Goal: Task Accomplishment & Management: Manage account settings

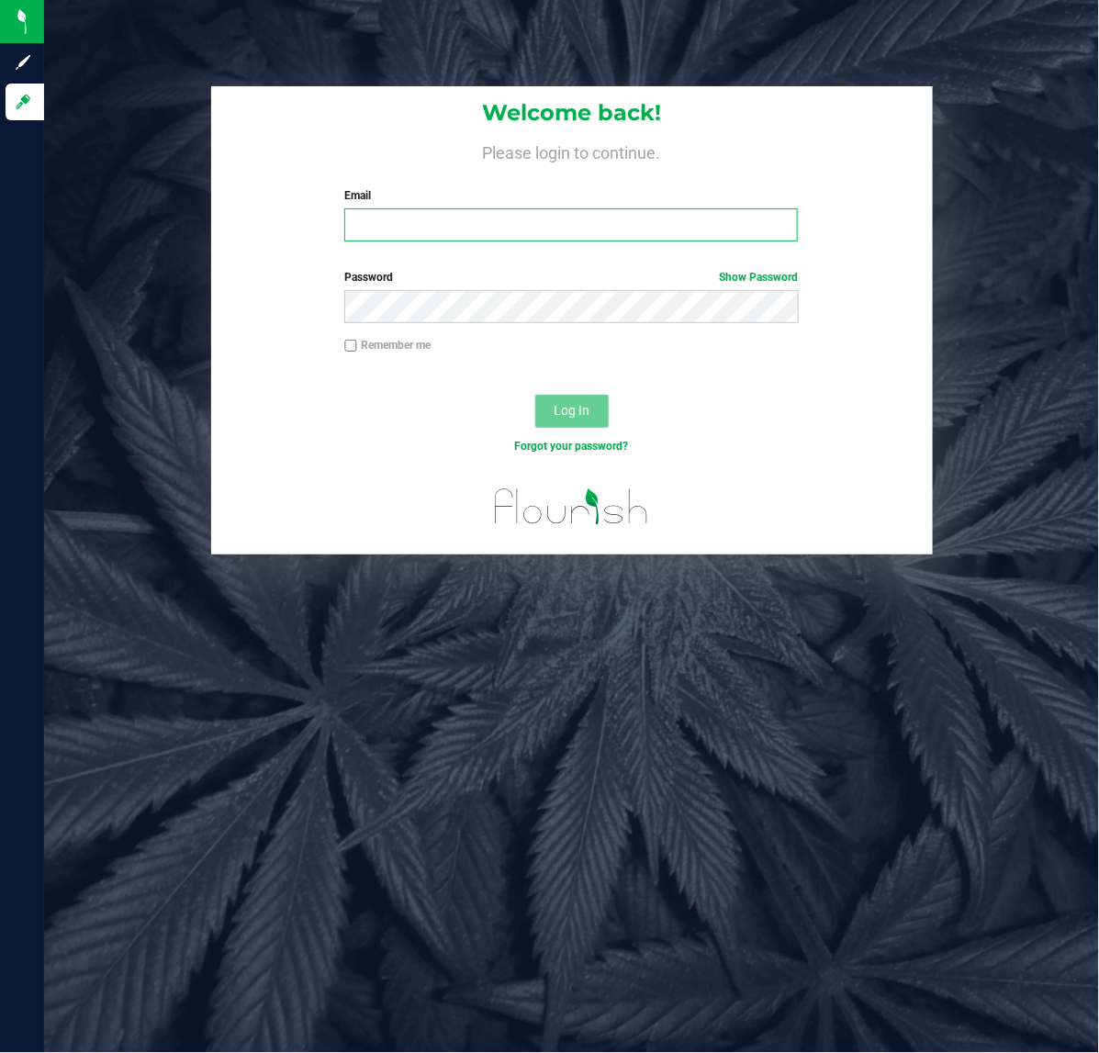
click at [609, 223] on input "Email" at bounding box center [571, 224] width 454 height 33
type input "[EMAIL_ADDRESS][DOMAIN_NAME]"
click at [584, 421] on button "Log In" at bounding box center [571, 411] width 73 height 33
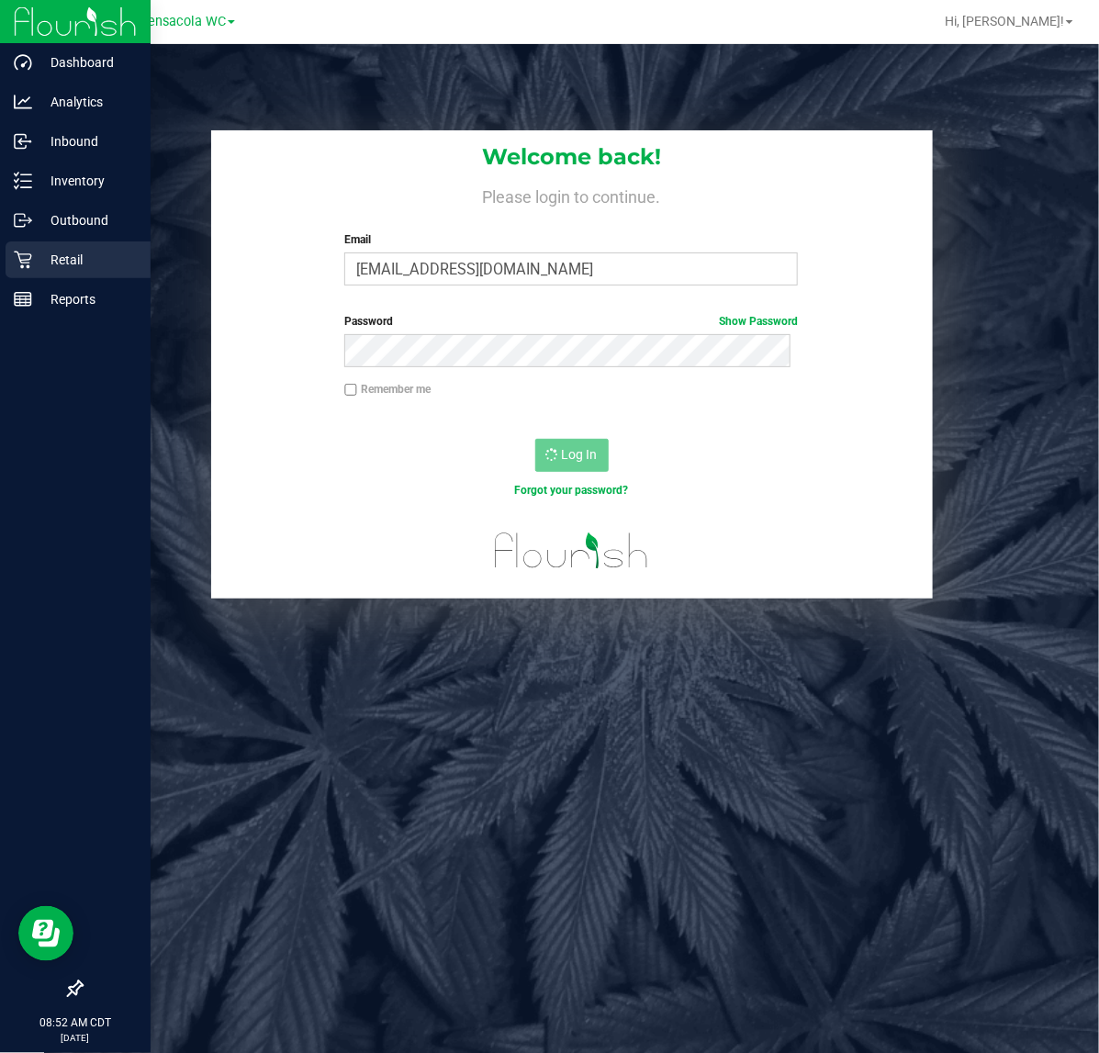
click at [15, 268] on icon at bounding box center [23, 260] width 18 height 18
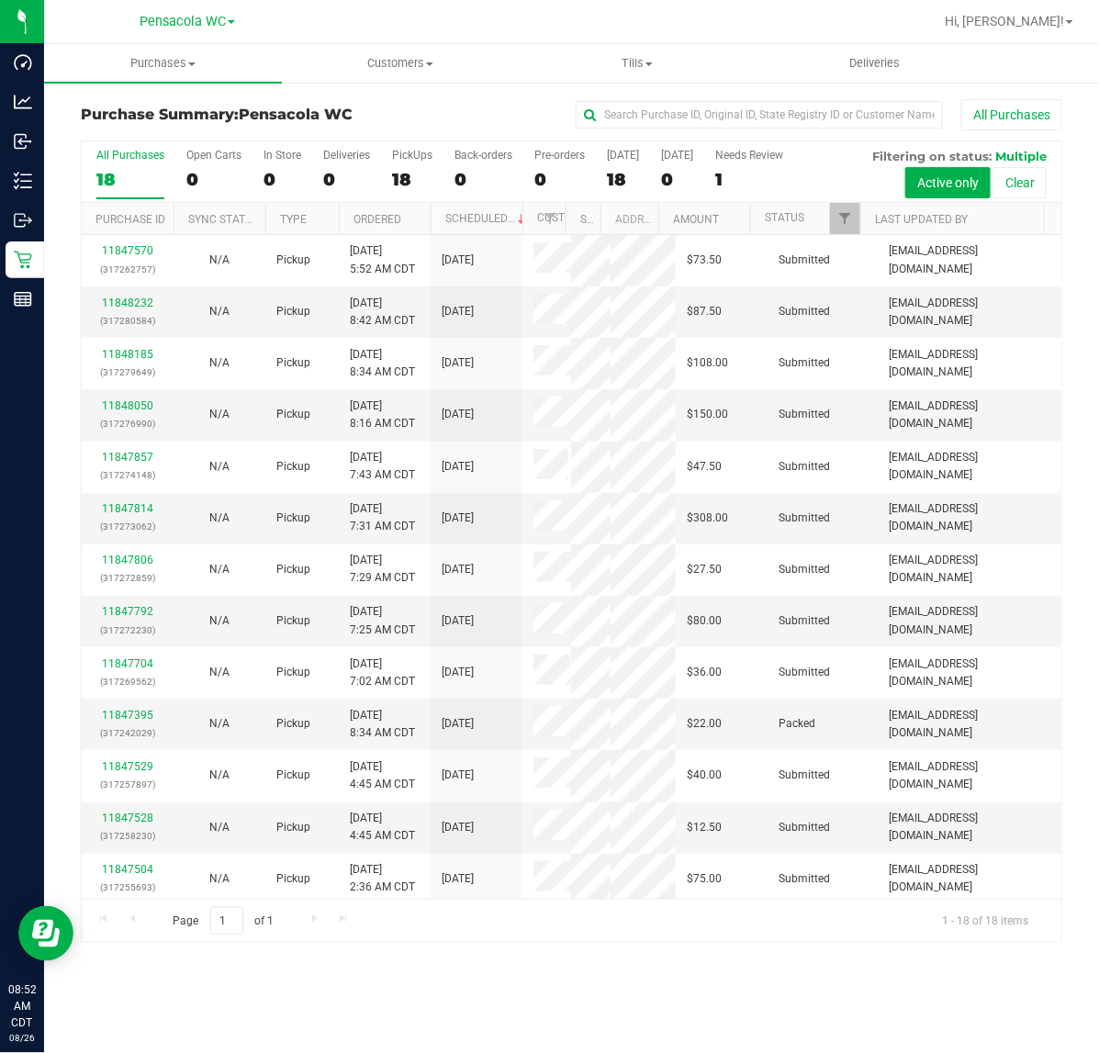
click at [411, 227] on th "Ordered" at bounding box center [385, 219] width 92 height 32
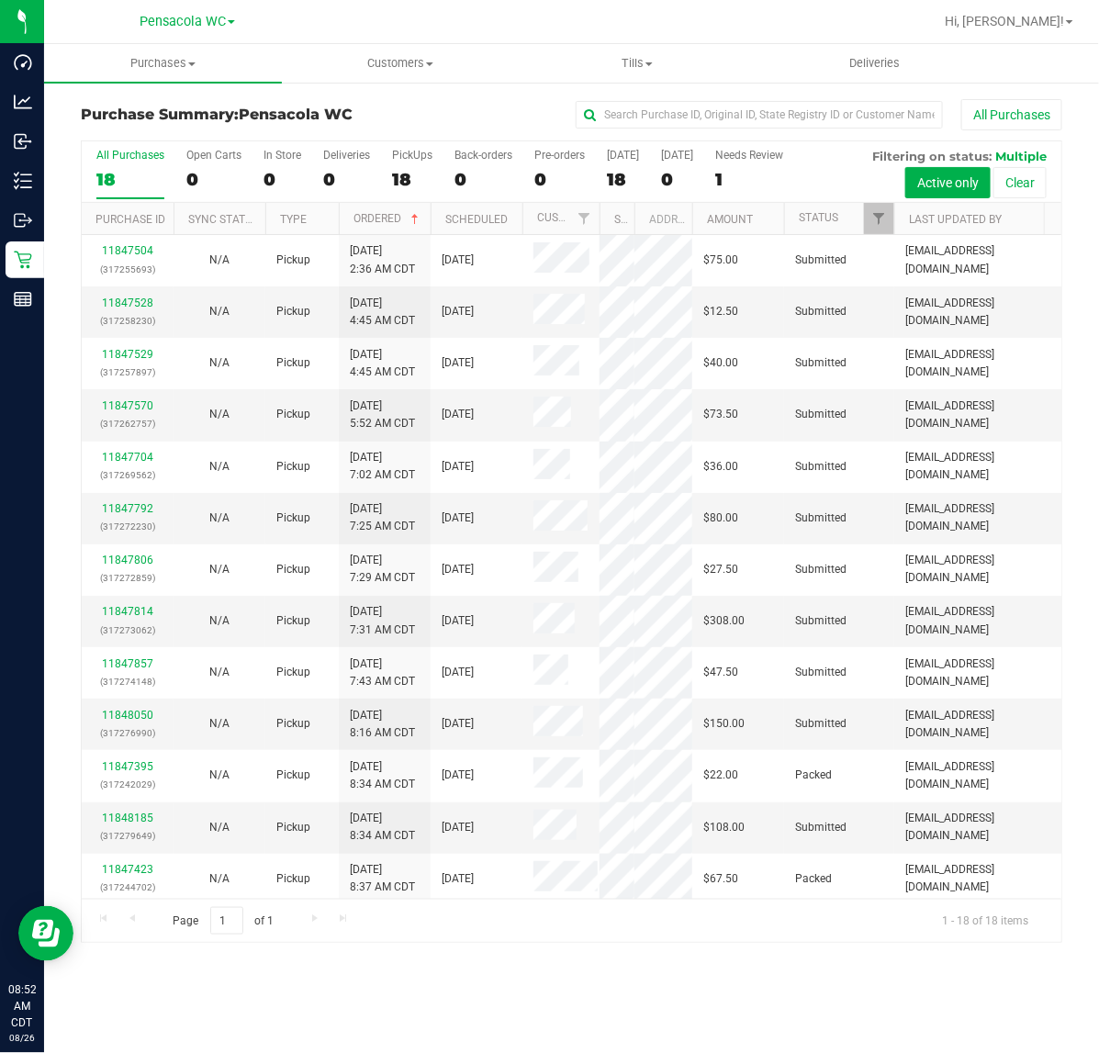
drag, startPoint x: 563, startPoint y: 213, endPoint x: 600, endPoint y: 223, distance: 38.1
click at [600, 223] on div "Purchase ID Sync Status Type Ordered Scheduled Customer State Registry ID Addre…" at bounding box center [563, 218] width 963 height 31
click at [135, 300] on link "11847528" at bounding box center [127, 303] width 51 height 13
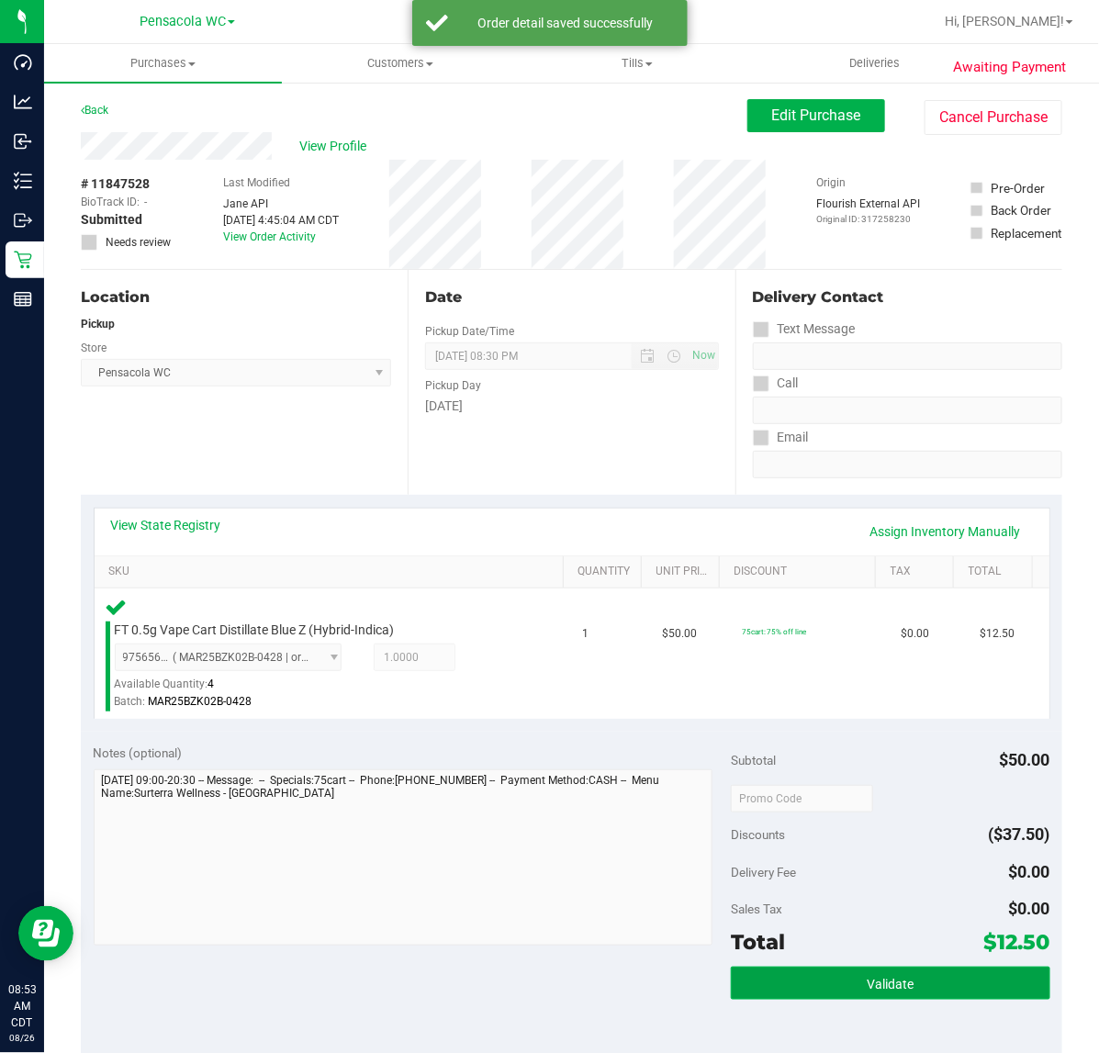
click at [895, 973] on button "Validate" at bounding box center [890, 983] width 319 height 33
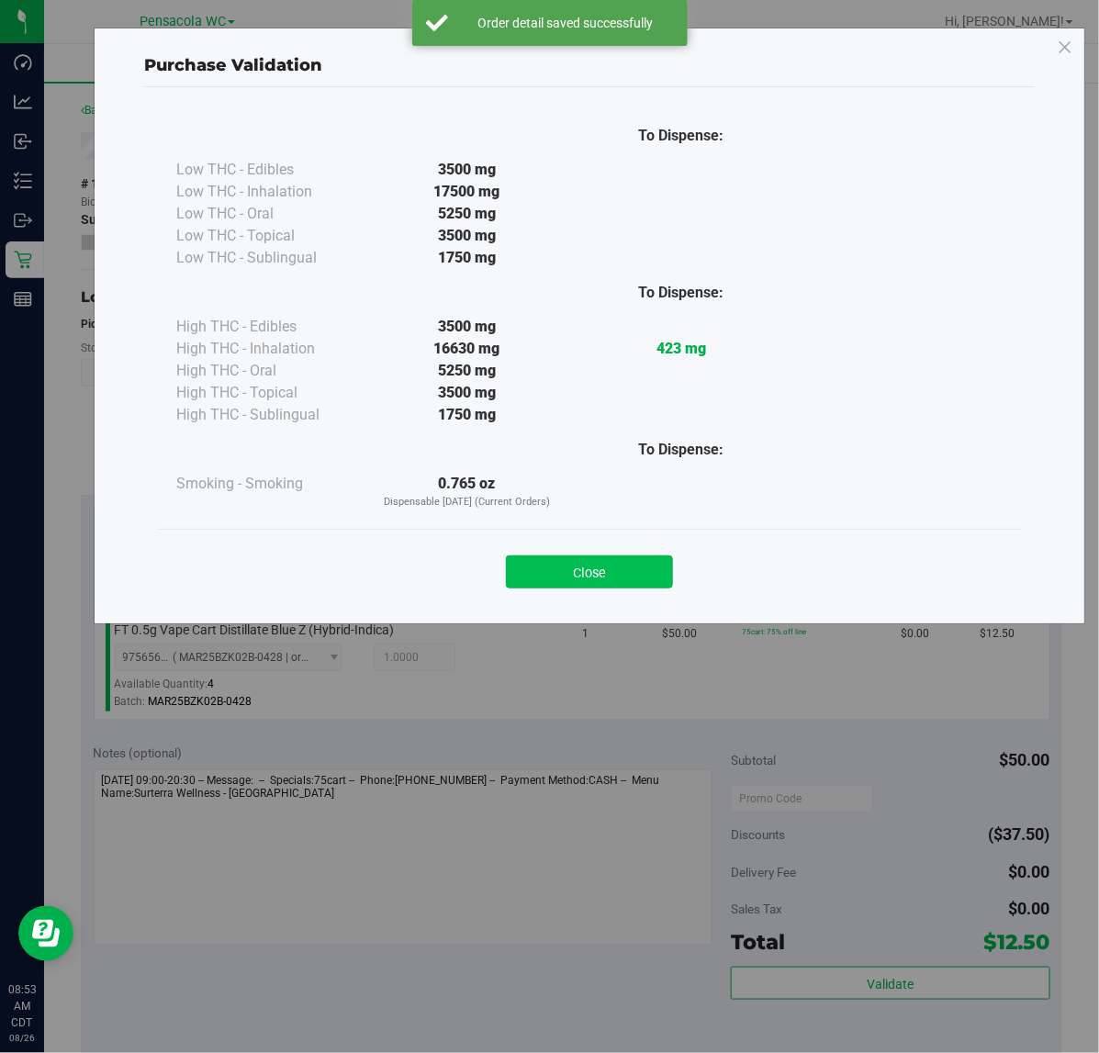
click at [641, 557] on button "Close" at bounding box center [589, 572] width 167 height 33
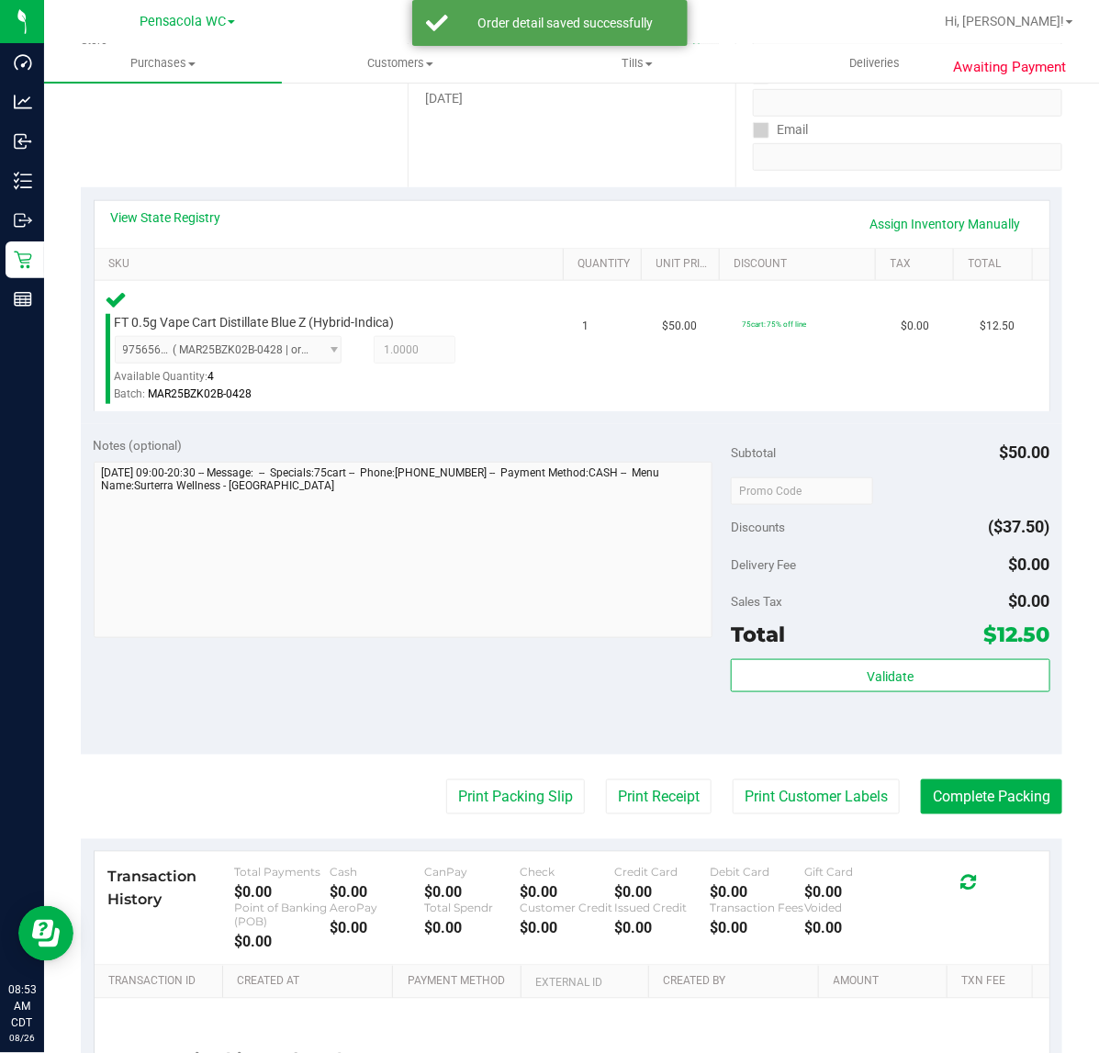
scroll to position [313, 0]
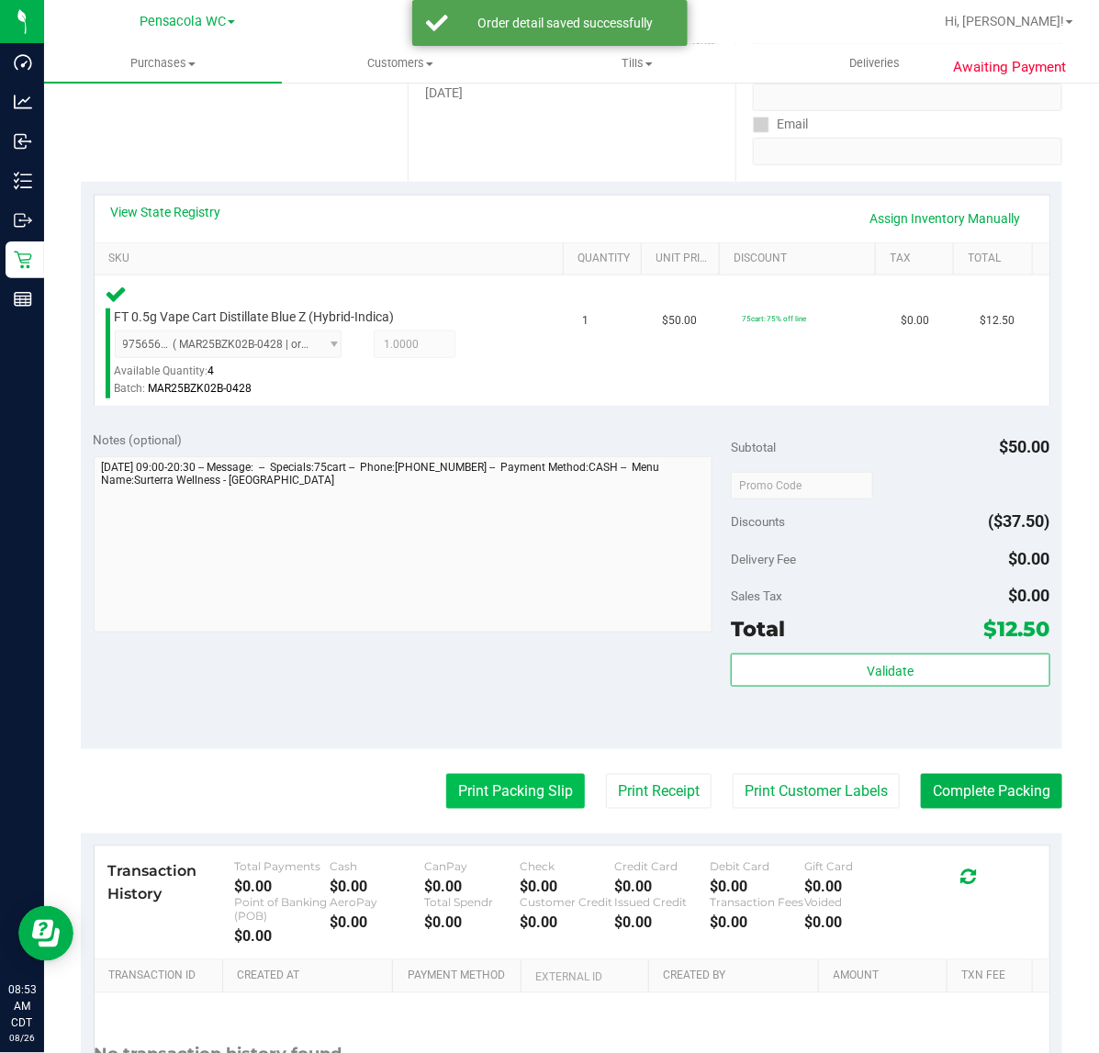
click at [528, 781] on button "Print Packing Slip" at bounding box center [515, 791] width 139 height 35
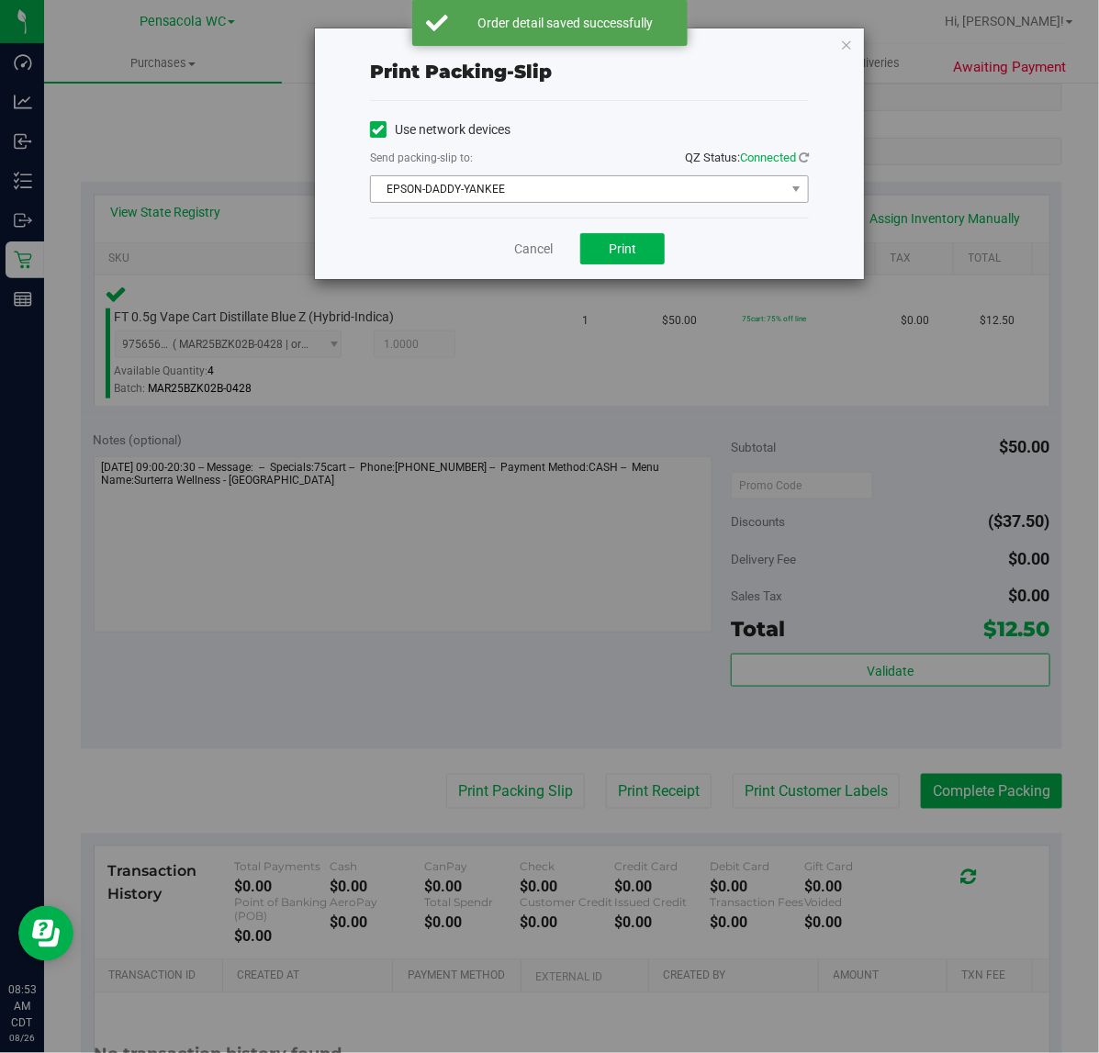
click at [661, 194] on span "EPSON-DADDY-YANKEE" at bounding box center [578, 189] width 414 height 26
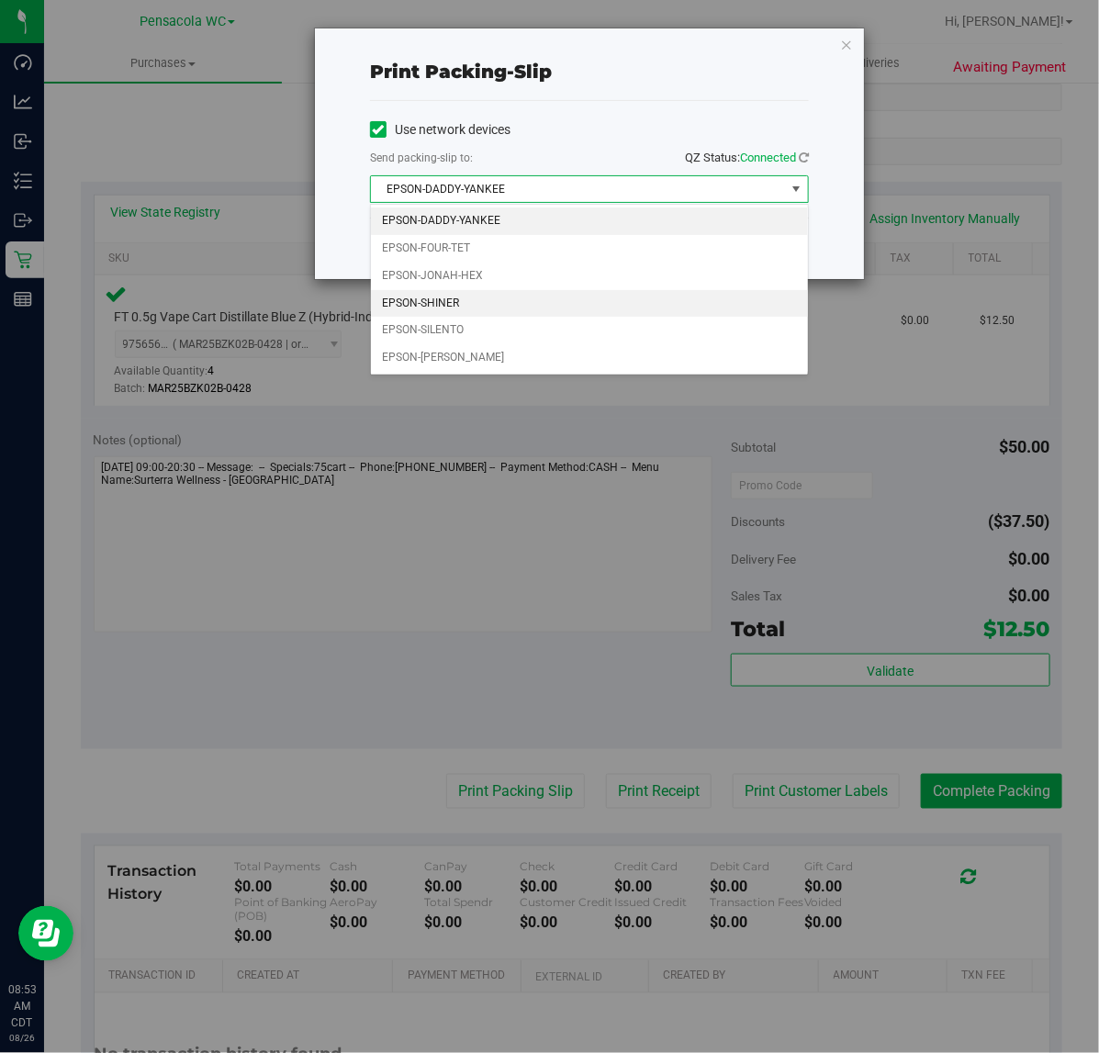
click at [459, 299] on li "EPSON-SHINER" at bounding box center [589, 304] width 437 height 28
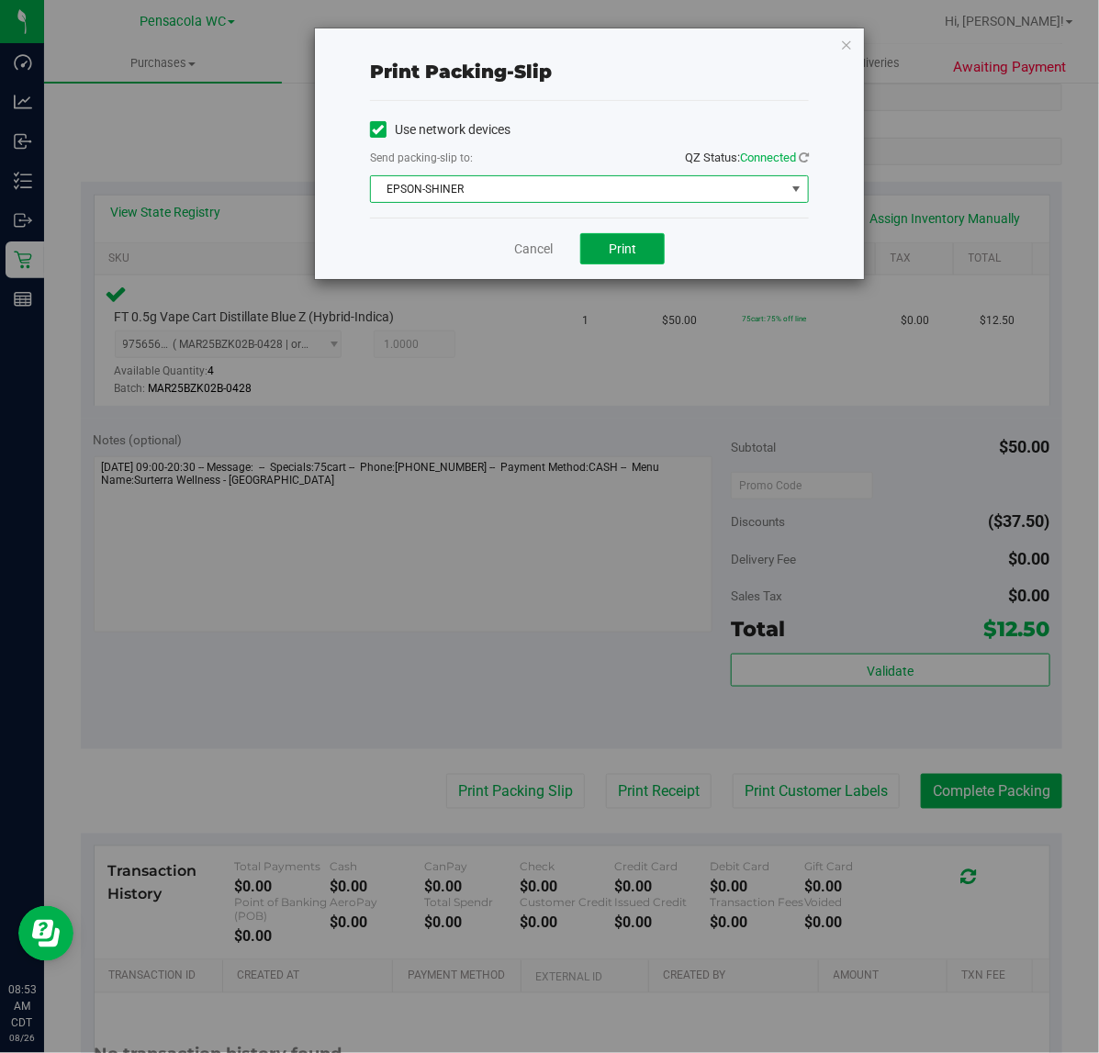
click at [640, 251] on button "Print" at bounding box center [622, 248] width 84 height 31
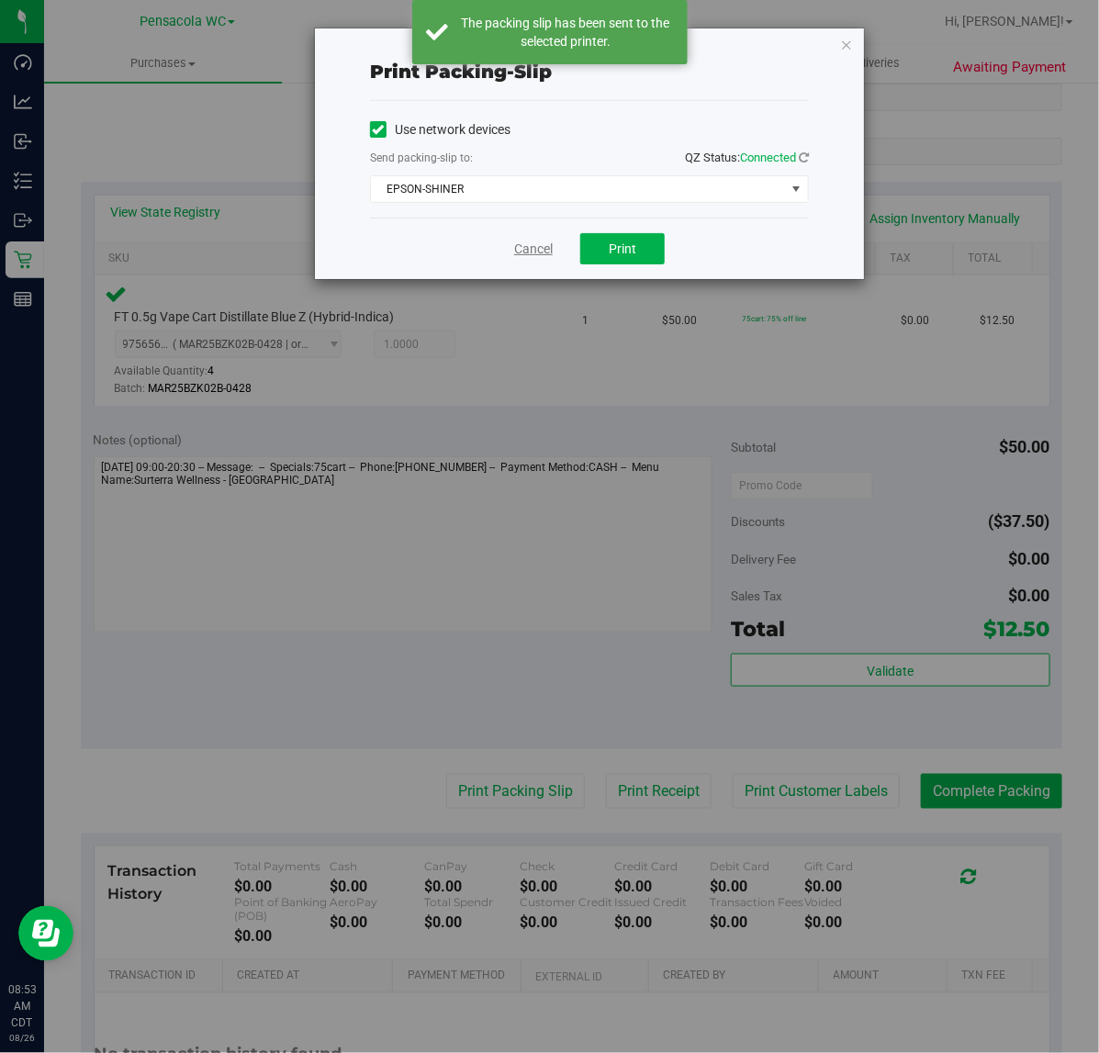
click at [523, 250] on link "Cancel" at bounding box center [533, 249] width 39 height 19
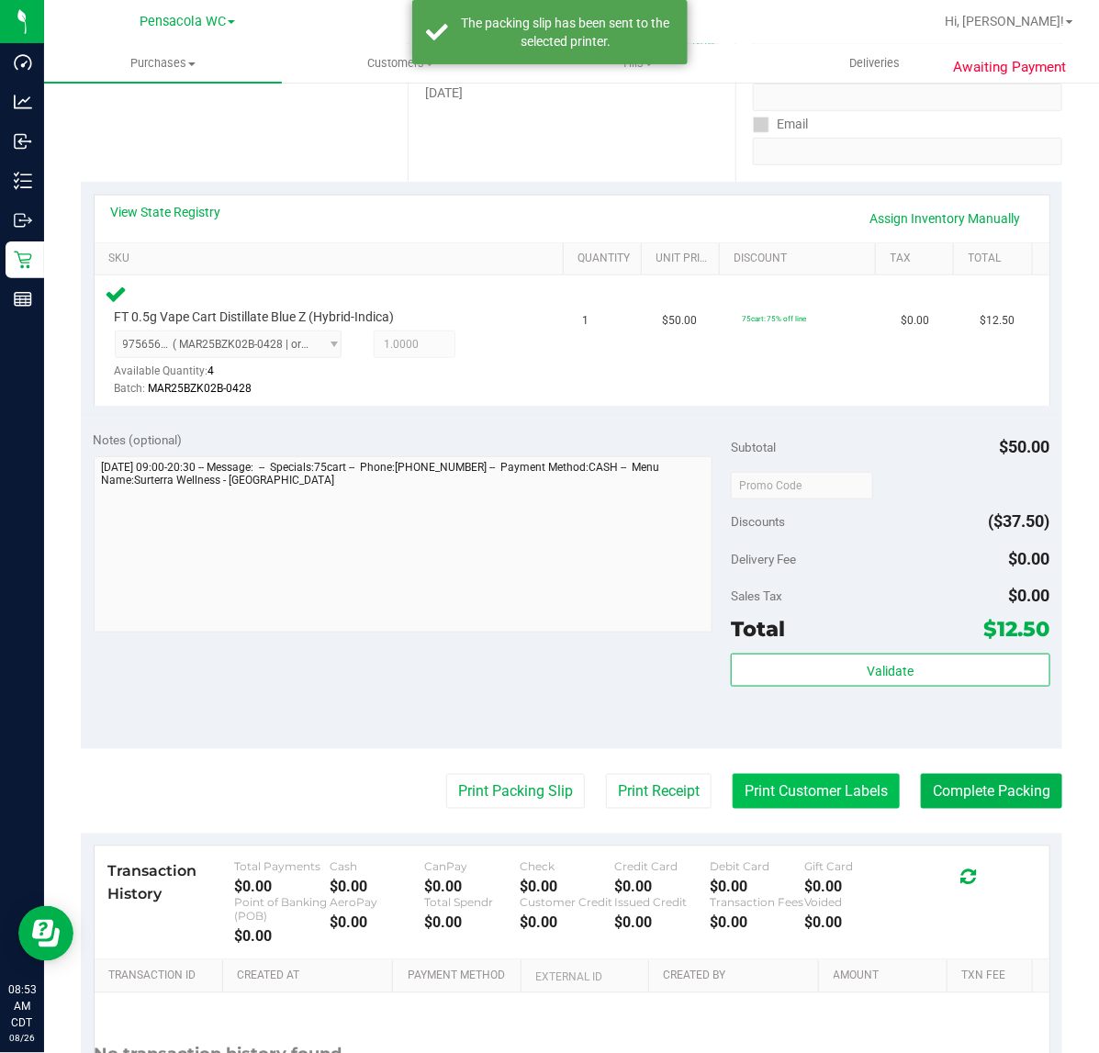
click at [833, 774] on button "Print Customer Labels" at bounding box center [816, 791] width 167 height 35
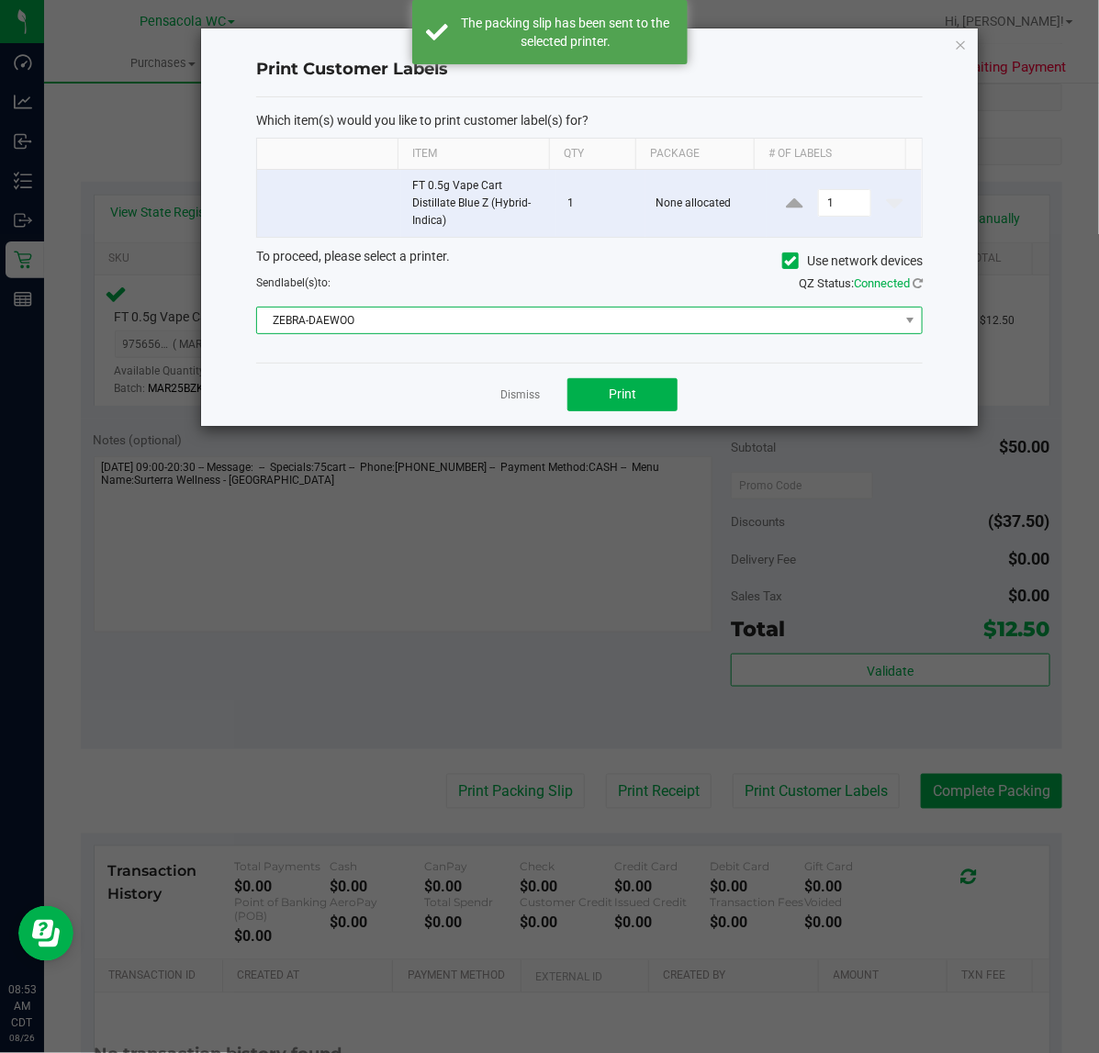
click at [461, 326] on span "ZEBRA-DAEWOO" at bounding box center [578, 321] width 642 height 26
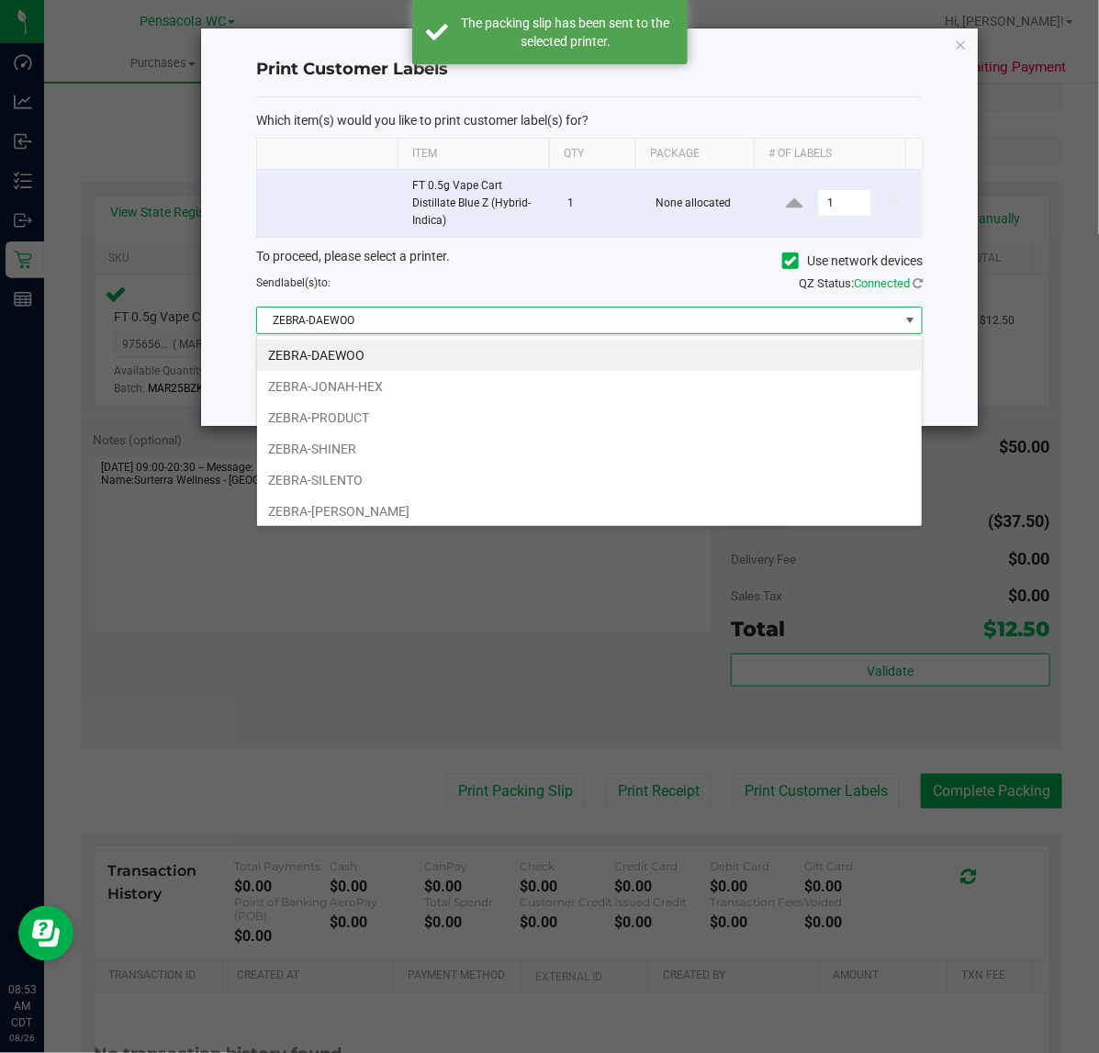
scroll to position [28, 667]
click at [360, 446] on li "ZEBRA-SHINER" at bounding box center [589, 448] width 665 height 31
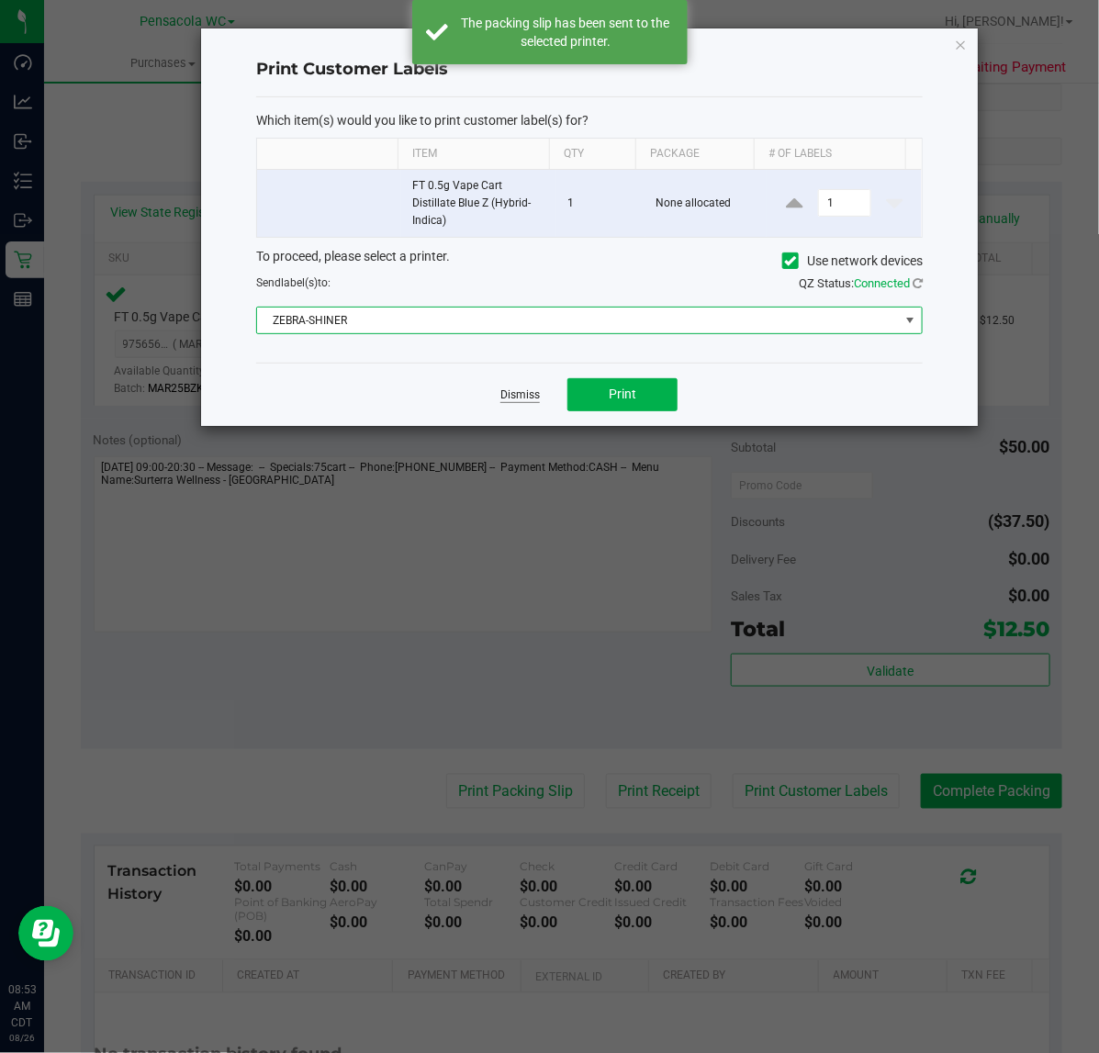
click at [516, 397] on link "Dismiss" at bounding box center [519, 396] width 39 height 16
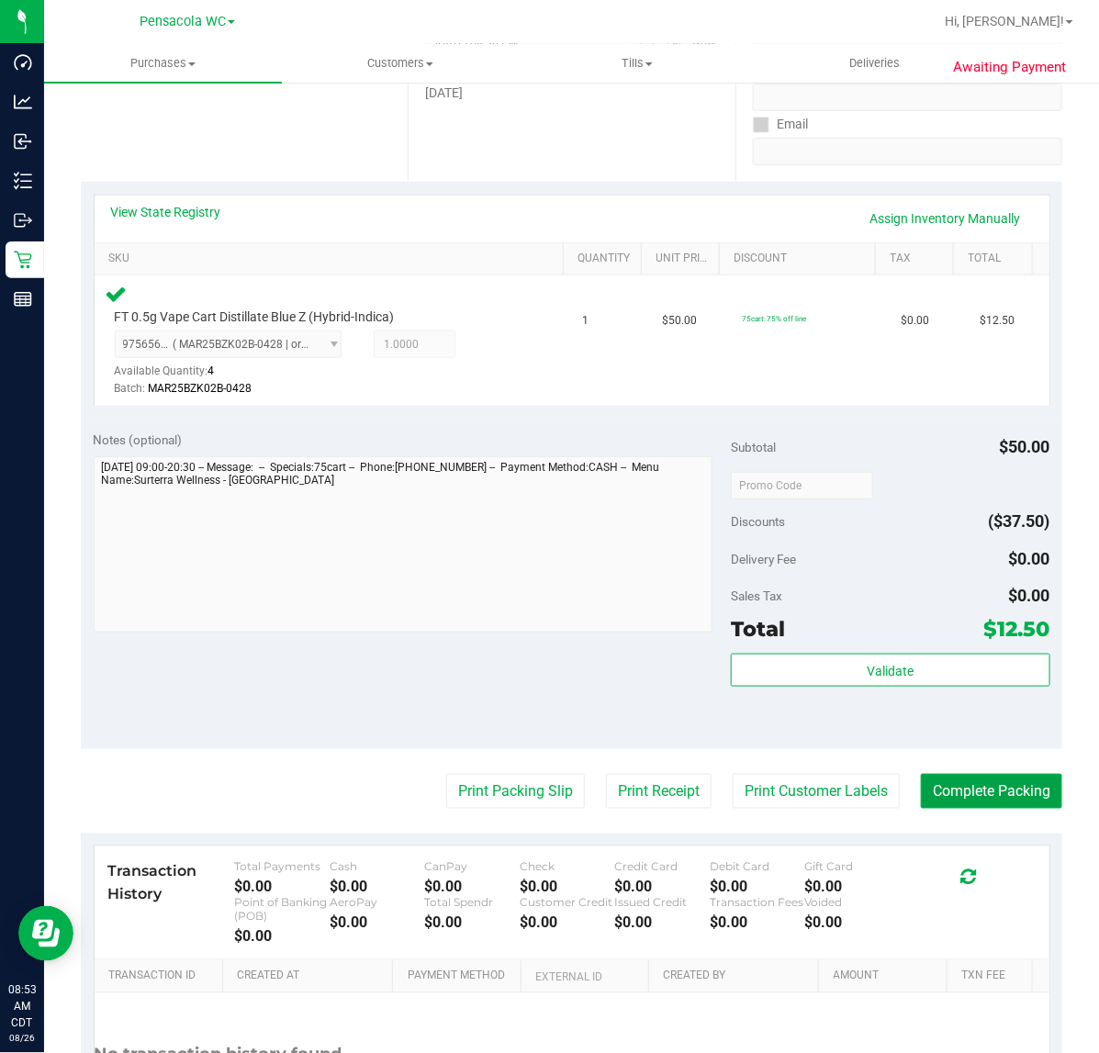
click at [1006, 792] on button "Complete Packing" at bounding box center [991, 791] width 141 height 35
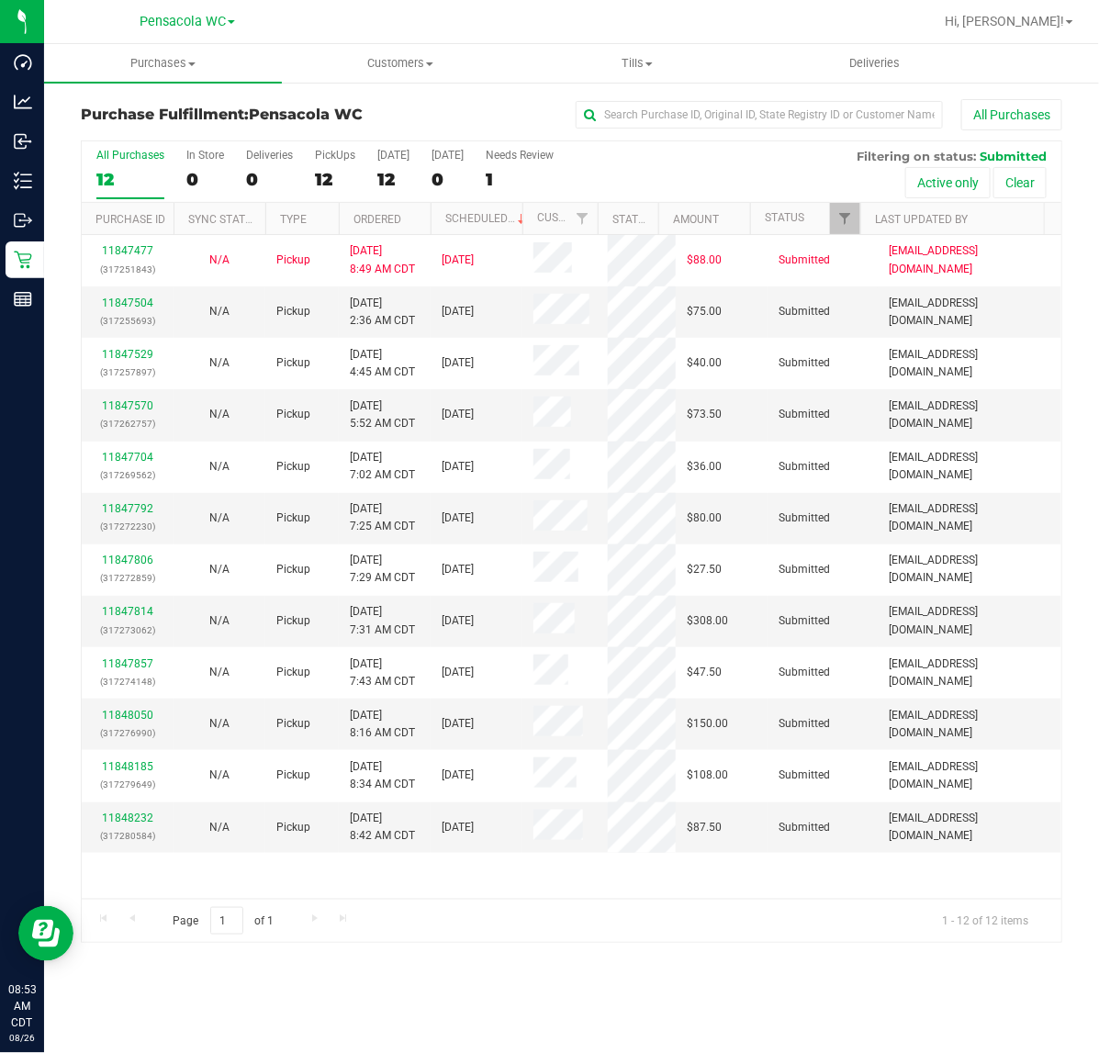
click at [410, 221] on th "Ordered" at bounding box center [385, 219] width 92 height 32
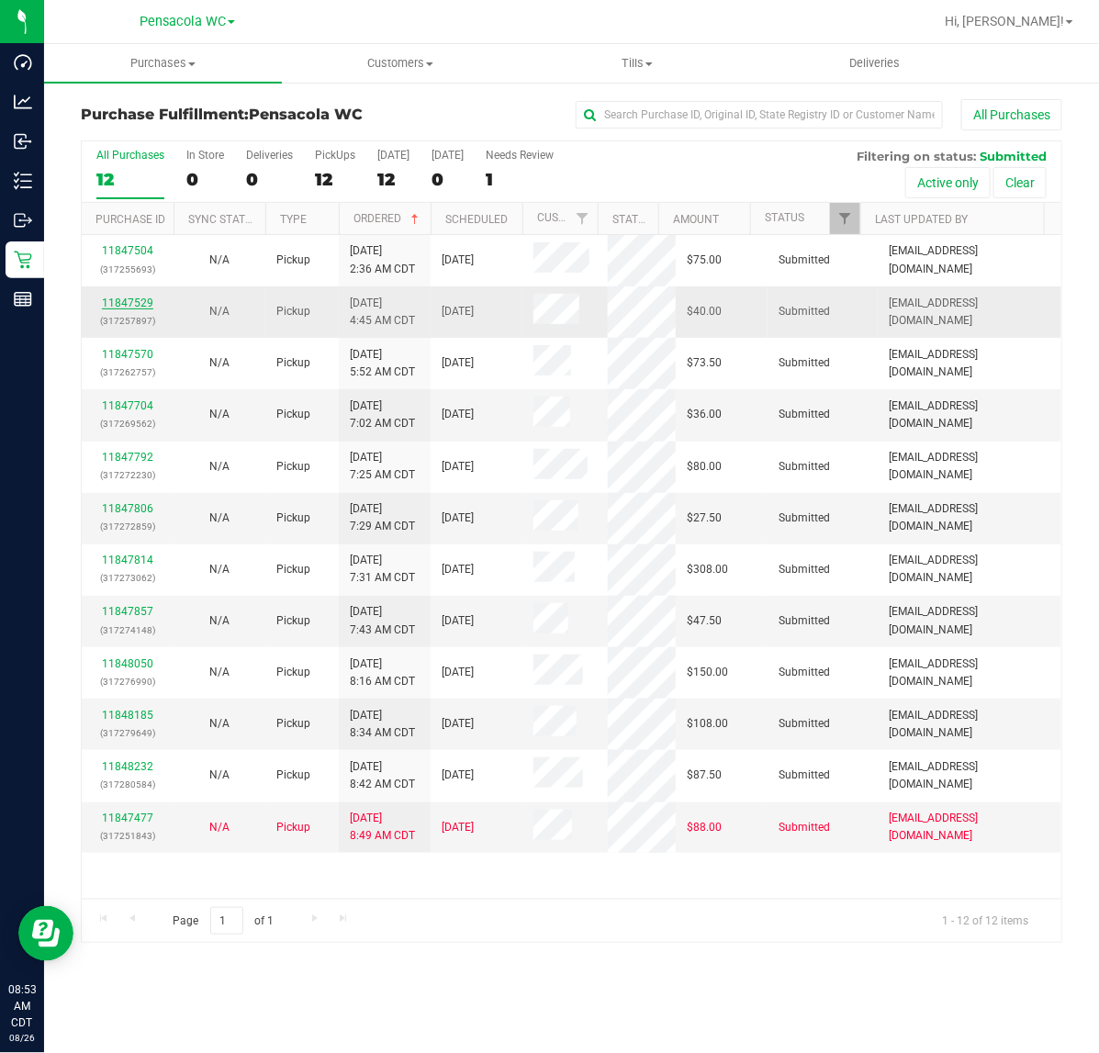
click at [144, 304] on link "11847529" at bounding box center [127, 303] width 51 height 13
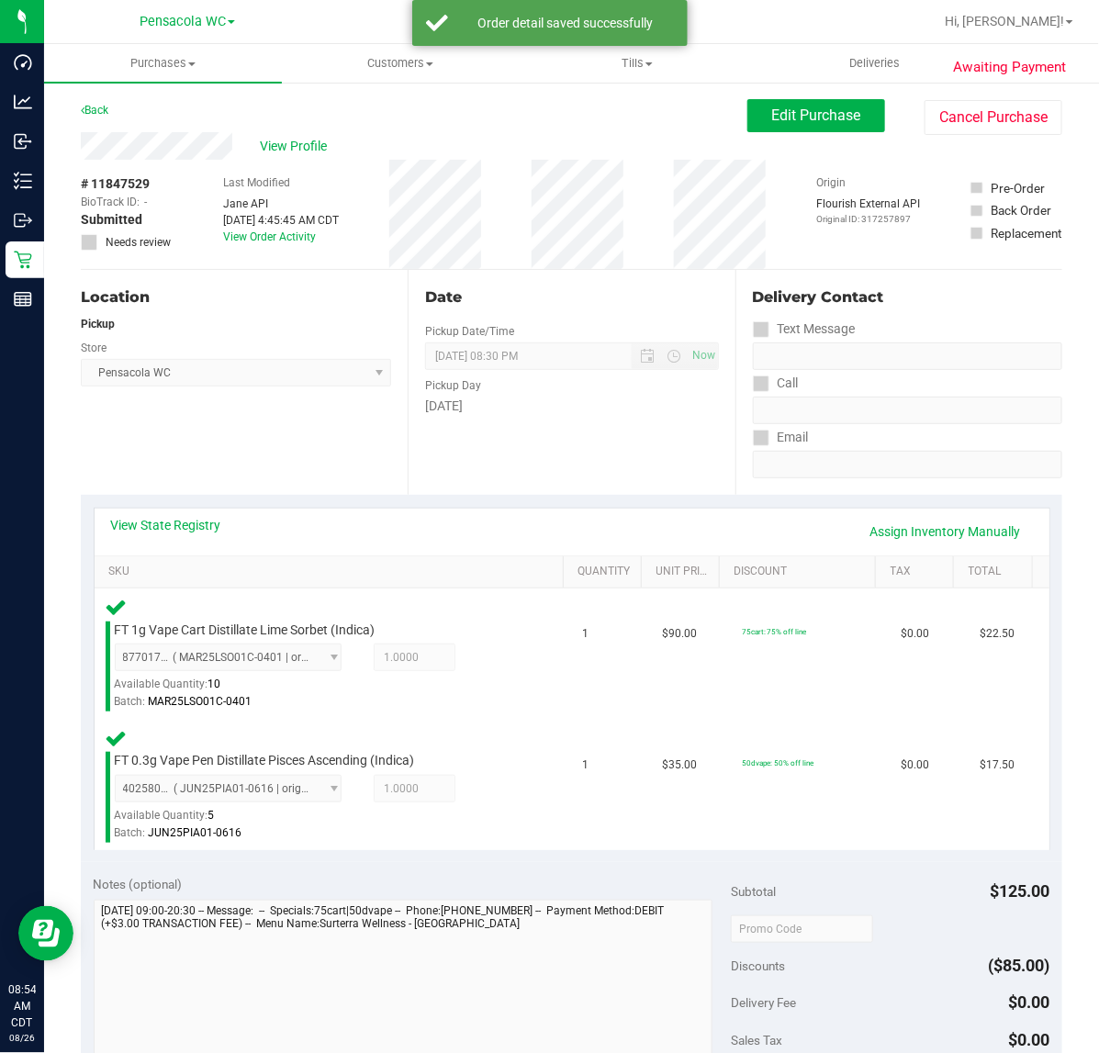
scroll to position [241, 0]
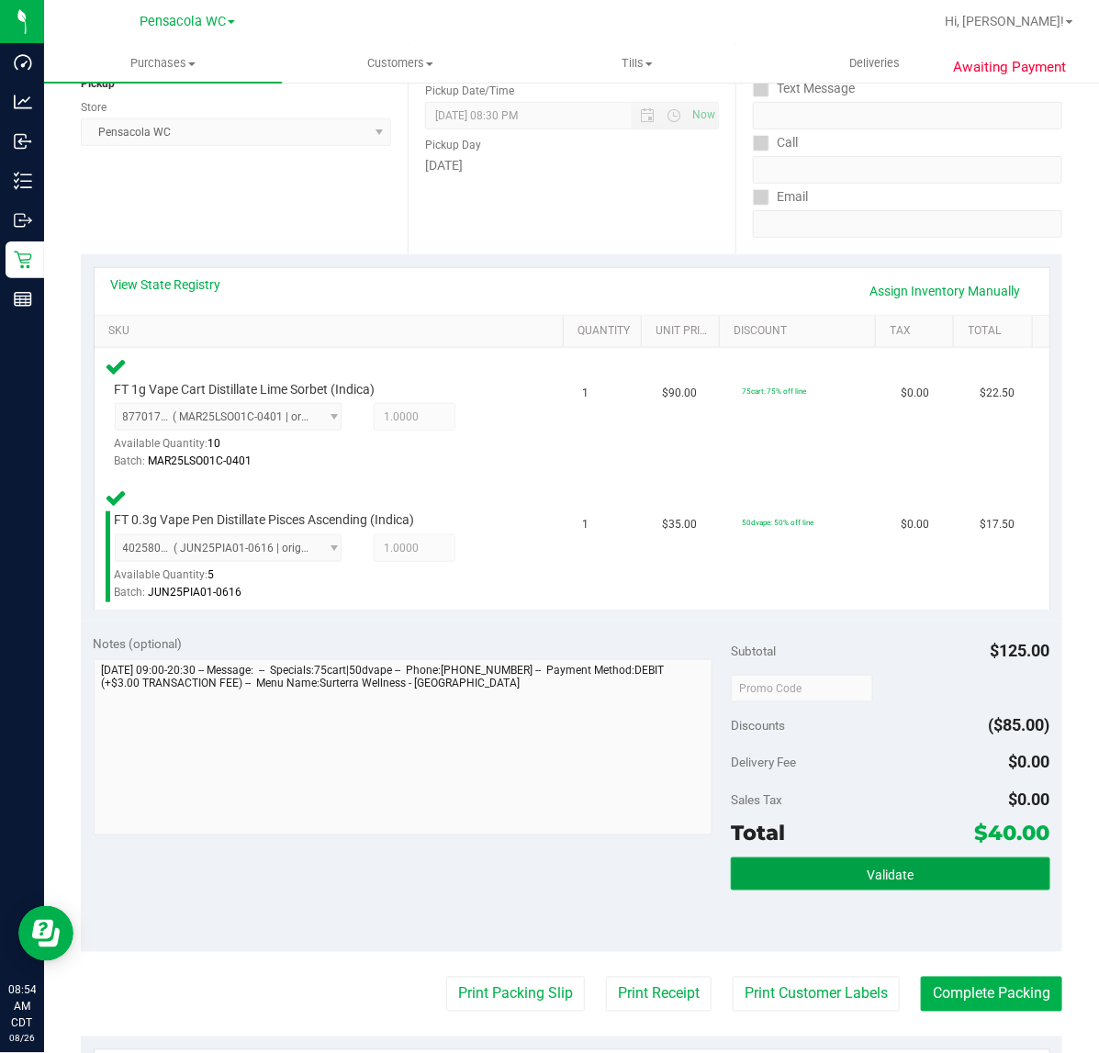
click at [867, 872] on span "Validate" at bounding box center [890, 875] width 47 height 15
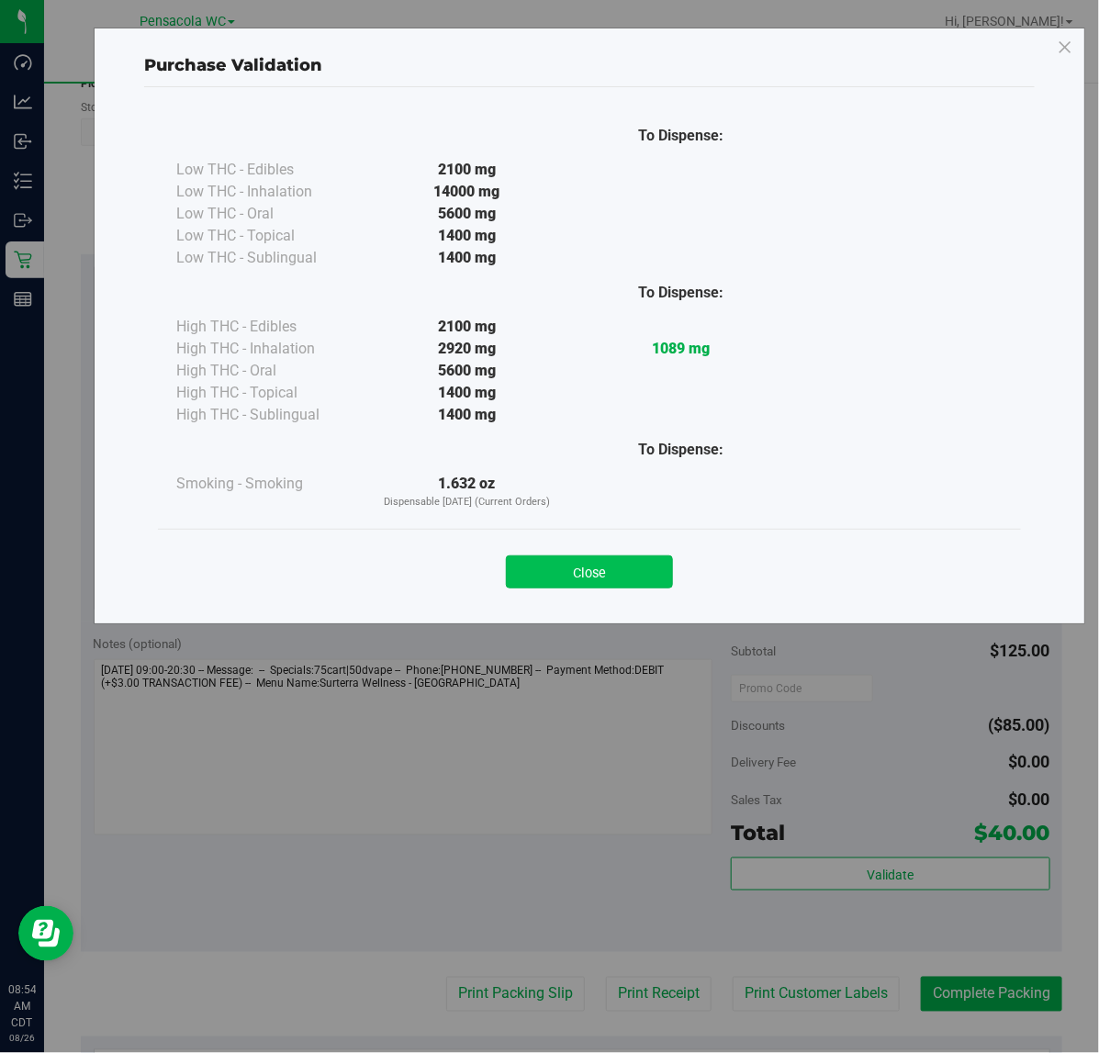
click at [648, 581] on button "Close" at bounding box center [589, 572] width 167 height 33
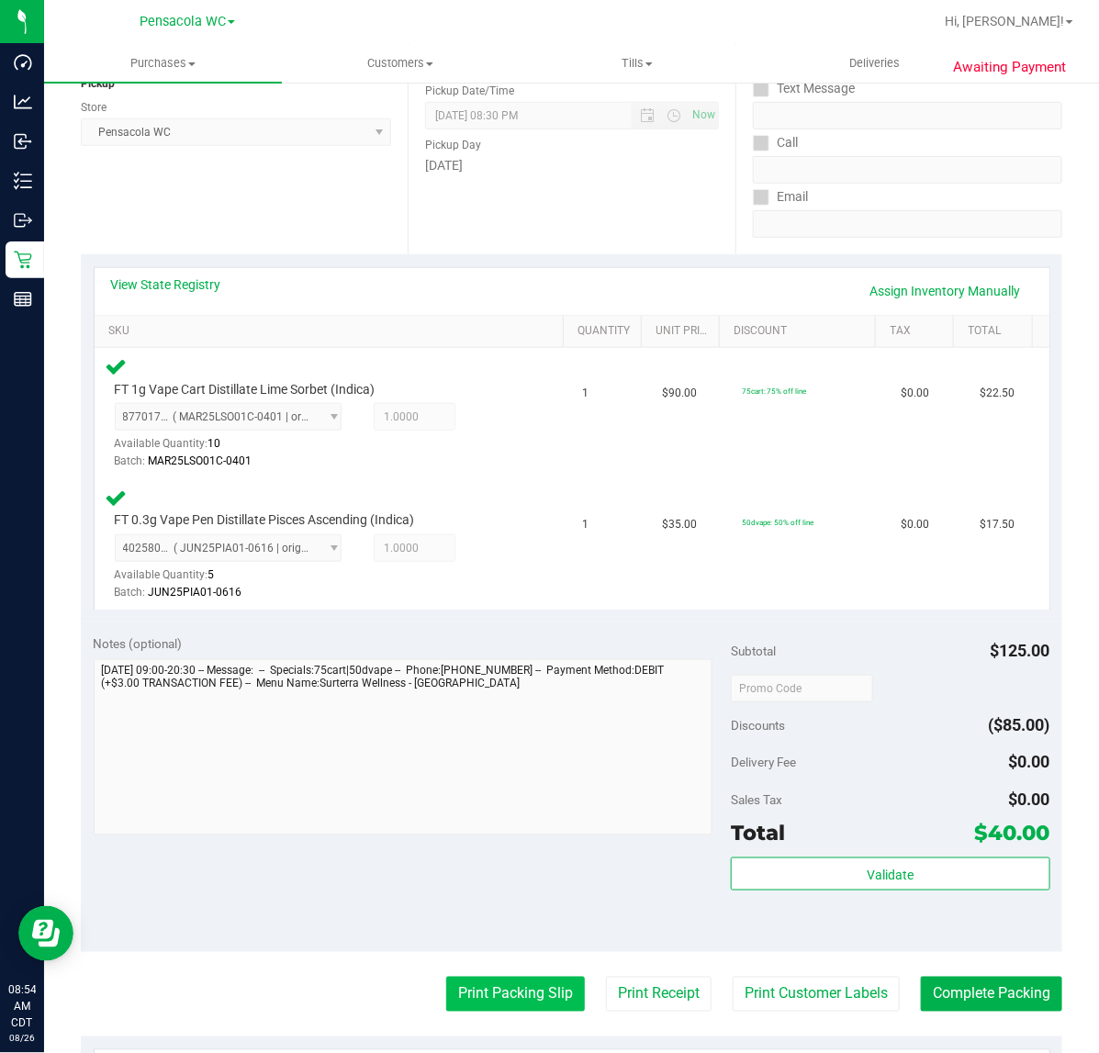
click at [511, 1004] on button "Print Packing Slip" at bounding box center [515, 994] width 139 height 35
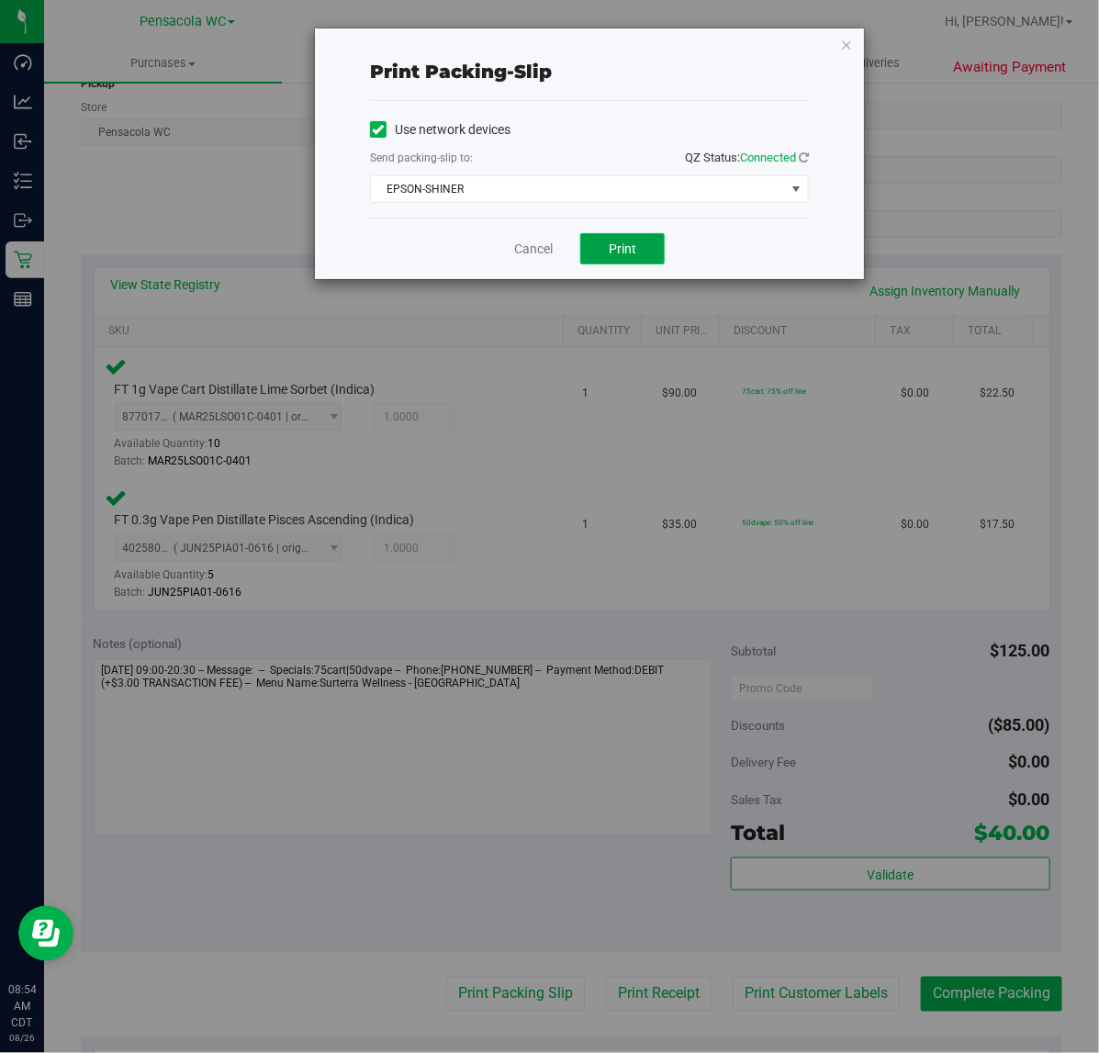
click at [649, 242] on button "Print" at bounding box center [622, 248] width 84 height 31
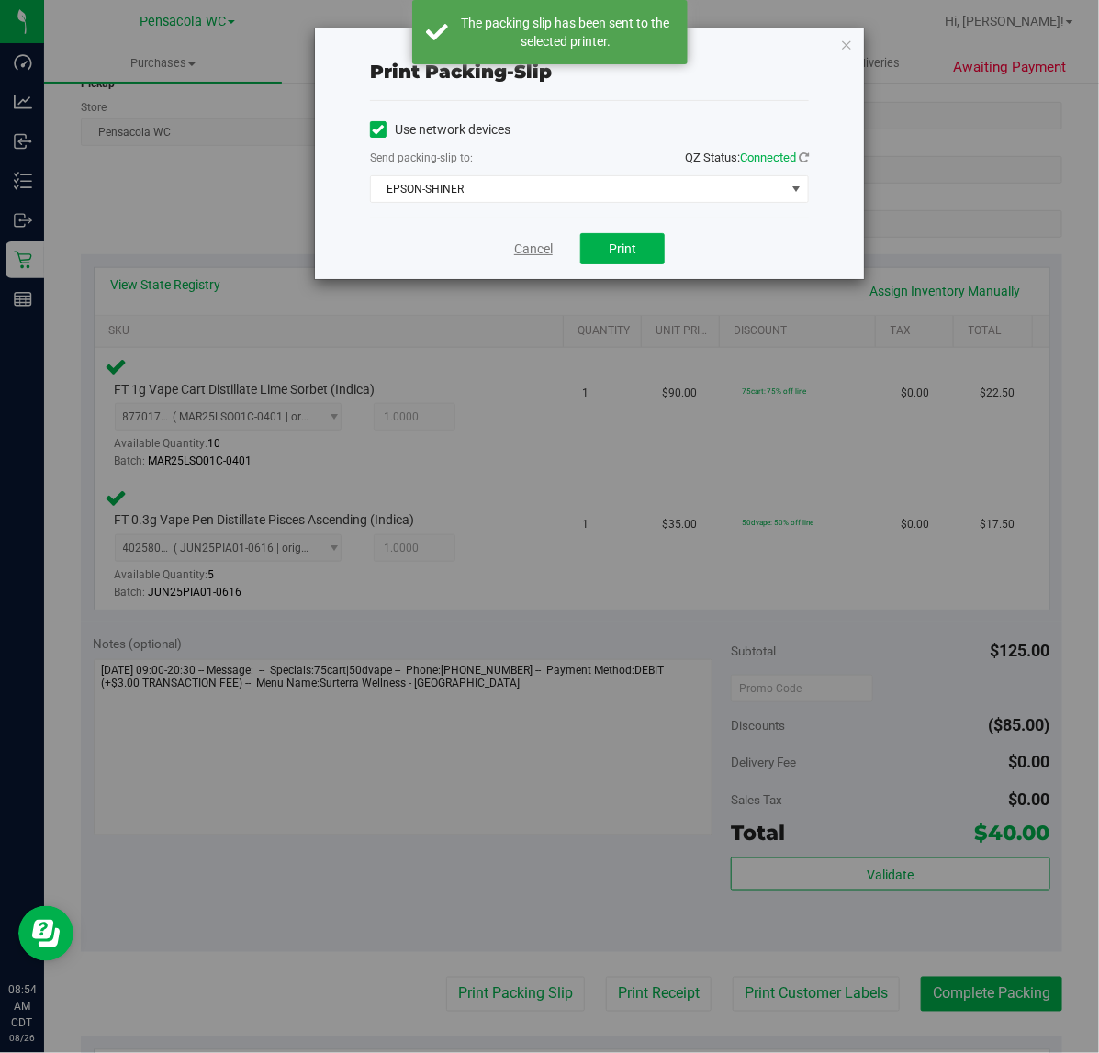
click at [524, 250] on link "Cancel" at bounding box center [533, 249] width 39 height 19
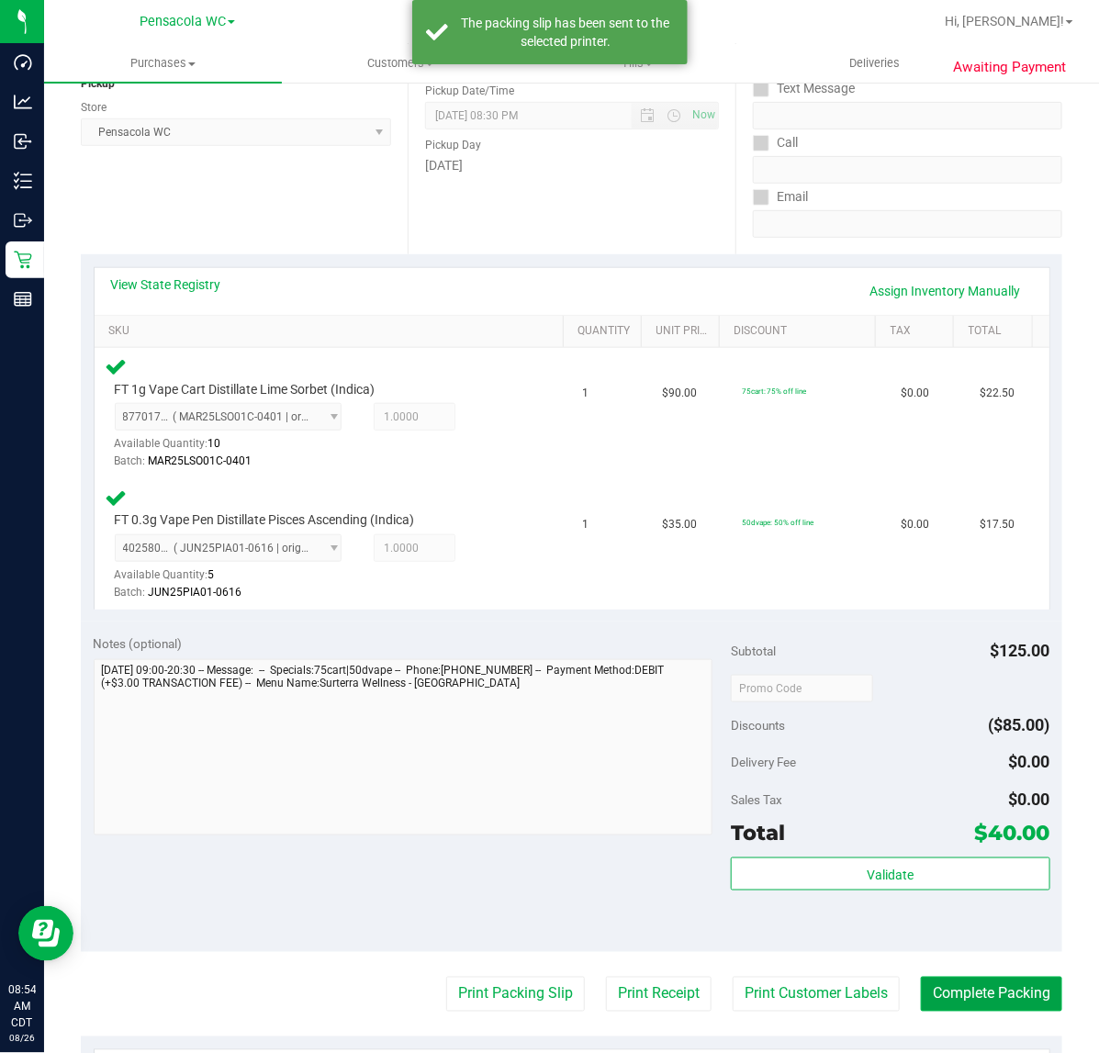
click at [1001, 996] on button "Complete Packing" at bounding box center [991, 994] width 141 height 35
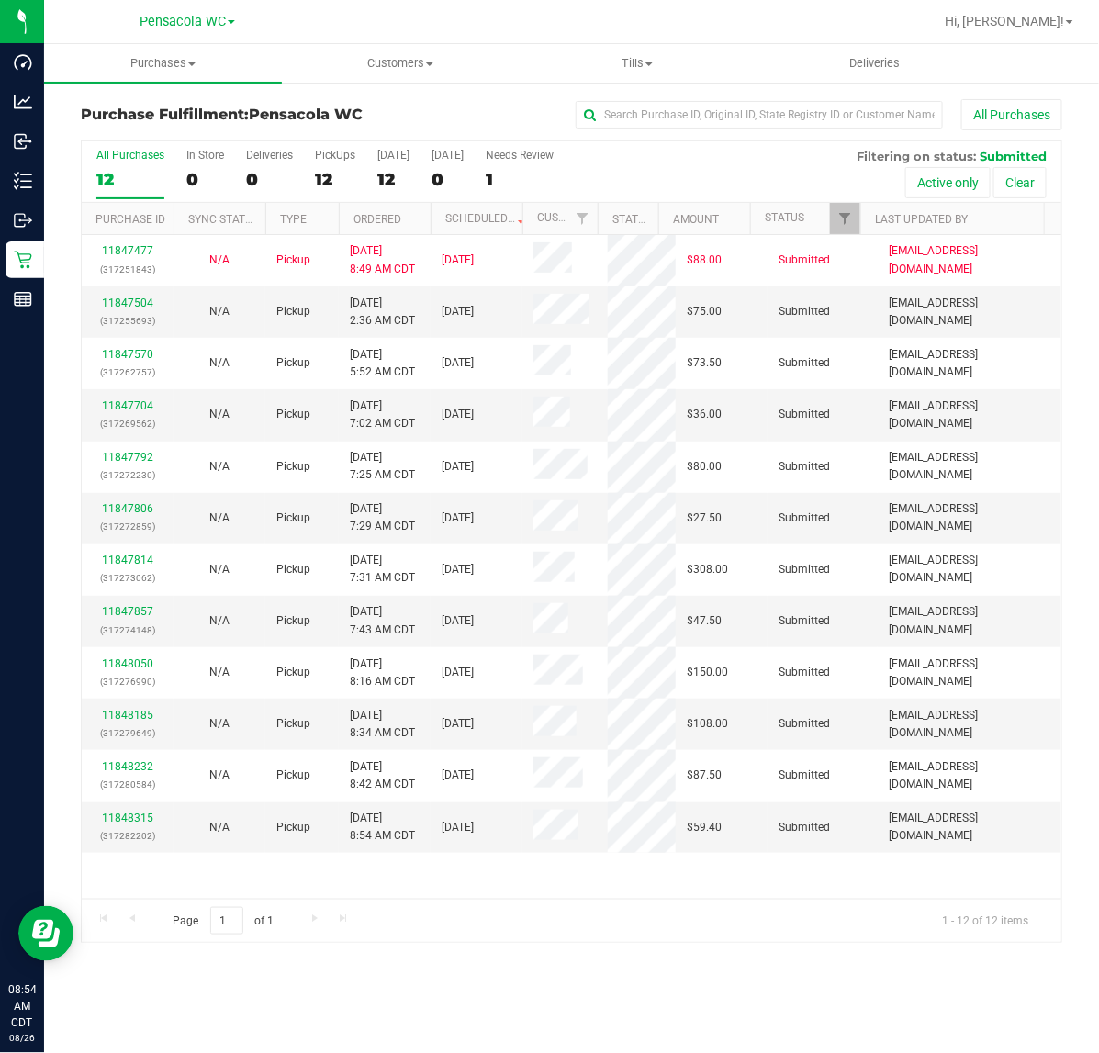
click at [410, 217] on th "Ordered" at bounding box center [385, 219] width 92 height 32
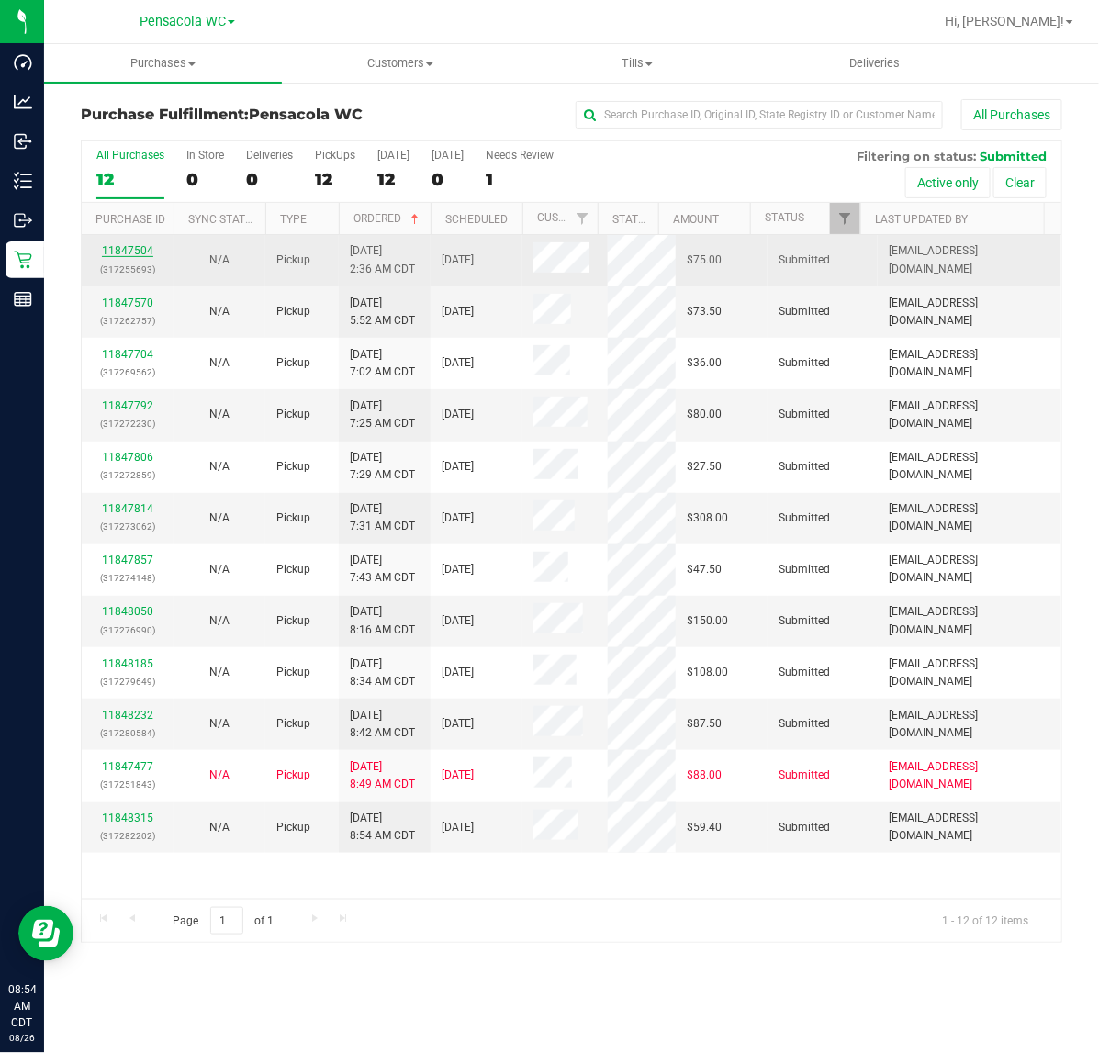
click at [139, 253] on link "11847504" at bounding box center [127, 250] width 51 height 13
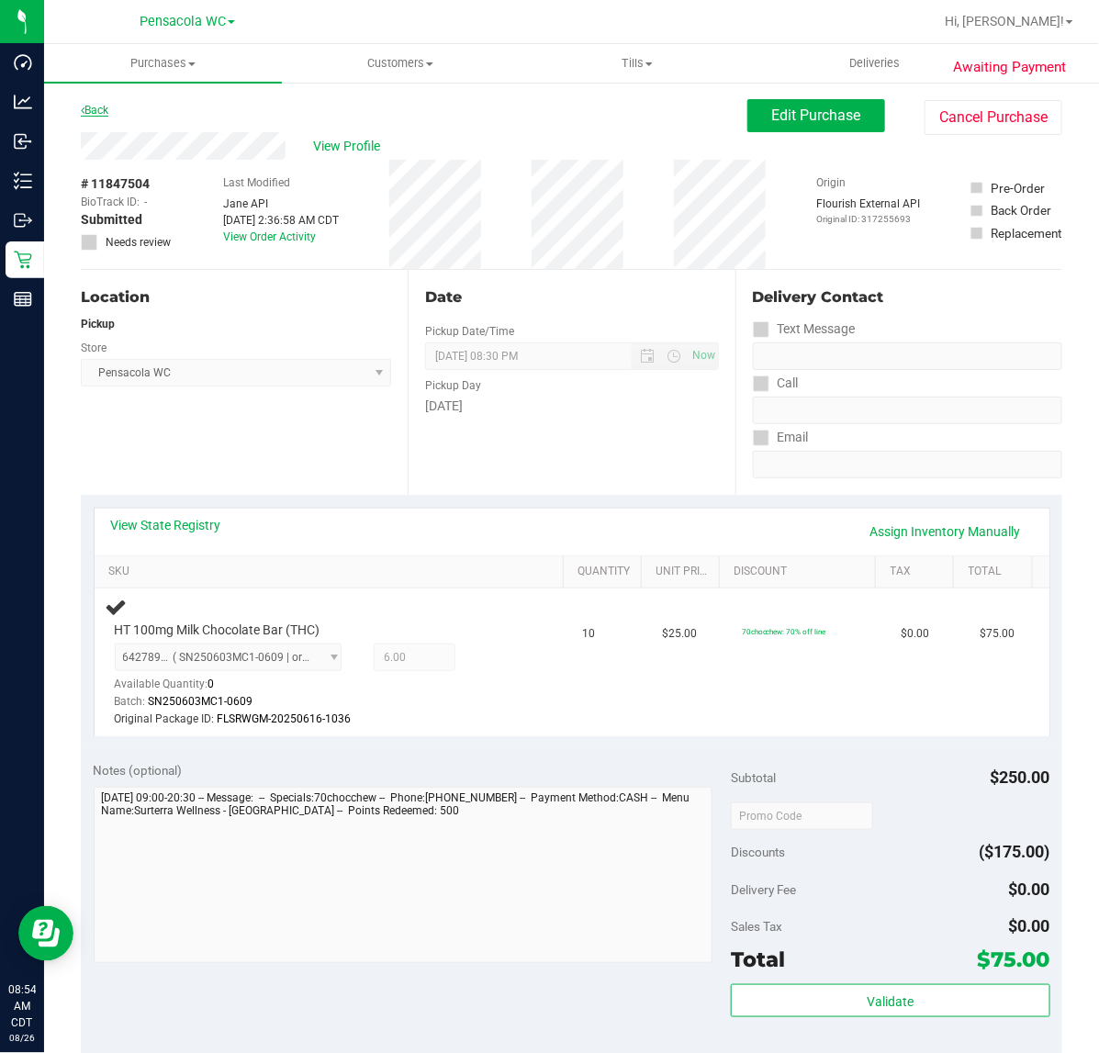
click at [98, 110] on link "Back" at bounding box center [95, 110] width 28 height 13
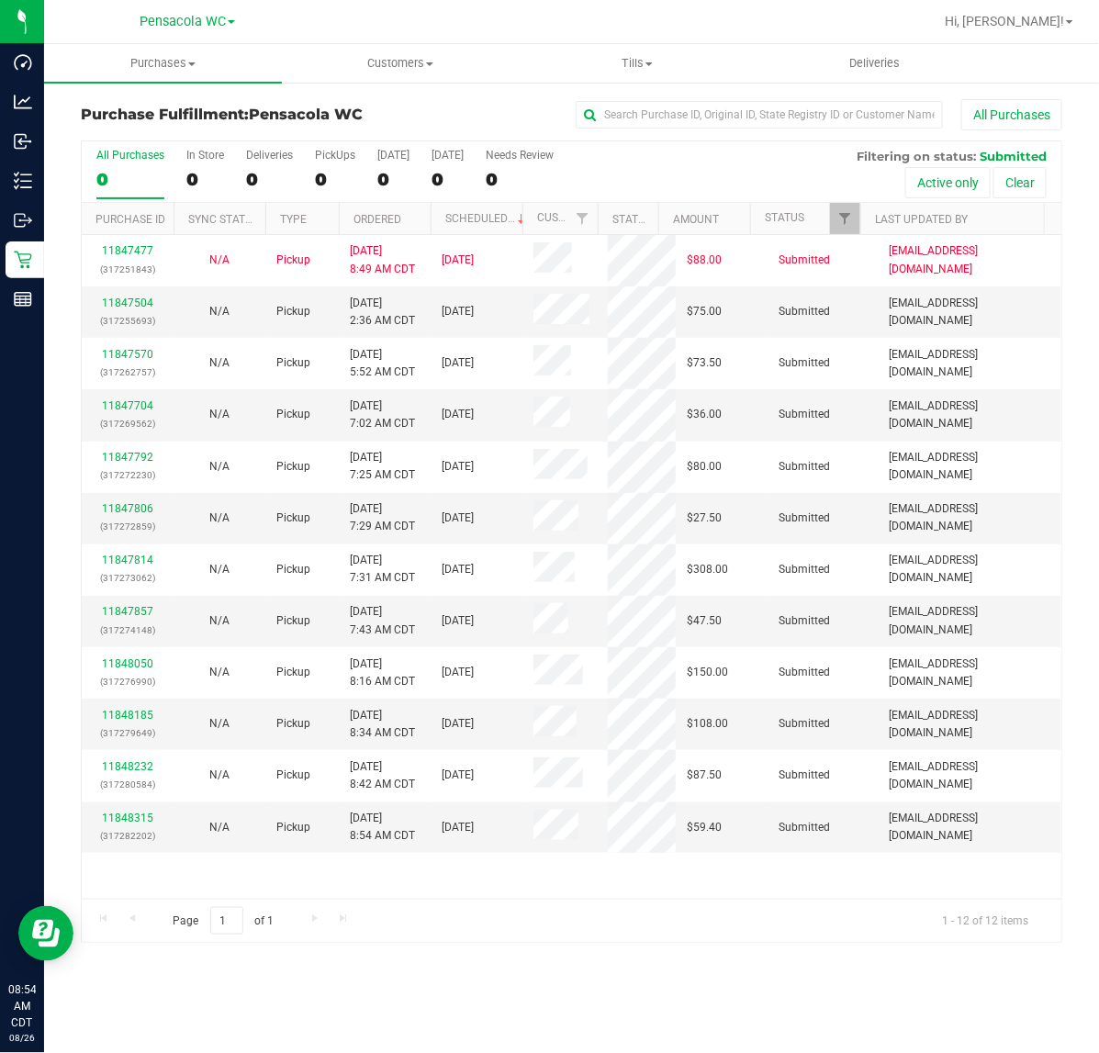
click at [416, 217] on th "Ordered" at bounding box center [385, 219] width 92 height 32
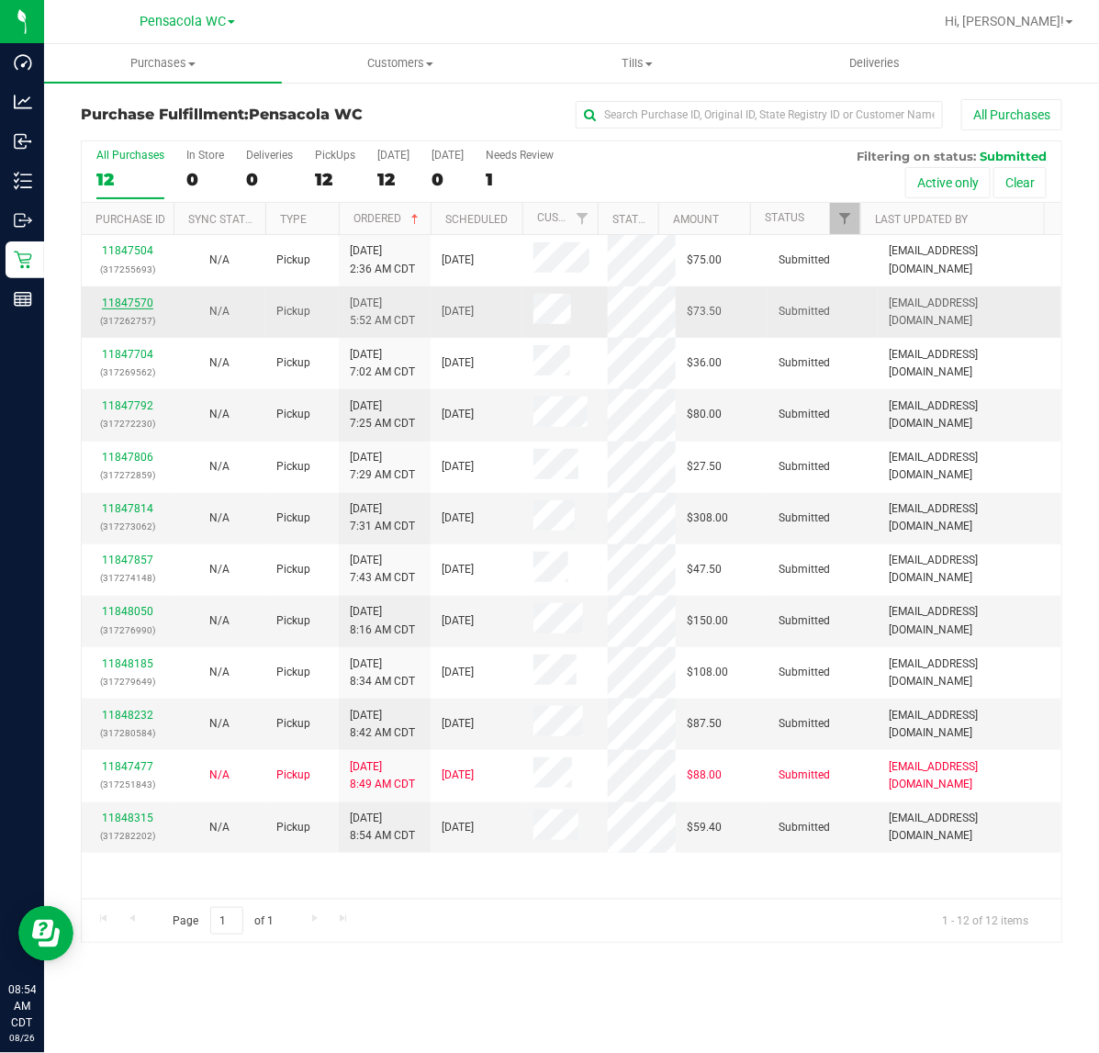
click at [134, 297] on link "11847570" at bounding box center [127, 303] width 51 height 13
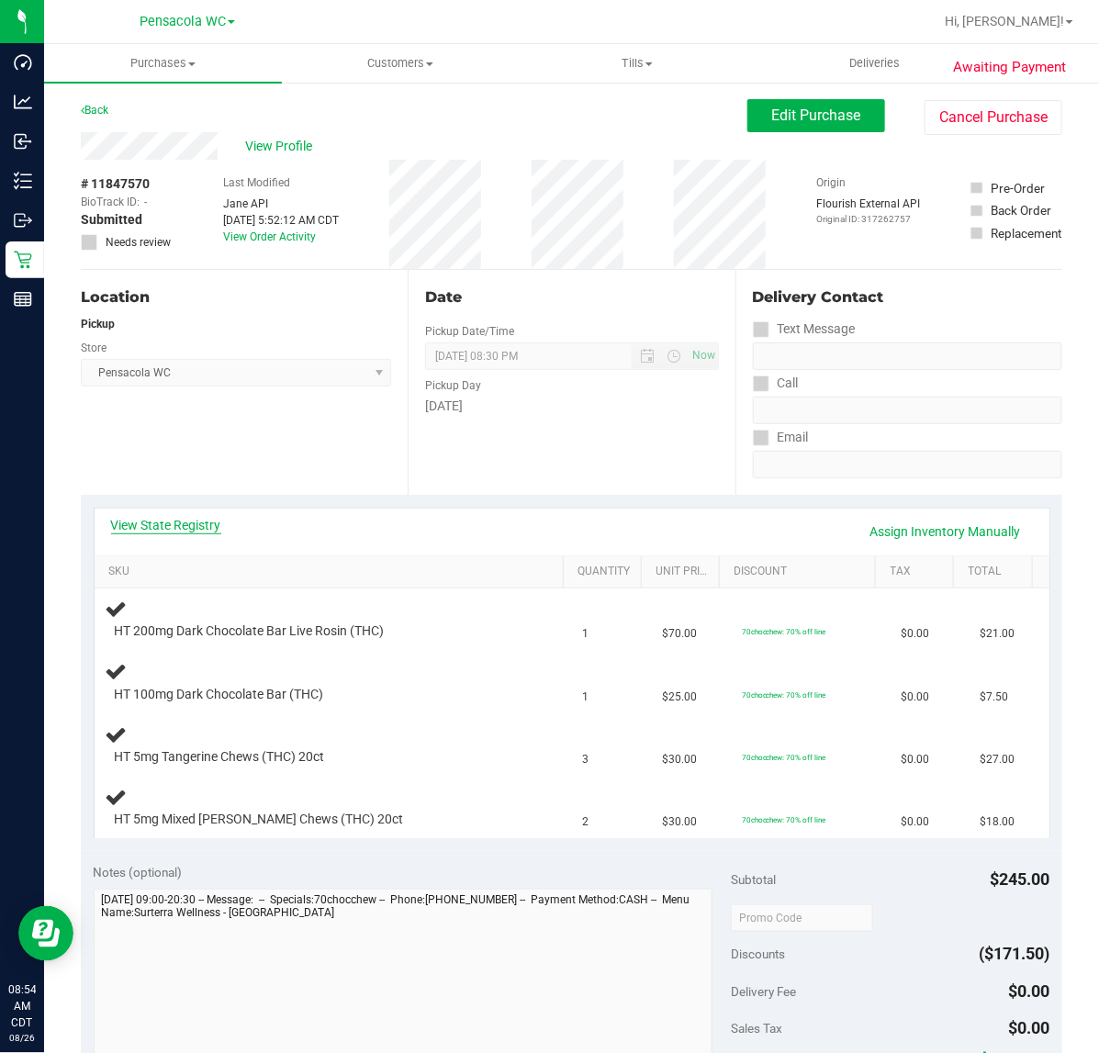
click at [194, 526] on link "View State Registry" at bounding box center [166, 525] width 110 height 18
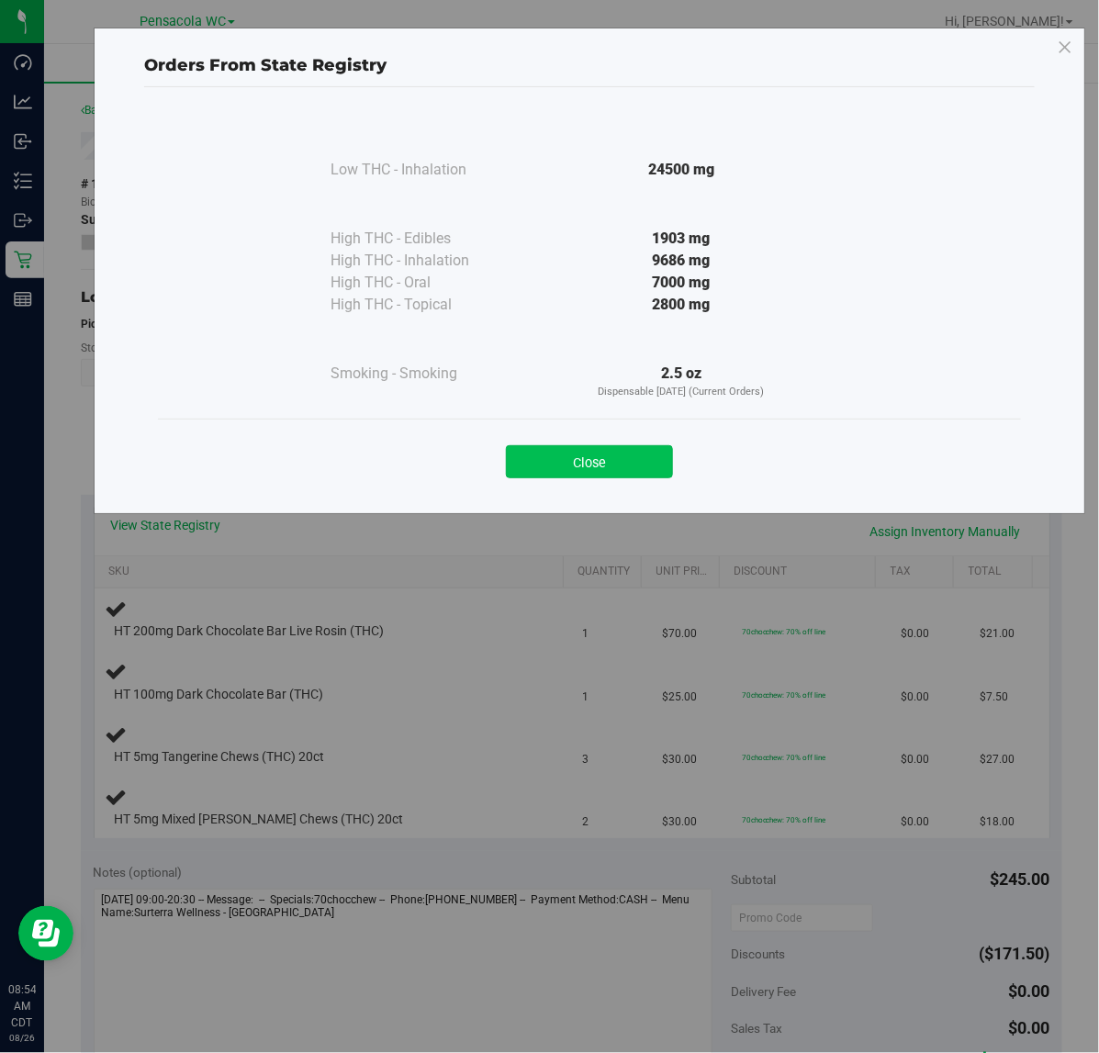
click at [597, 451] on button "Close" at bounding box center [589, 461] width 167 height 33
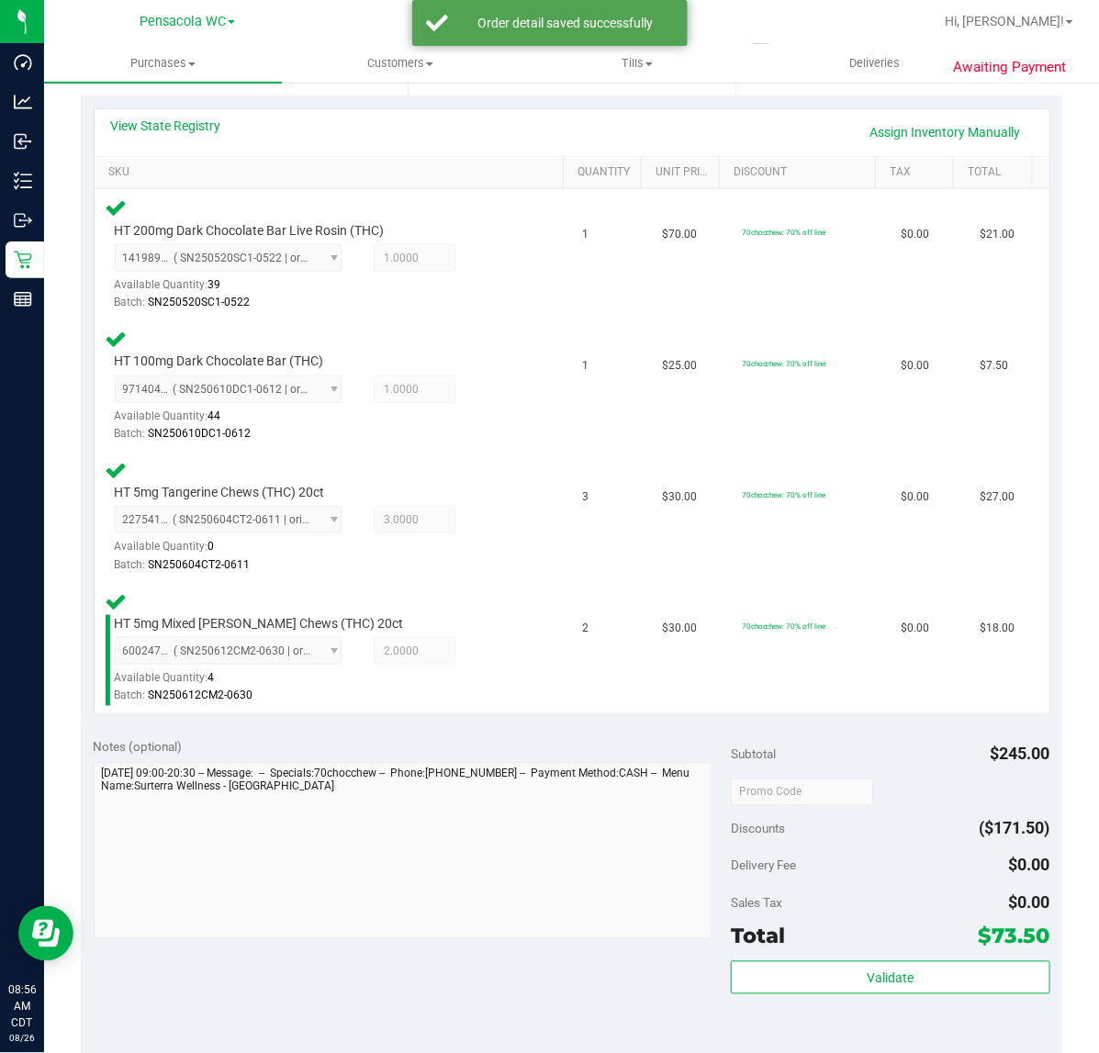
scroll to position [407, 0]
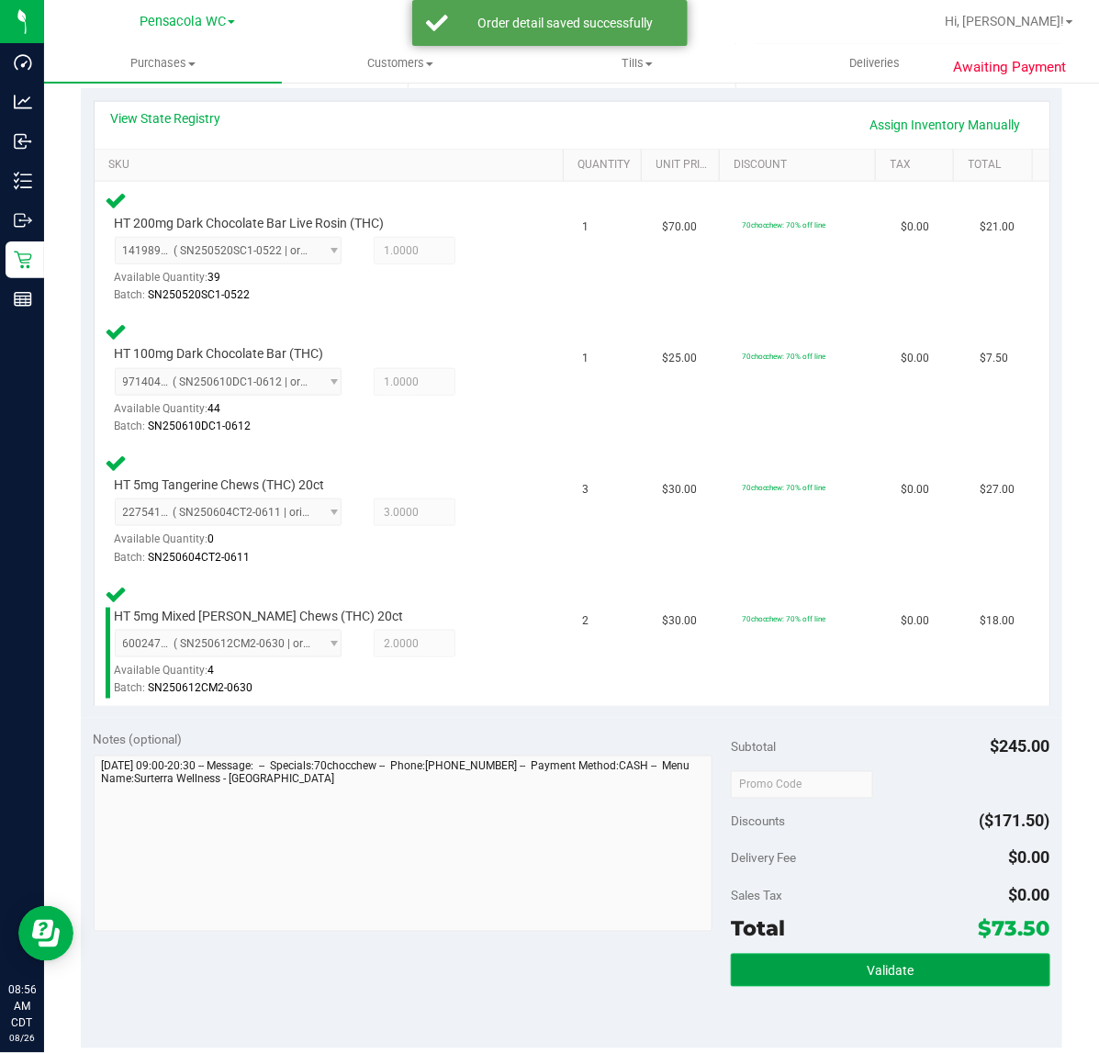
click at [894, 955] on button "Validate" at bounding box center [890, 970] width 319 height 33
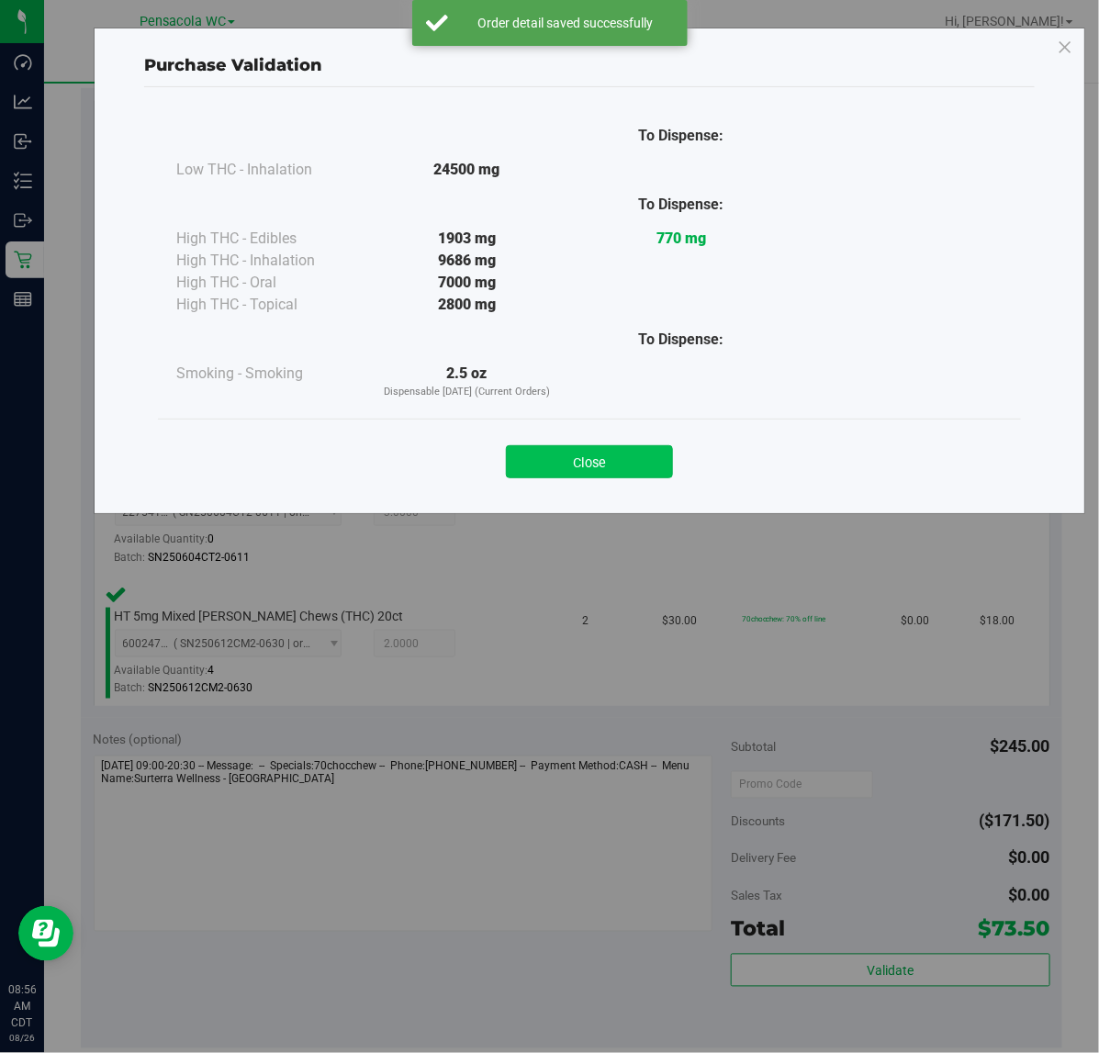
click at [655, 467] on button "Close" at bounding box center [589, 461] width 167 height 33
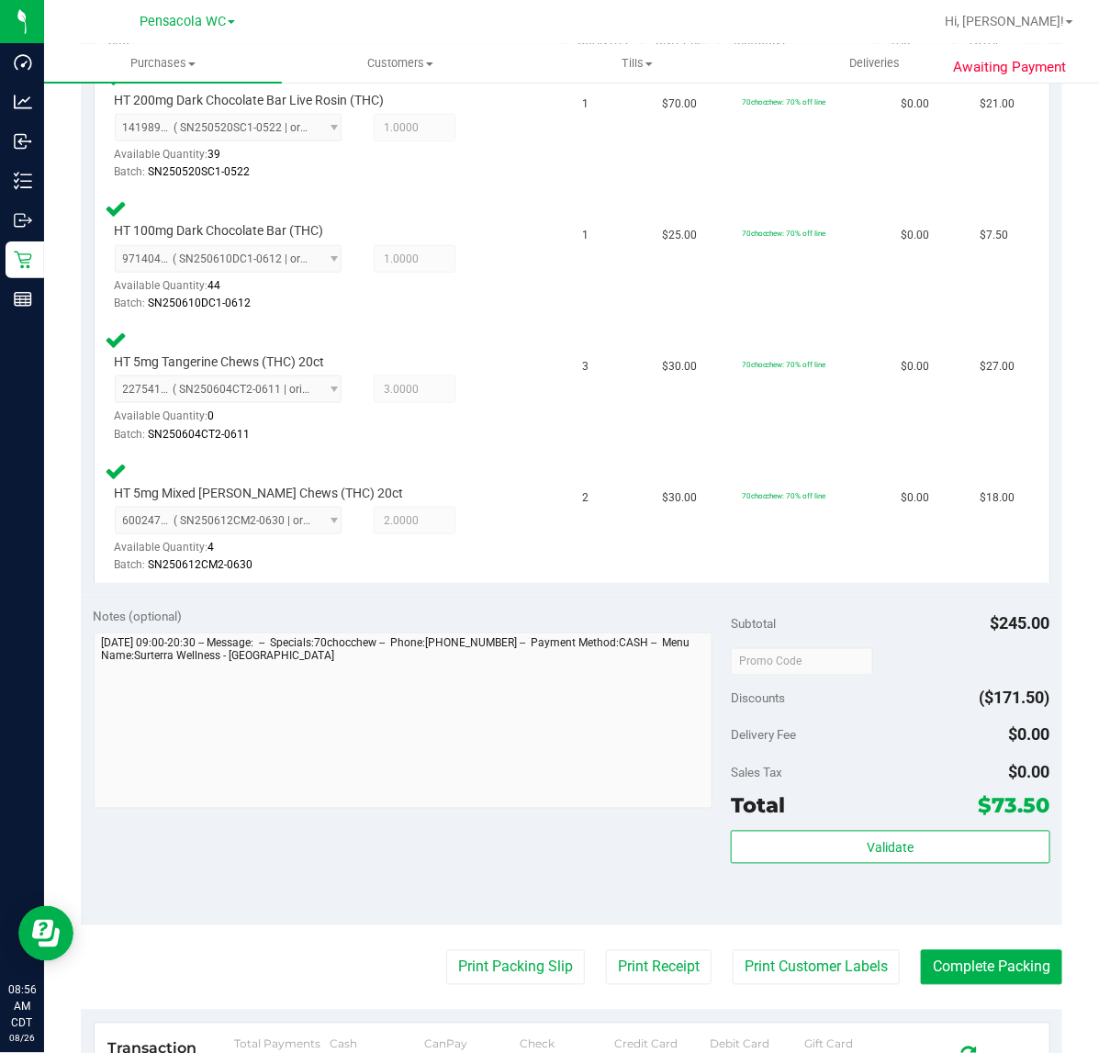
scroll to position [602, 0]
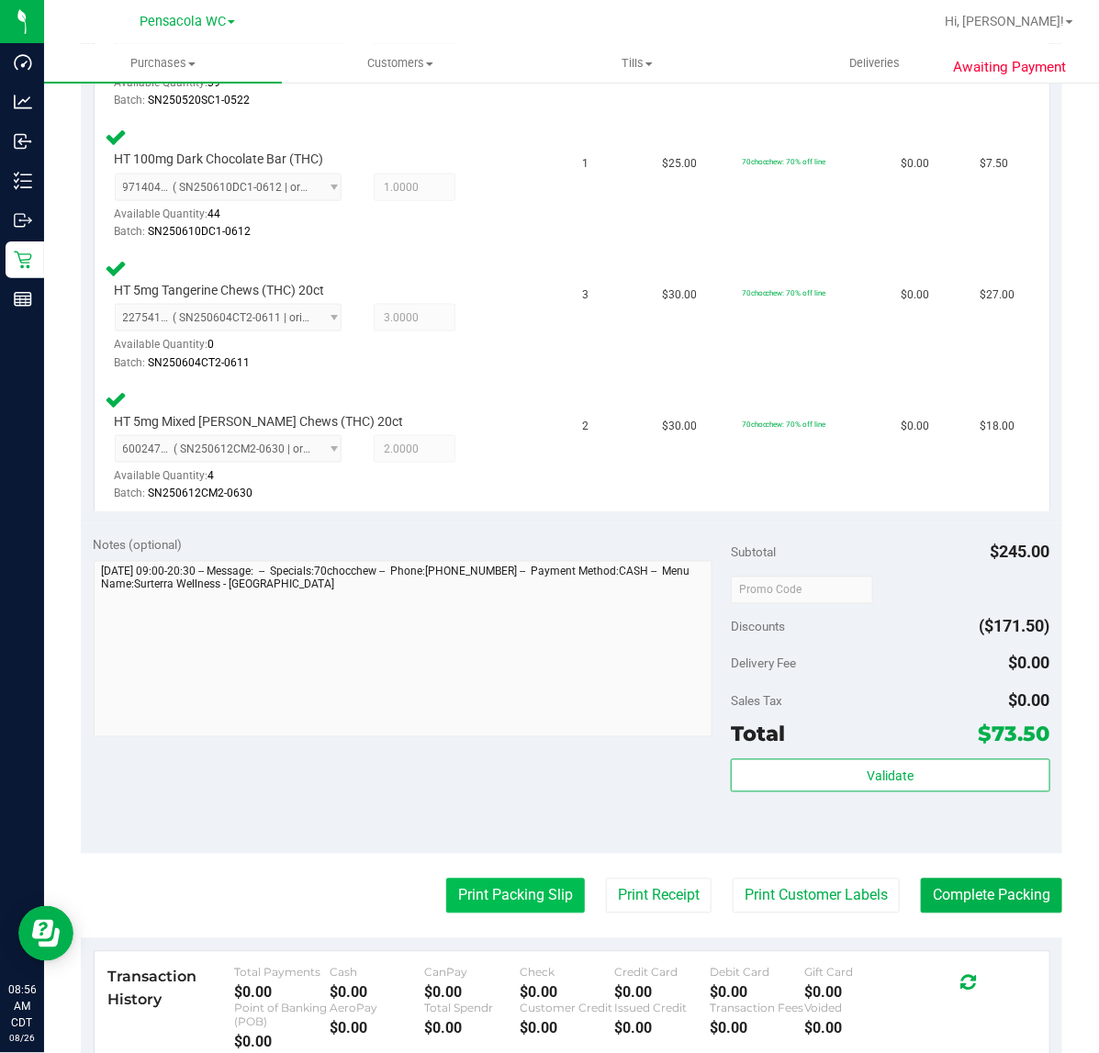
click at [545, 882] on button "Print Packing Slip" at bounding box center [515, 896] width 139 height 35
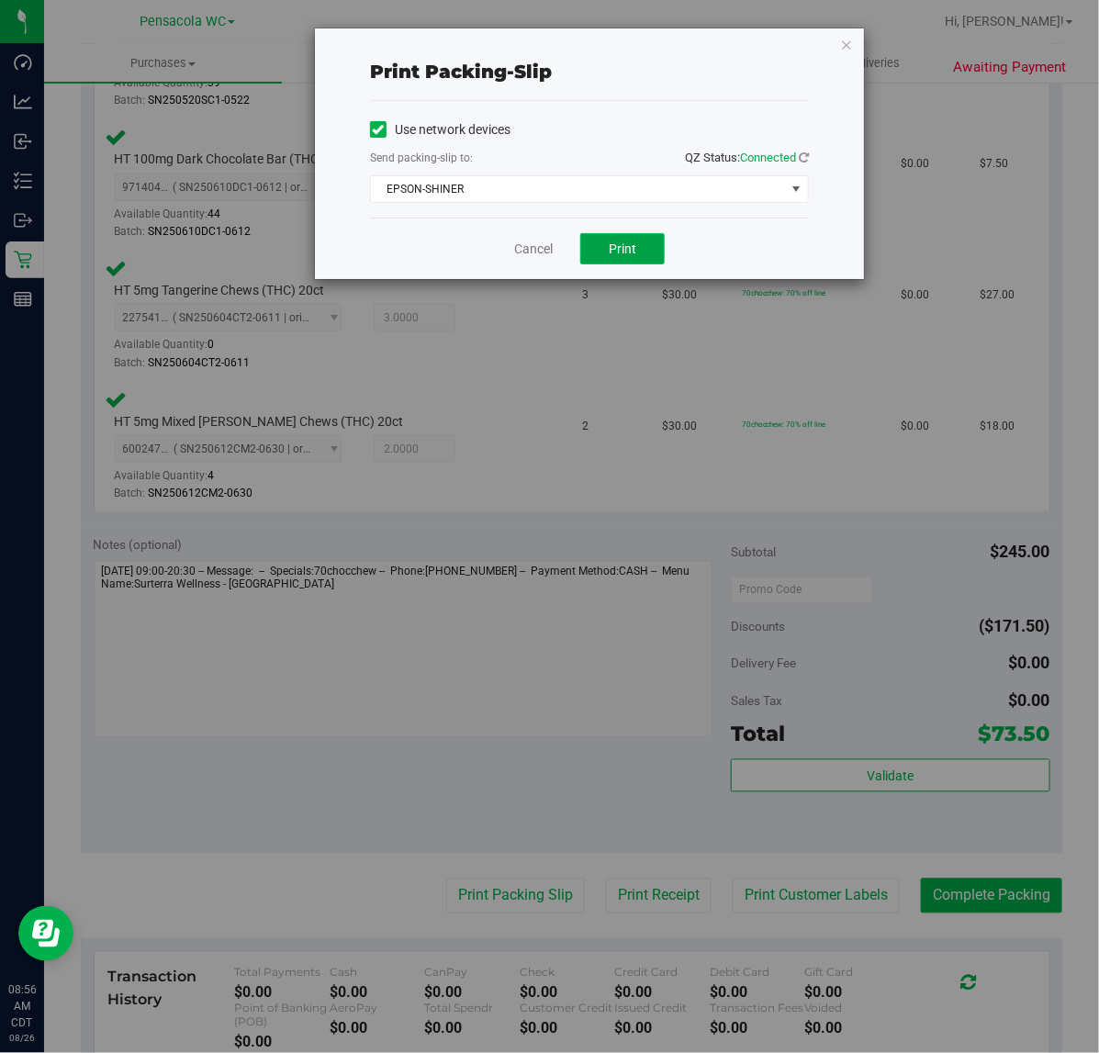
click at [624, 260] on button "Print" at bounding box center [622, 248] width 84 height 31
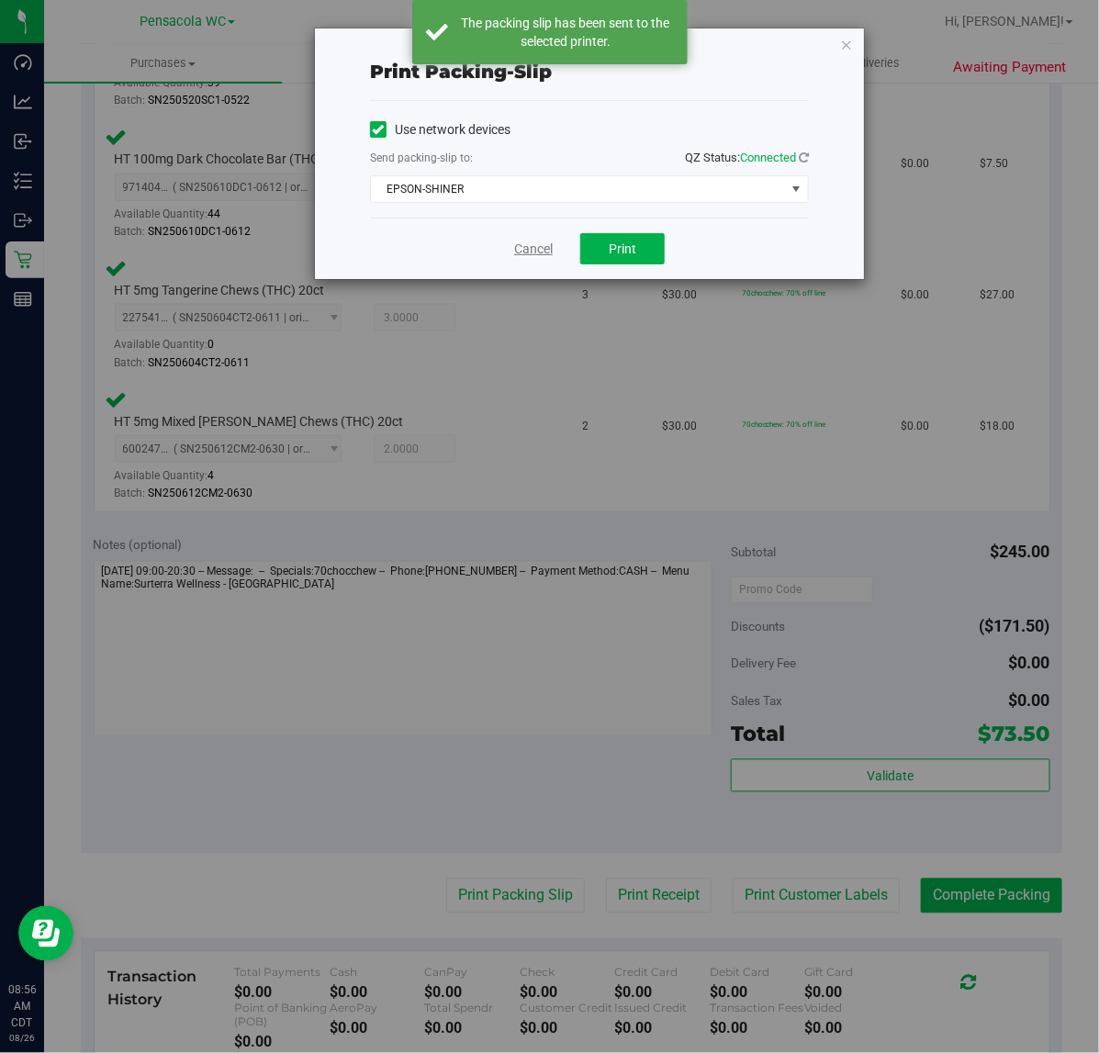
click at [531, 253] on link "Cancel" at bounding box center [533, 249] width 39 height 19
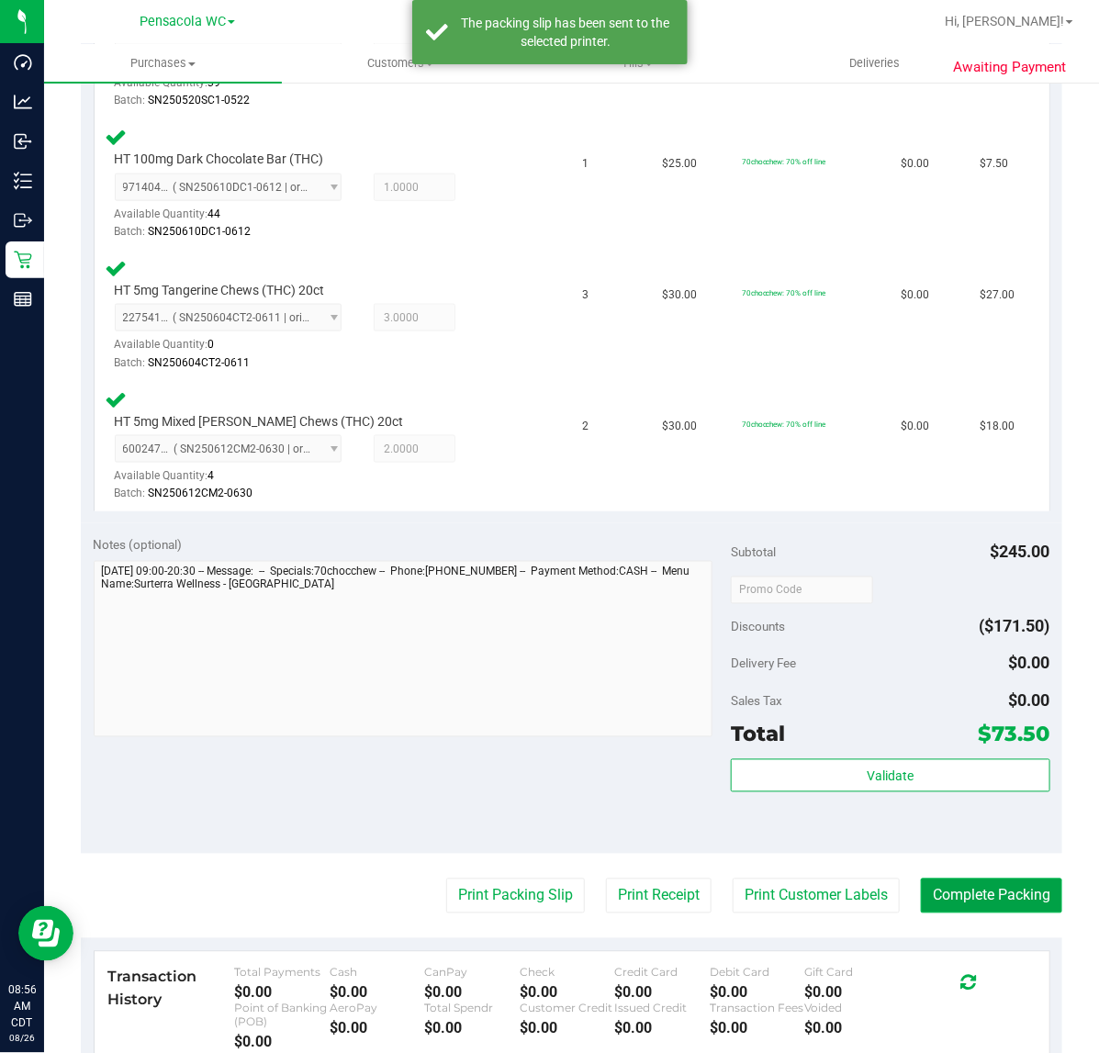
click at [1006, 895] on button "Complete Packing" at bounding box center [991, 896] width 141 height 35
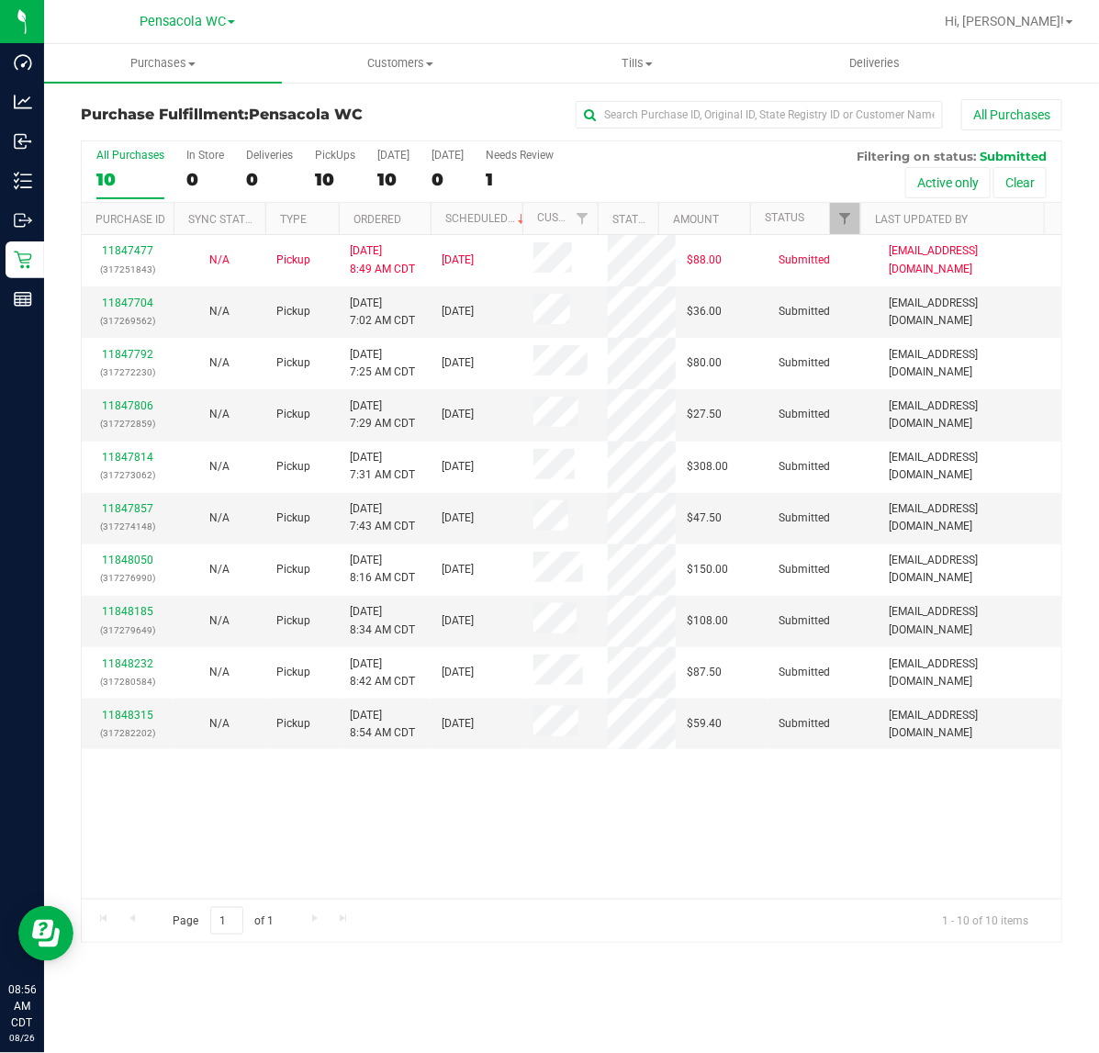
click at [415, 217] on th "Ordered" at bounding box center [385, 219] width 92 height 32
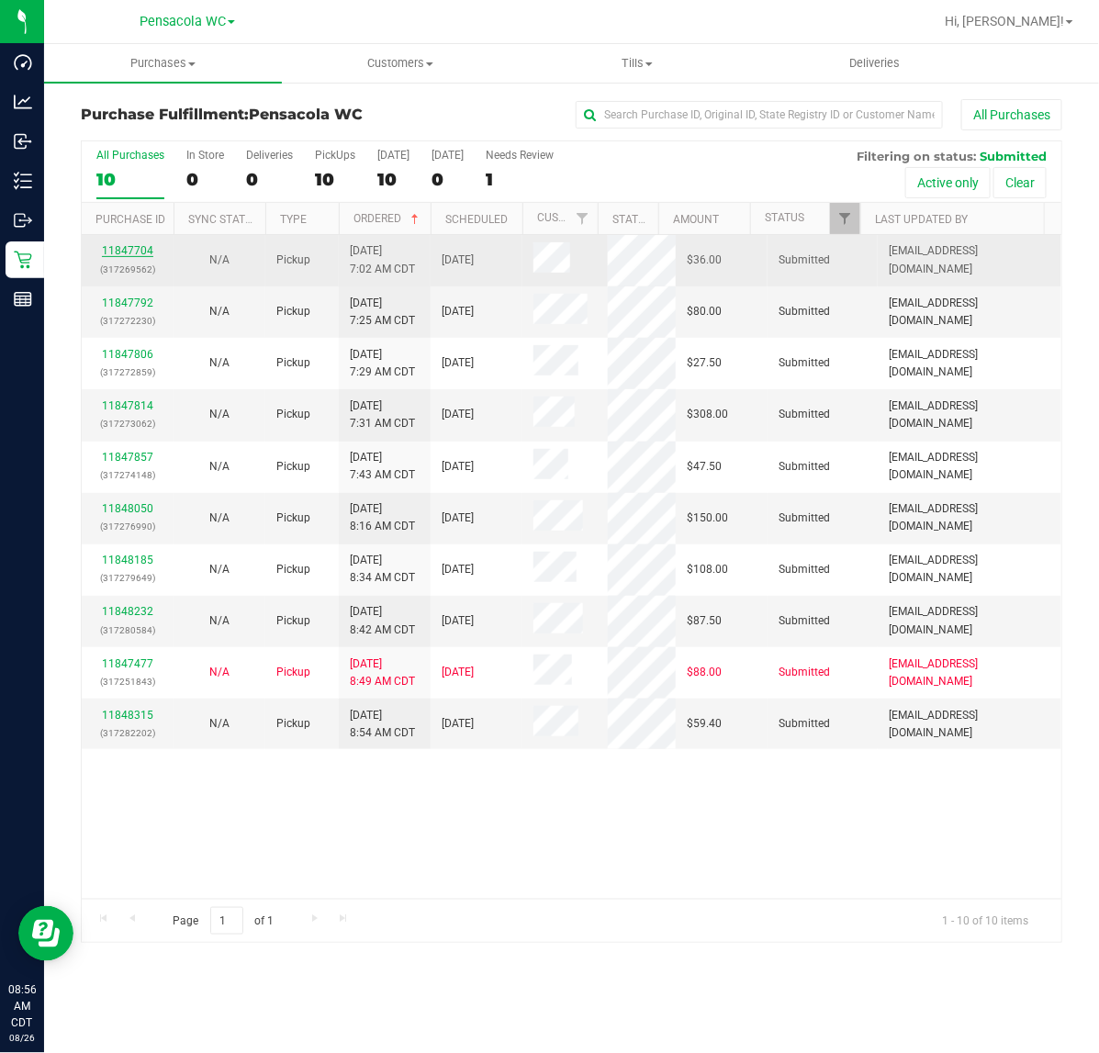
click at [147, 250] on link "11847704" at bounding box center [127, 250] width 51 height 13
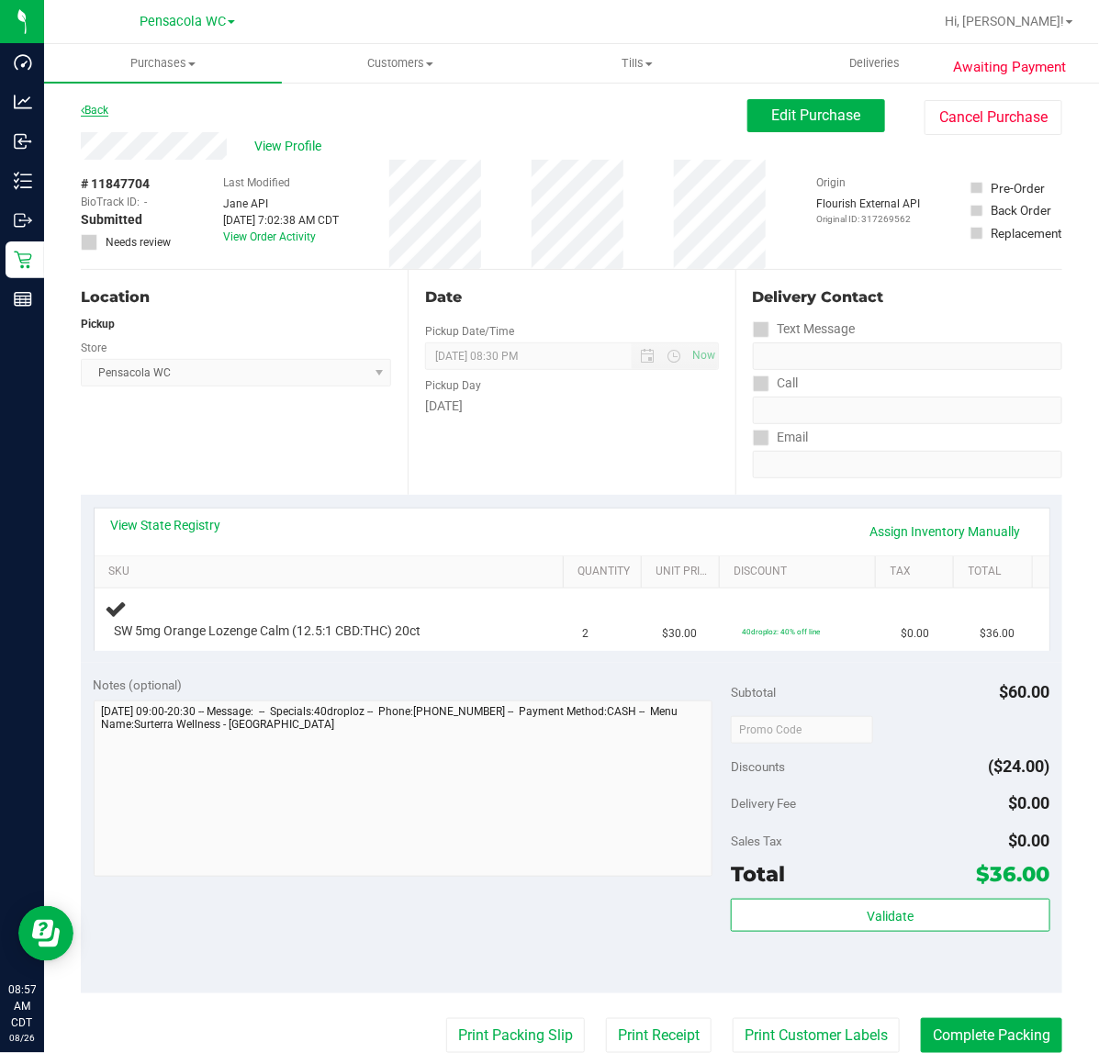
click at [107, 110] on link "Back" at bounding box center [95, 110] width 28 height 13
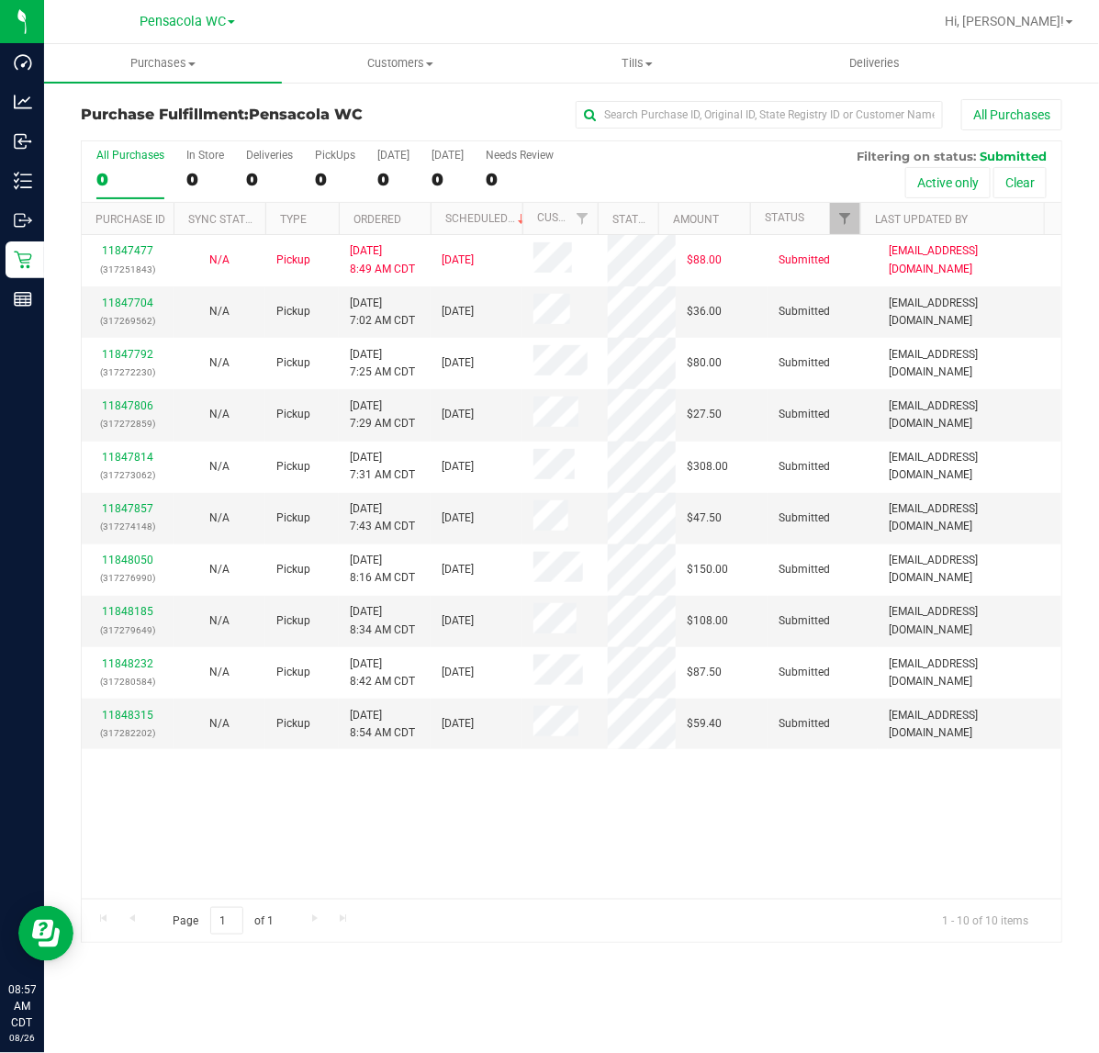
click at [414, 214] on th "Ordered" at bounding box center [385, 219] width 92 height 32
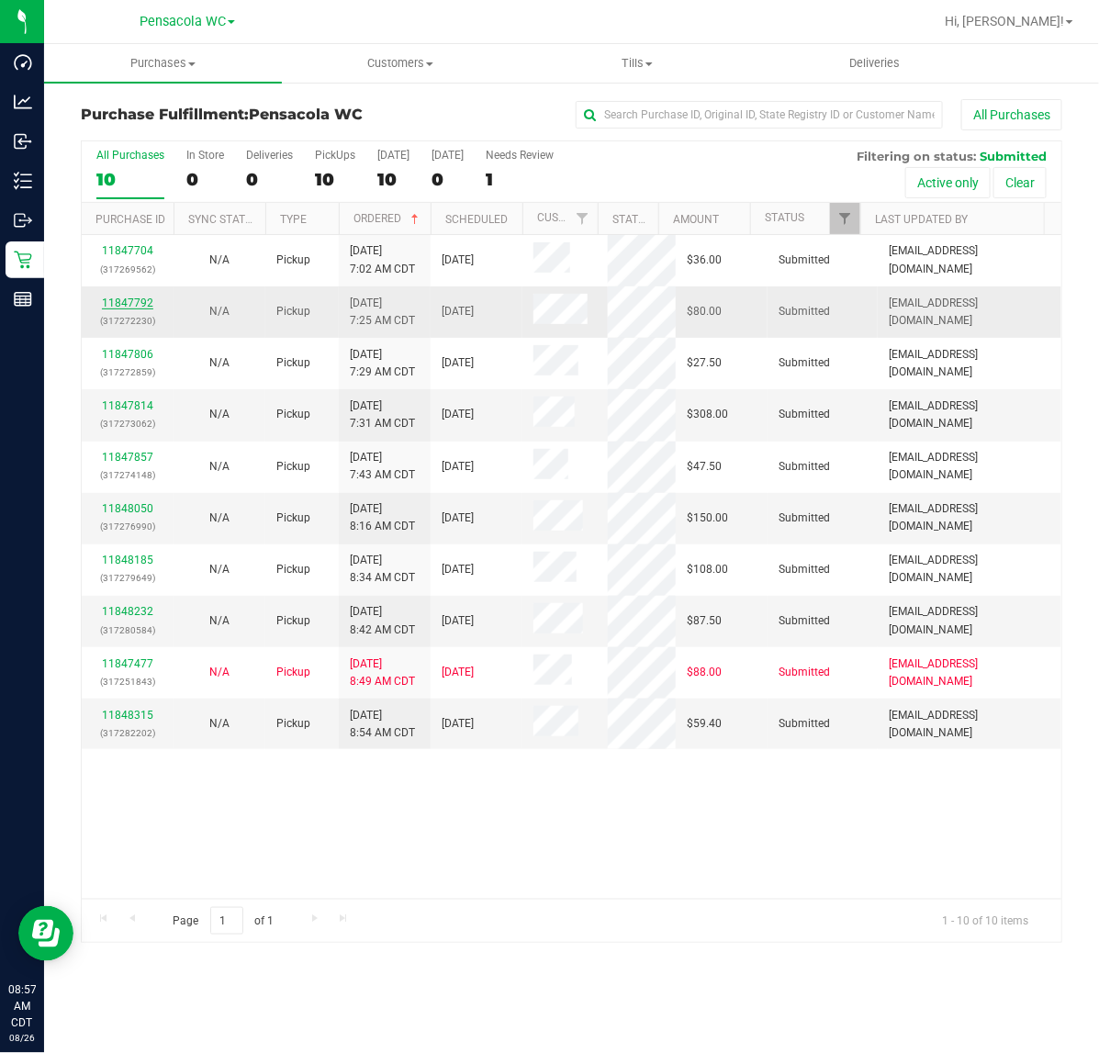
click at [124, 299] on link "11847792" at bounding box center [127, 303] width 51 height 13
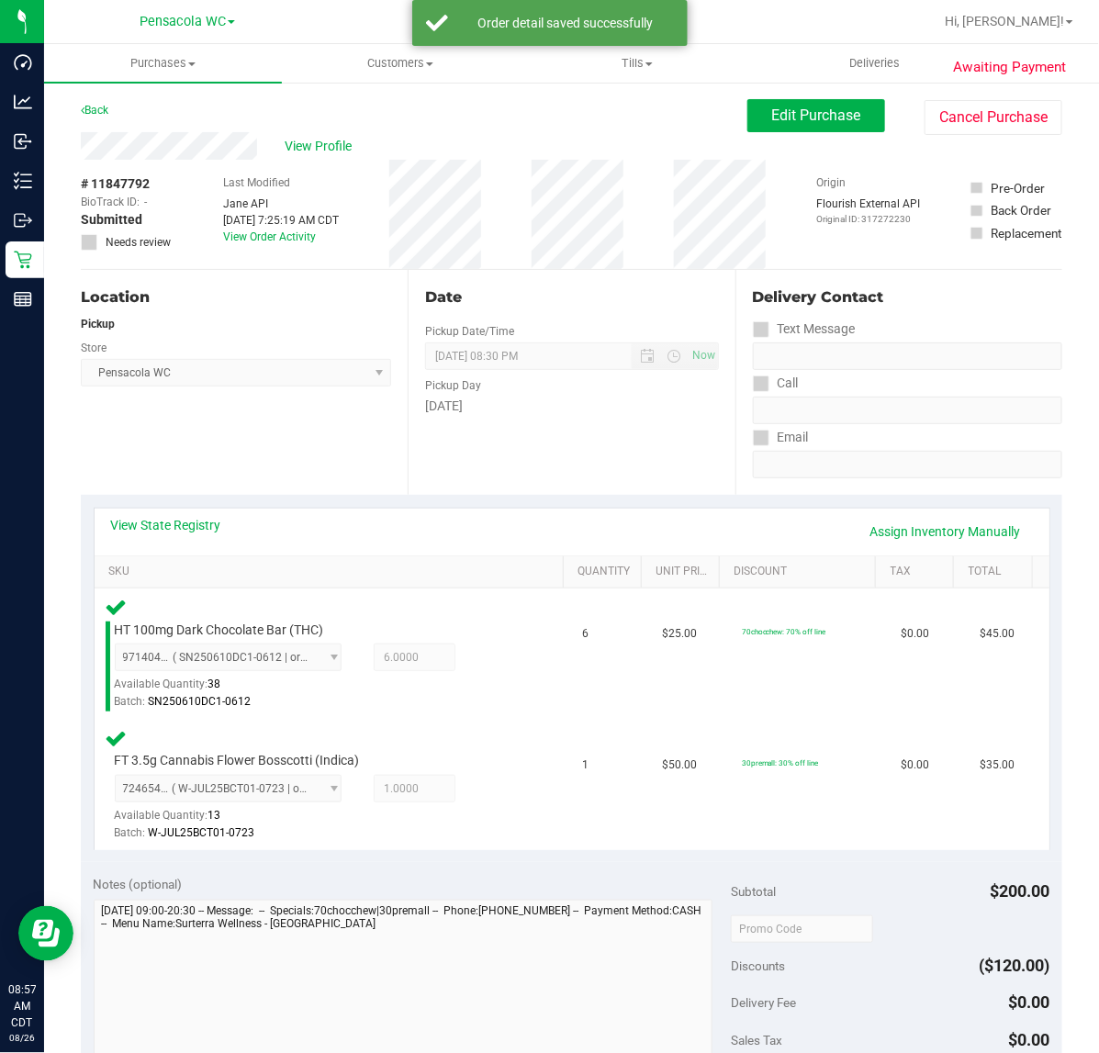
scroll to position [254, 0]
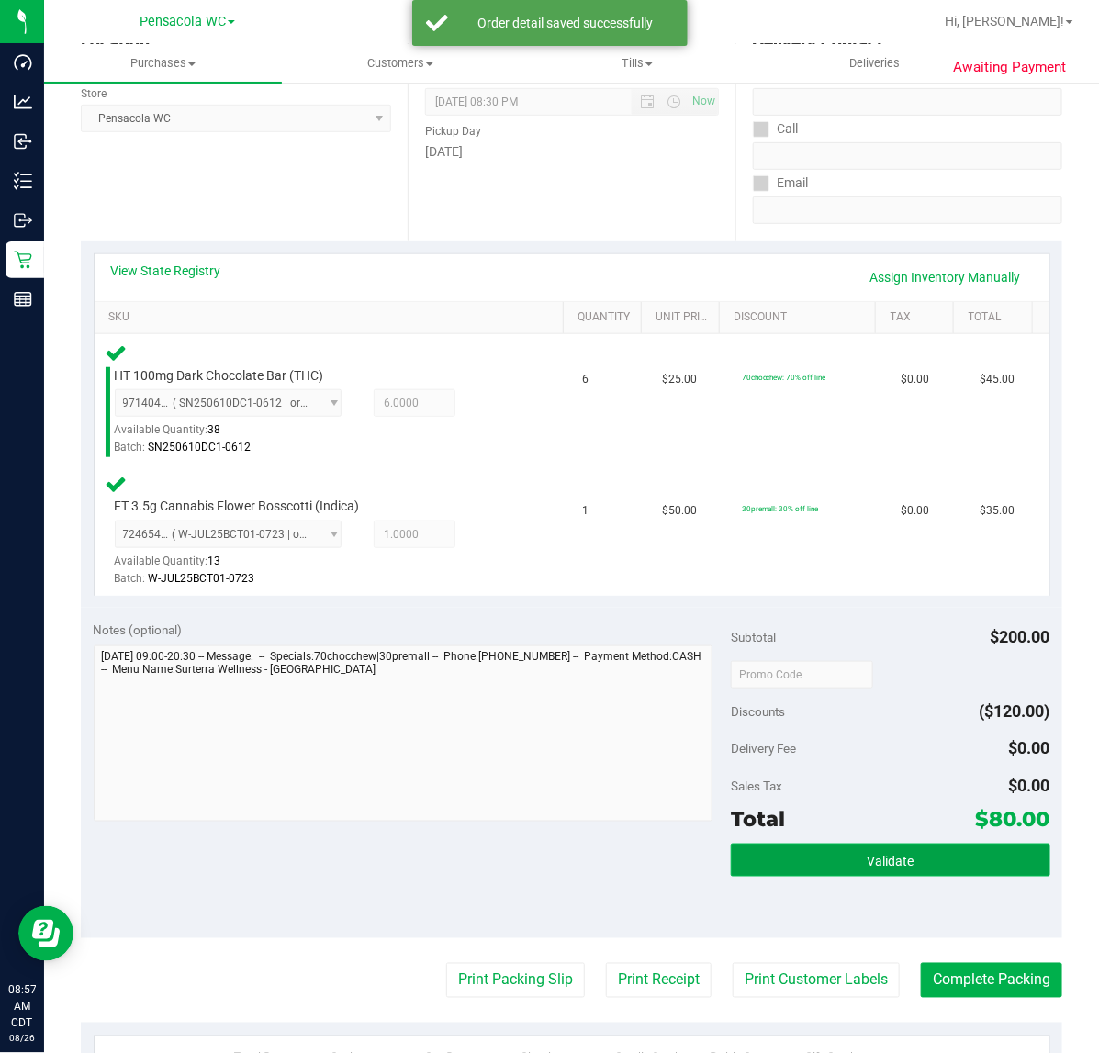
click at [910, 850] on button "Validate" at bounding box center [890, 860] width 319 height 33
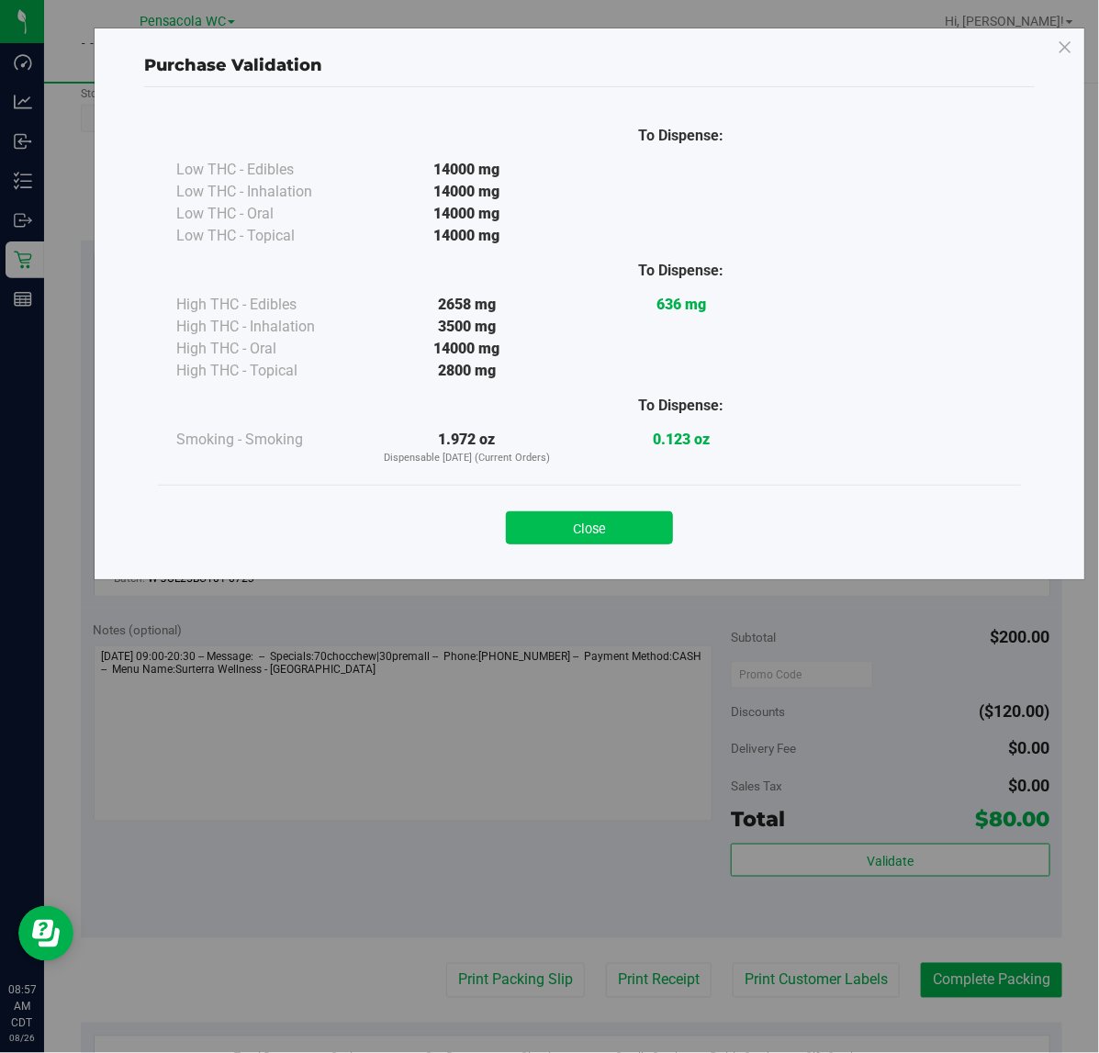
click at [644, 517] on button "Close" at bounding box center [589, 528] width 167 height 33
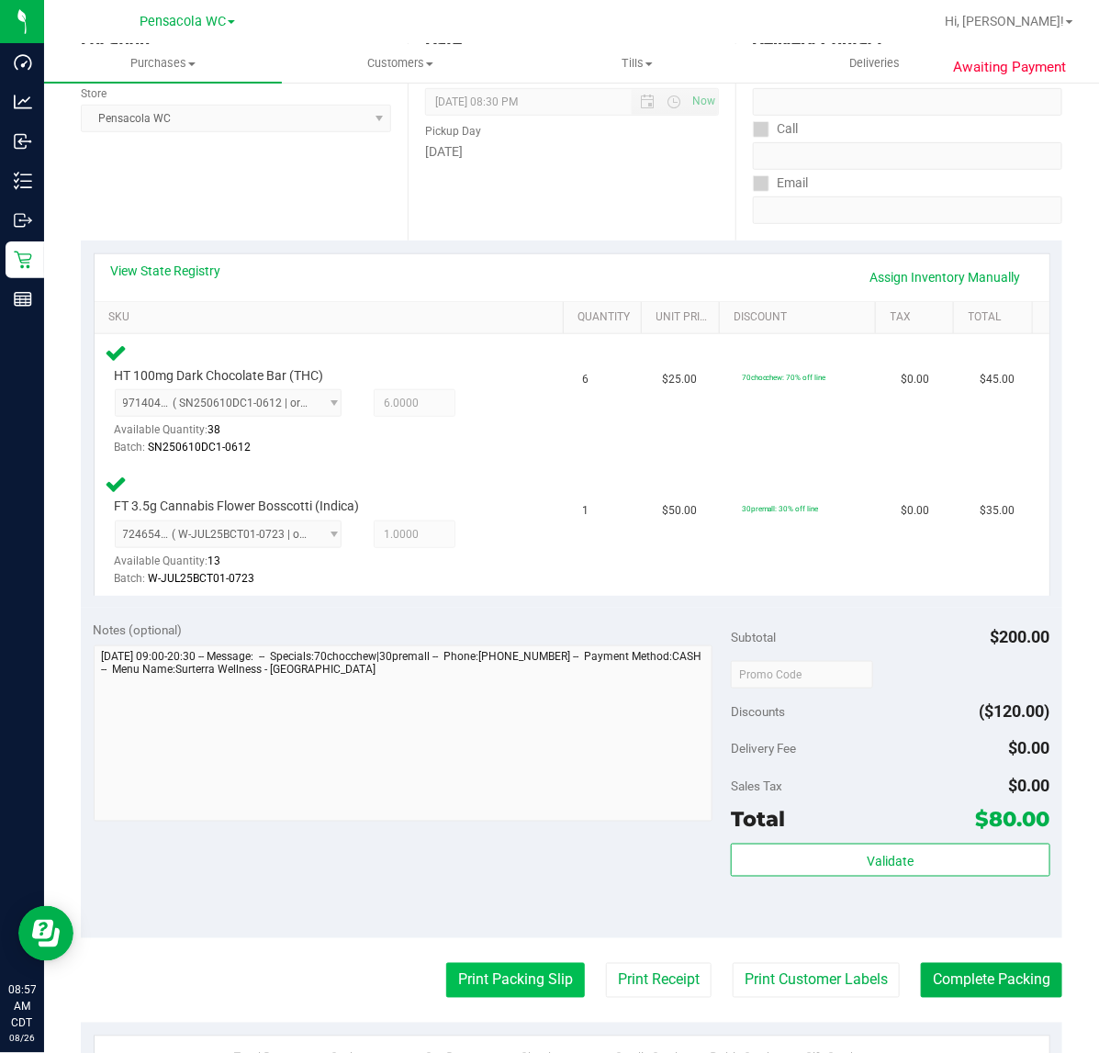
click at [521, 979] on button "Print Packing Slip" at bounding box center [515, 980] width 139 height 35
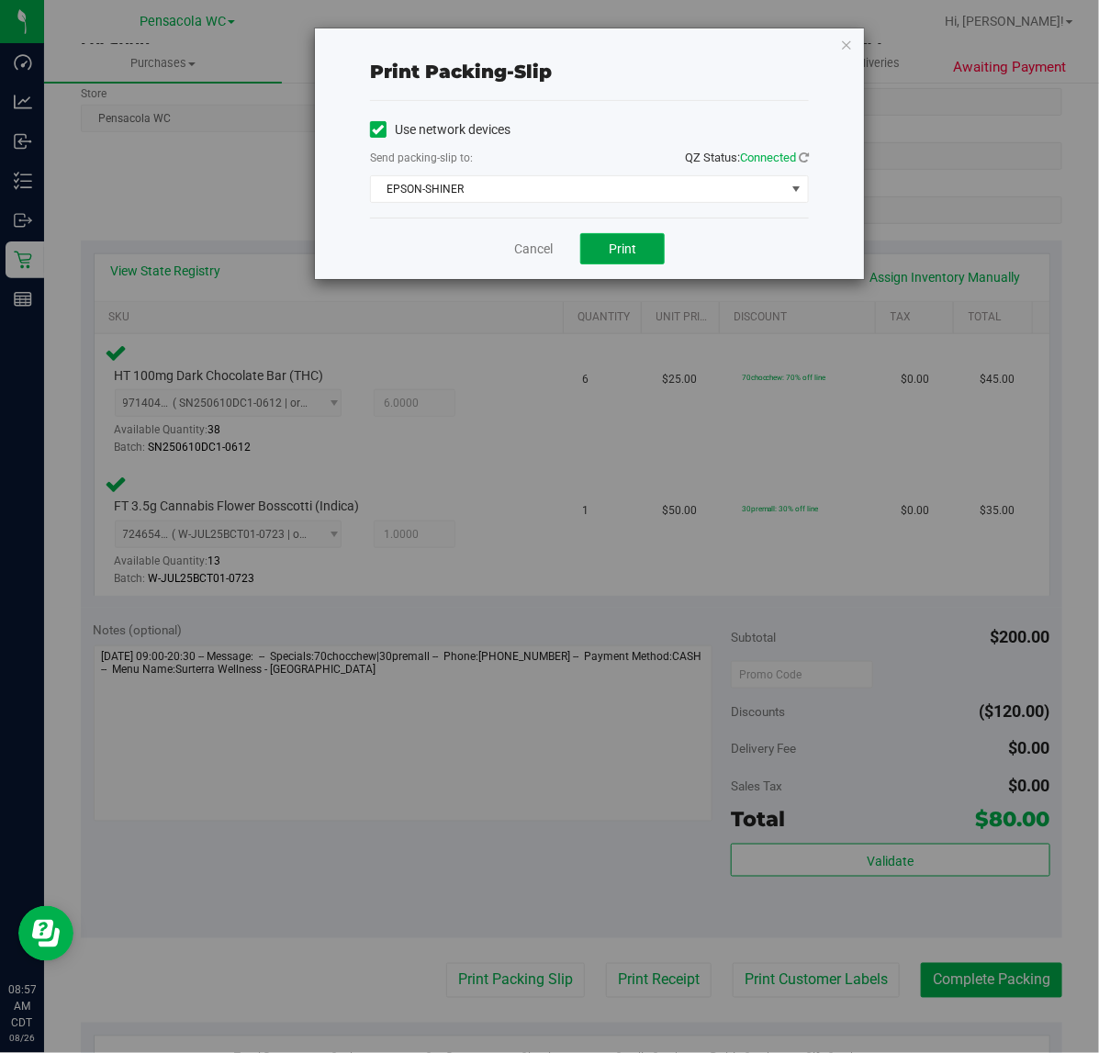
click at [639, 240] on button "Print" at bounding box center [622, 248] width 84 height 31
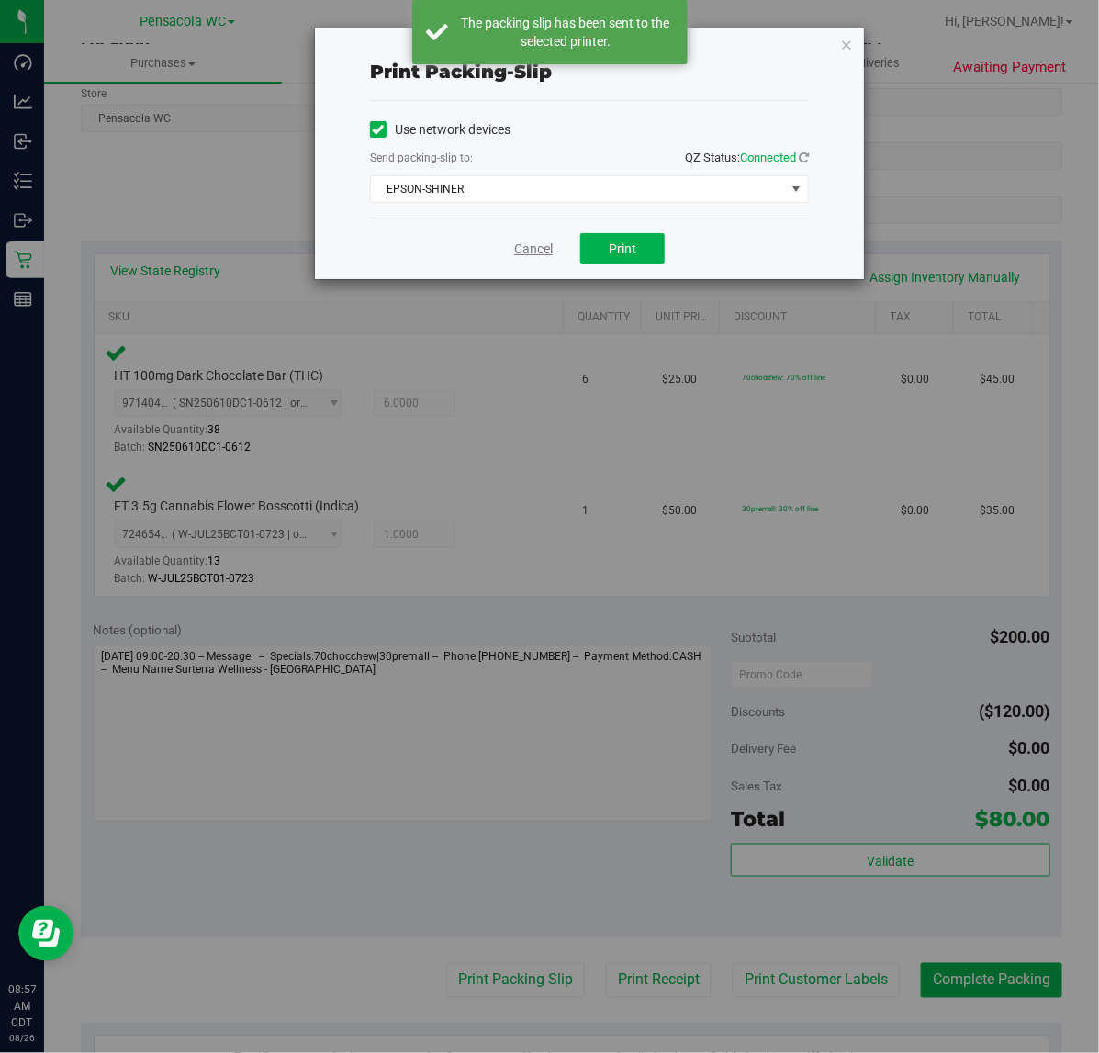
click at [529, 249] on link "Cancel" at bounding box center [533, 249] width 39 height 19
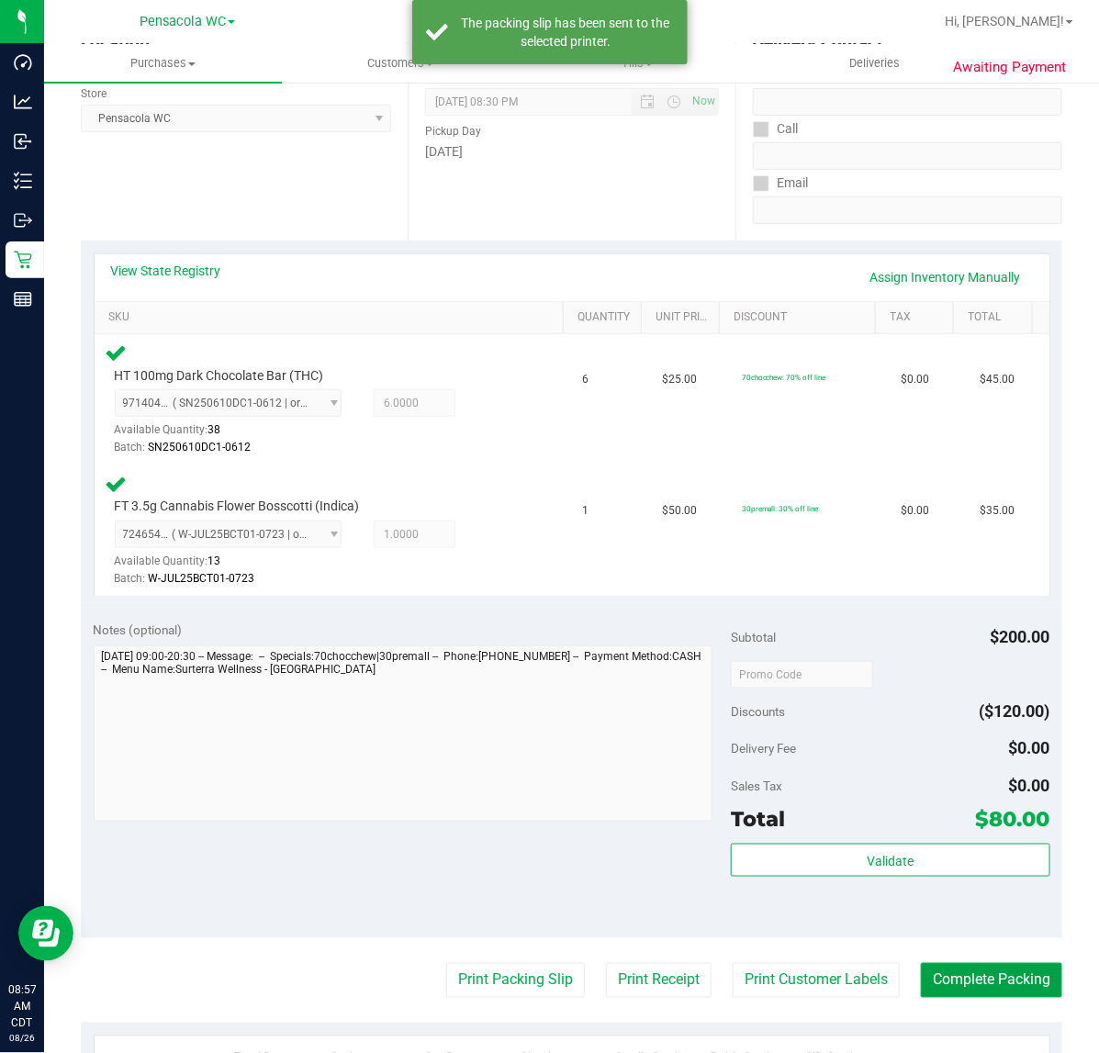
click at [999, 974] on button "Complete Packing" at bounding box center [991, 980] width 141 height 35
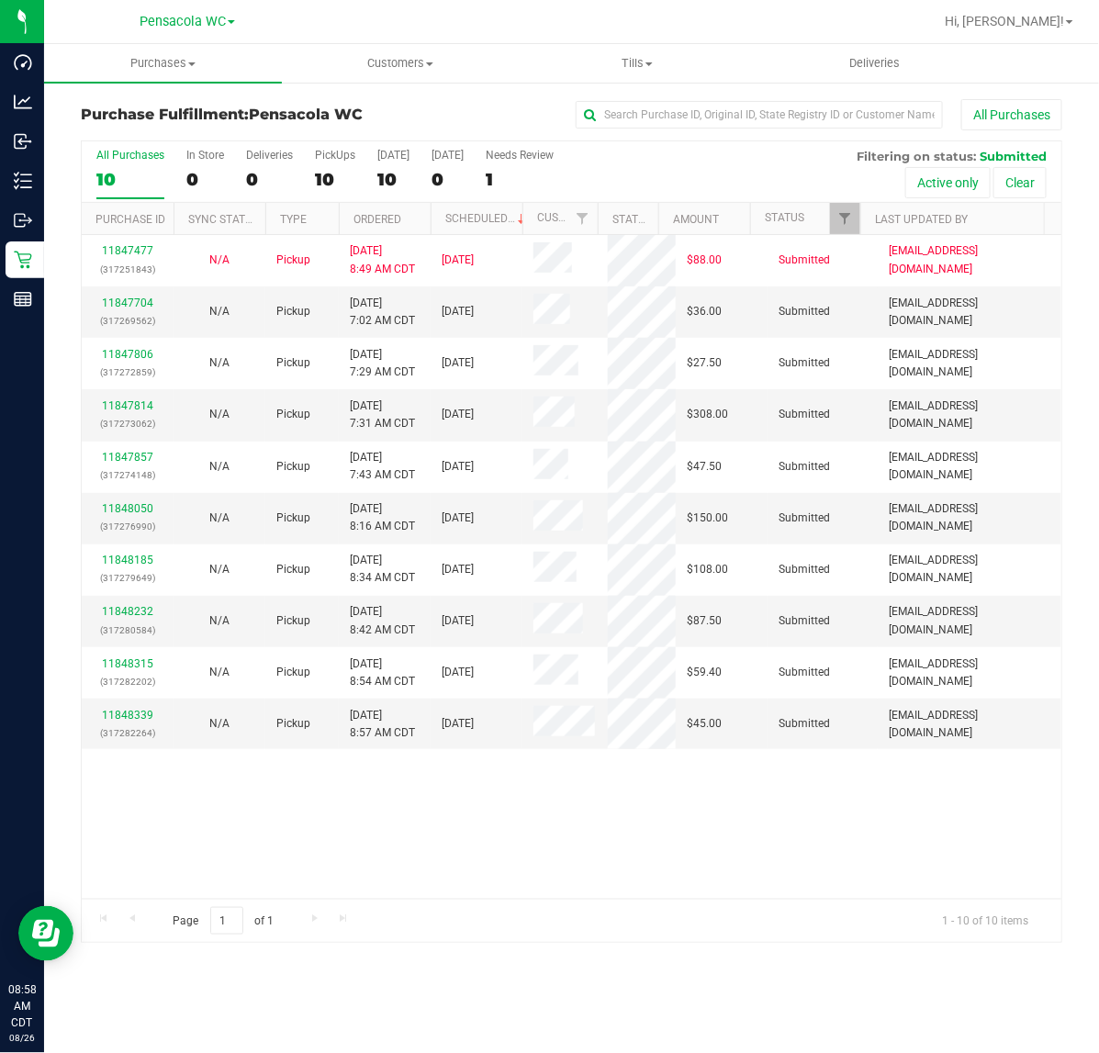
click at [433, 220] on th "Scheduled" at bounding box center [477, 219] width 92 height 32
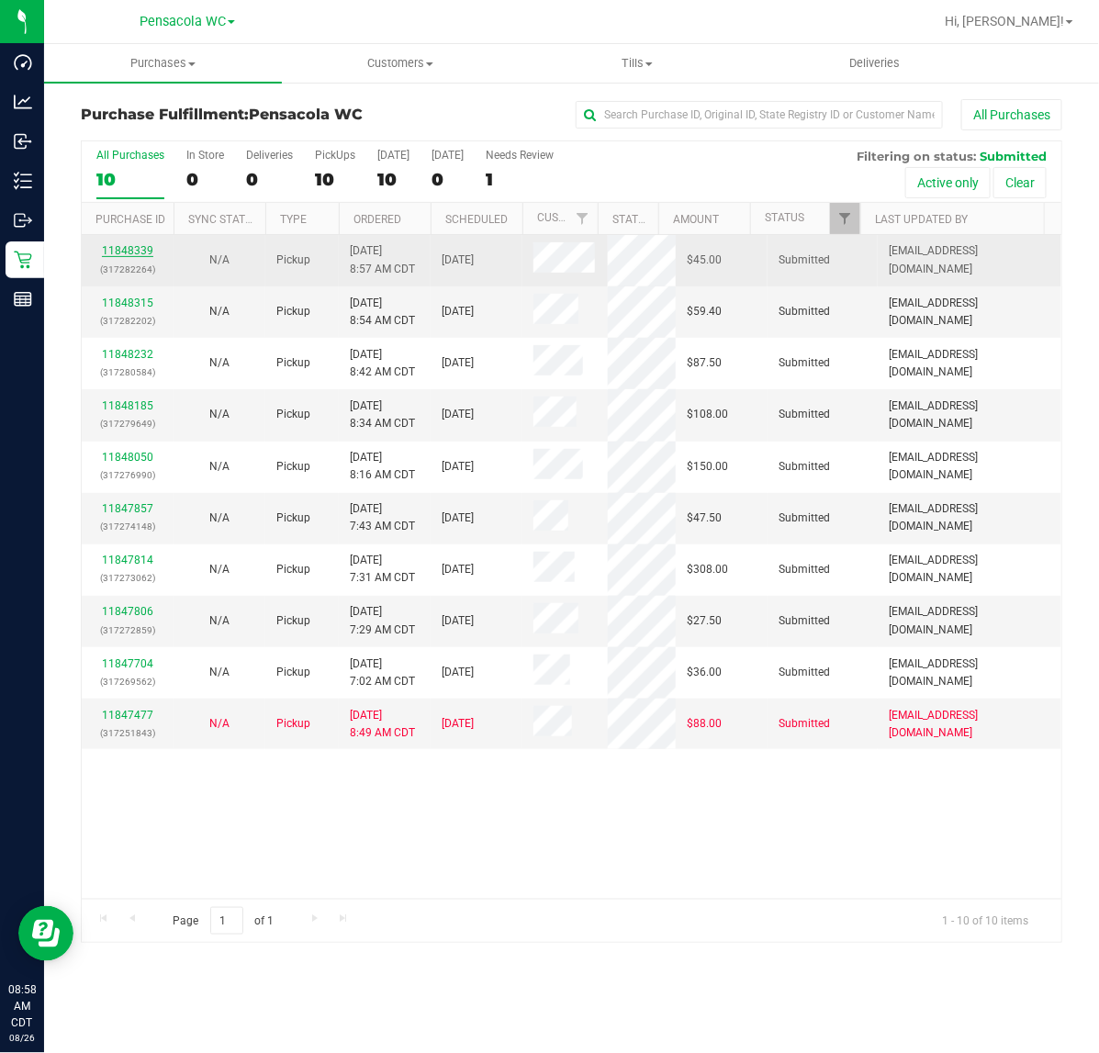
click at [139, 249] on link "11848339" at bounding box center [127, 250] width 51 height 13
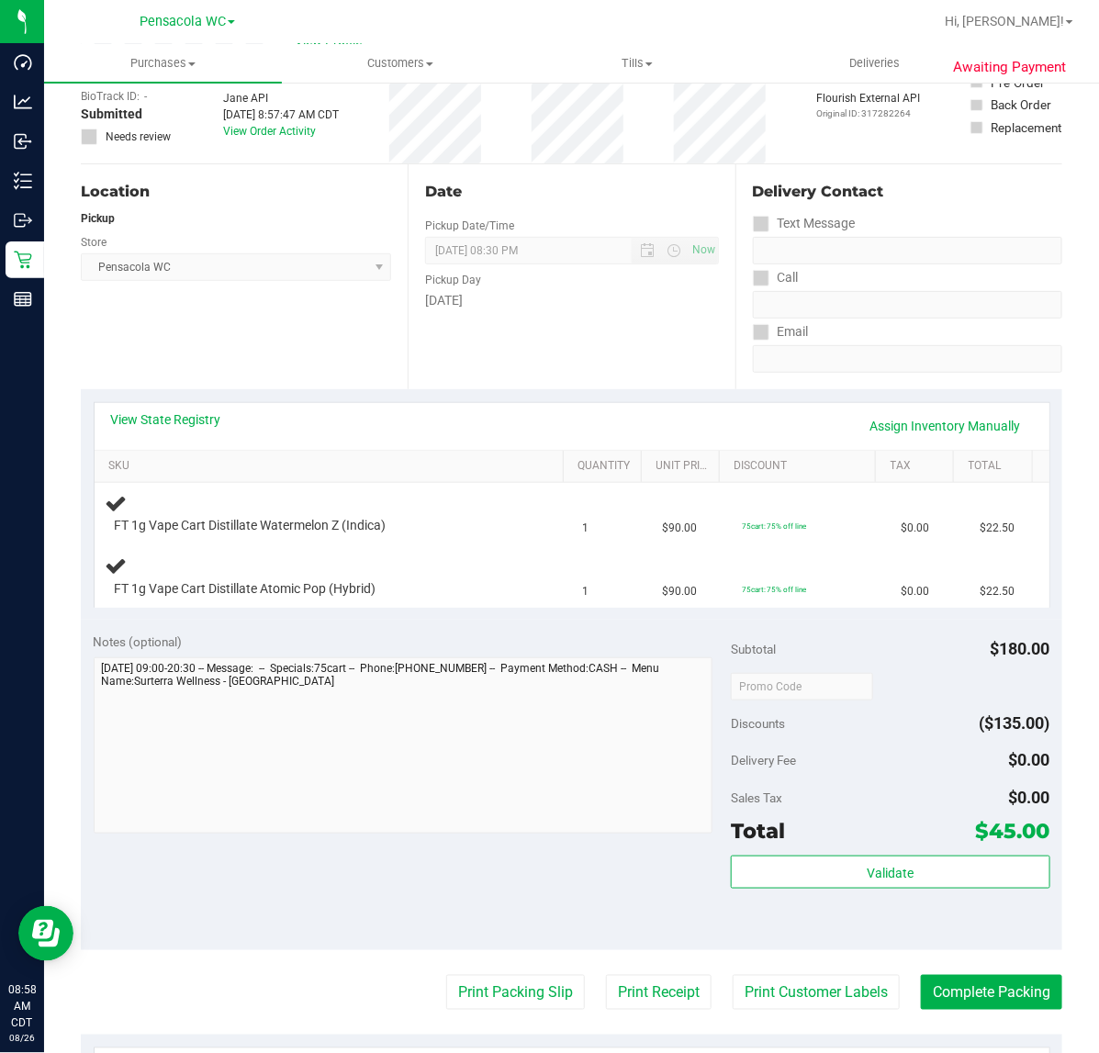
scroll to position [221, 0]
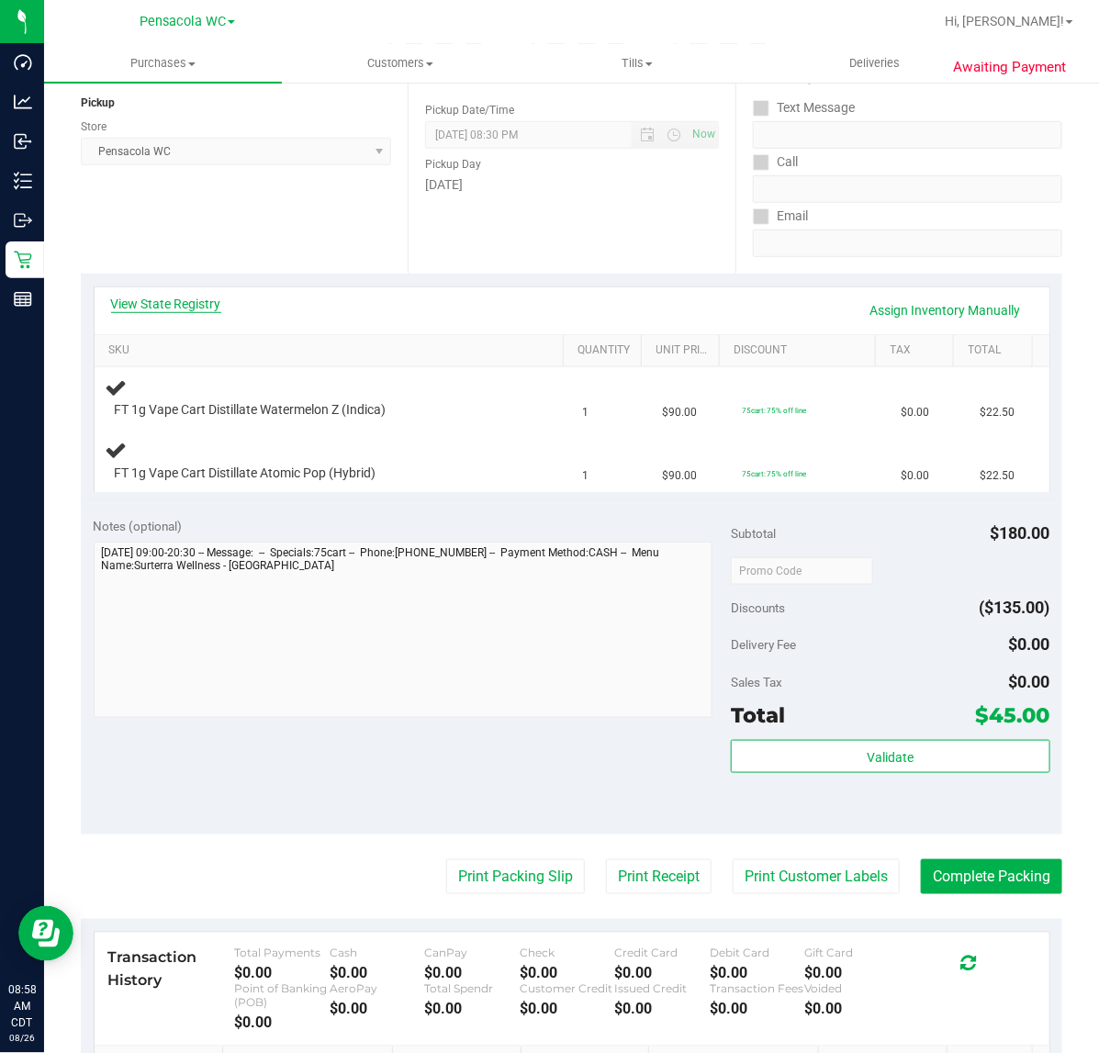
click at [176, 298] on link "View State Registry" at bounding box center [166, 304] width 110 height 18
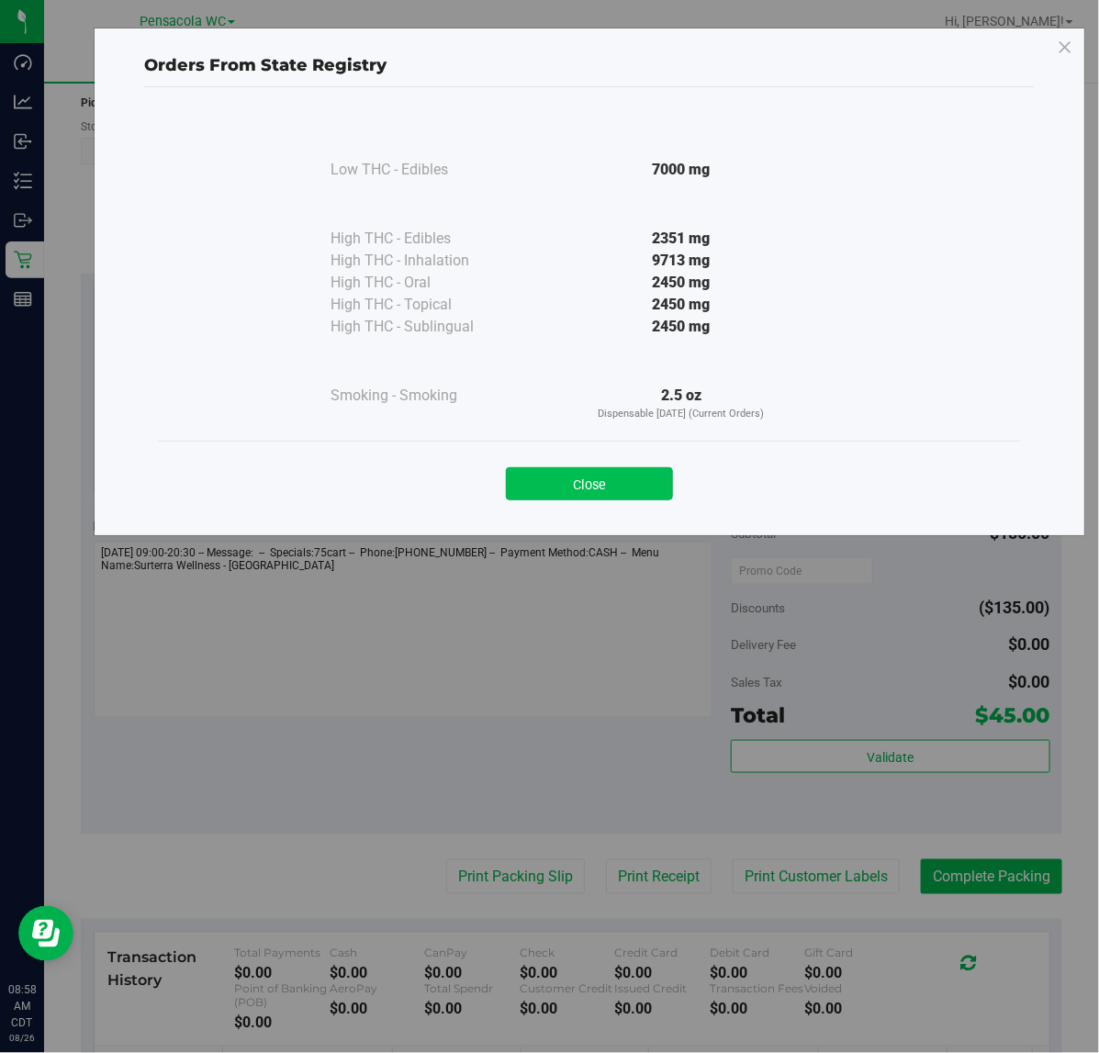
click at [618, 484] on button "Close" at bounding box center [589, 483] width 167 height 33
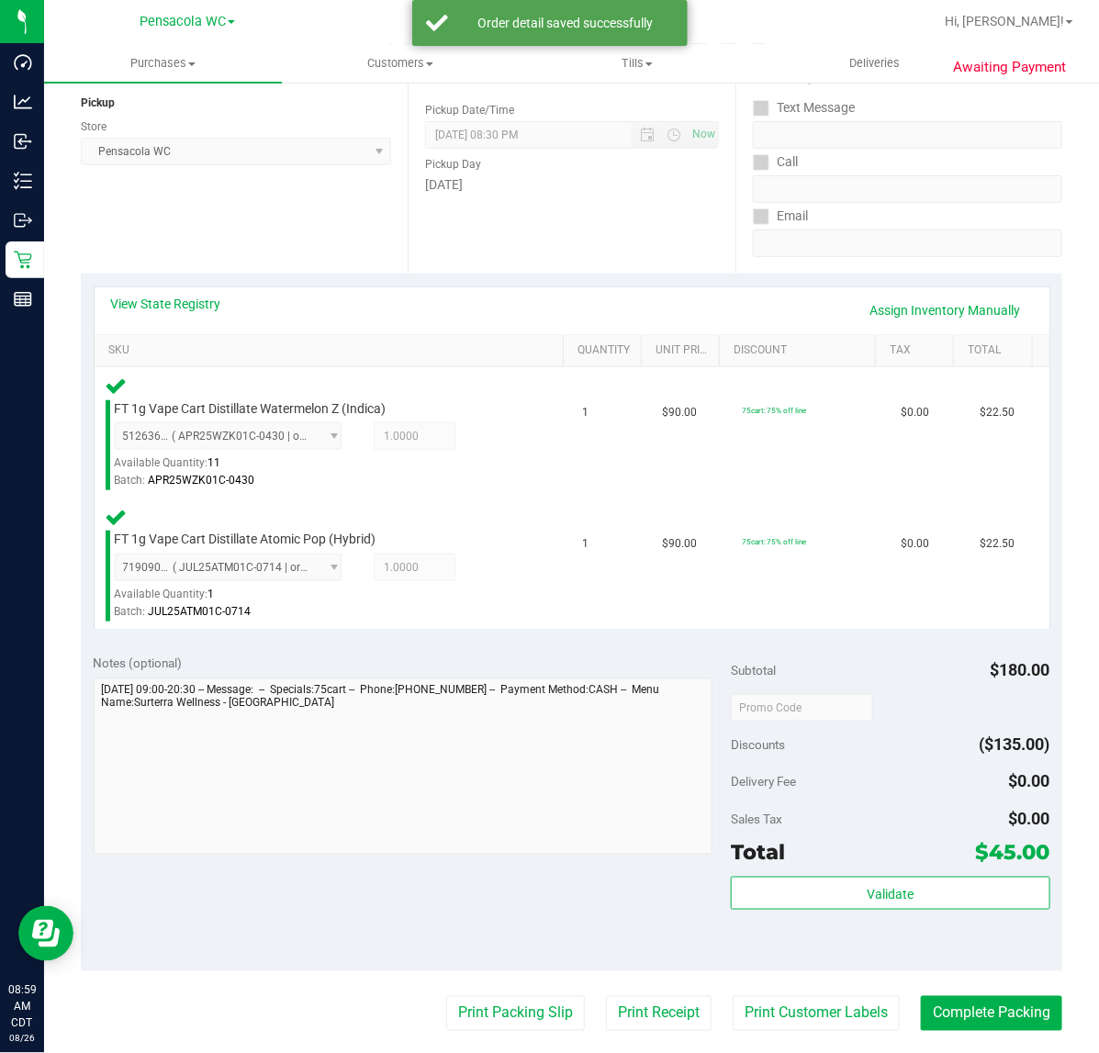
click at [888, 932] on div "Validate" at bounding box center [890, 918] width 319 height 83
click at [920, 894] on button "Validate" at bounding box center [890, 893] width 319 height 33
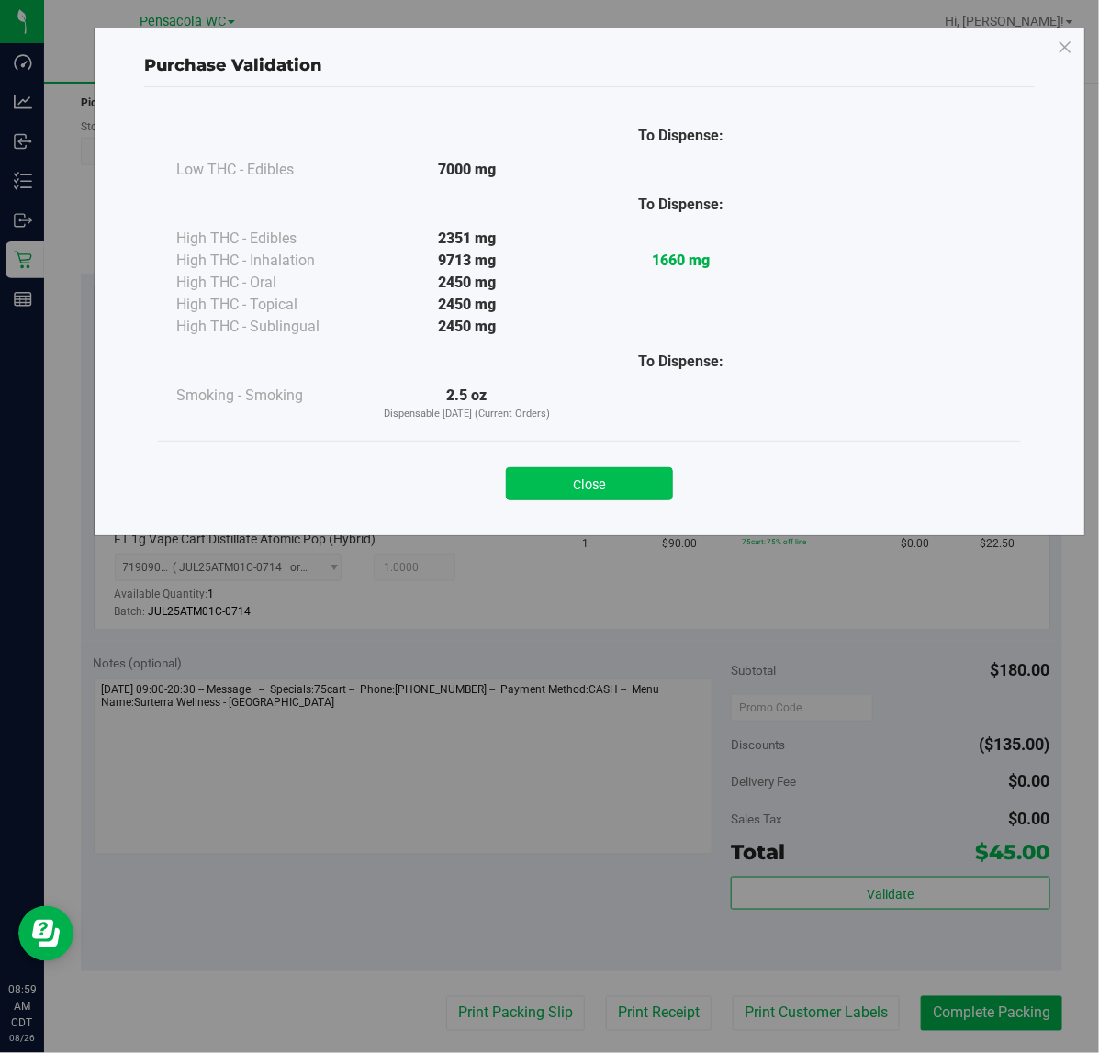
click at [645, 479] on button "Close" at bounding box center [589, 483] width 167 height 33
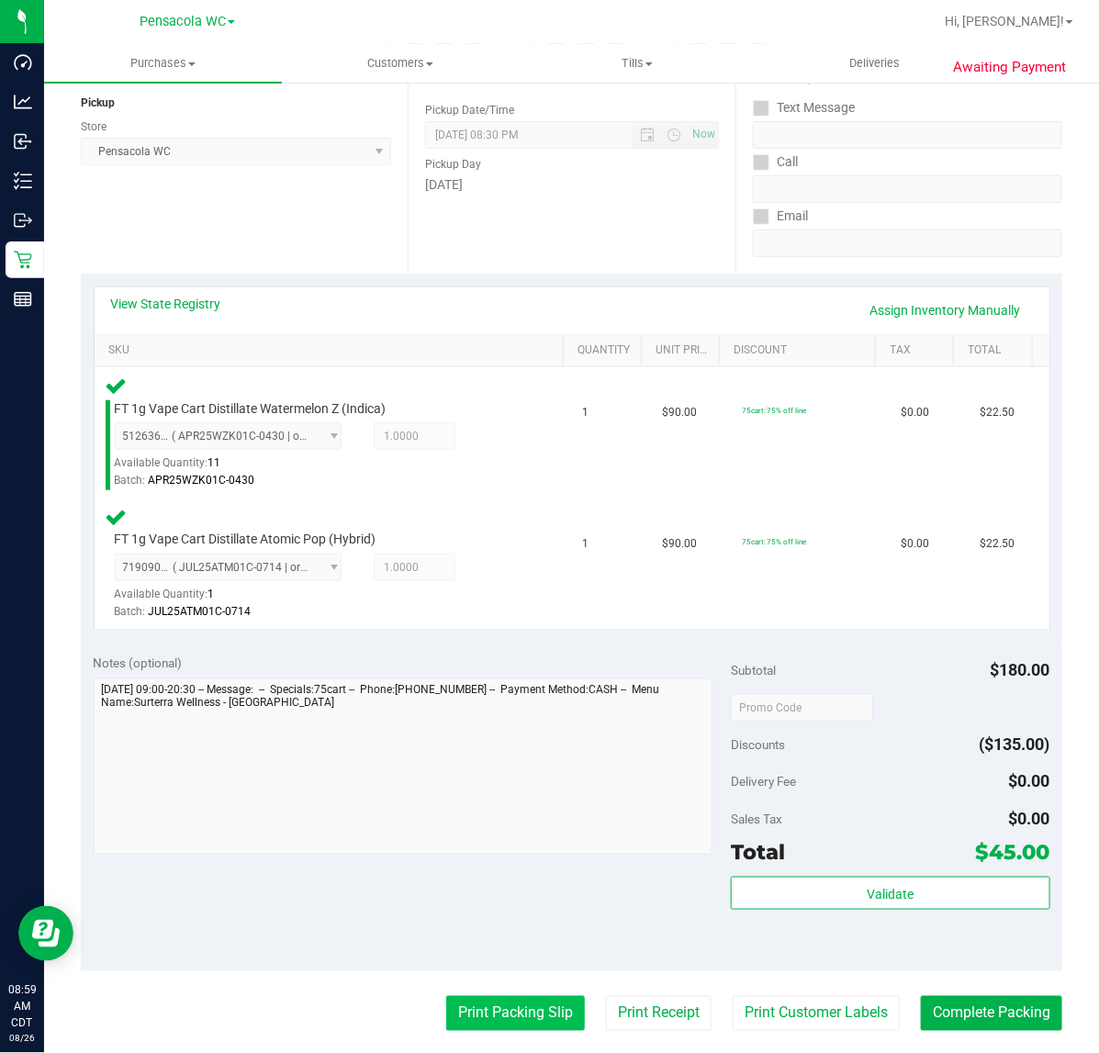
click at [511, 1026] on button "Print Packing Slip" at bounding box center [515, 1013] width 139 height 35
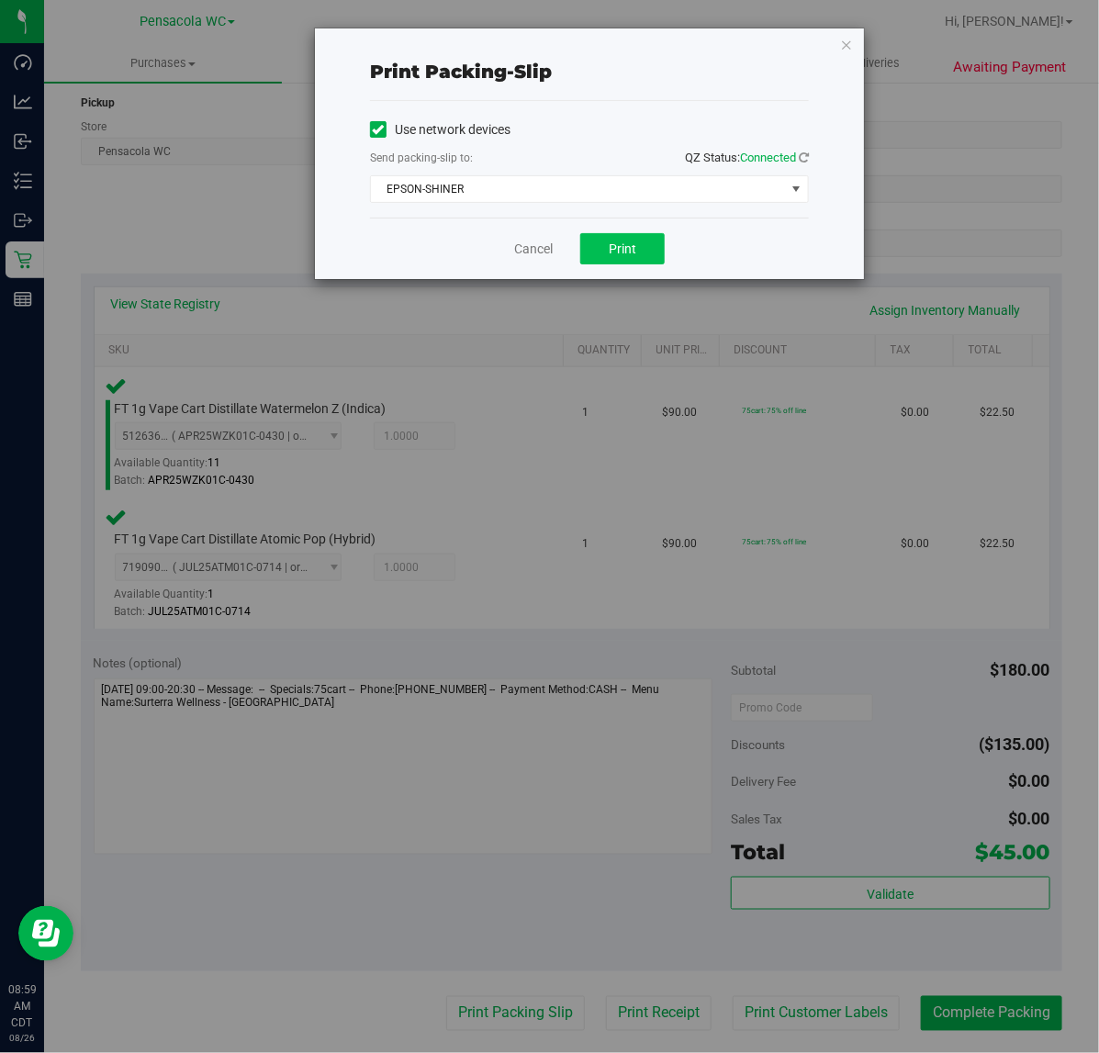
click at [635, 243] on span "Print" at bounding box center [623, 249] width 28 height 15
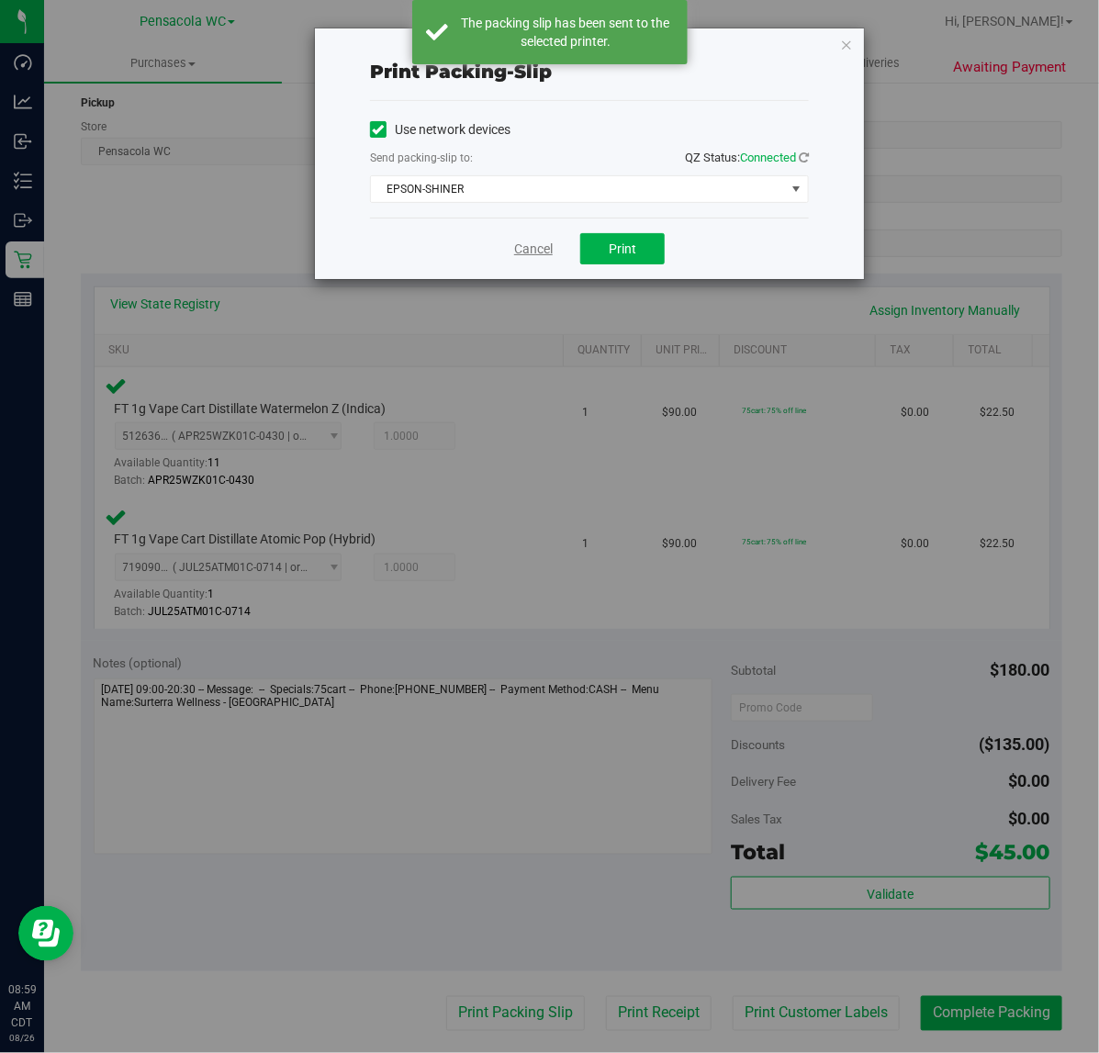
click at [526, 248] on link "Cancel" at bounding box center [533, 249] width 39 height 19
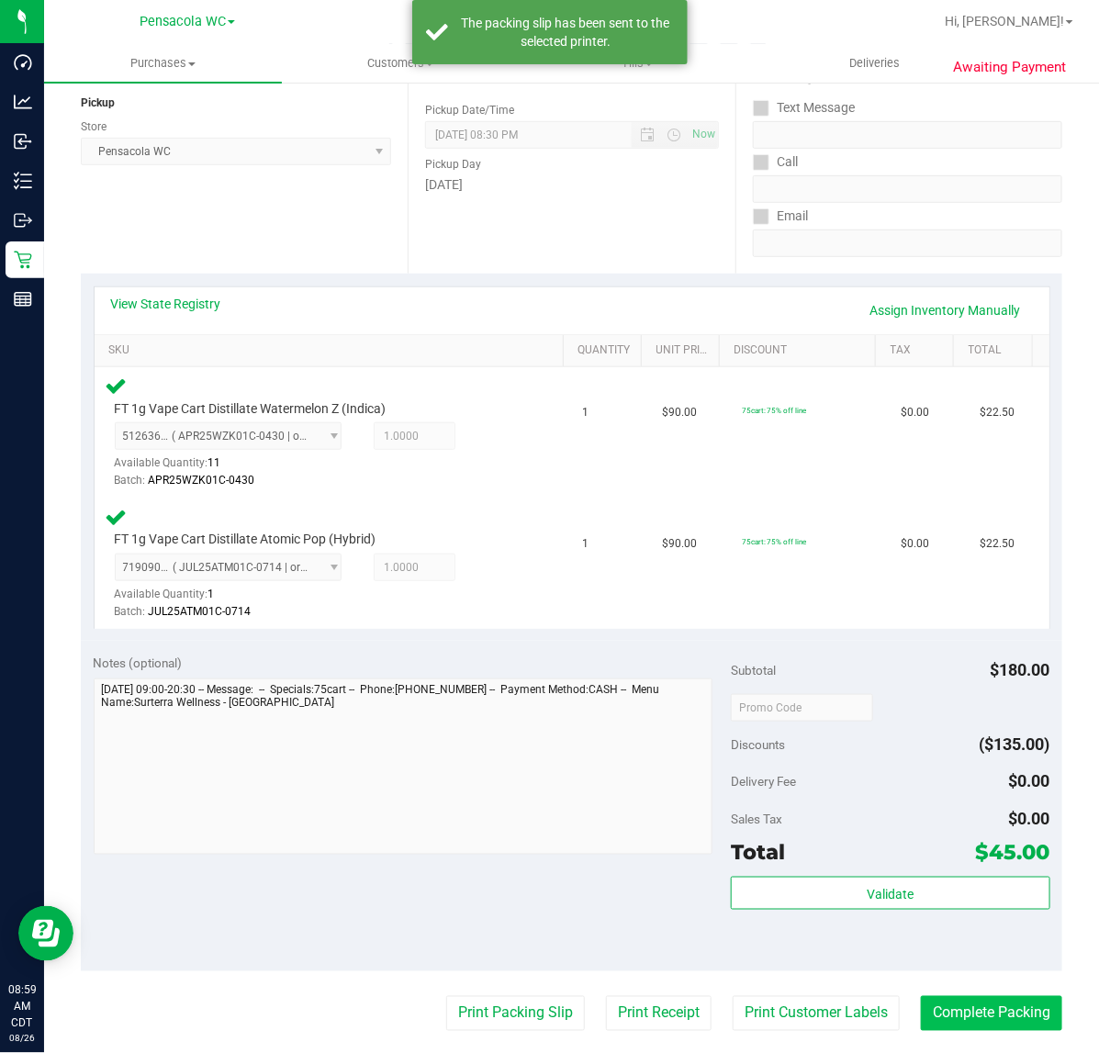
click at [1024, 1016] on button "Complete Packing" at bounding box center [991, 1013] width 141 height 35
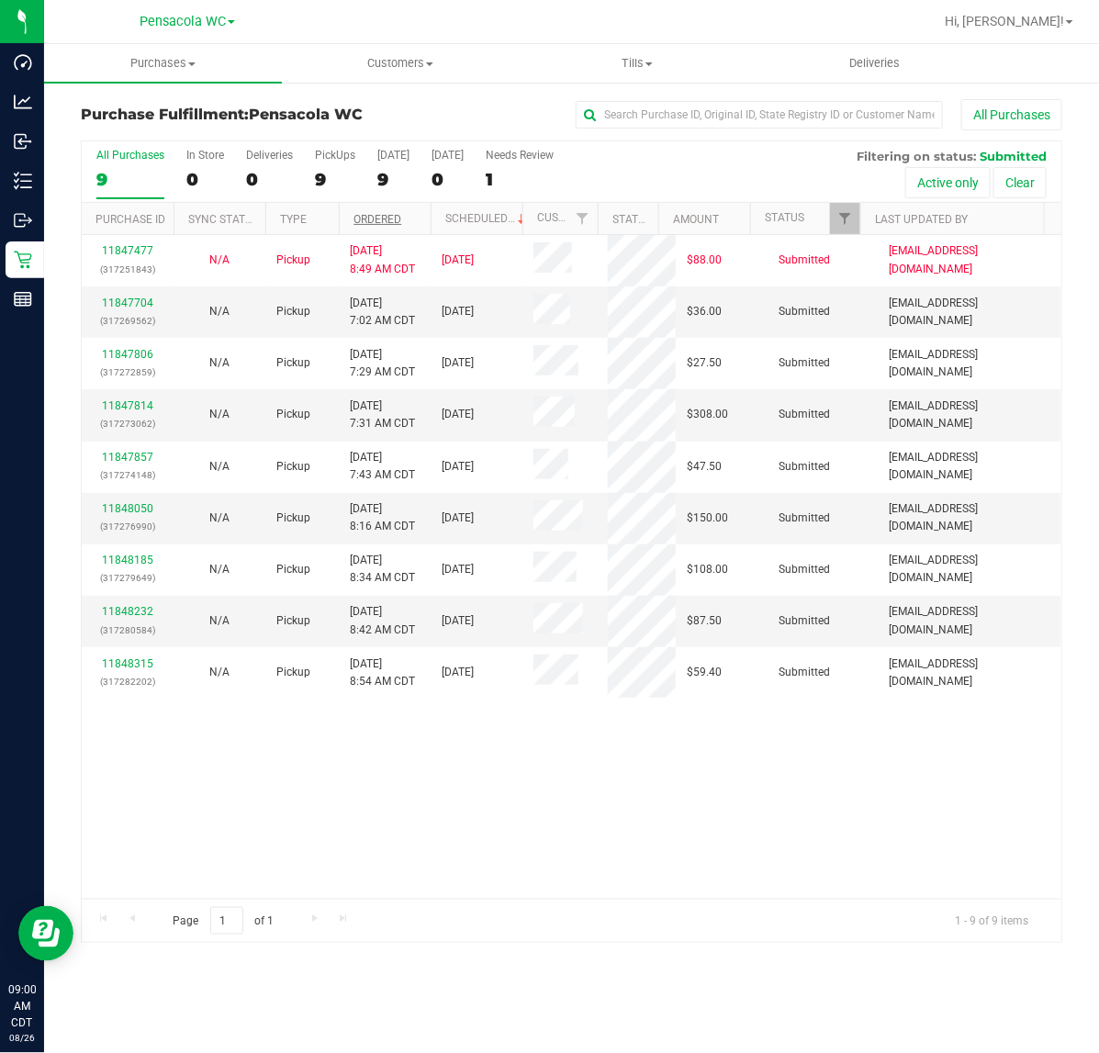
click at [391, 220] on link "Ordered" at bounding box center [378, 219] width 48 height 13
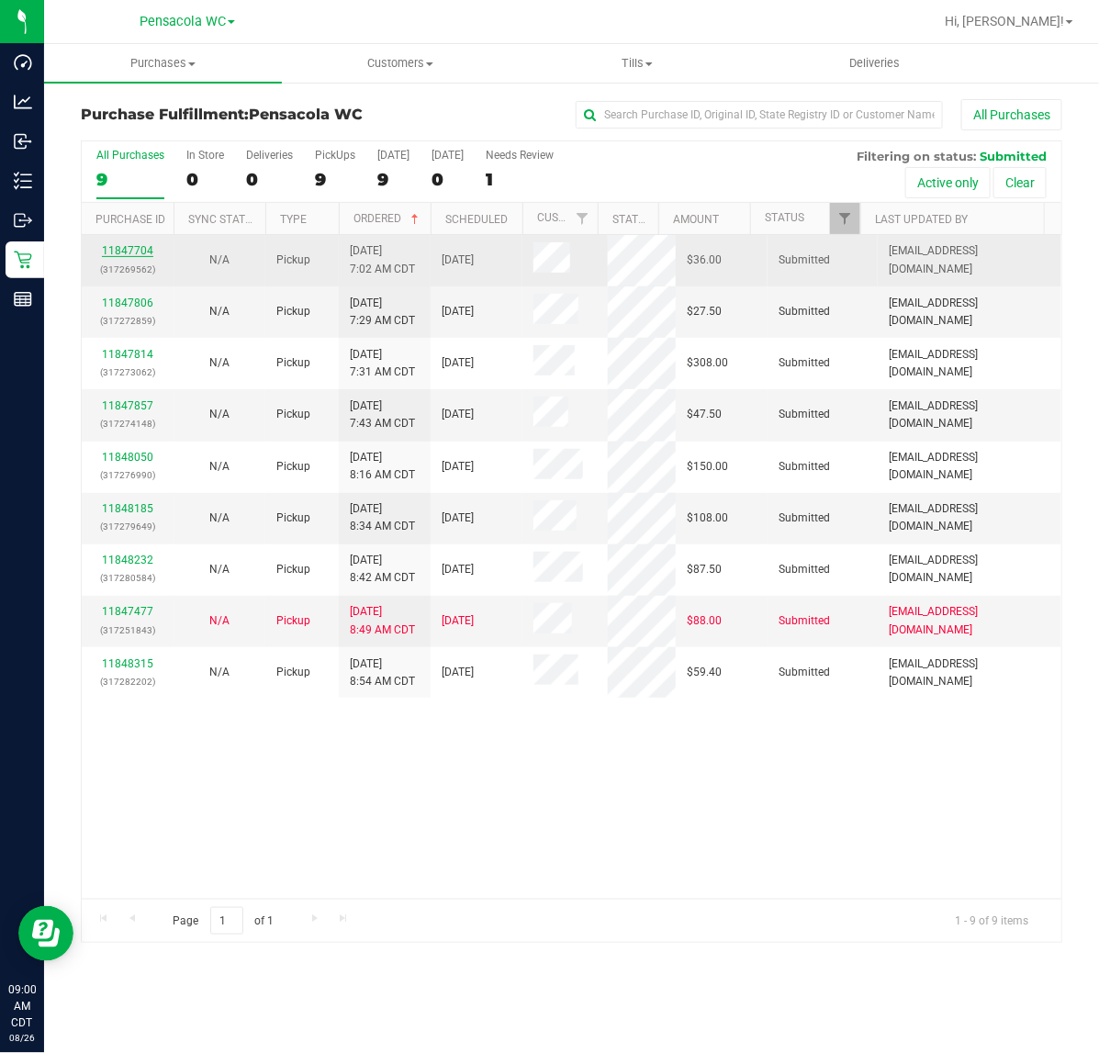
click at [127, 255] on link "11847704" at bounding box center [127, 250] width 51 height 13
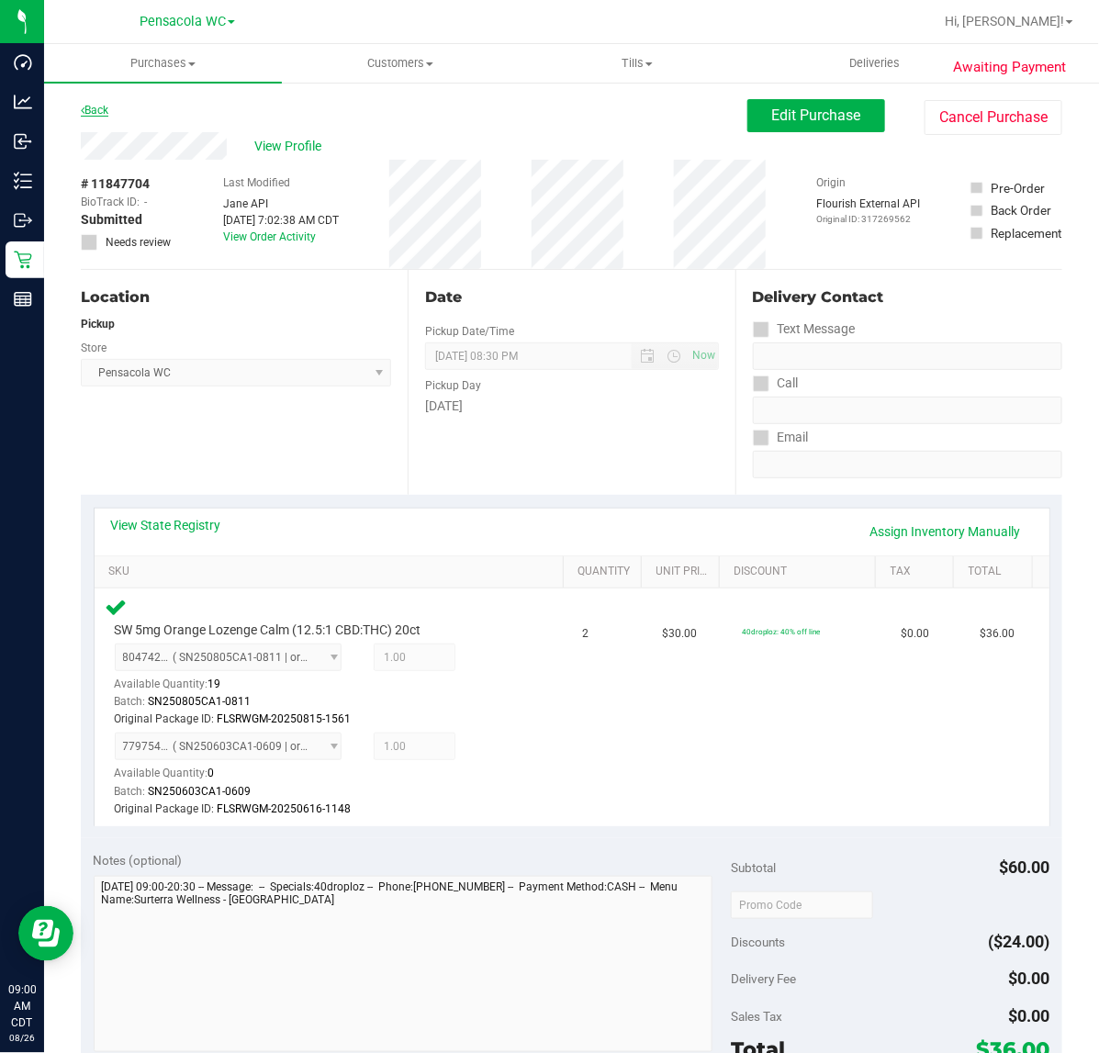
click at [98, 107] on link "Back" at bounding box center [95, 110] width 28 height 13
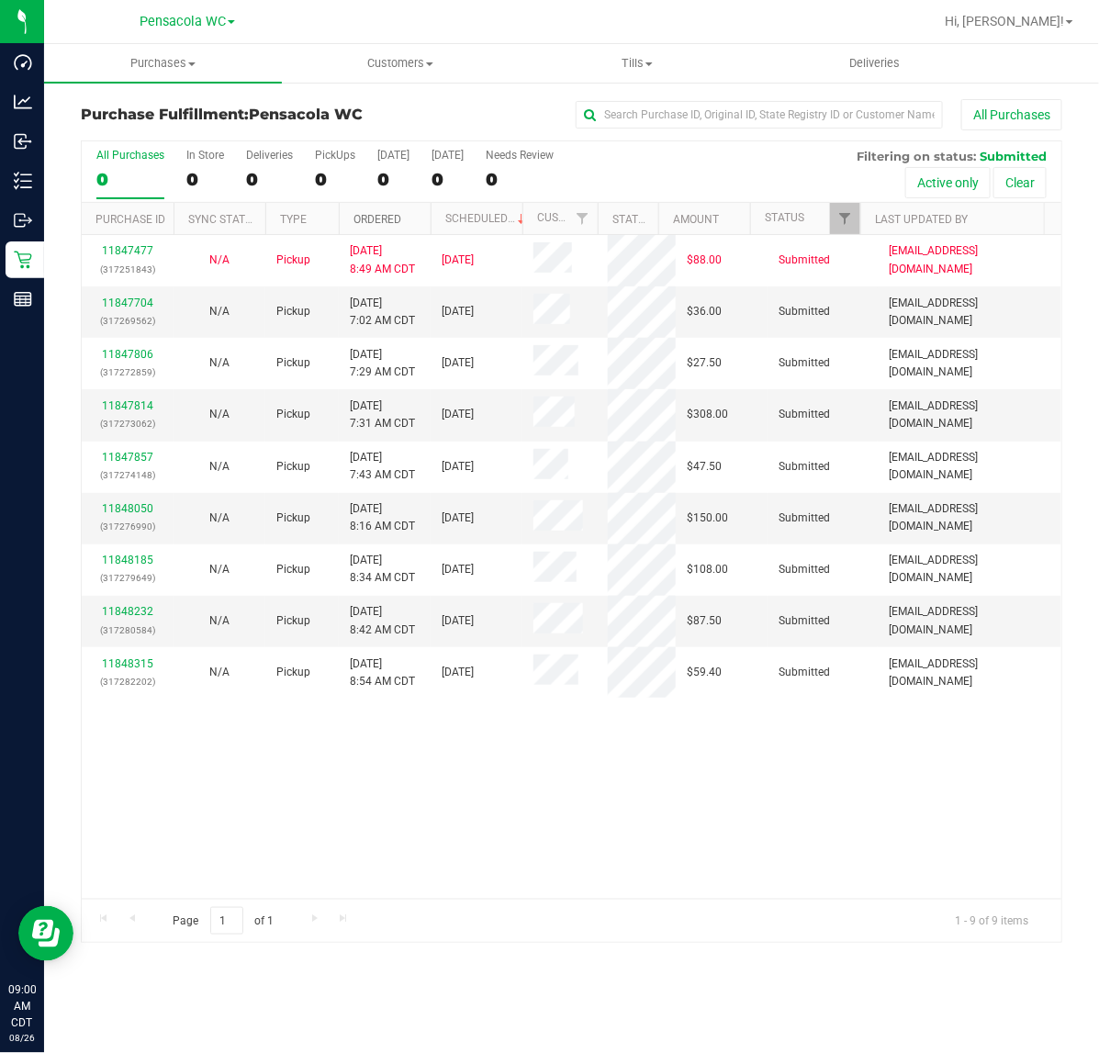
click at [390, 220] on link "Ordered" at bounding box center [378, 219] width 48 height 13
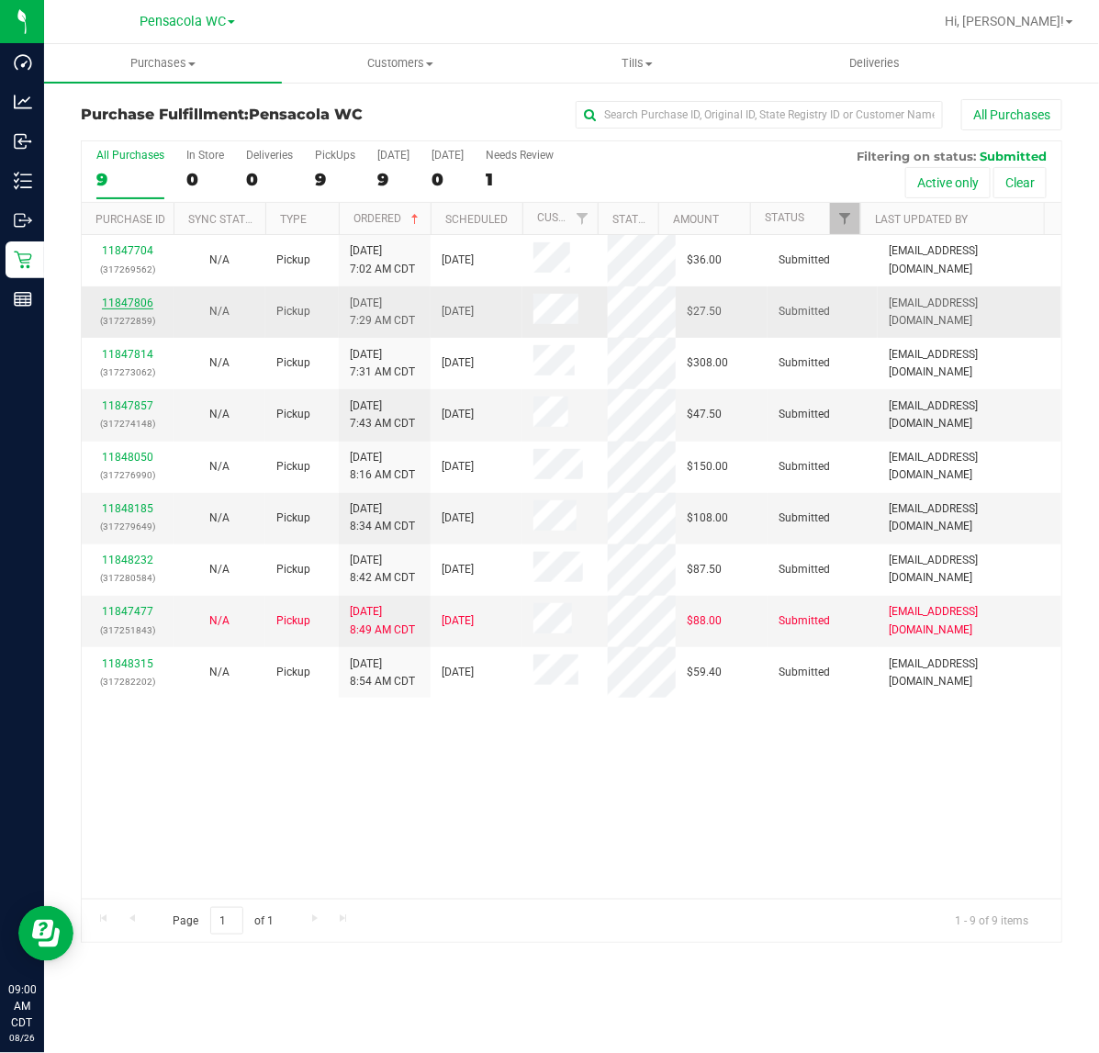
click at [126, 299] on link "11847806" at bounding box center [127, 303] width 51 height 13
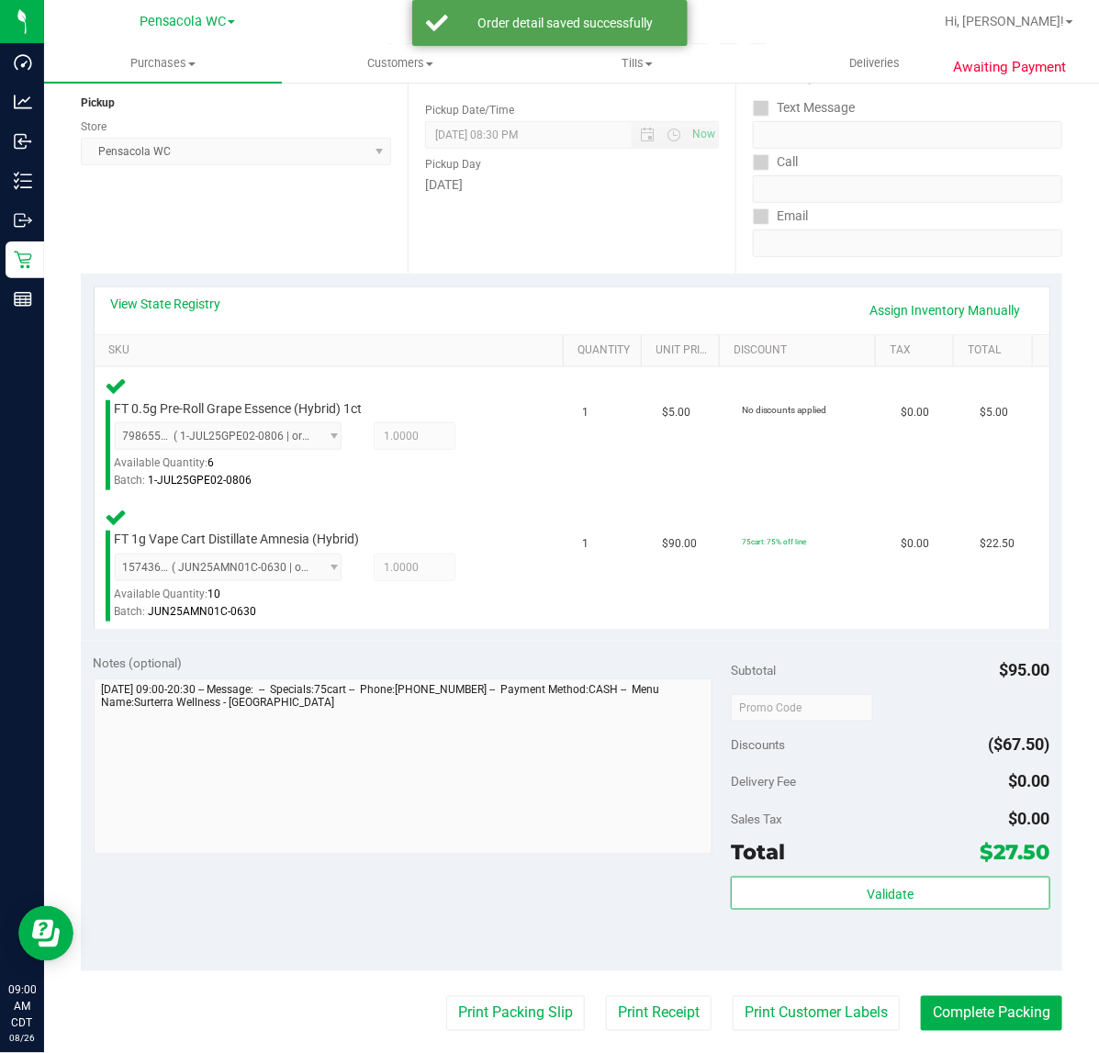
scroll to position [217, 0]
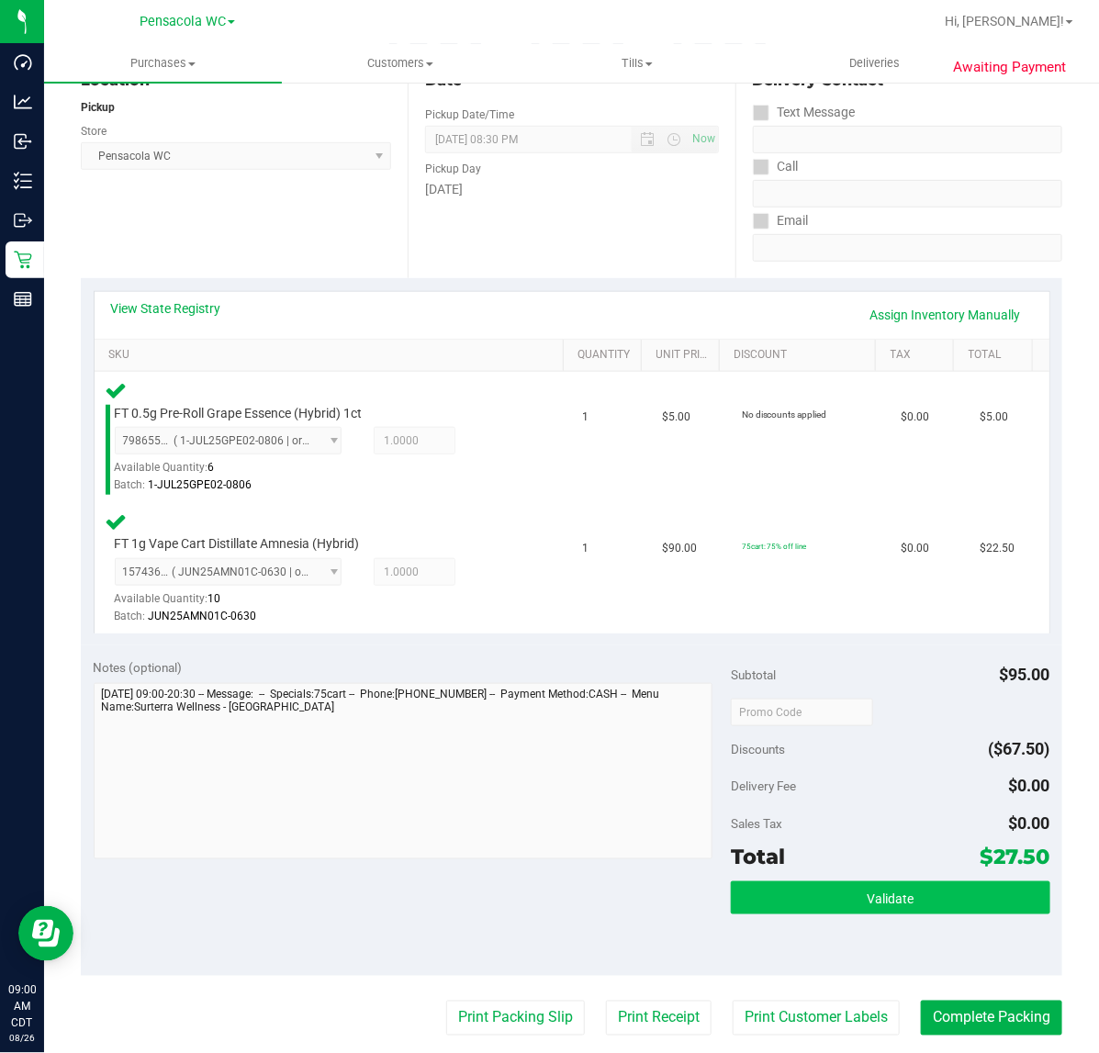
click at [882, 892] on span "Validate" at bounding box center [890, 899] width 47 height 15
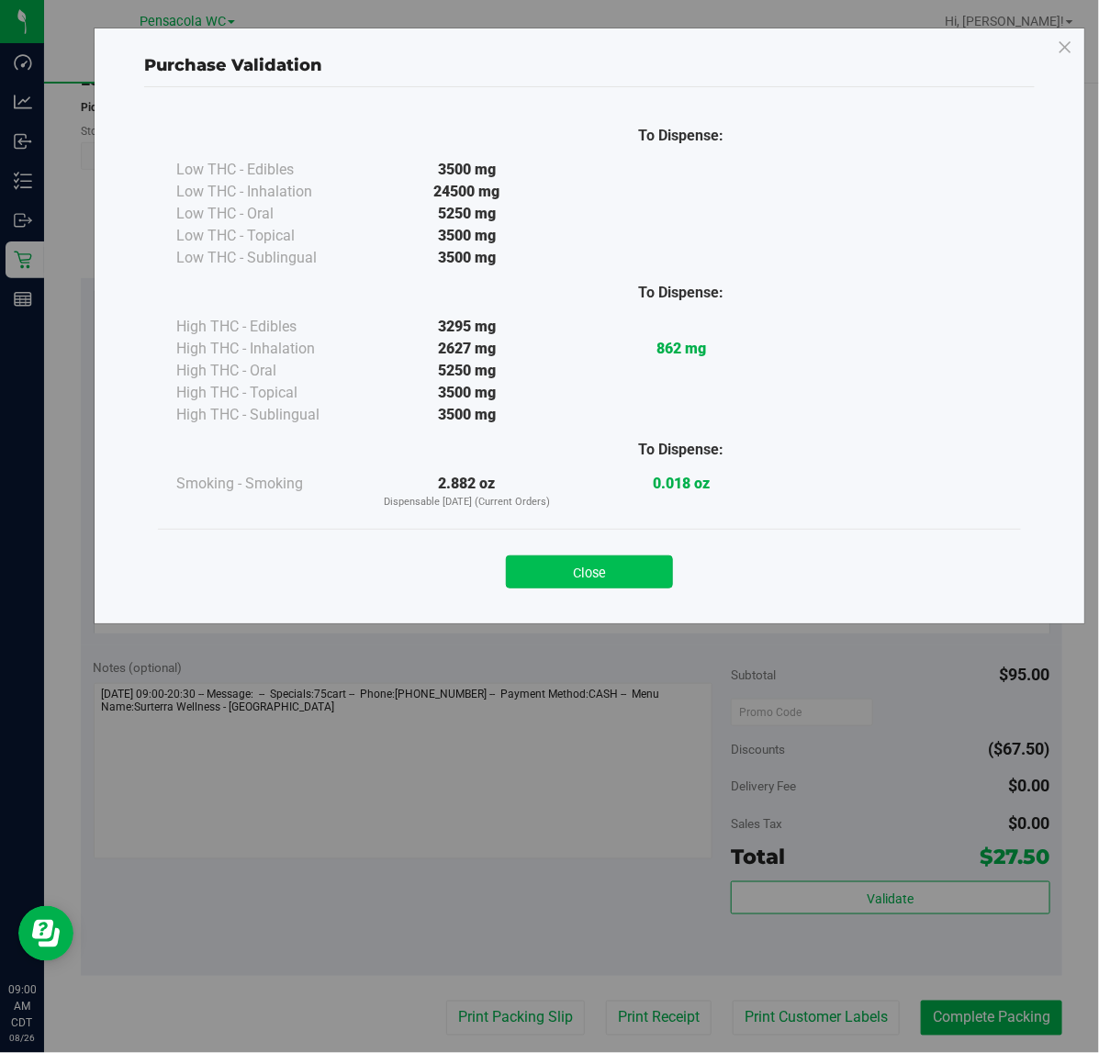
click at [634, 579] on button "Close" at bounding box center [589, 572] width 167 height 33
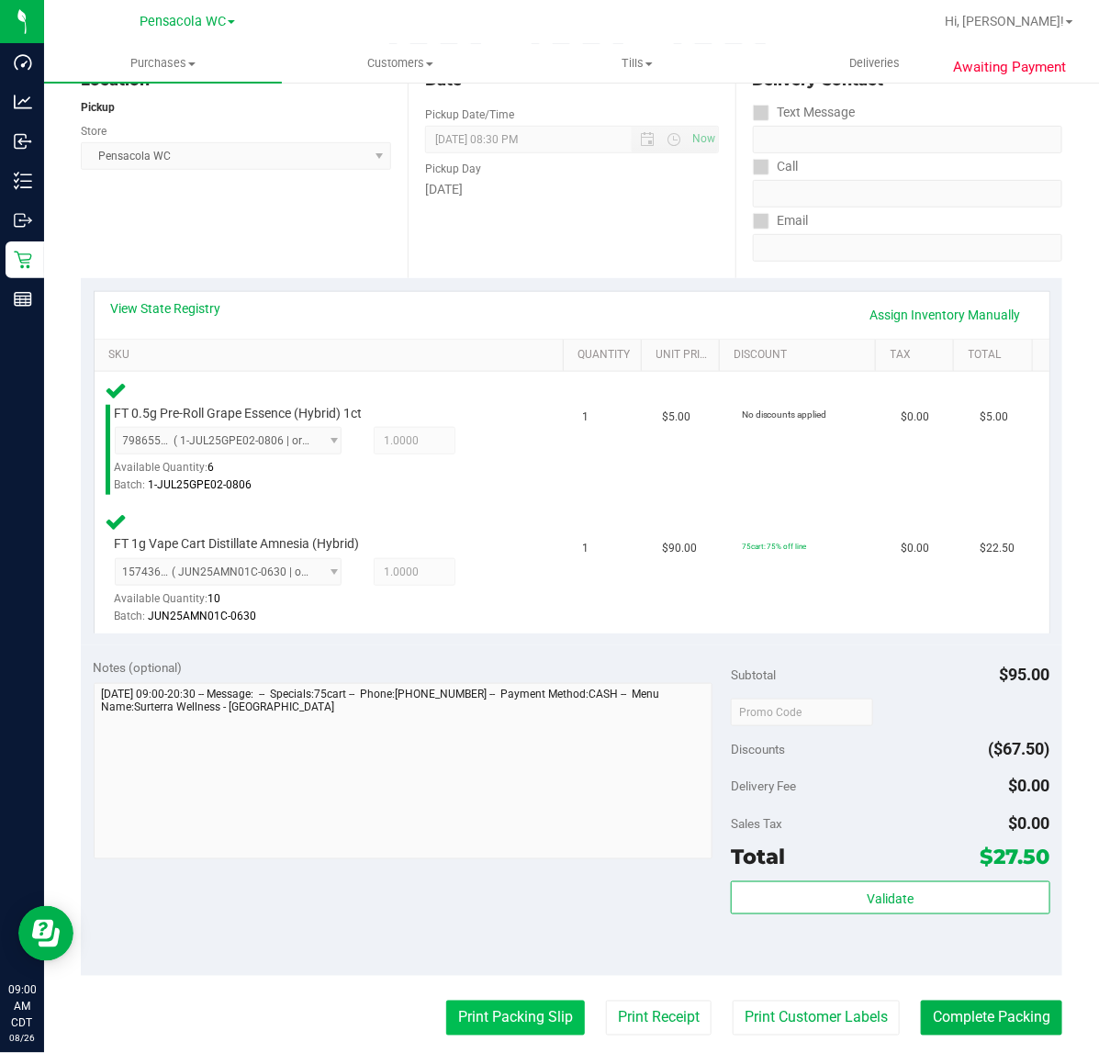
click at [503, 1029] on button "Print Packing Slip" at bounding box center [515, 1018] width 139 height 35
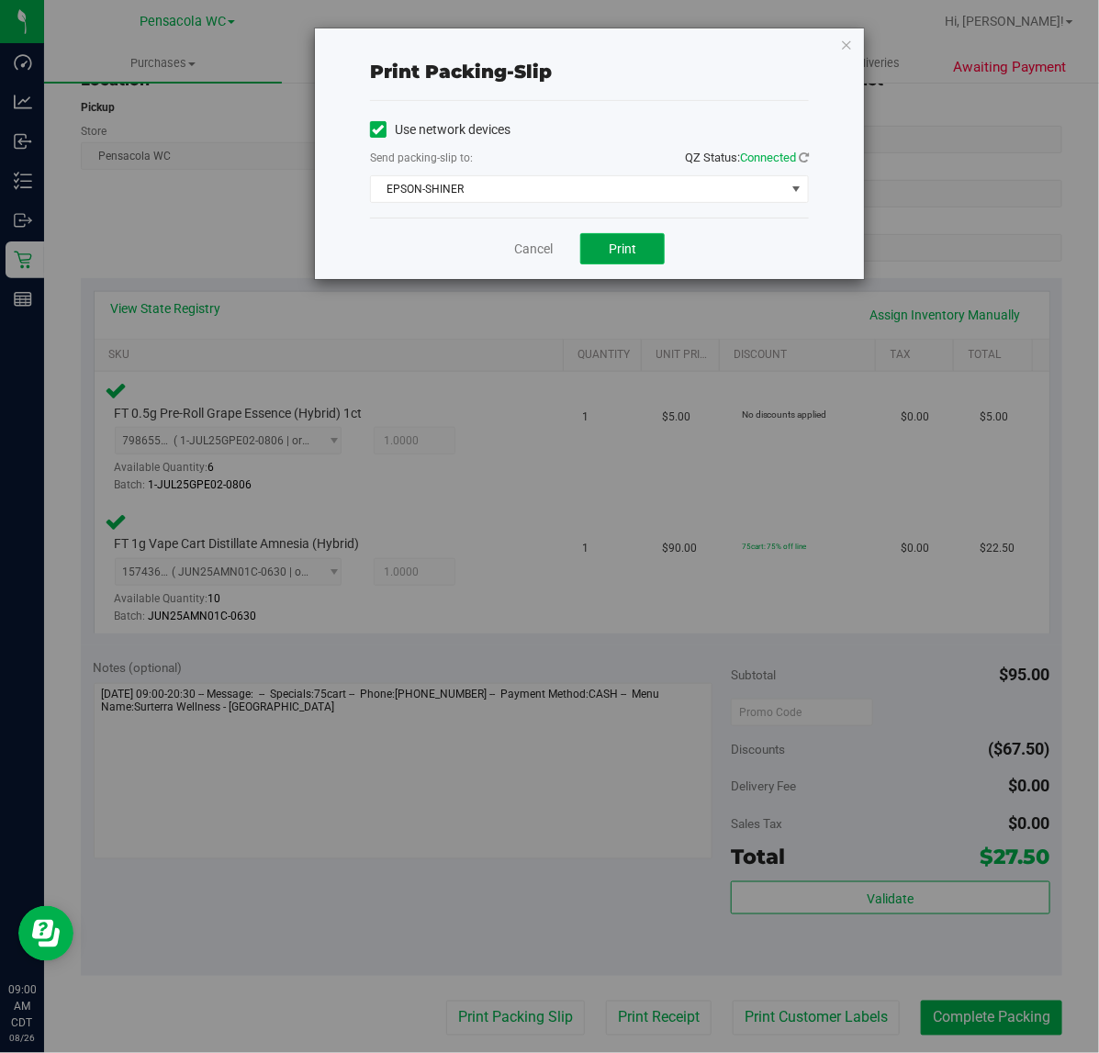
click at [639, 253] on button "Print" at bounding box center [622, 248] width 84 height 31
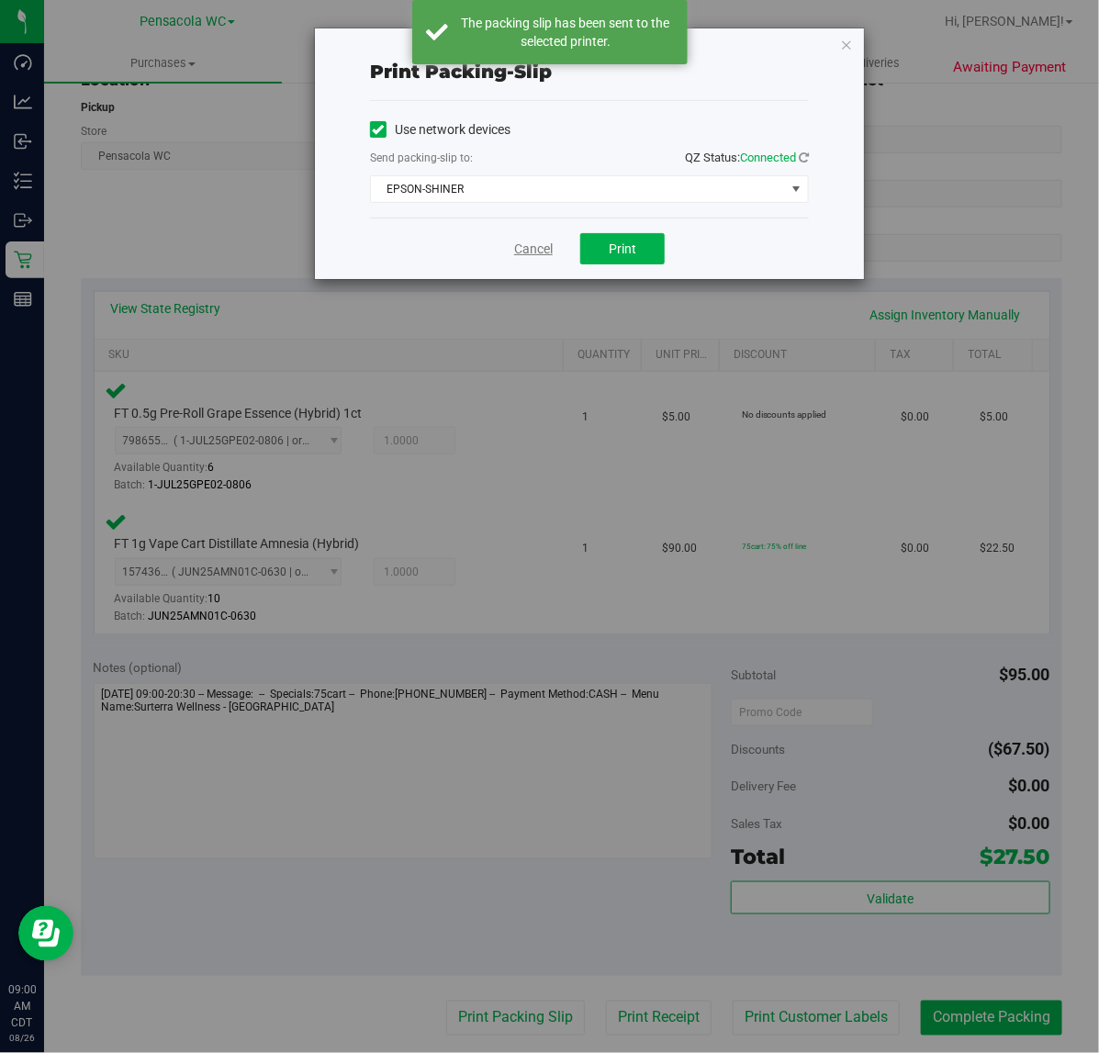
click at [552, 254] on link "Cancel" at bounding box center [533, 249] width 39 height 19
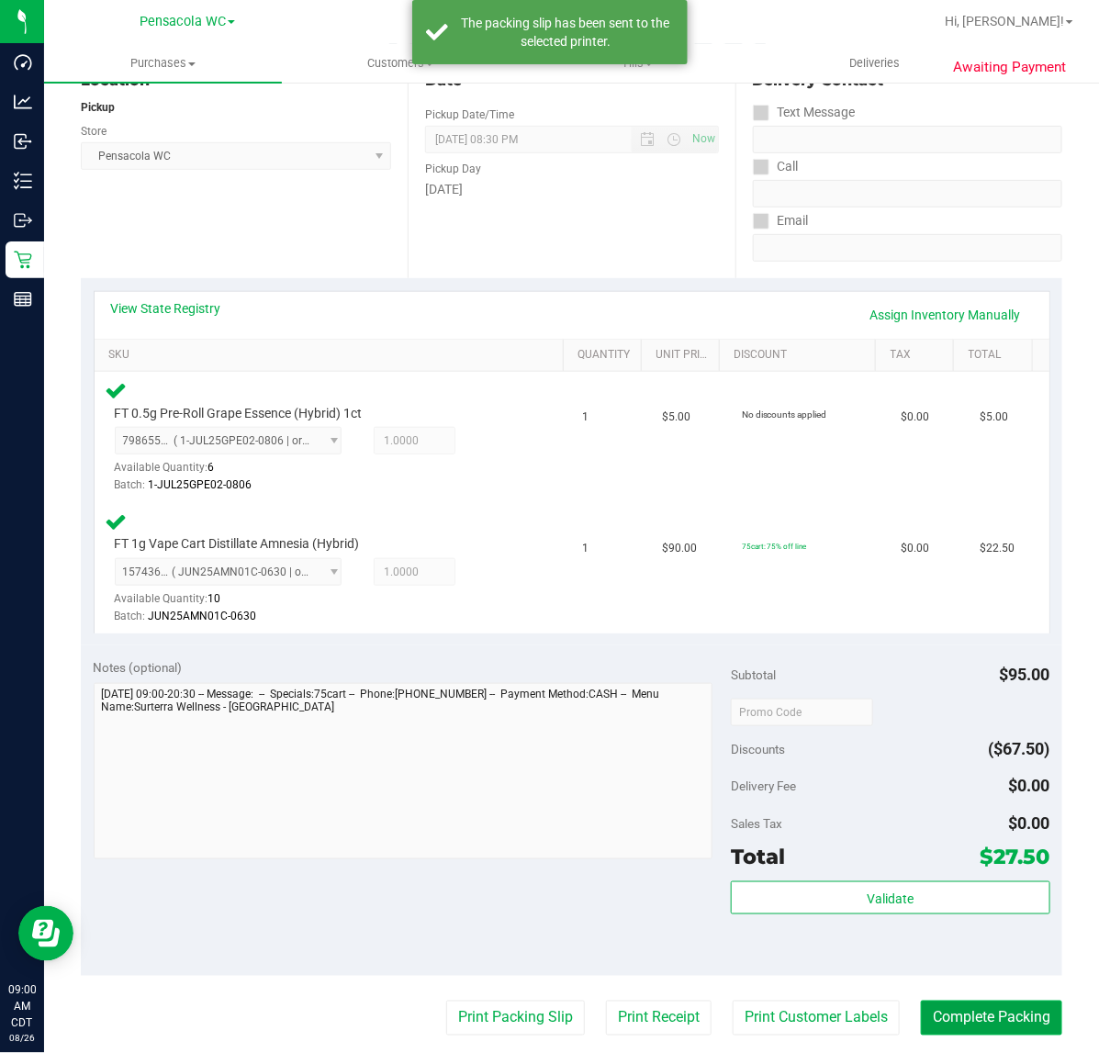
click at [1007, 1018] on button "Complete Packing" at bounding box center [991, 1018] width 141 height 35
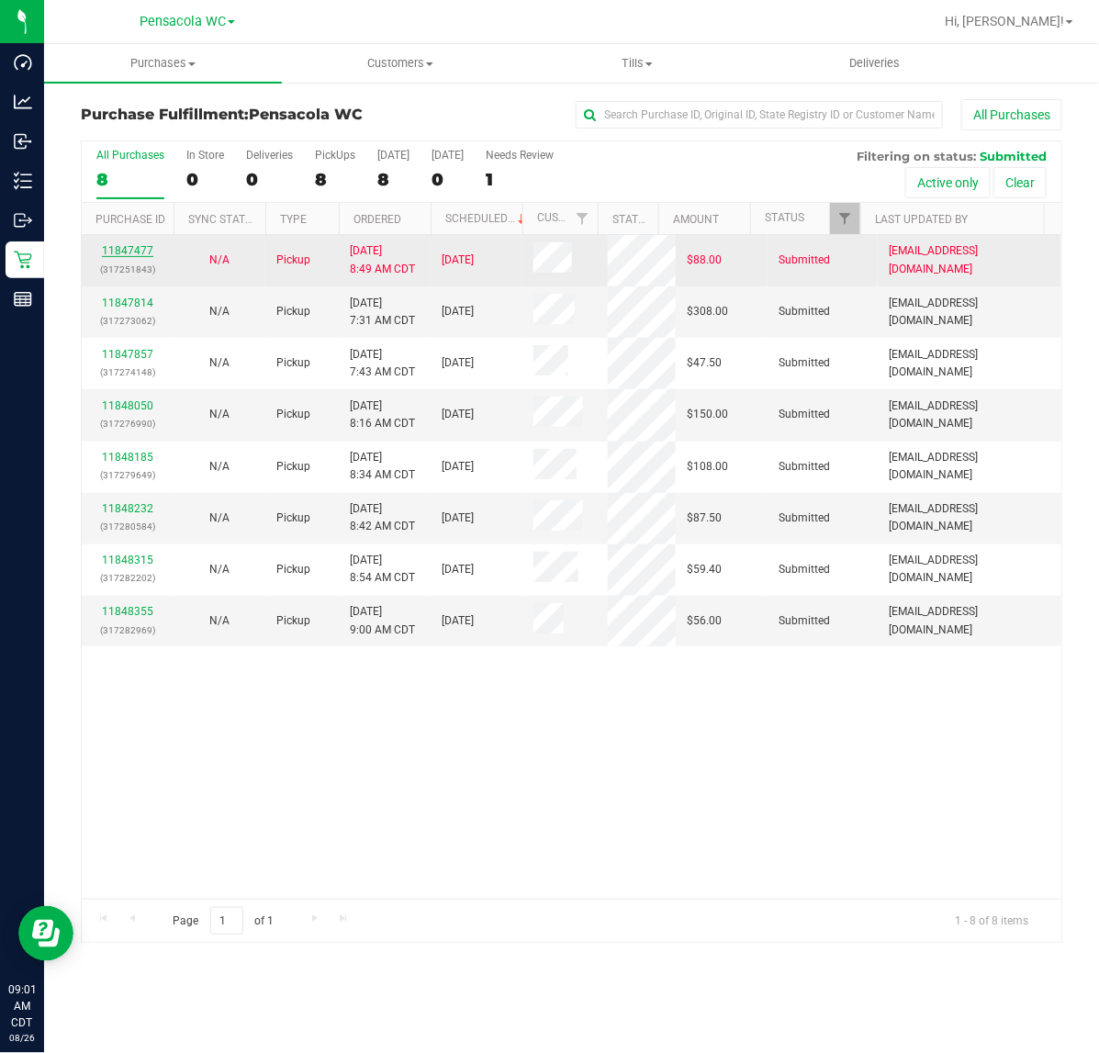
click at [140, 253] on link "11847477" at bounding box center [127, 250] width 51 height 13
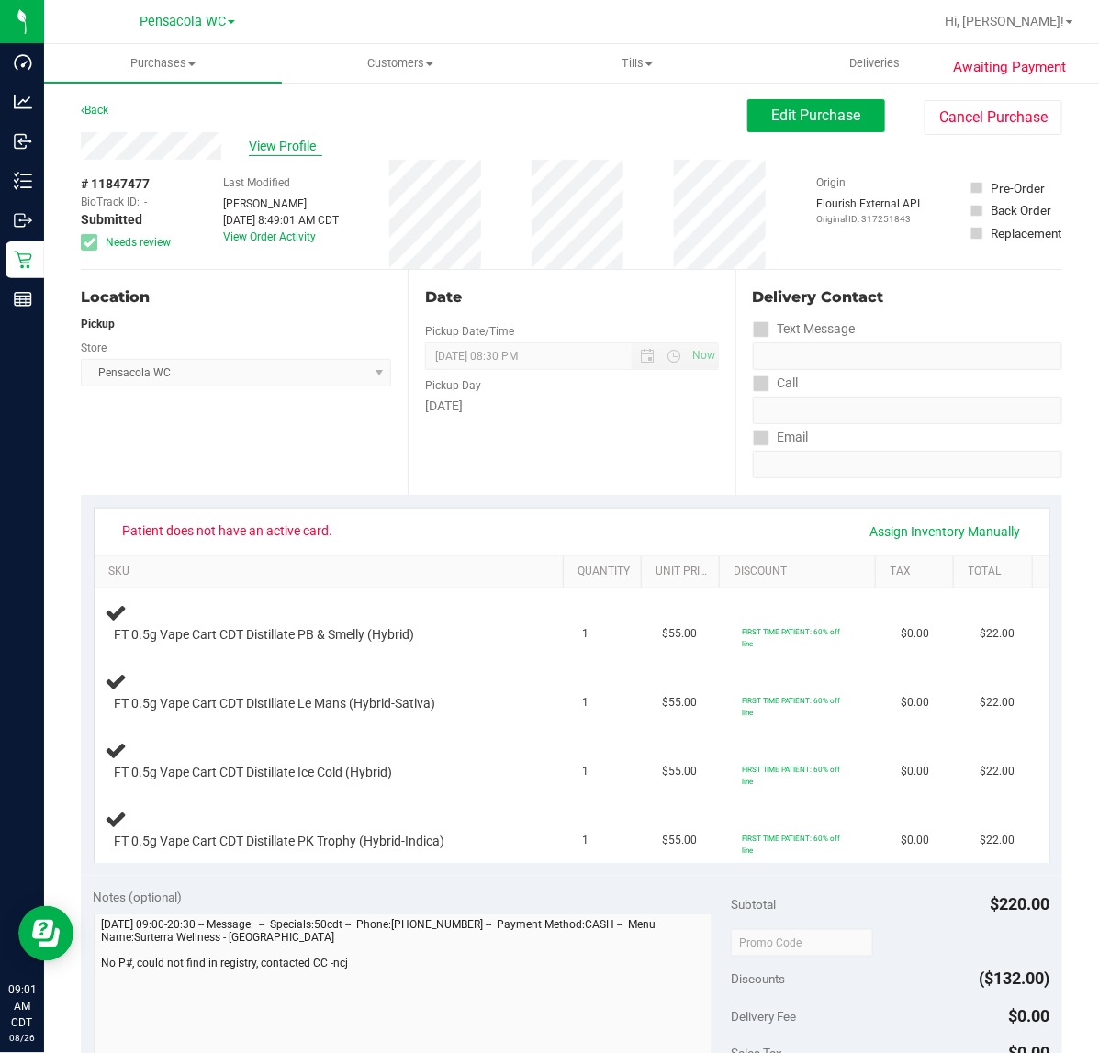
click at [285, 137] on span "View Profile" at bounding box center [285, 146] width 73 height 19
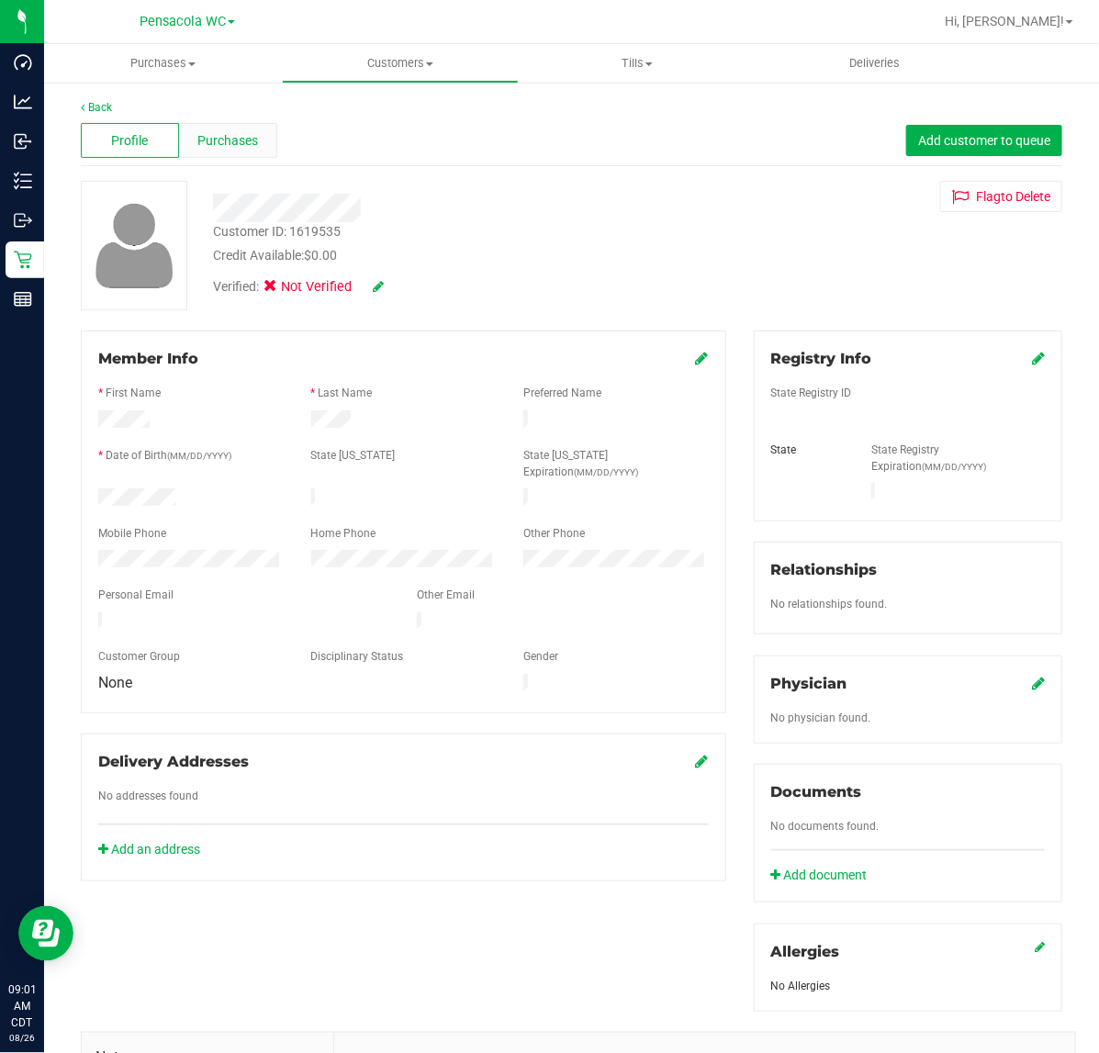
click at [248, 126] on div "Purchases" at bounding box center [228, 140] width 98 height 35
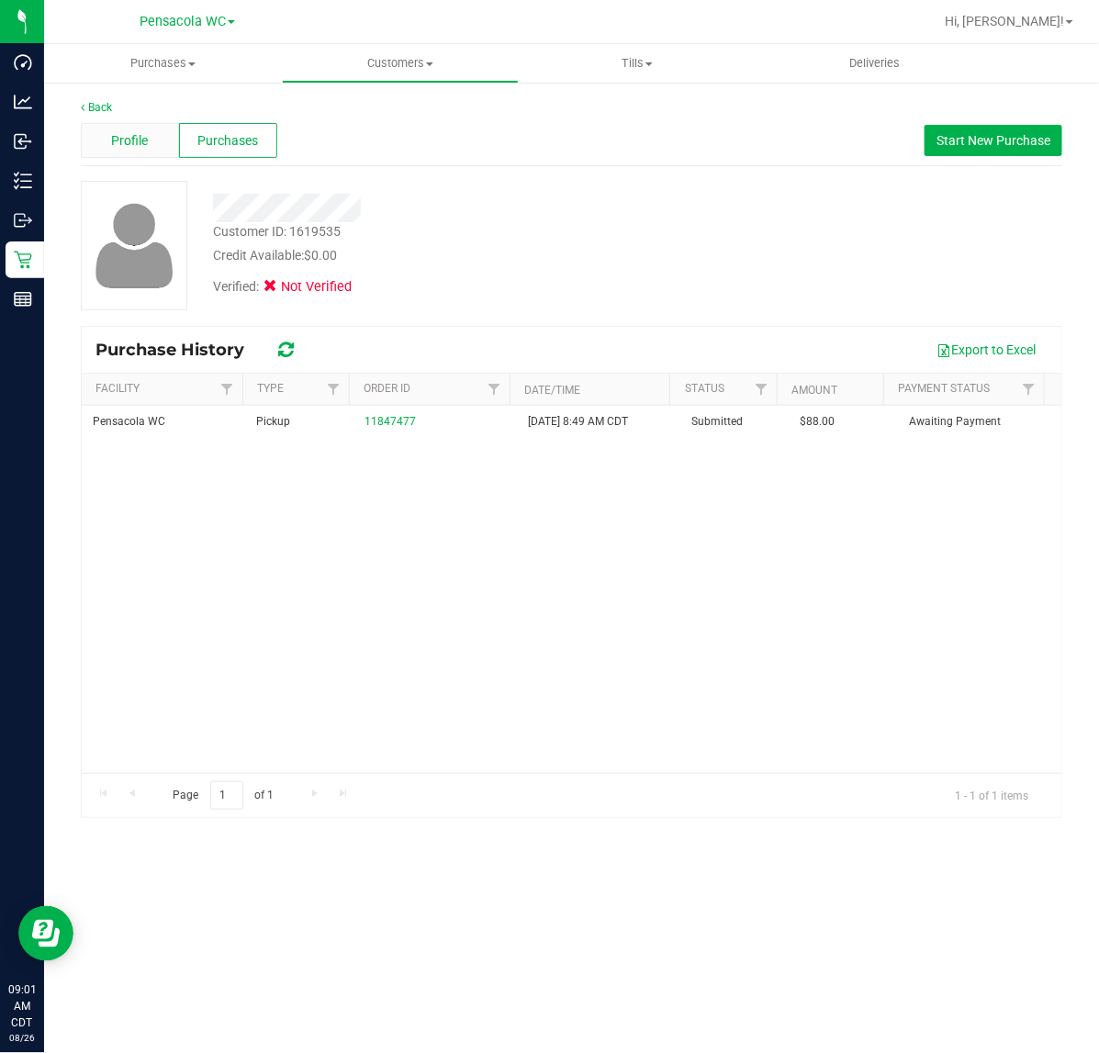
click at [138, 145] on span "Profile" at bounding box center [129, 140] width 37 height 19
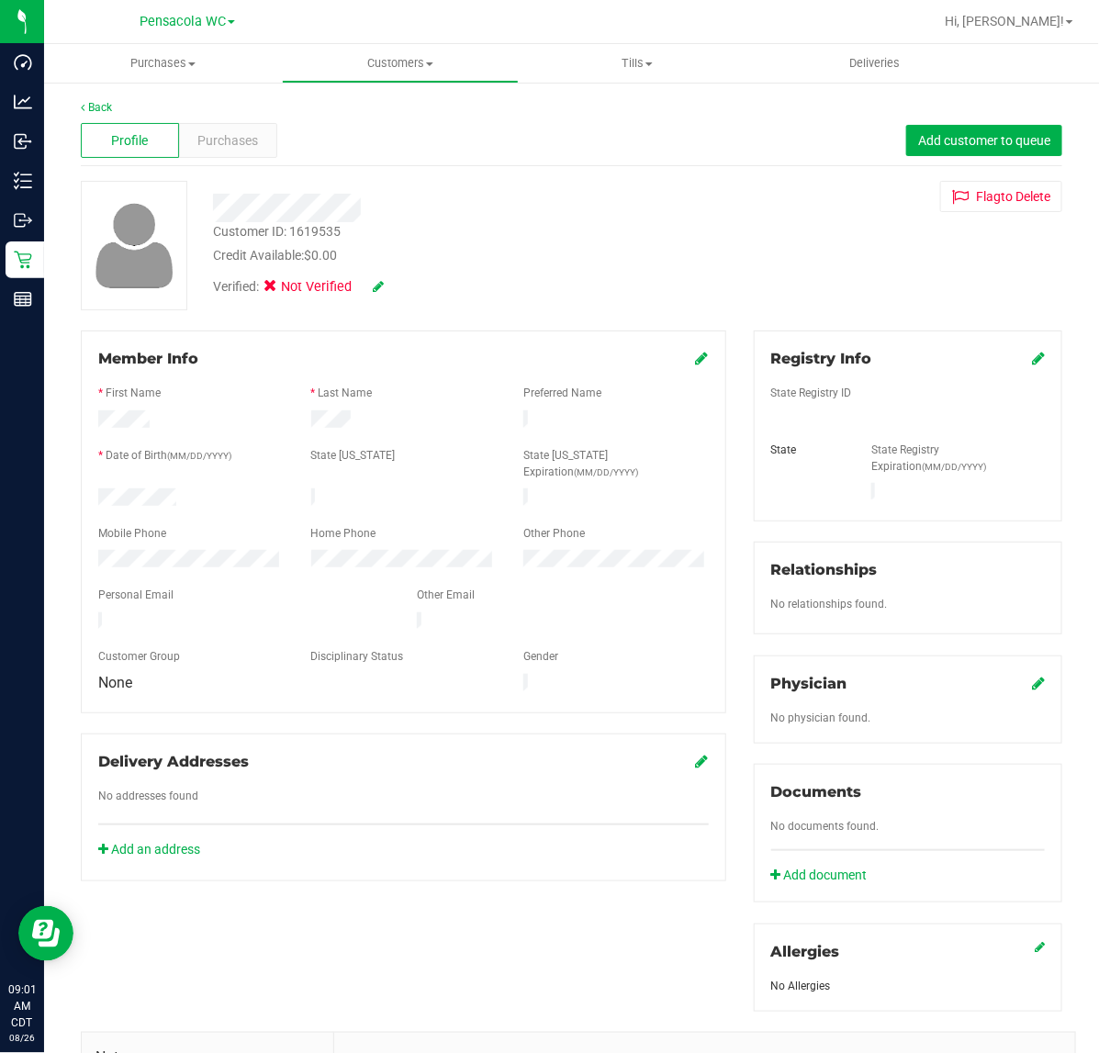
click at [696, 359] on icon at bounding box center [702, 358] width 13 height 15
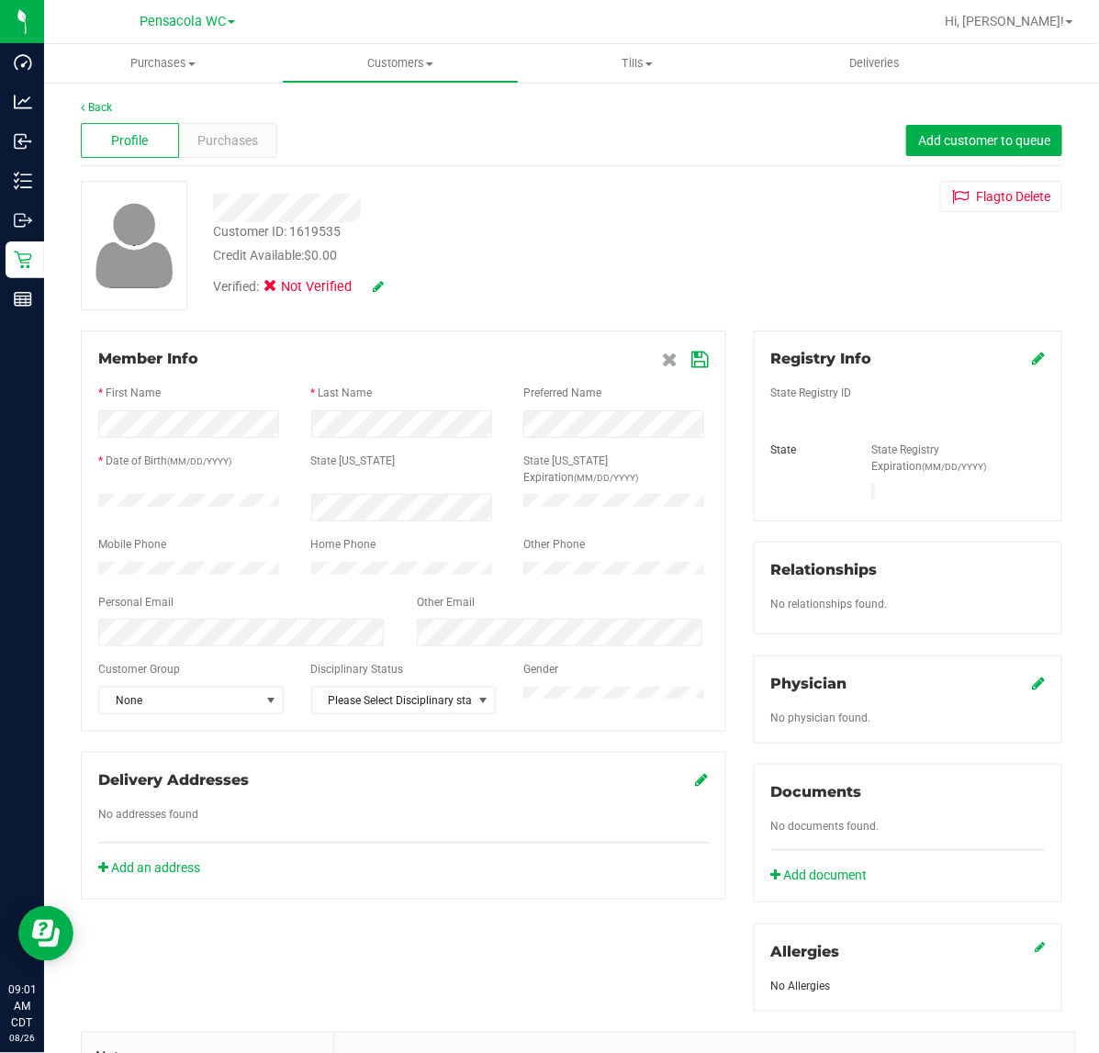
click at [1032, 354] on icon at bounding box center [1038, 358] width 13 height 15
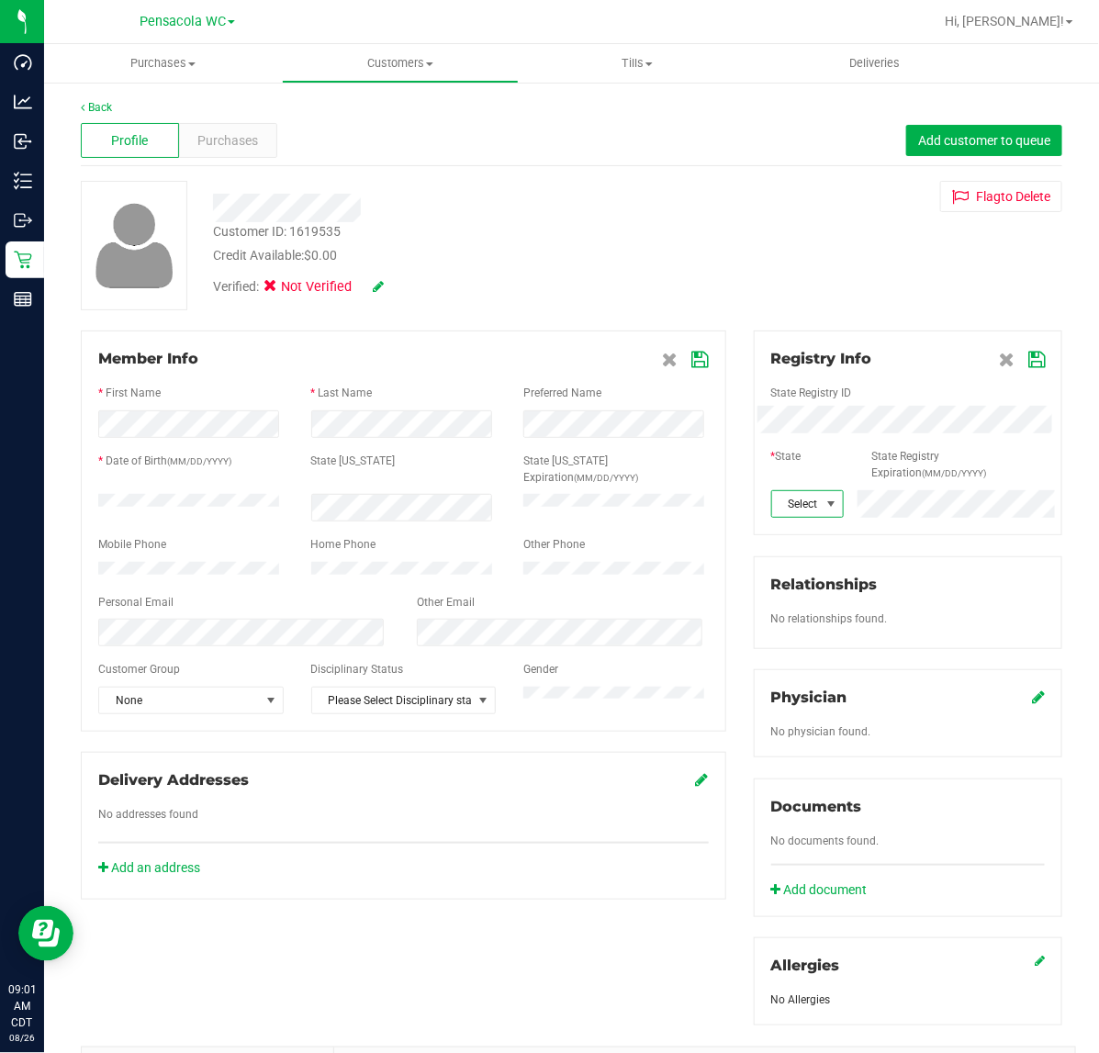
click at [825, 505] on span at bounding box center [832, 504] width 15 height 15
click at [795, 712] on li "FL" at bounding box center [795, 710] width 69 height 31
click at [1029, 365] on icon at bounding box center [1037, 360] width 17 height 15
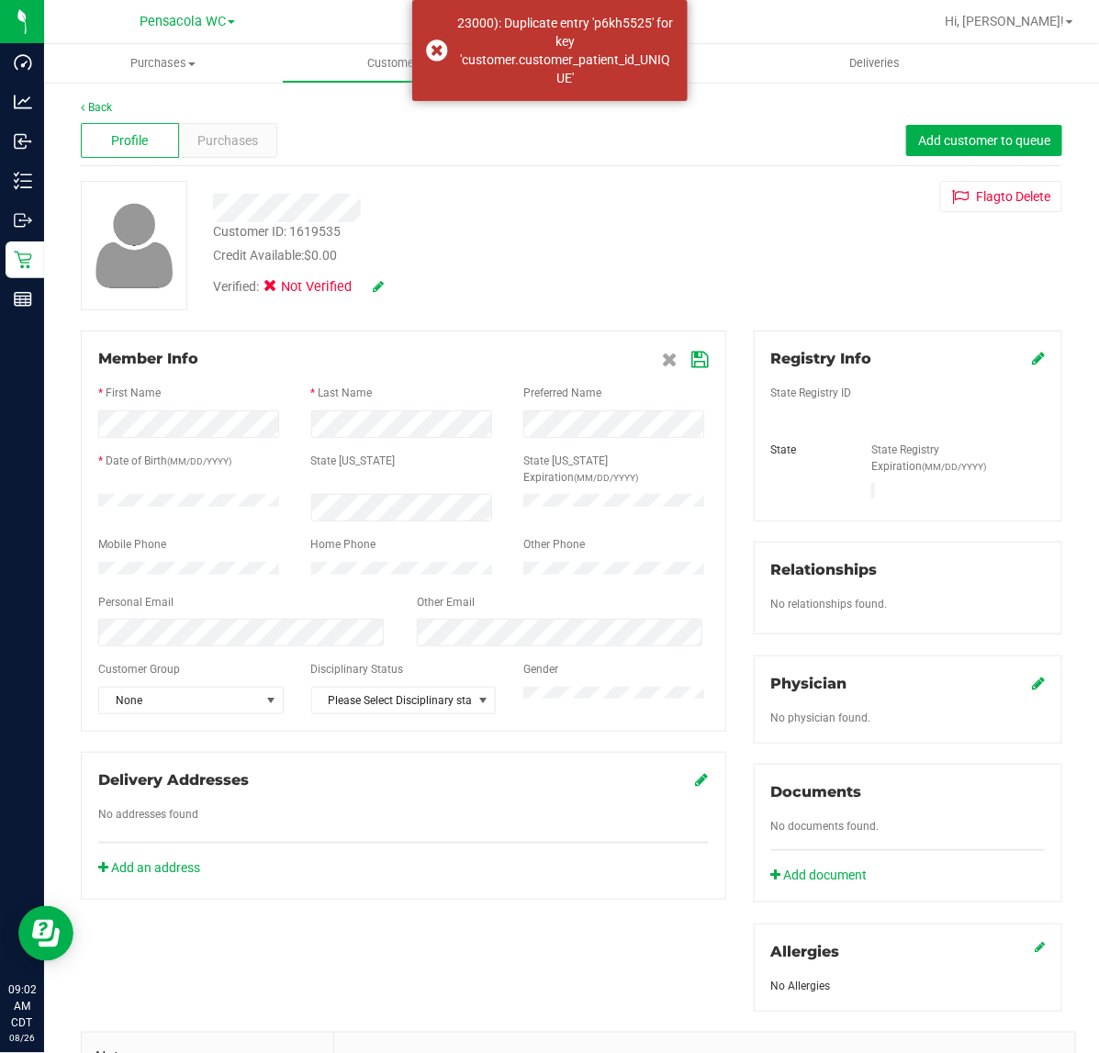
click at [1032, 359] on icon at bounding box center [1038, 358] width 13 height 15
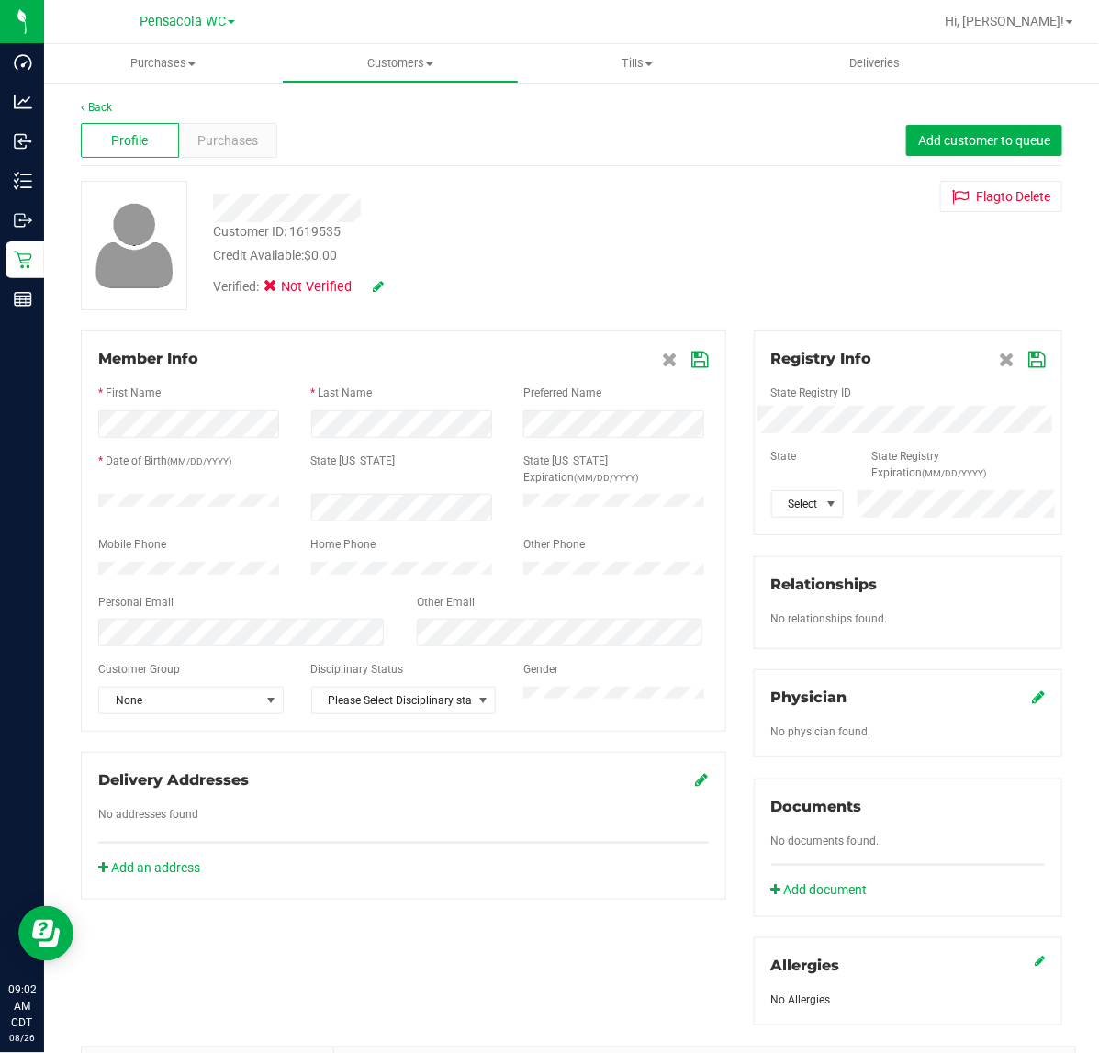
click at [1029, 363] on icon at bounding box center [1037, 360] width 17 height 15
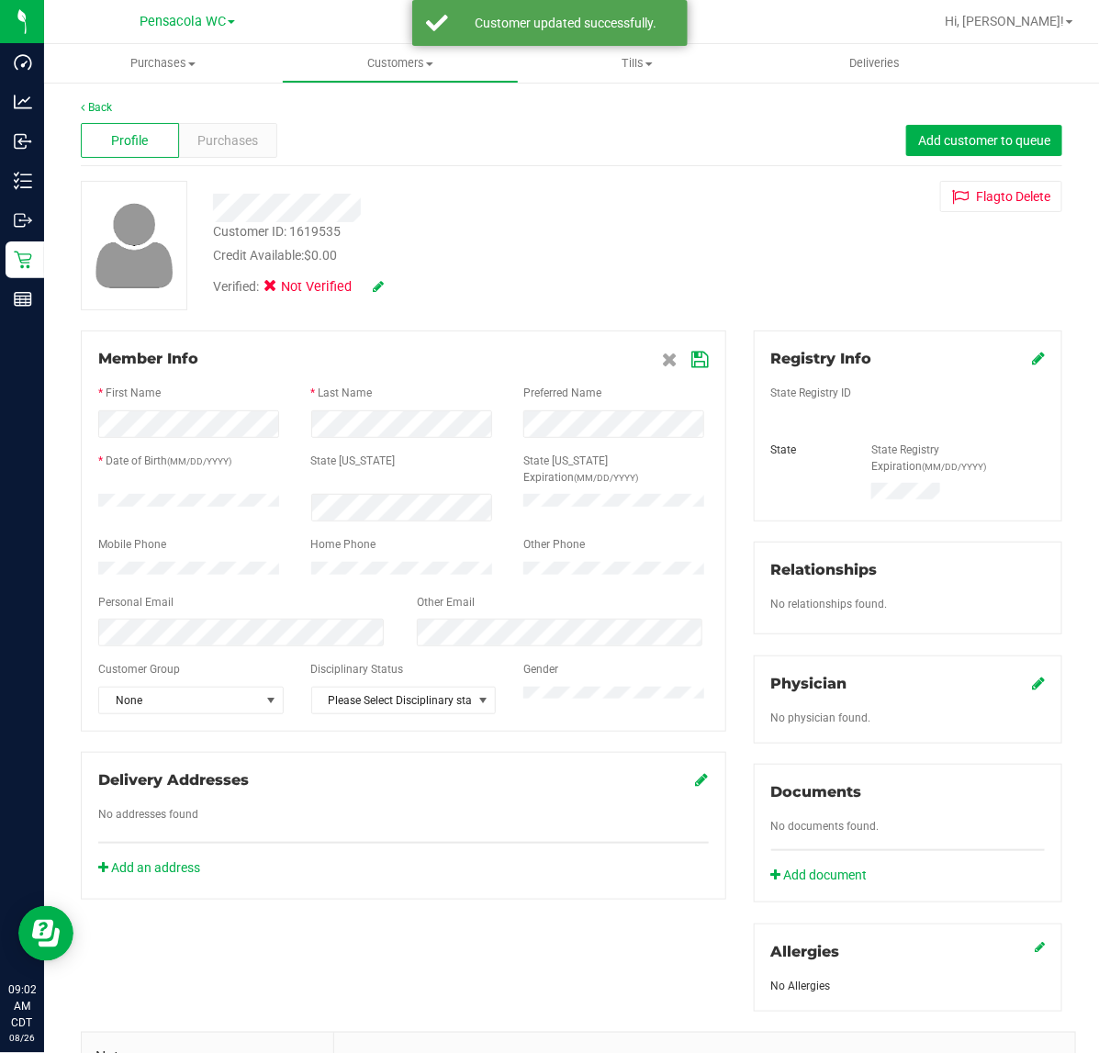
click at [377, 291] on icon at bounding box center [378, 286] width 11 height 13
click at [407, 281] on icon at bounding box center [403, 287] width 15 height 13
click at [377, 281] on icon at bounding box center [378, 286] width 11 height 13
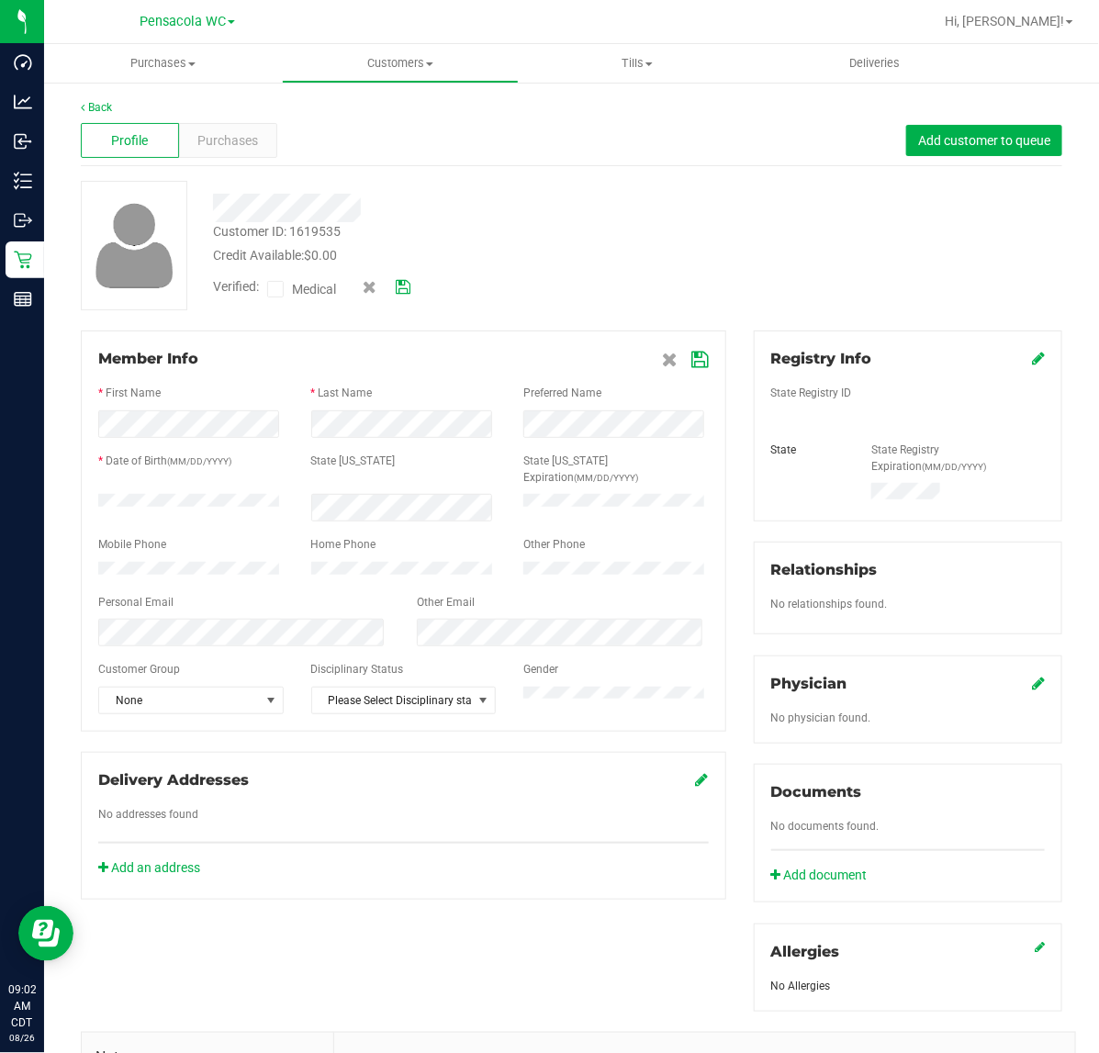
click at [272, 289] on icon at bounding box center [276, 289] width 12 height 0
click at [0, 0] on input "Medical" at bounding box center [0, 0] width 0 height 0
click at [401, 283] on icon at bounding box center [403, 287] width 15 height 13
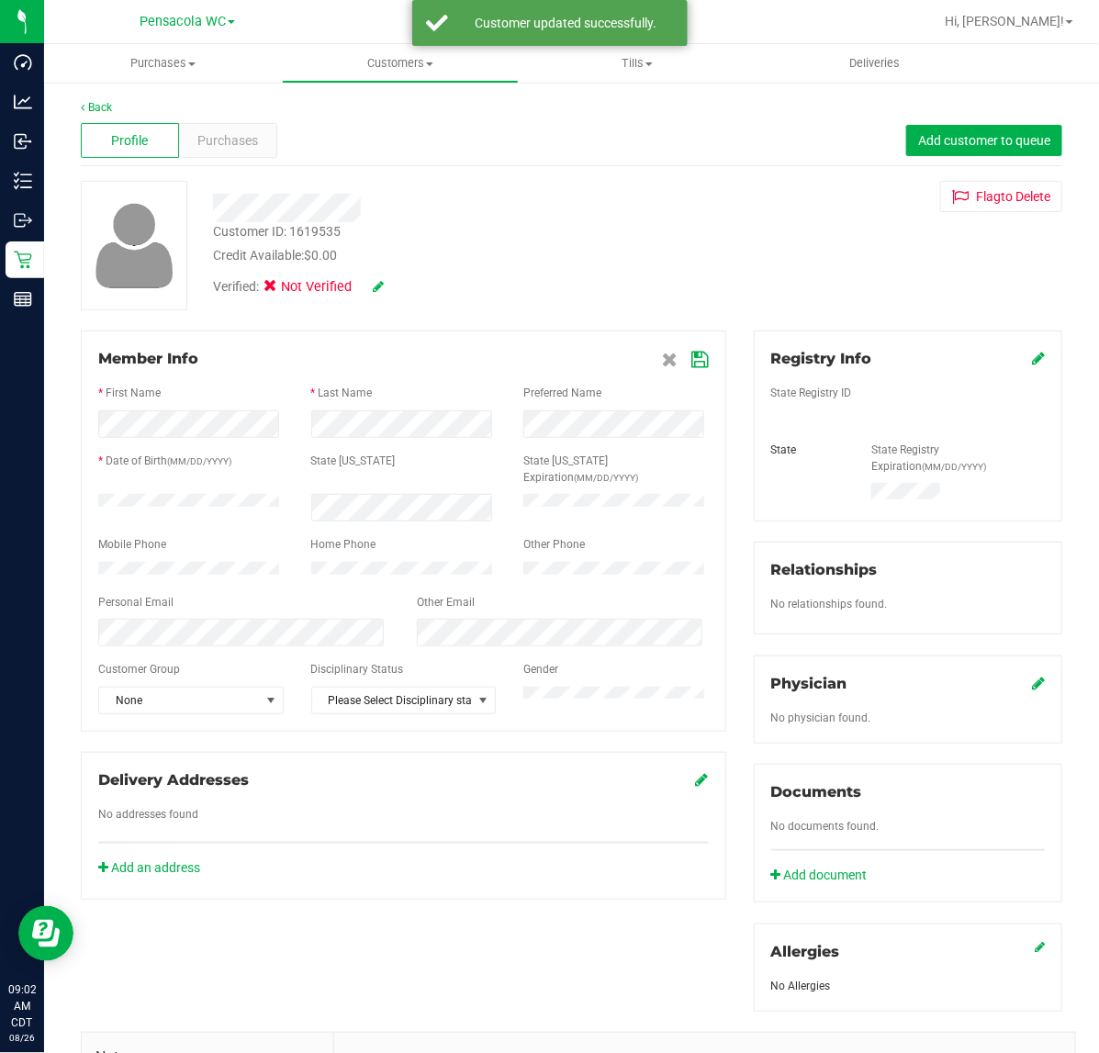
click at [692, 360] on icon at bounding box center [700, 360] width 17 height 15
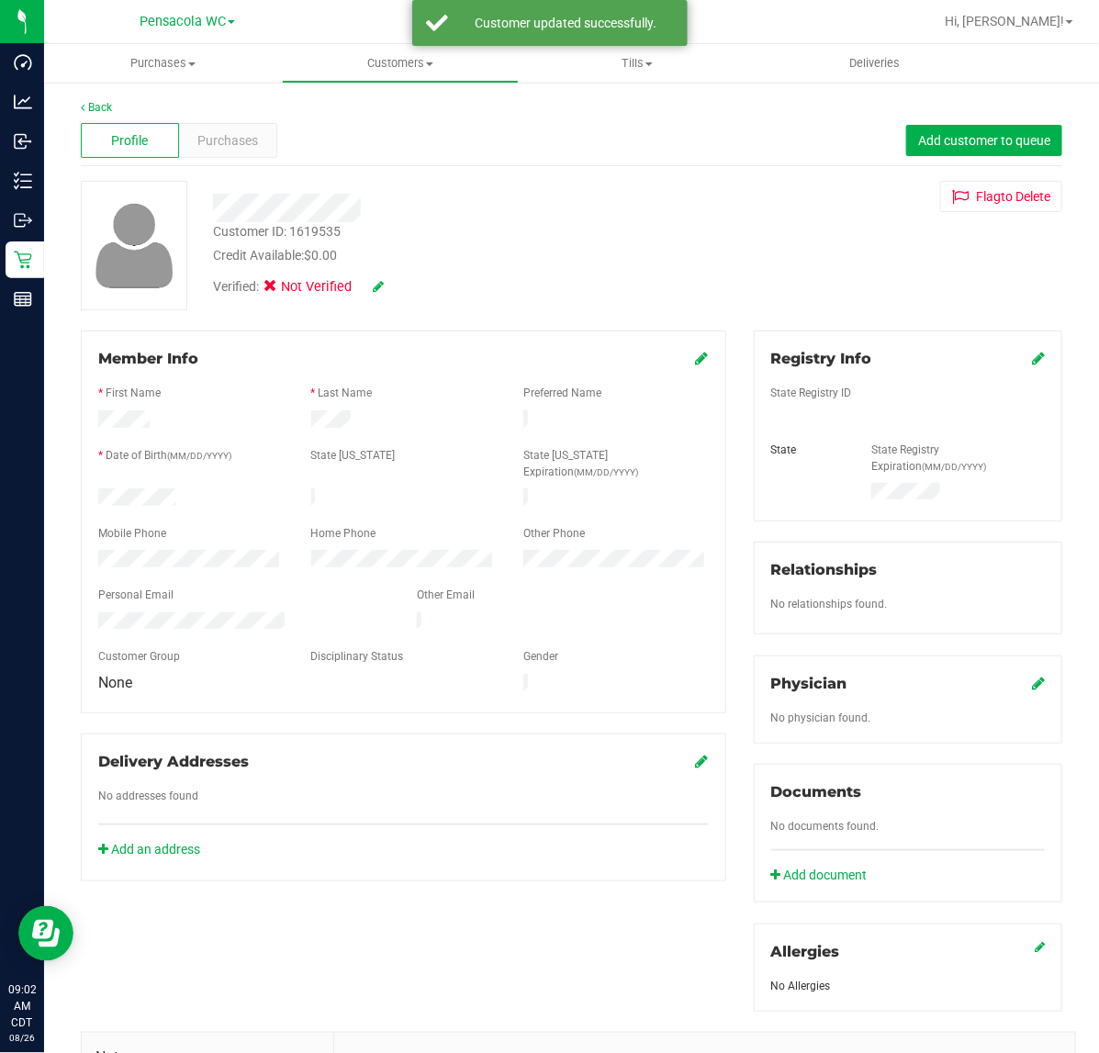
click at [378, 286] on icon at bounding box center [378, 286] width 11 height 13
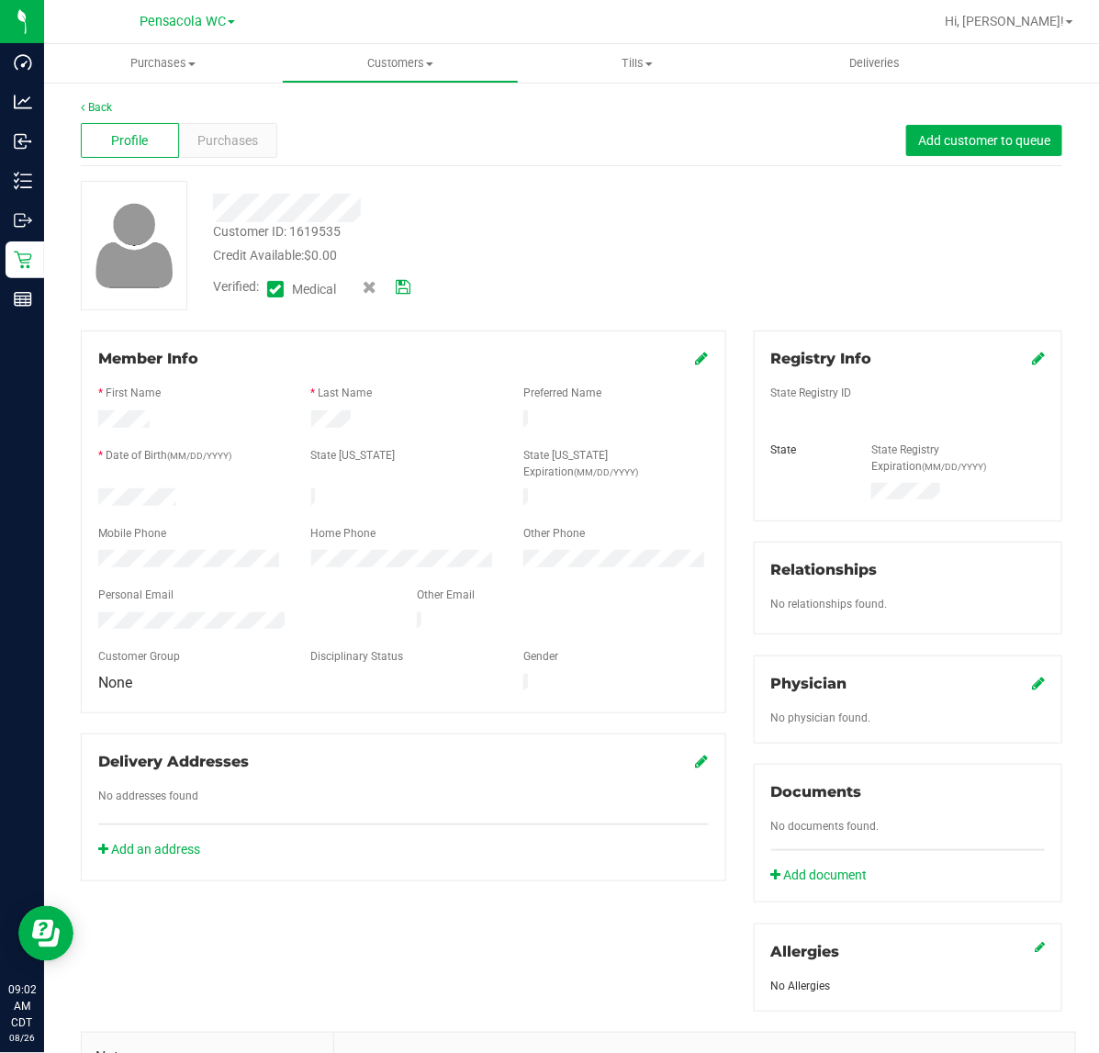
click at [696, 360] on icon at bounding box center [702, 358] width 13 height 15
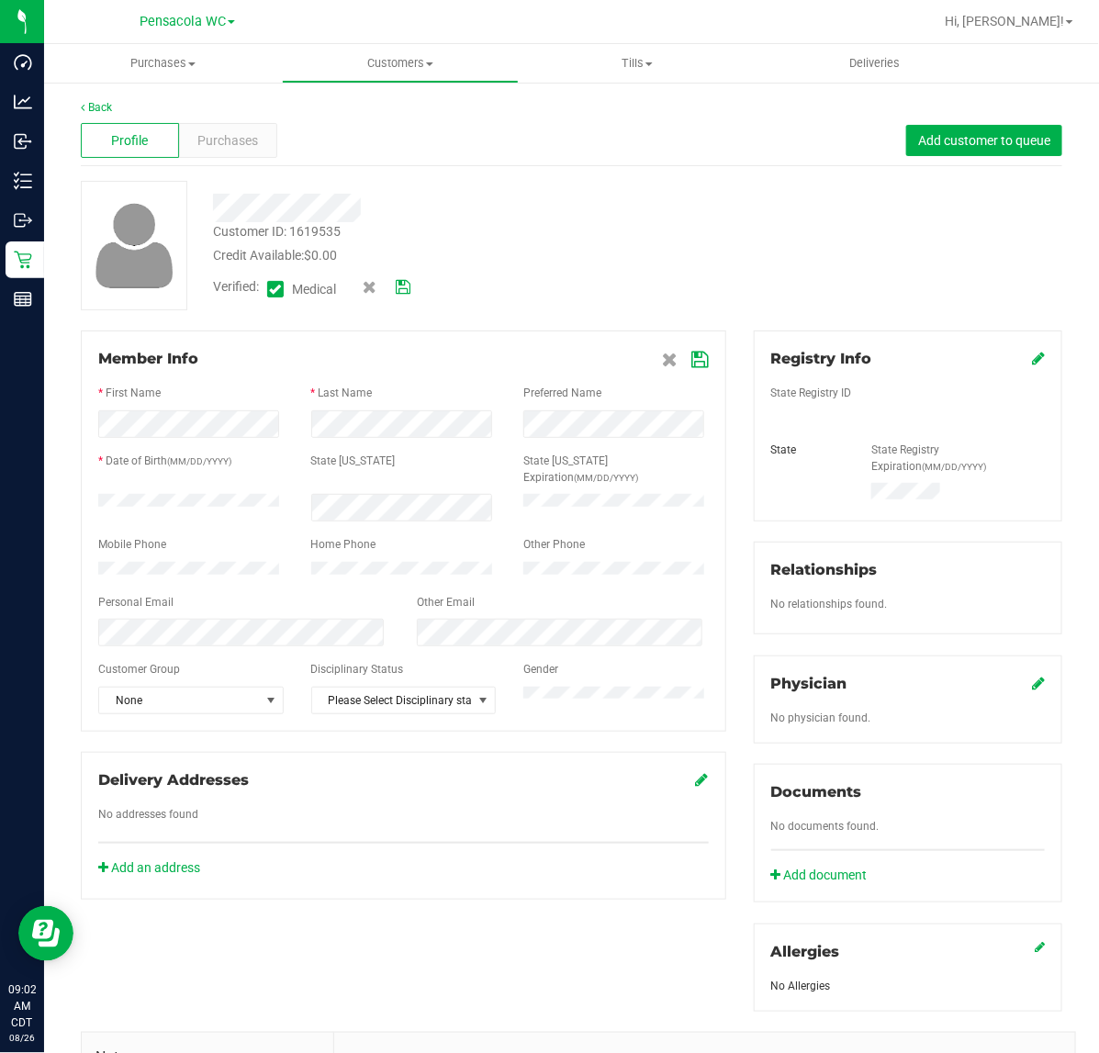
click at [692, 359] on icon at bounding box center [700, 360] width 17 height 15
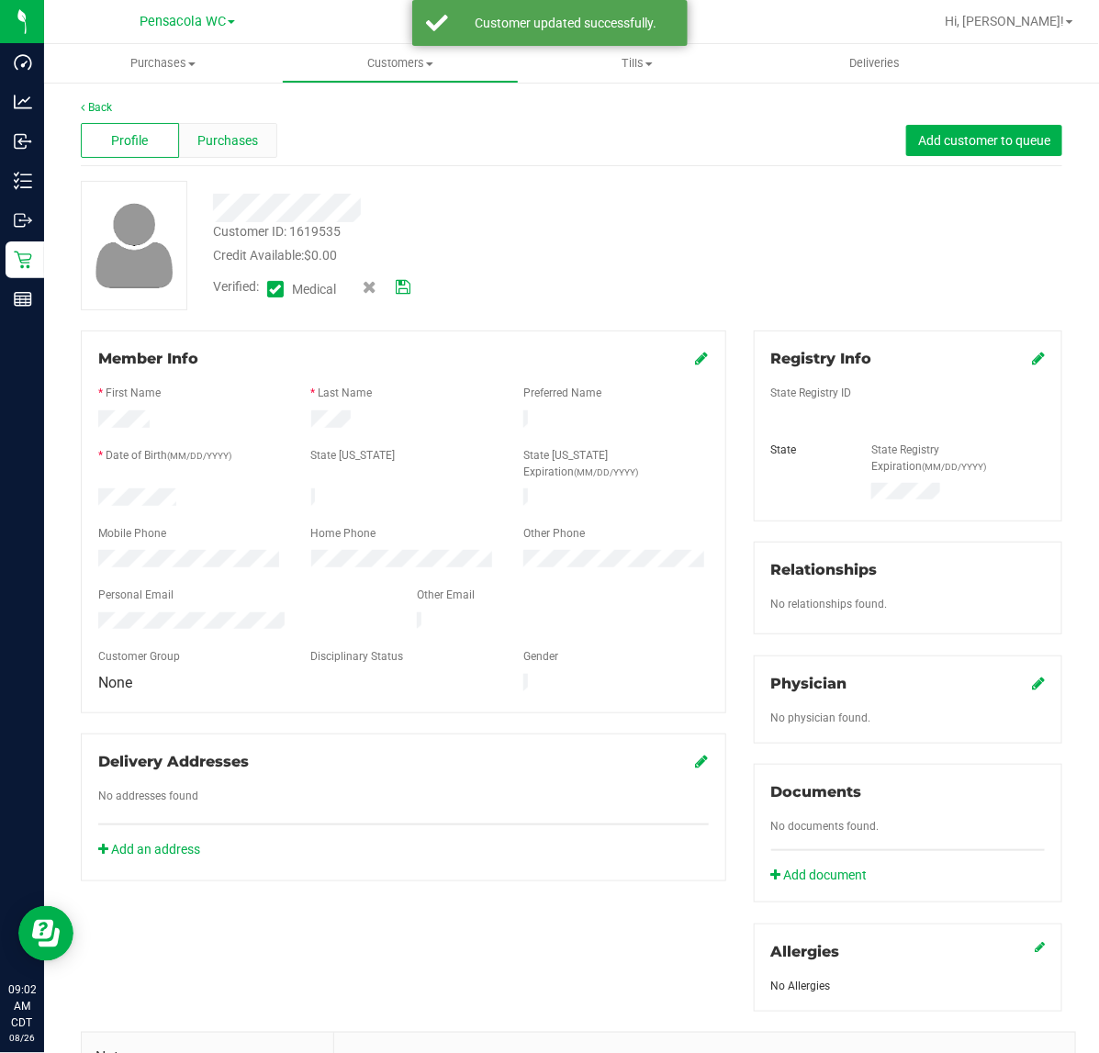
click at [234, 131] on span "Purchases" at bounding box center [227, 140] width 61 height 19
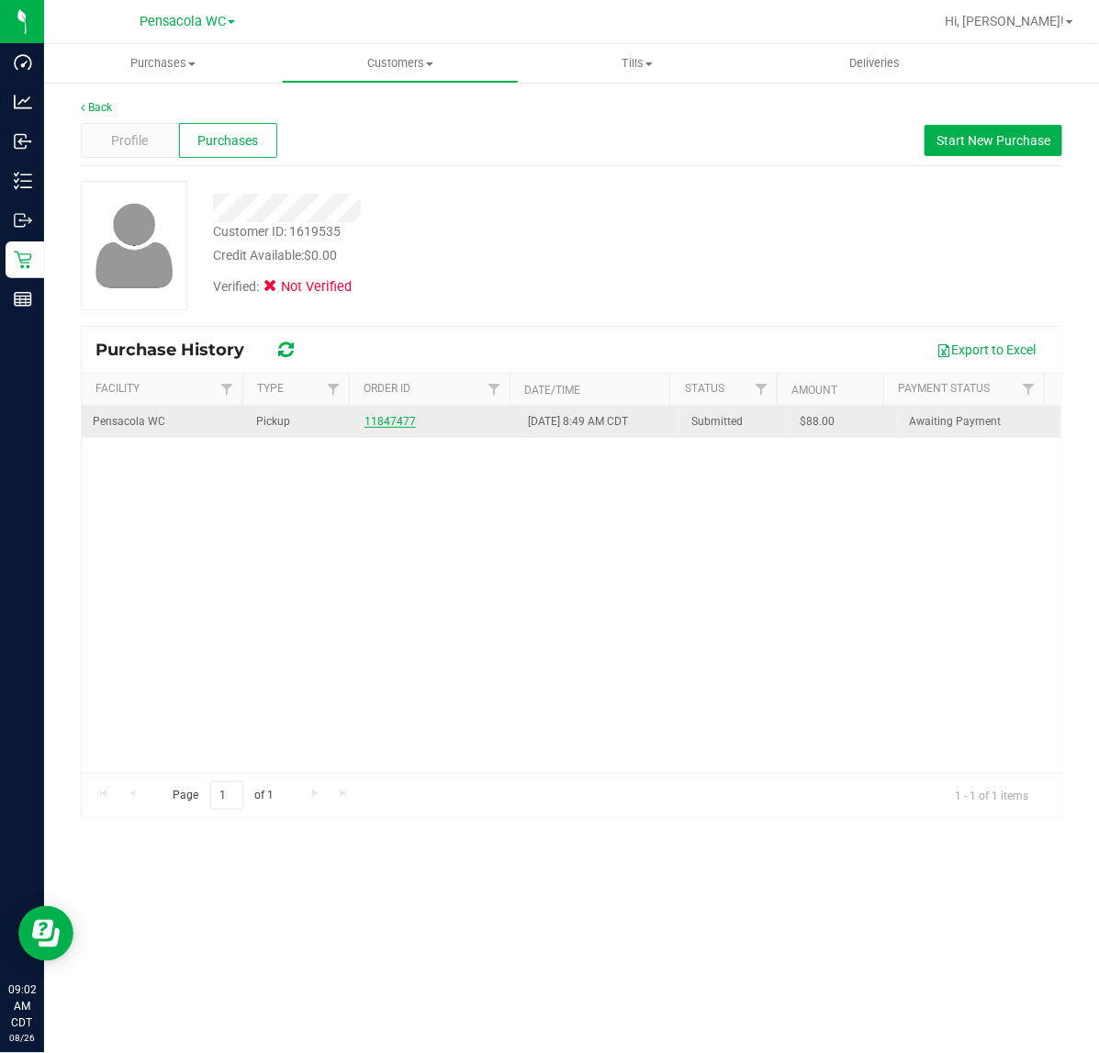
click at [392, 422] on link "11847477" at bounding box center [390, 421] width 51 height 13
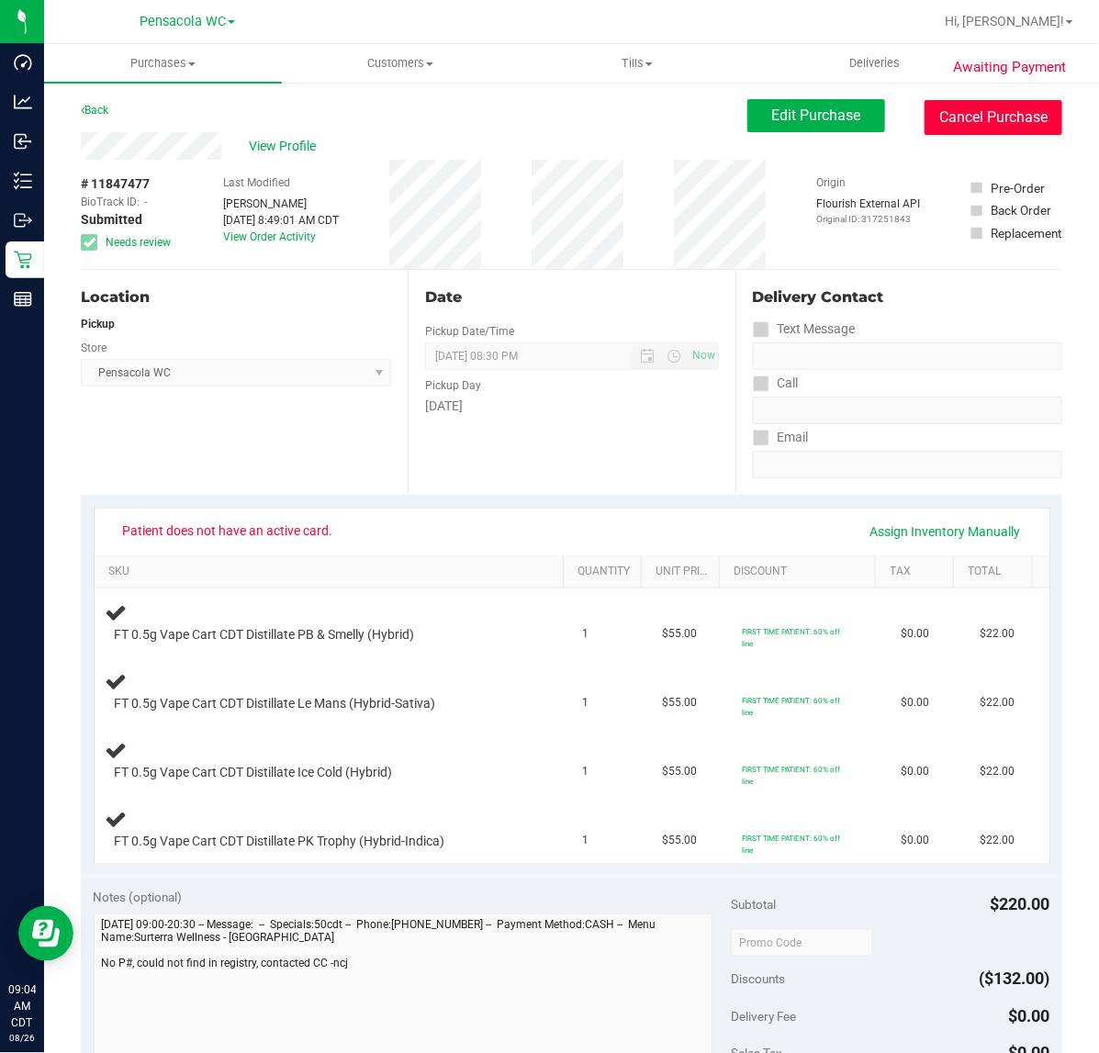
click at [994, 121] on button "Cancel Purchase" at bounding box center [994, 117] width 138 height 35
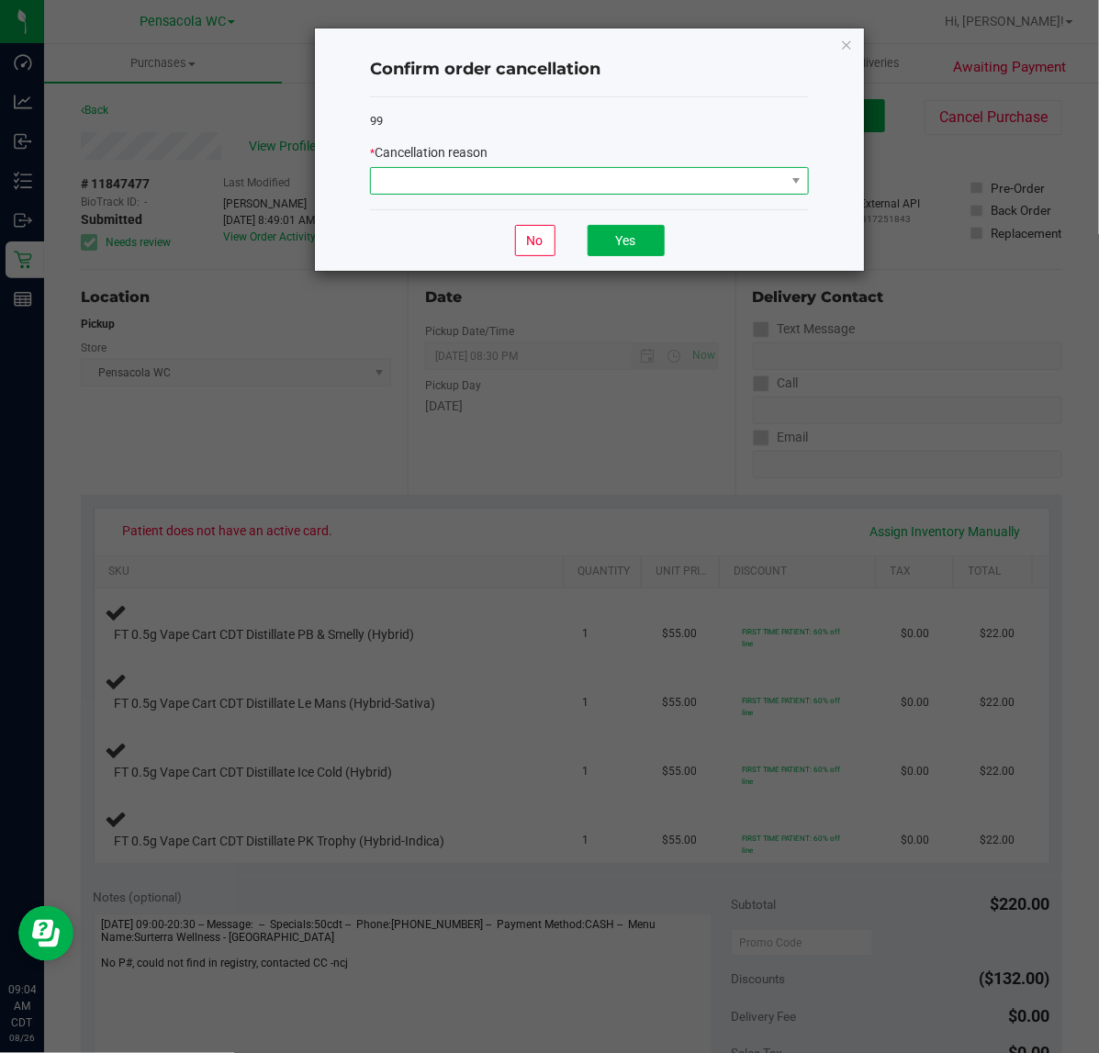
click at [727, 186] on span at bounding box center [578, 181] width 414 height 26
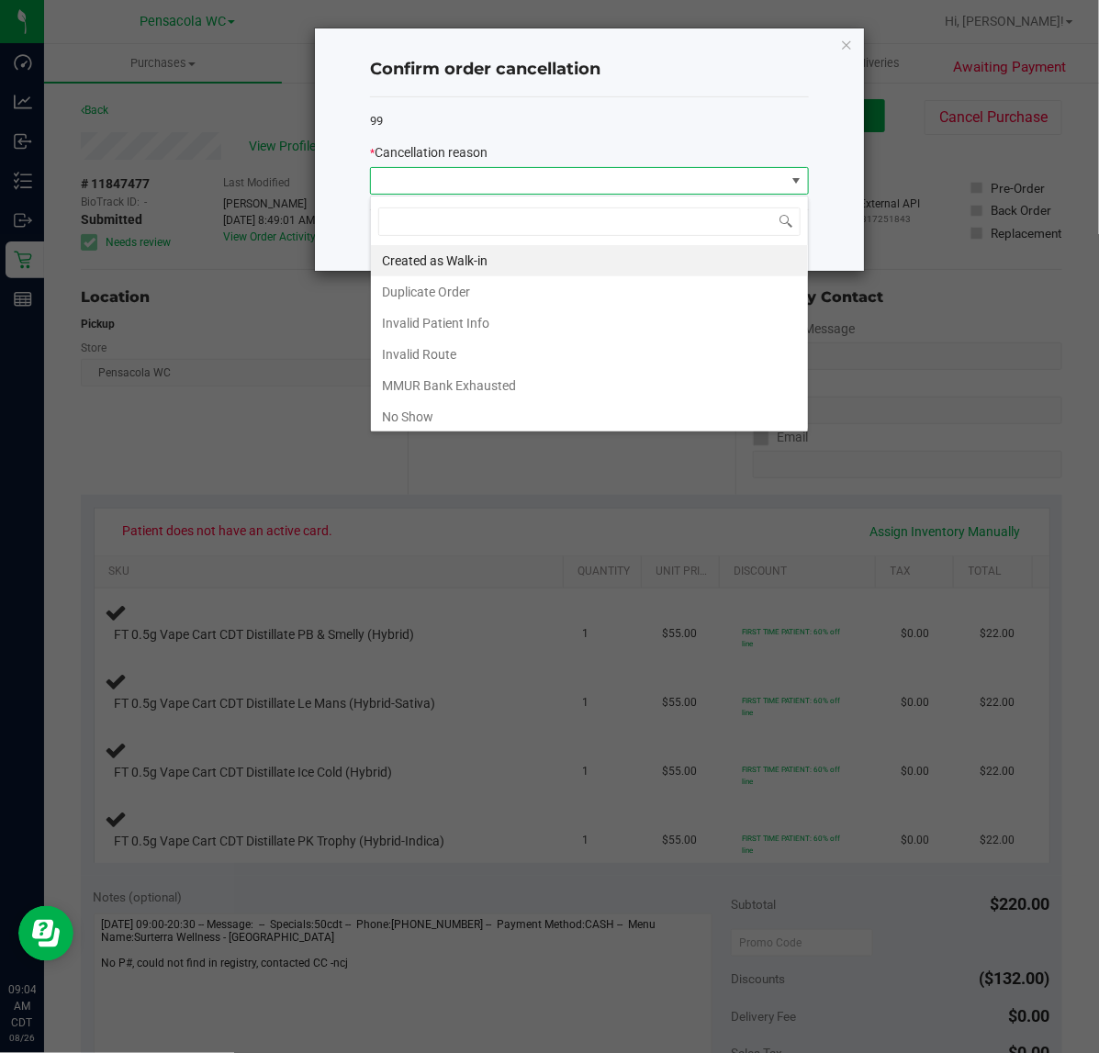
scroll to position [28, 438]
click at [462, 291] on li "Duplicate Order" at bounding box center [589, 291] width 437 height 31
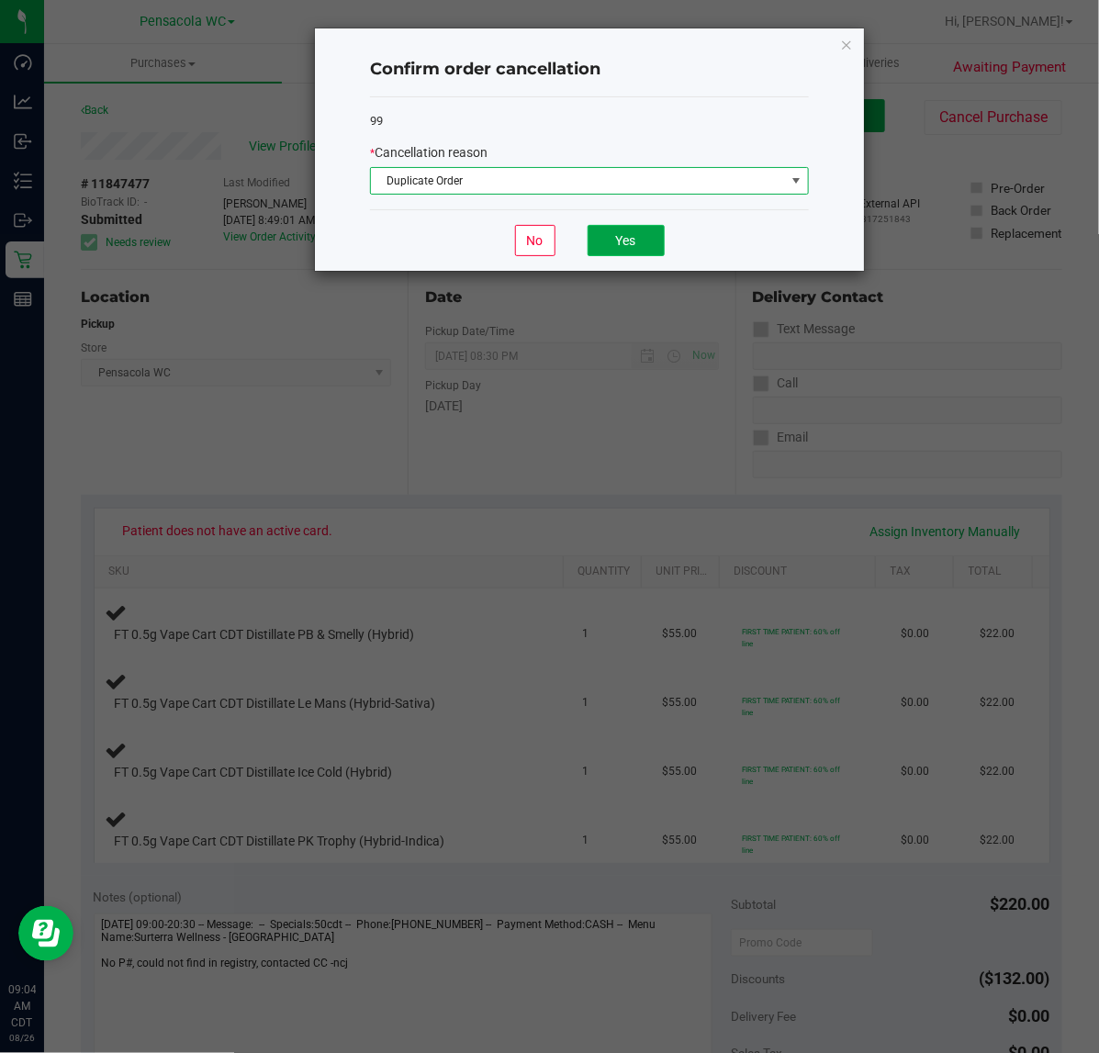
click at [639, 240] on button "Yes" at bounding box center [626, 240] width 77 height 31
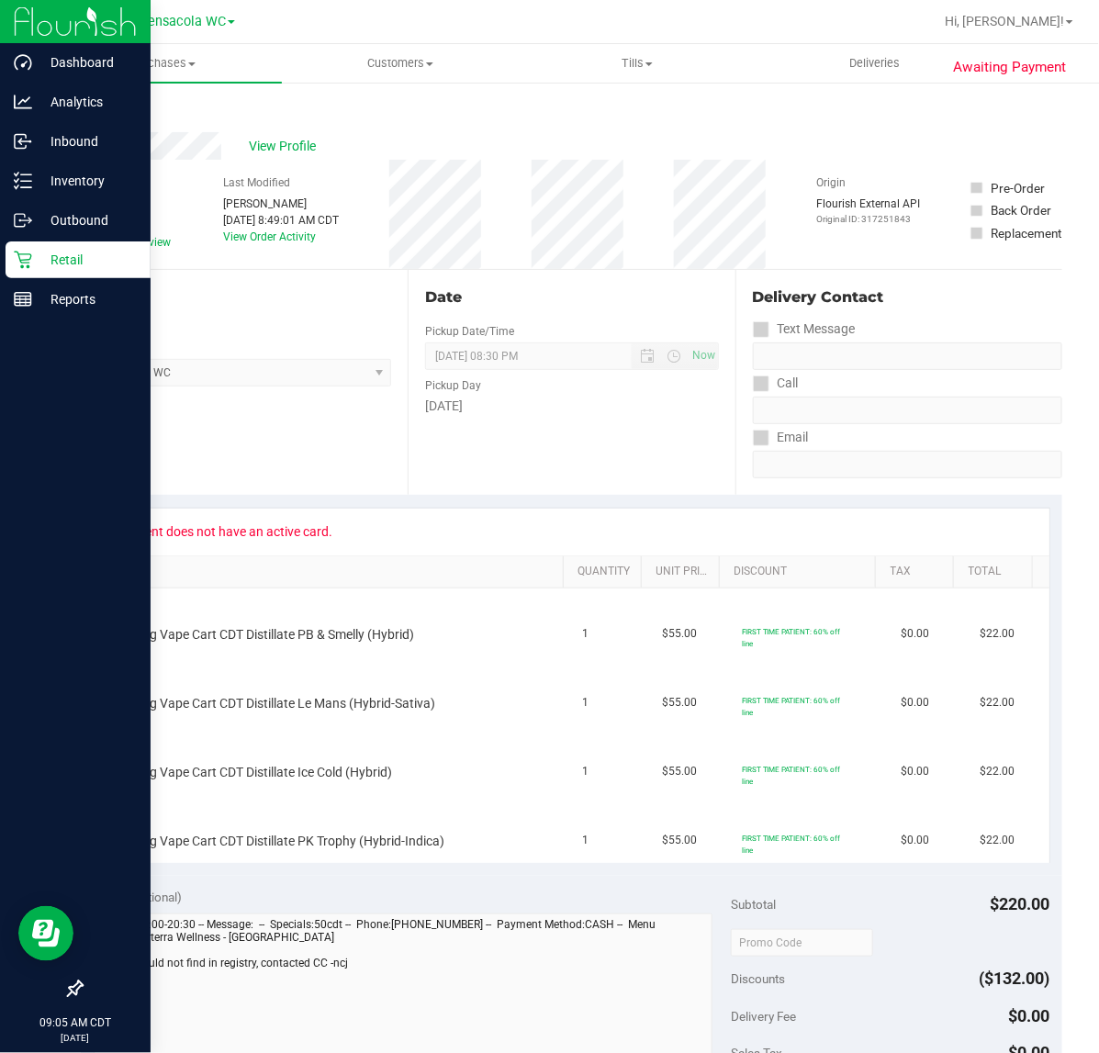
click at [23, 266] on icon at bounding box center [22, 260] width 17 height 17
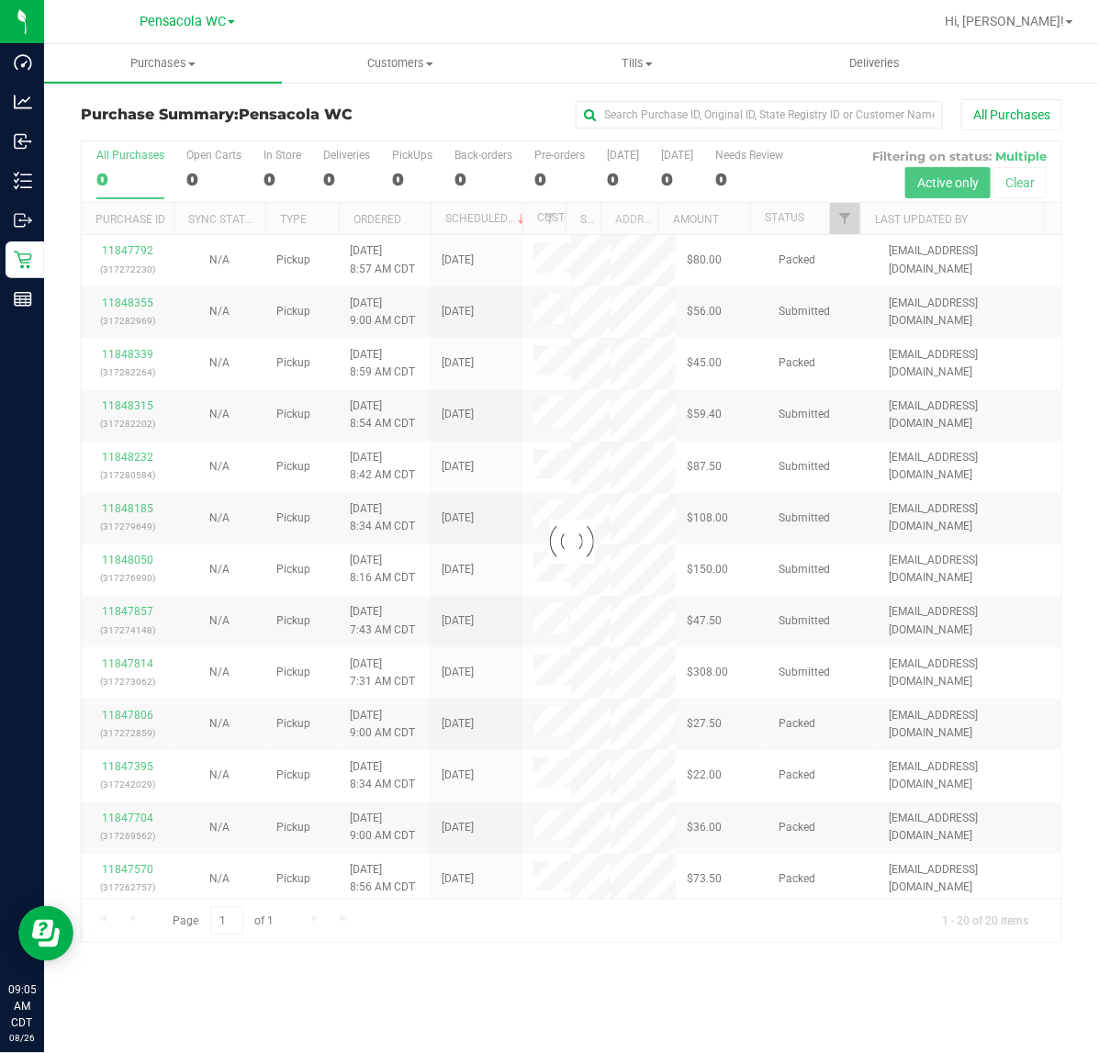
click at [850, 226] on div at bounding box center [572, 542] width 980 height 802
click at [843, 222] on div at bounding box center [572, 542] width 980 height 802
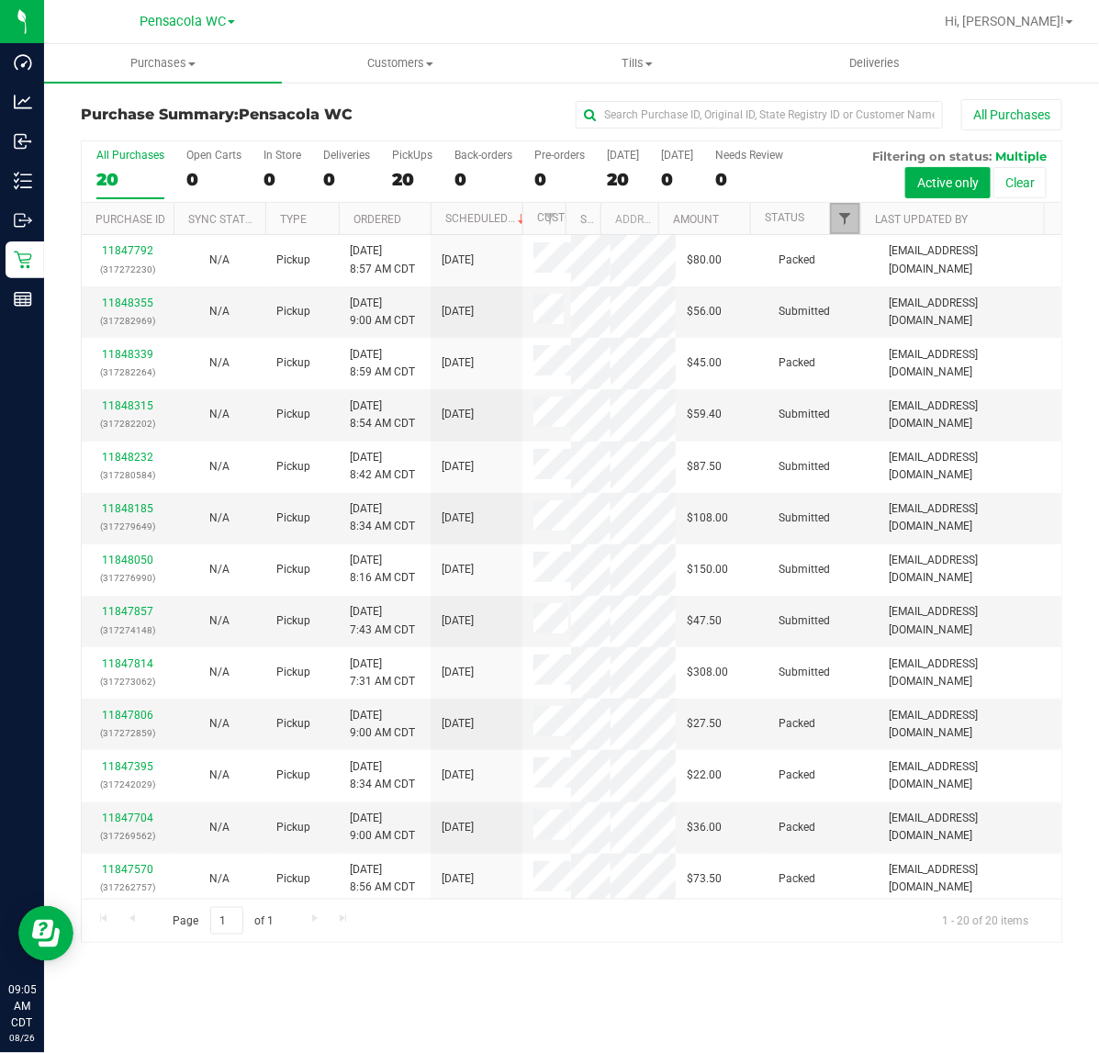
click at [848, 219] on span "Filter" at bounding box center [845, 218] width 15 height 15
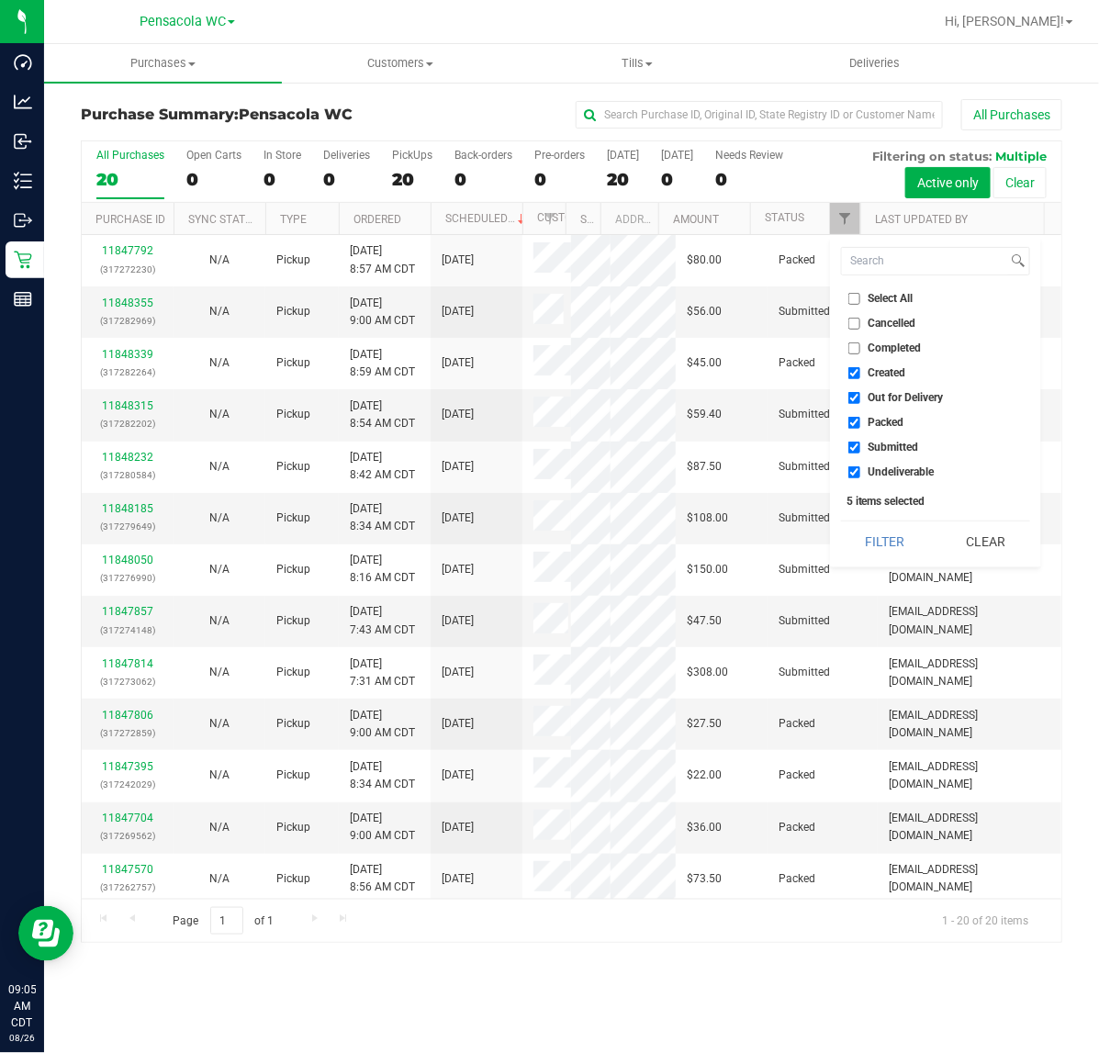
click at [854, 298] on input "Select All" at bounding box center [855, 299] width 12 height 12
checkbox input "true"
click at [854, 298] on input "Select All" at bounding box center [855, 299] width 12 height 12
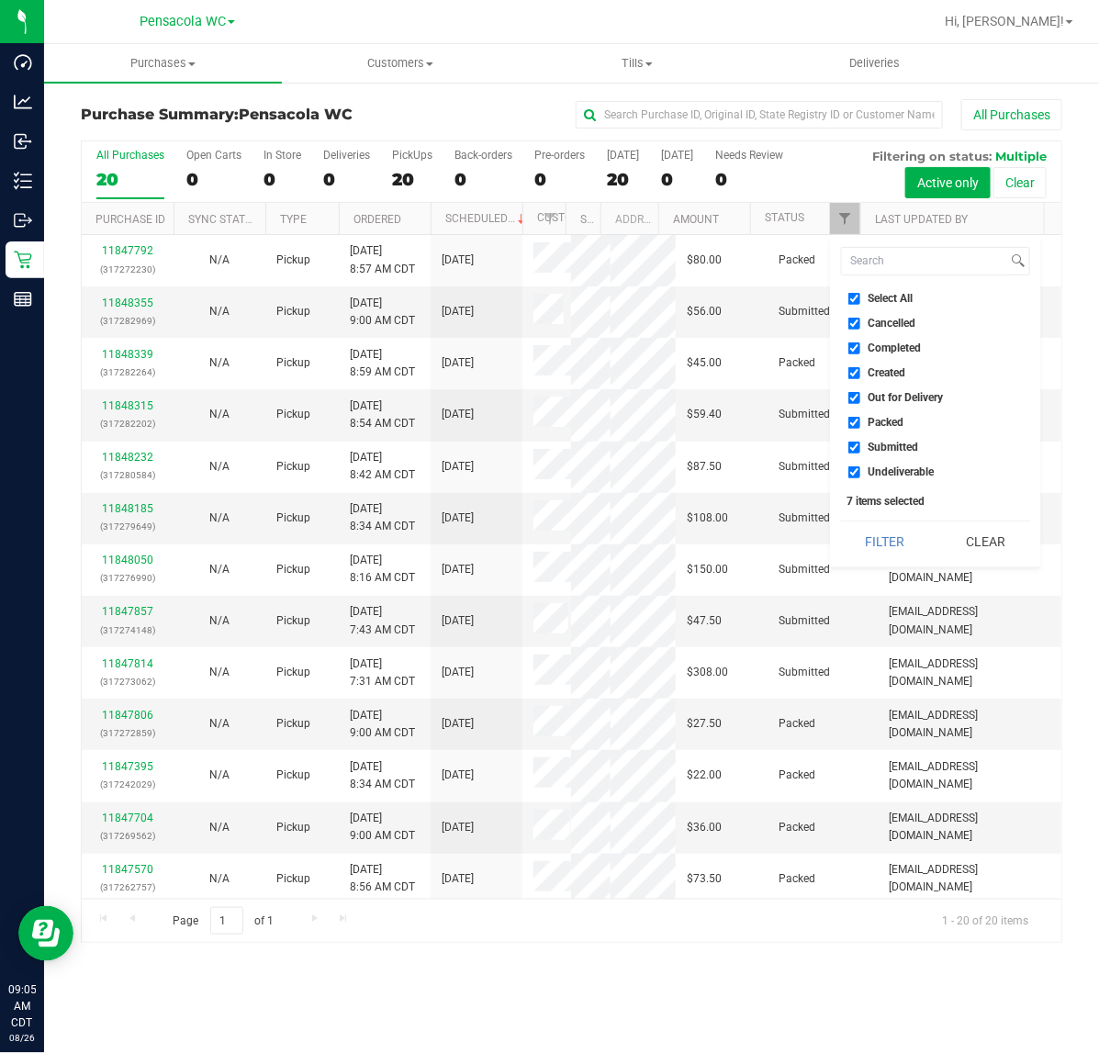
checkbox input "false"
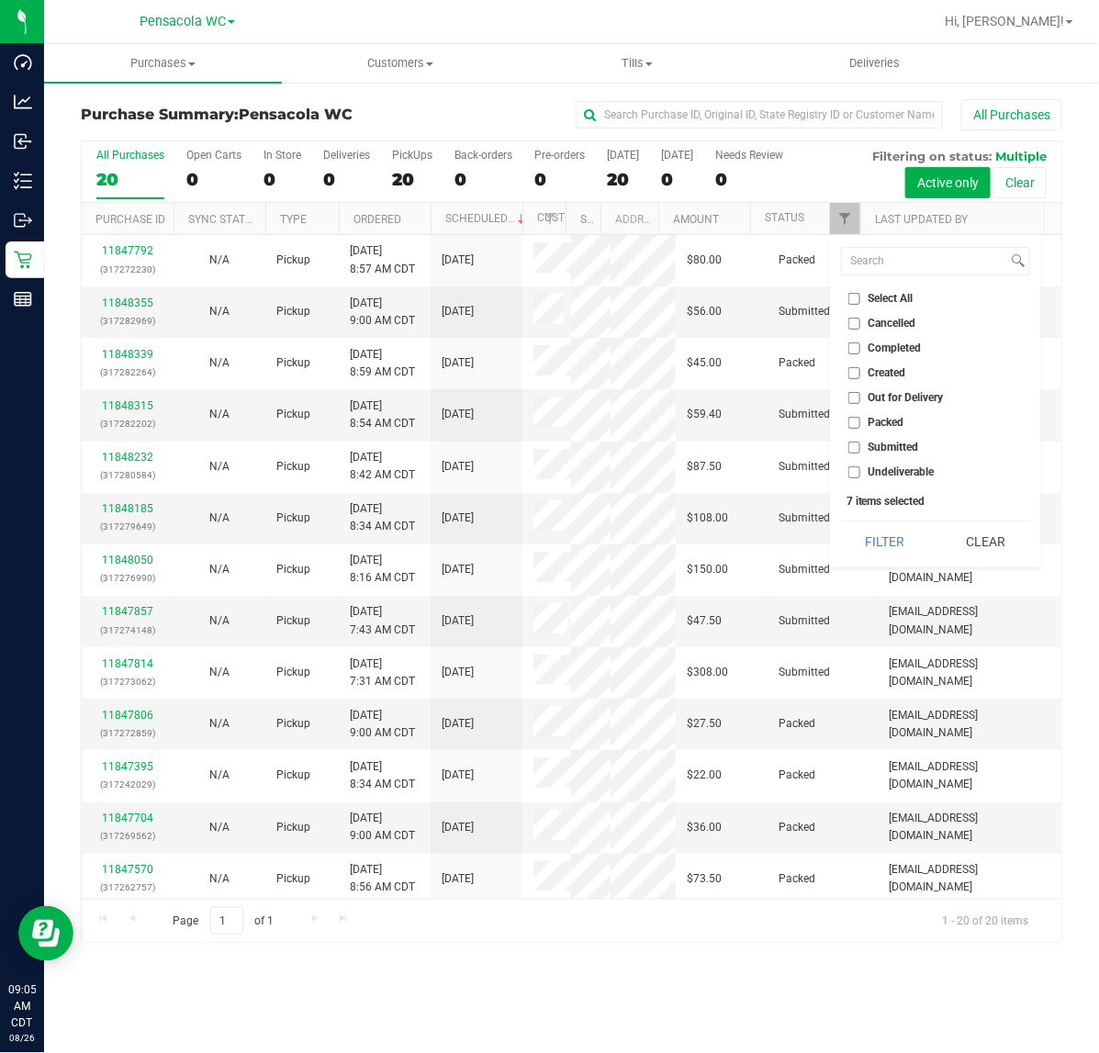
checkbox input "false"
click at [855, 447] on input "Submitted" at bounding box center [855, 448] width 12 height 12
click at [887, 526] on button "Filter" at bounding box center [885, 542] width 88 height 40
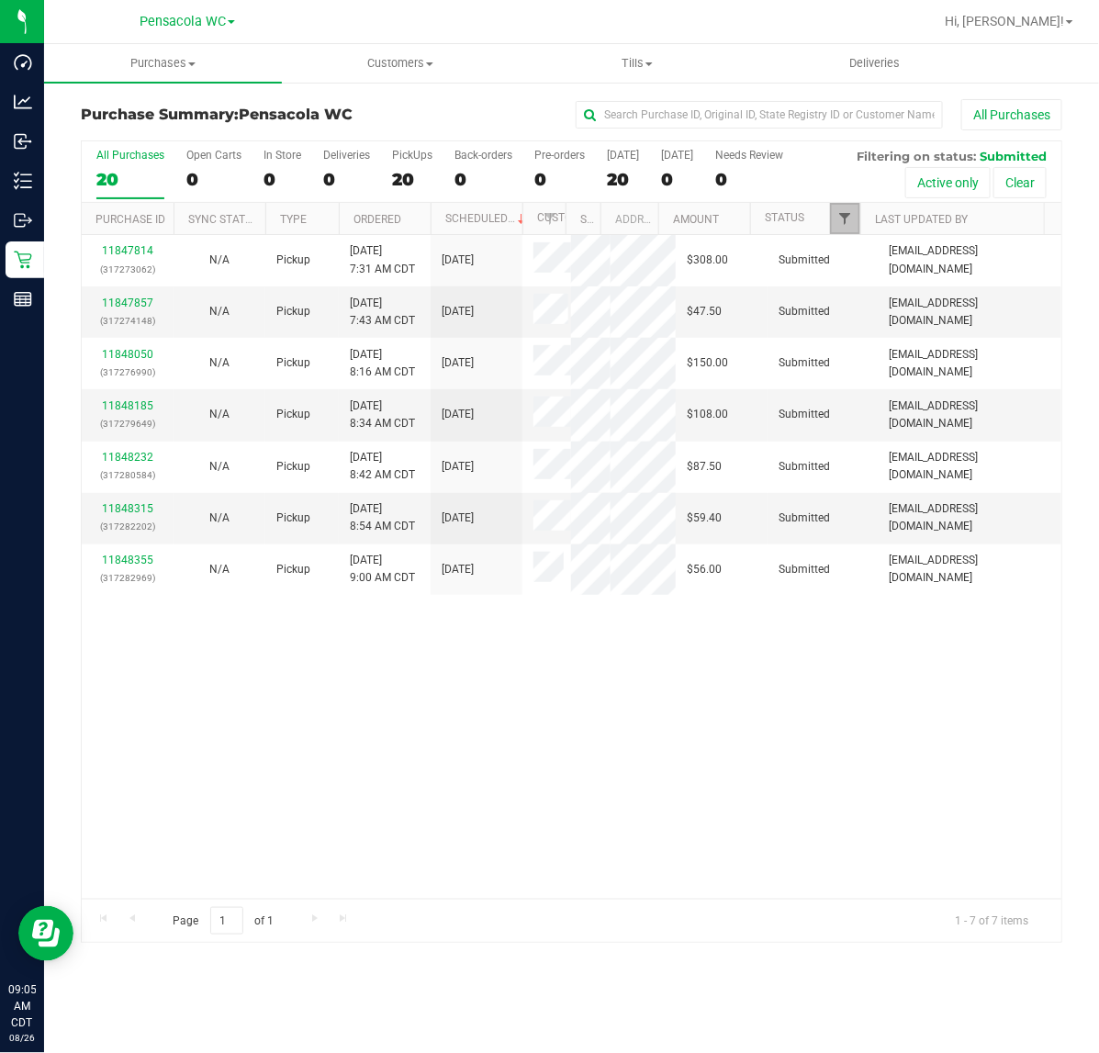
click at [842, 220] on span "Filter" at bounding box center [845, 218] width 15 height 15
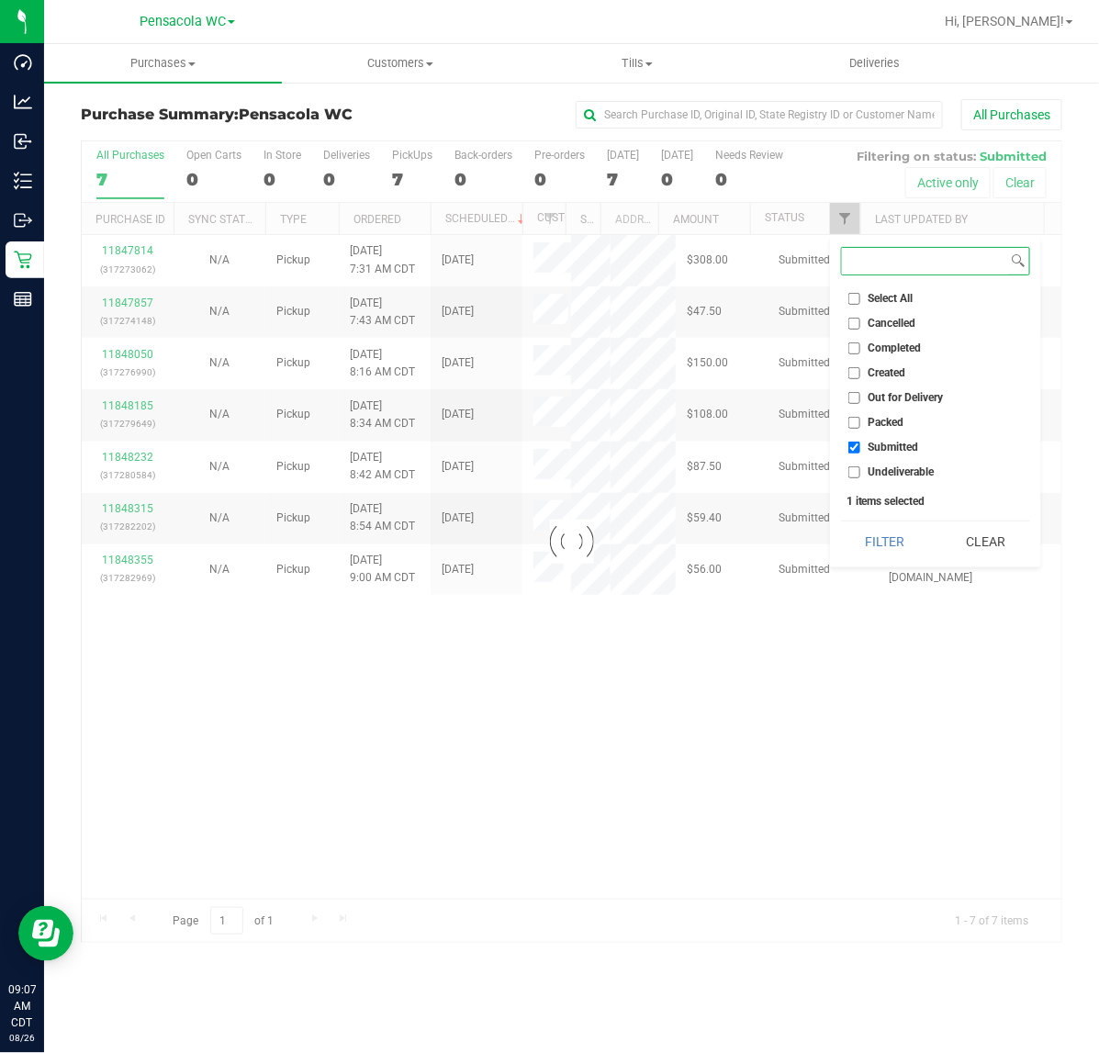
checkbox input "true"
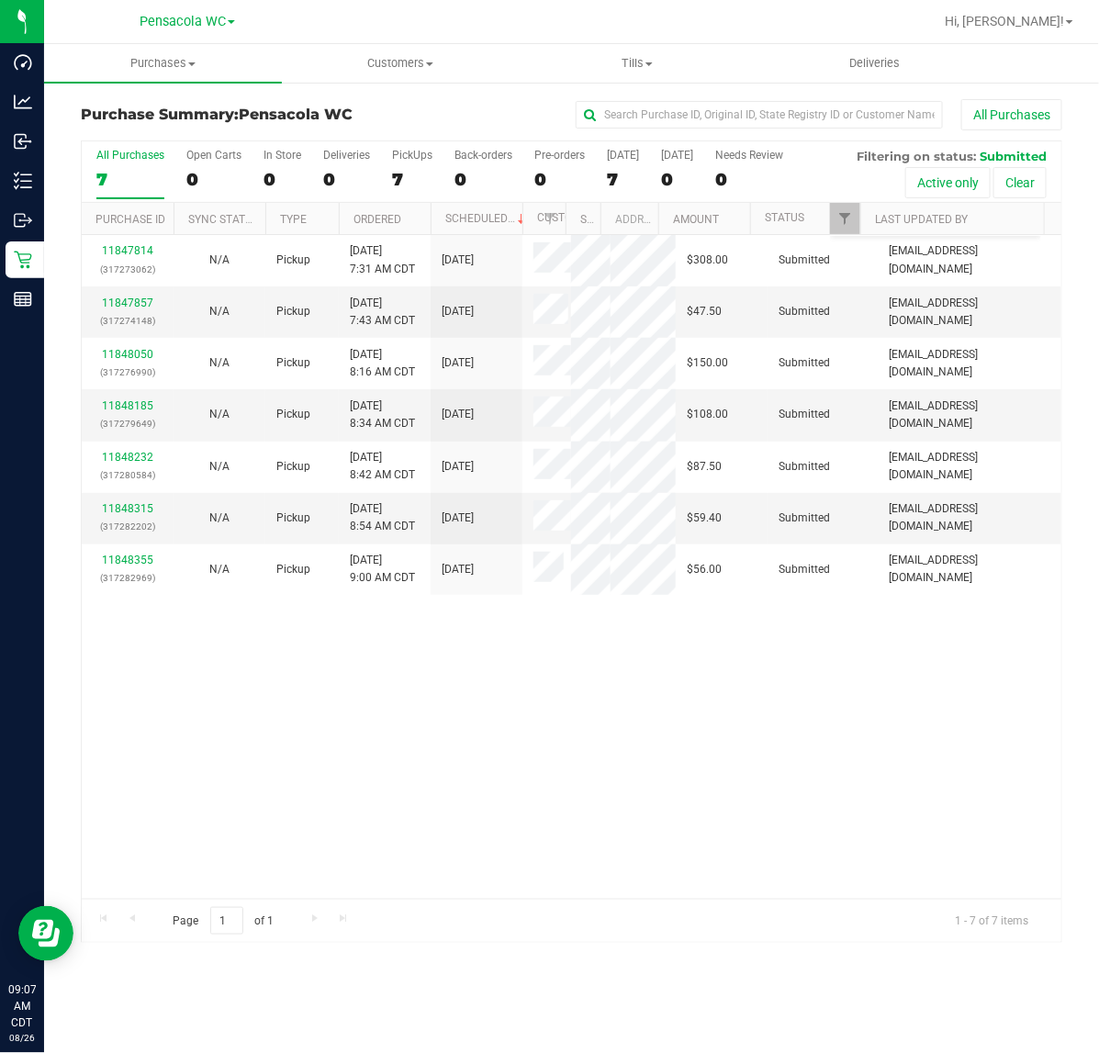
click at [609, 698] on div "11847814 (317273062) N/A Pickup 8/26/2025 7:31 AM CDT 8/26/2025 $308.00 Submitt…" at bounding box center [572, 567] width 980 height 664
click at [124, 303] on link "11847857" at bounding box center [127, 303] width 51 height 13
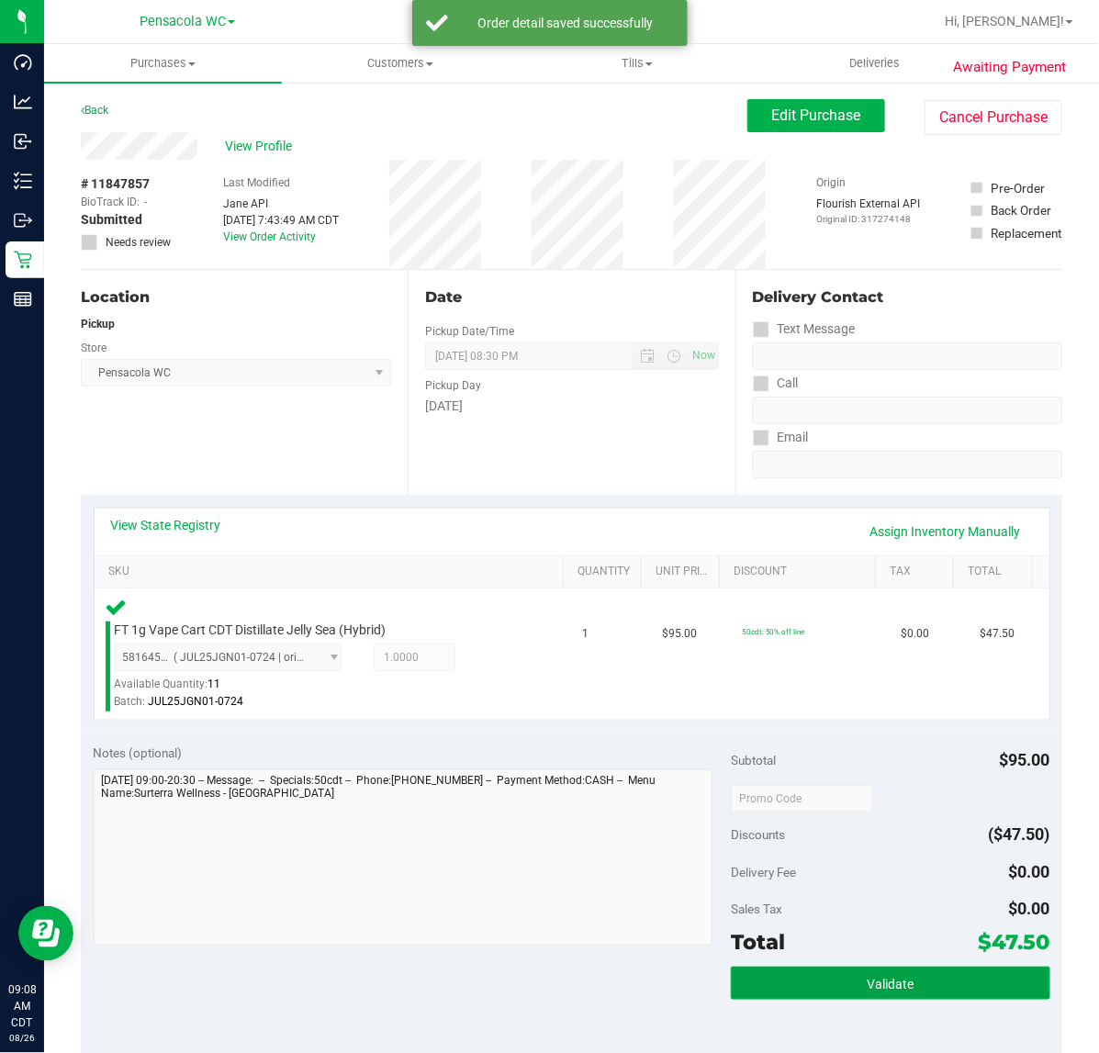
click at [896, 971] on button "Validate" at bounding box center [890, 983] width 319 height 33
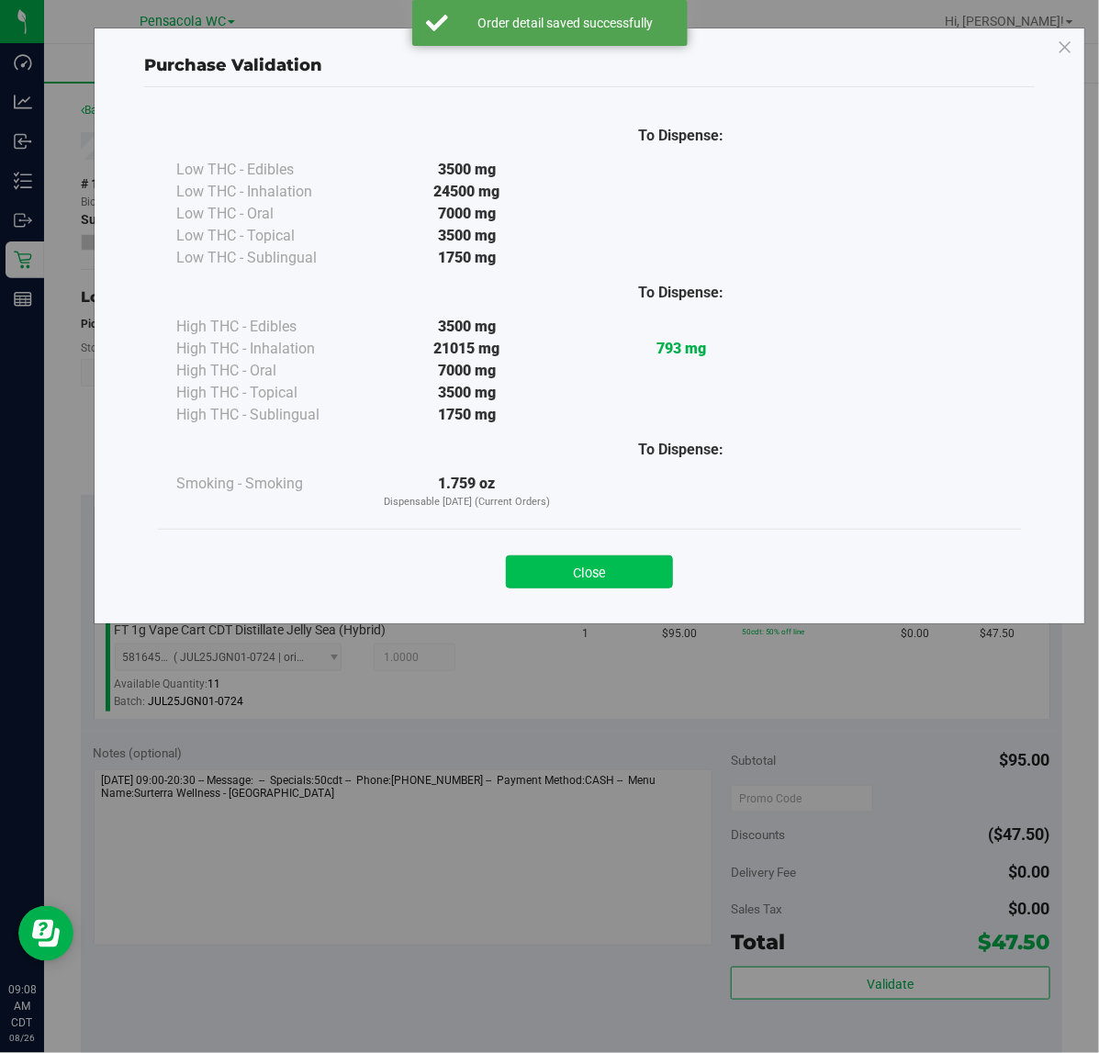
click at [632, 563] on button "Close" at bounding box center [589, 572] width 167 height 33
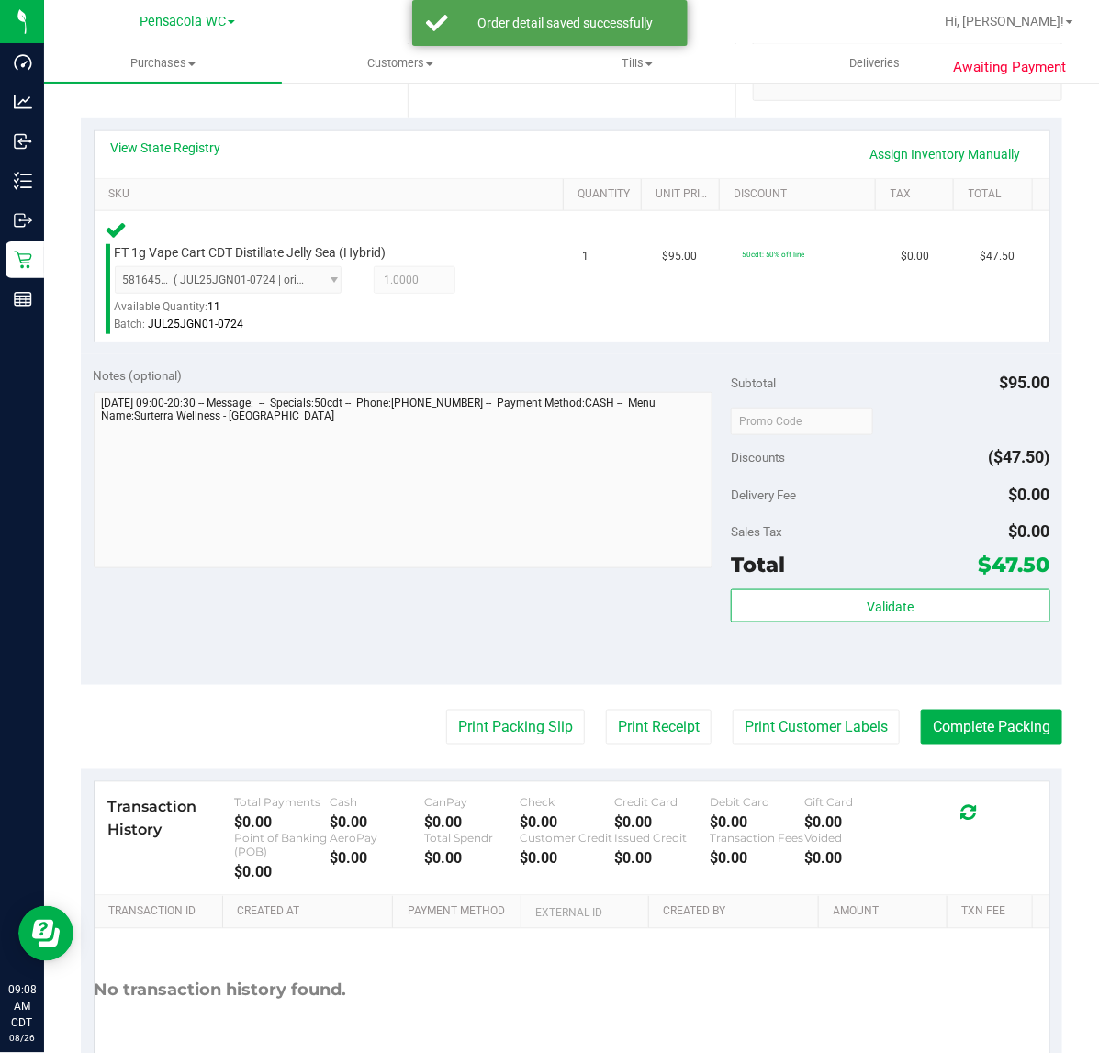
scroll to position [386, 0]
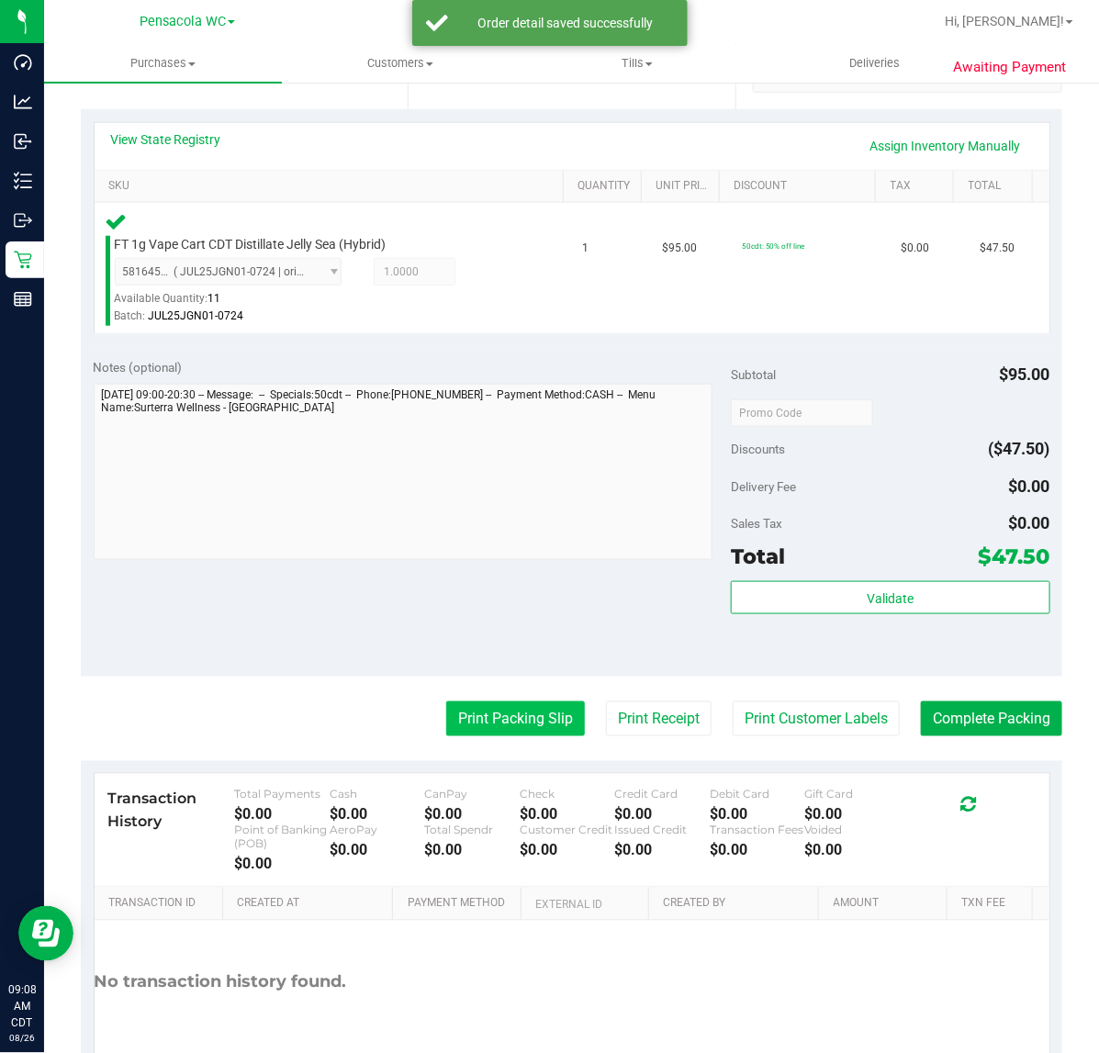
click at [521, 718] on button "Print Packing Slip" at bounding box center [515, 719] width 139 height 35
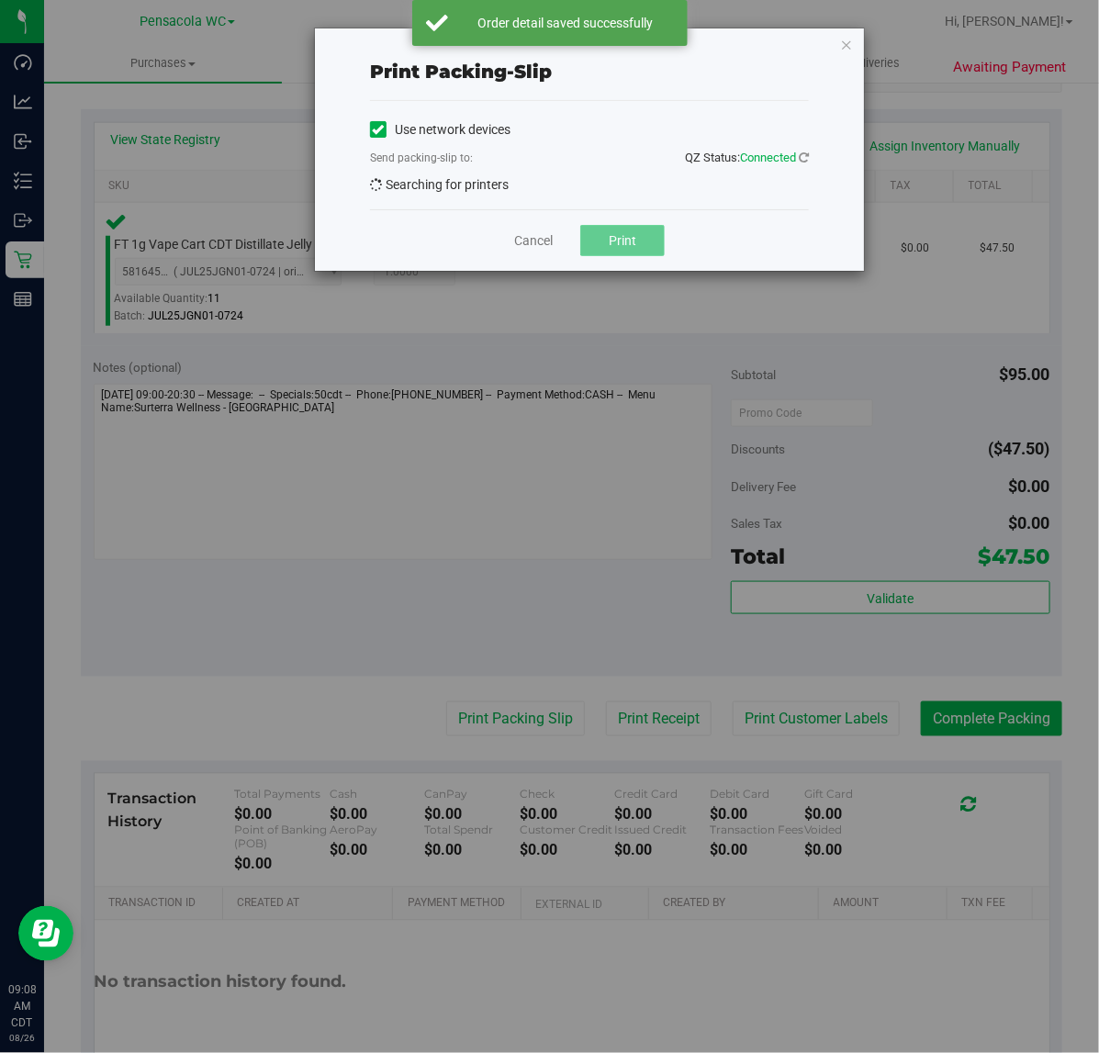
click at [600, 235] on button "Print" at bounding box center [622, 240] width 84 height 31
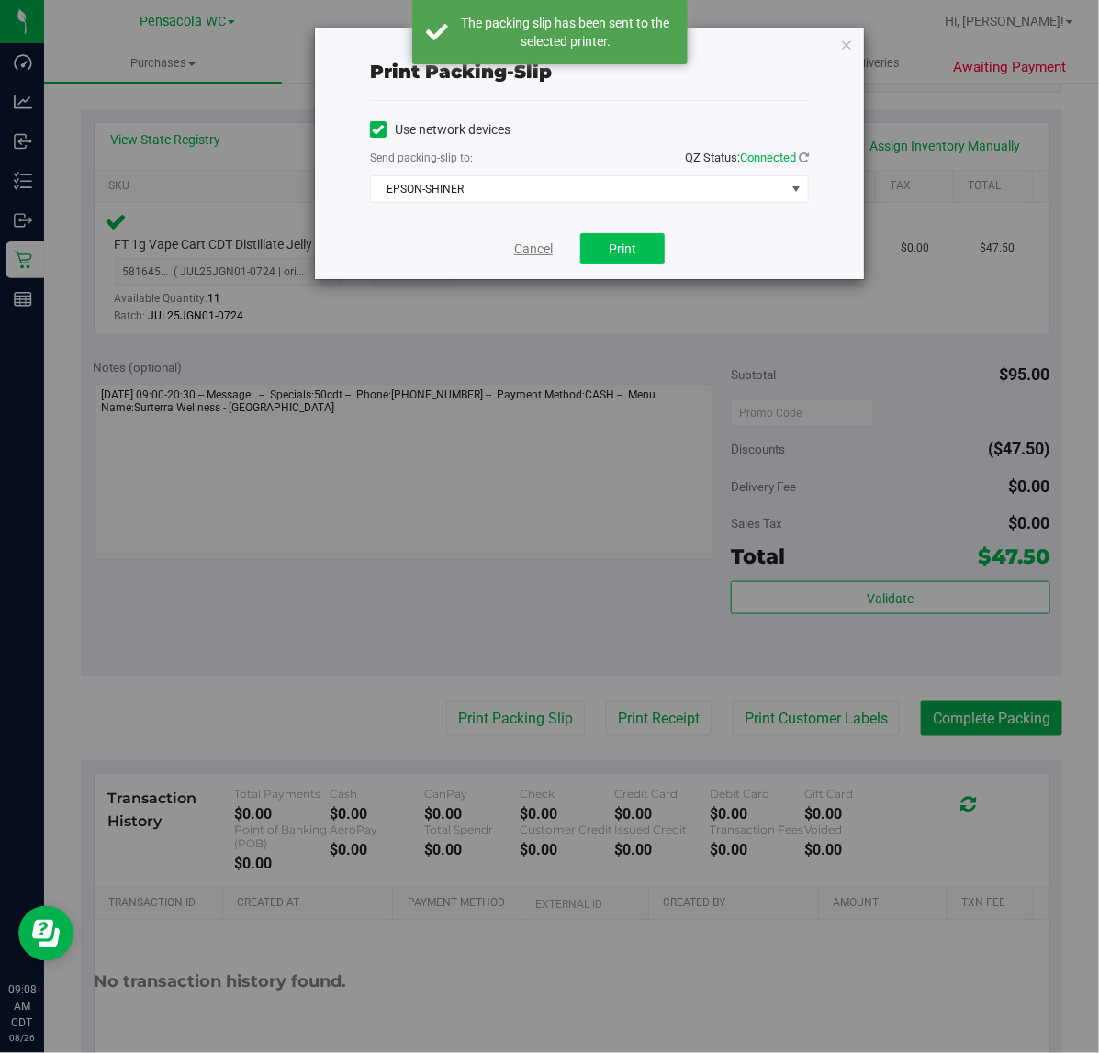
click at [531, 242] on link "Cancel" at bounding box center [533, 249] width 39 height 19
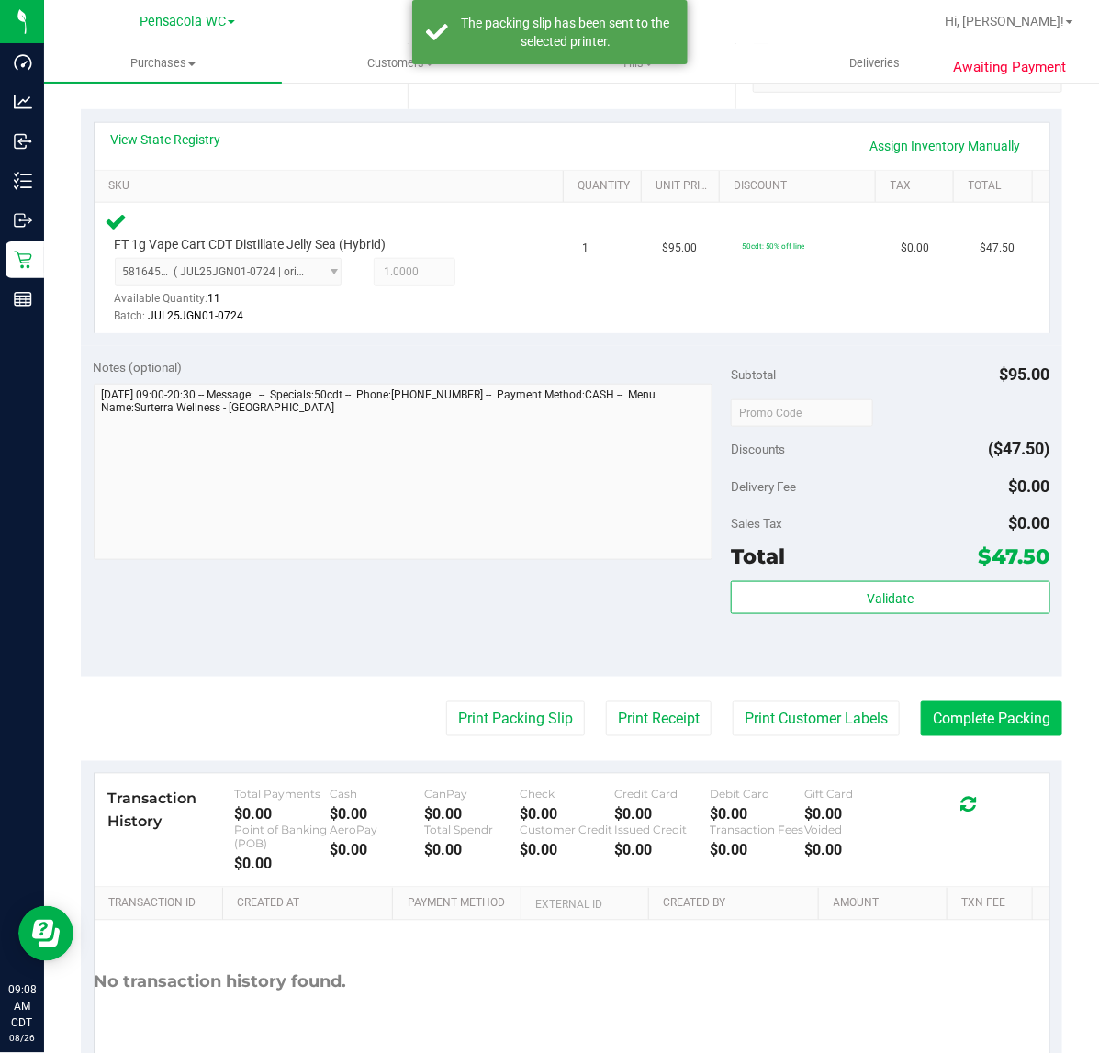
click at [988, 702] on button "Complete Packing" at bounding box center [991, 719] width 141 height 35
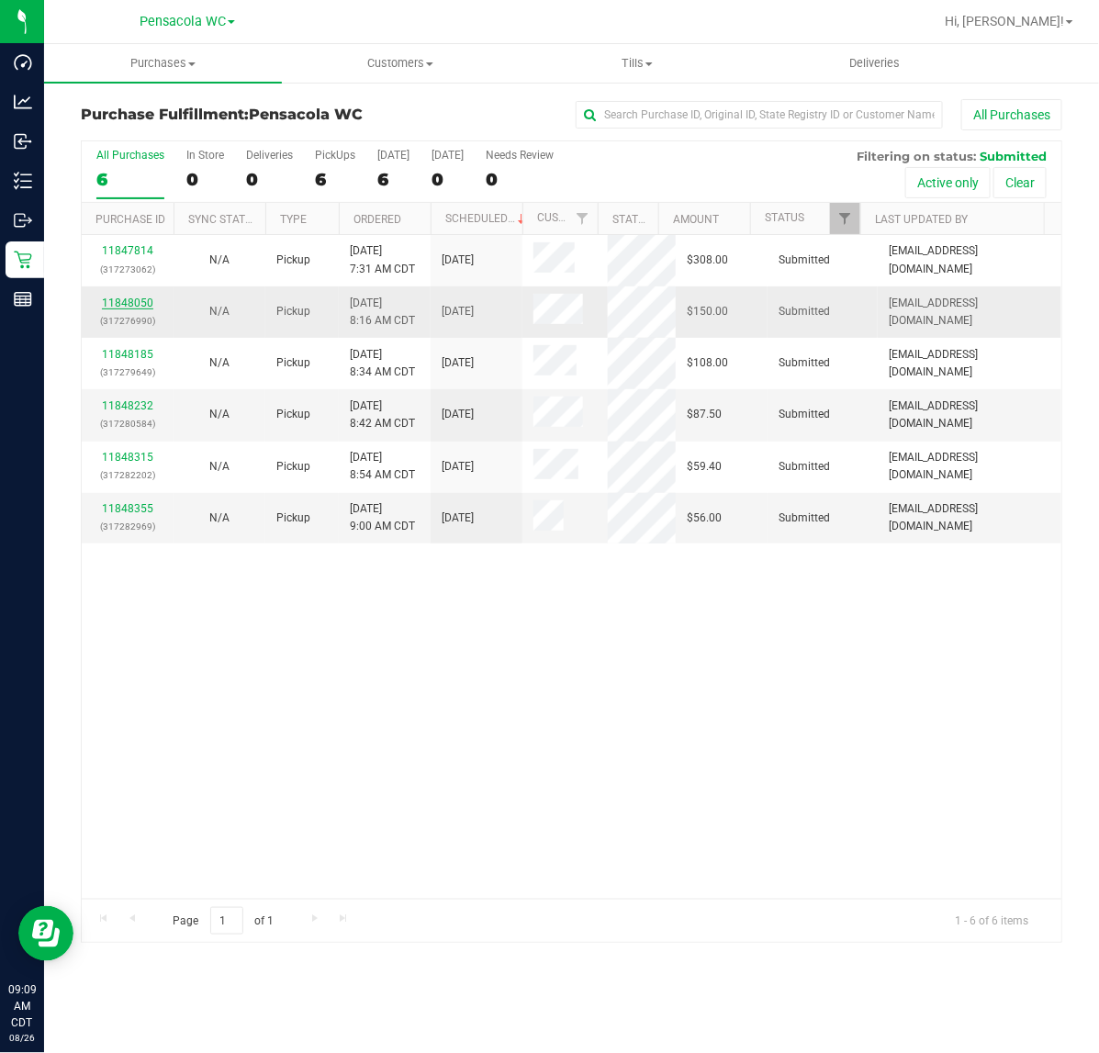
click at [121, 303] on link "11848050" at bounding box center [127, 303] width 51 height 13
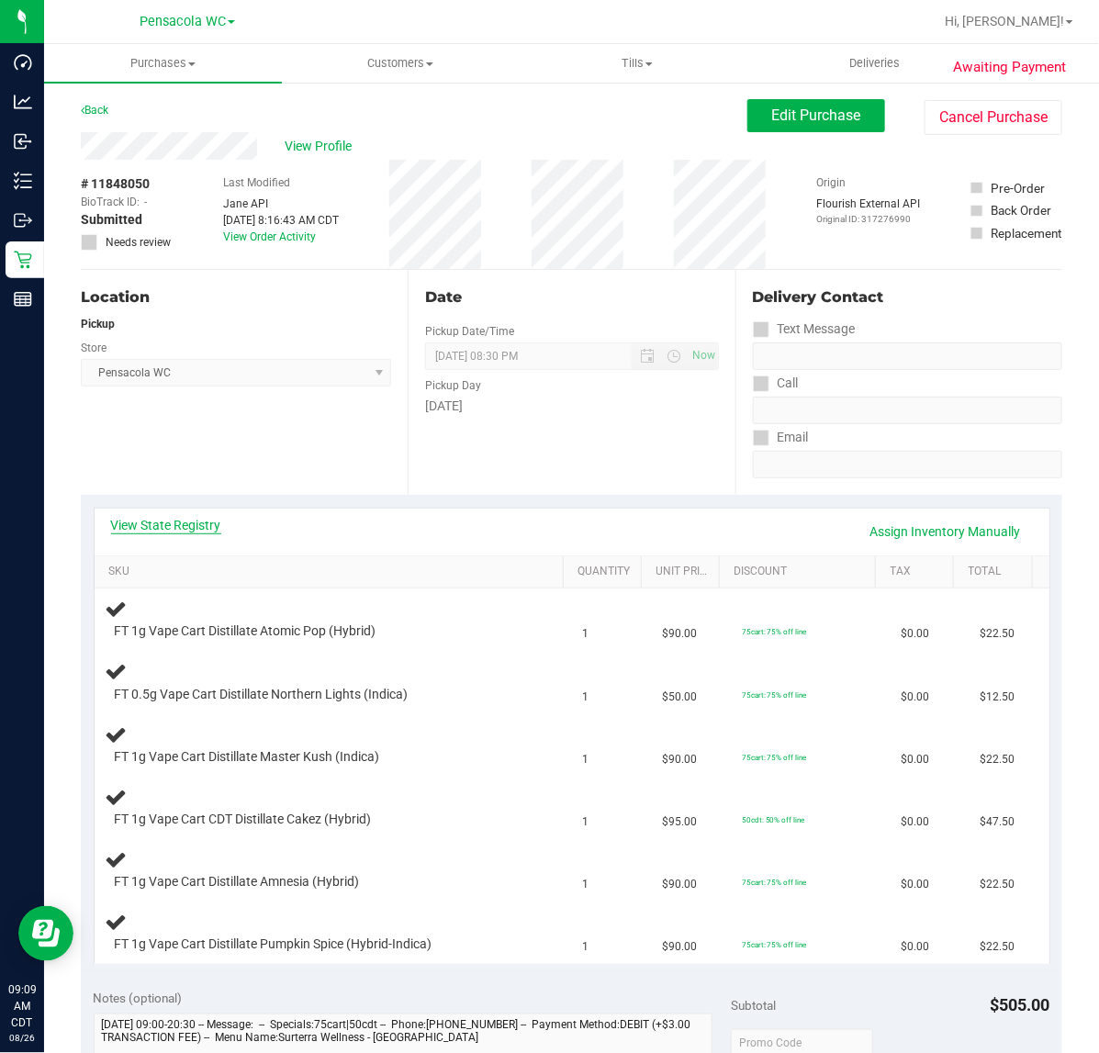
click at [185, 524] on link "View State Registry" at bounding box center [166, 525] width 110 height 18
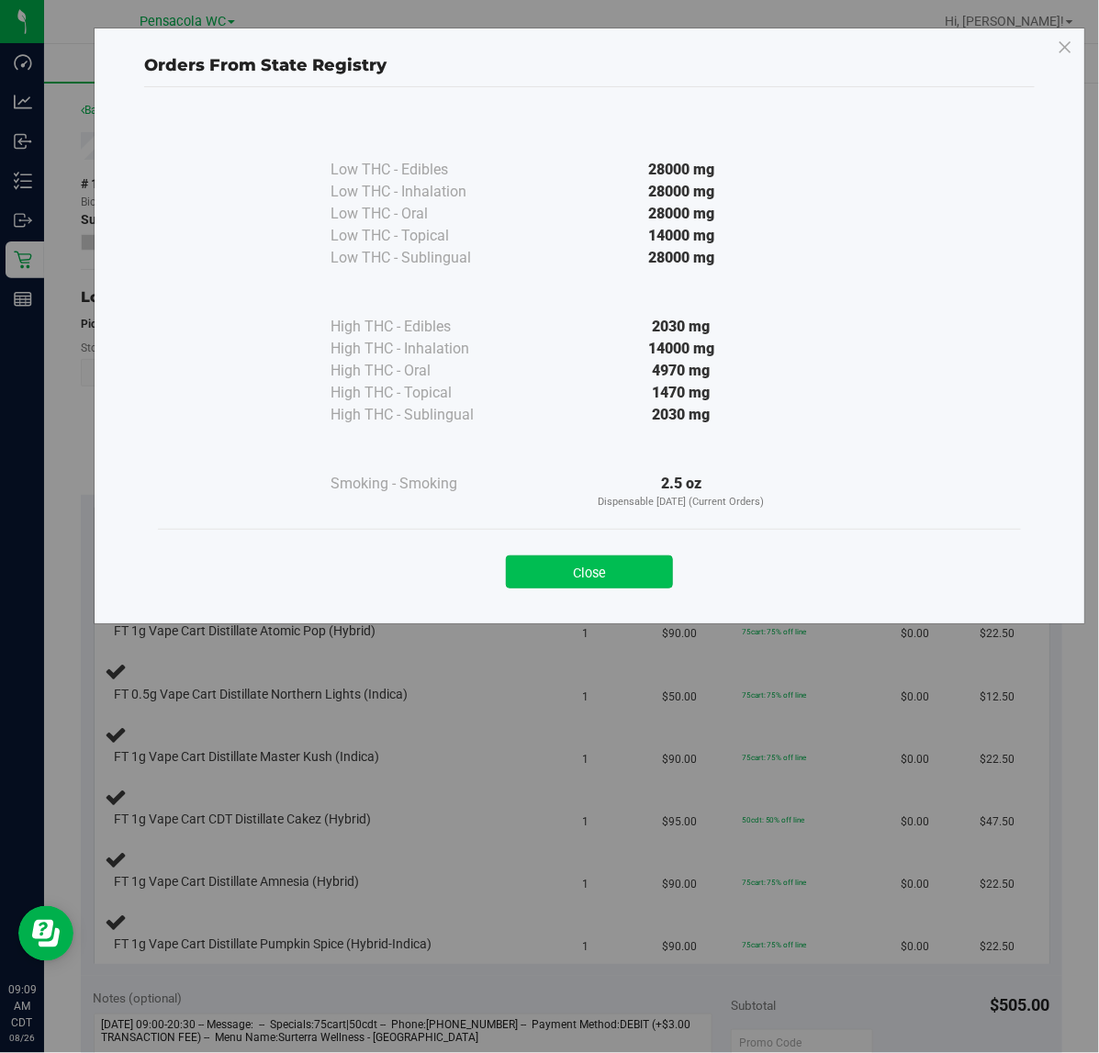
click at [617, 563] on button "Close" at bounding box center [589, 572] width 167 height 33
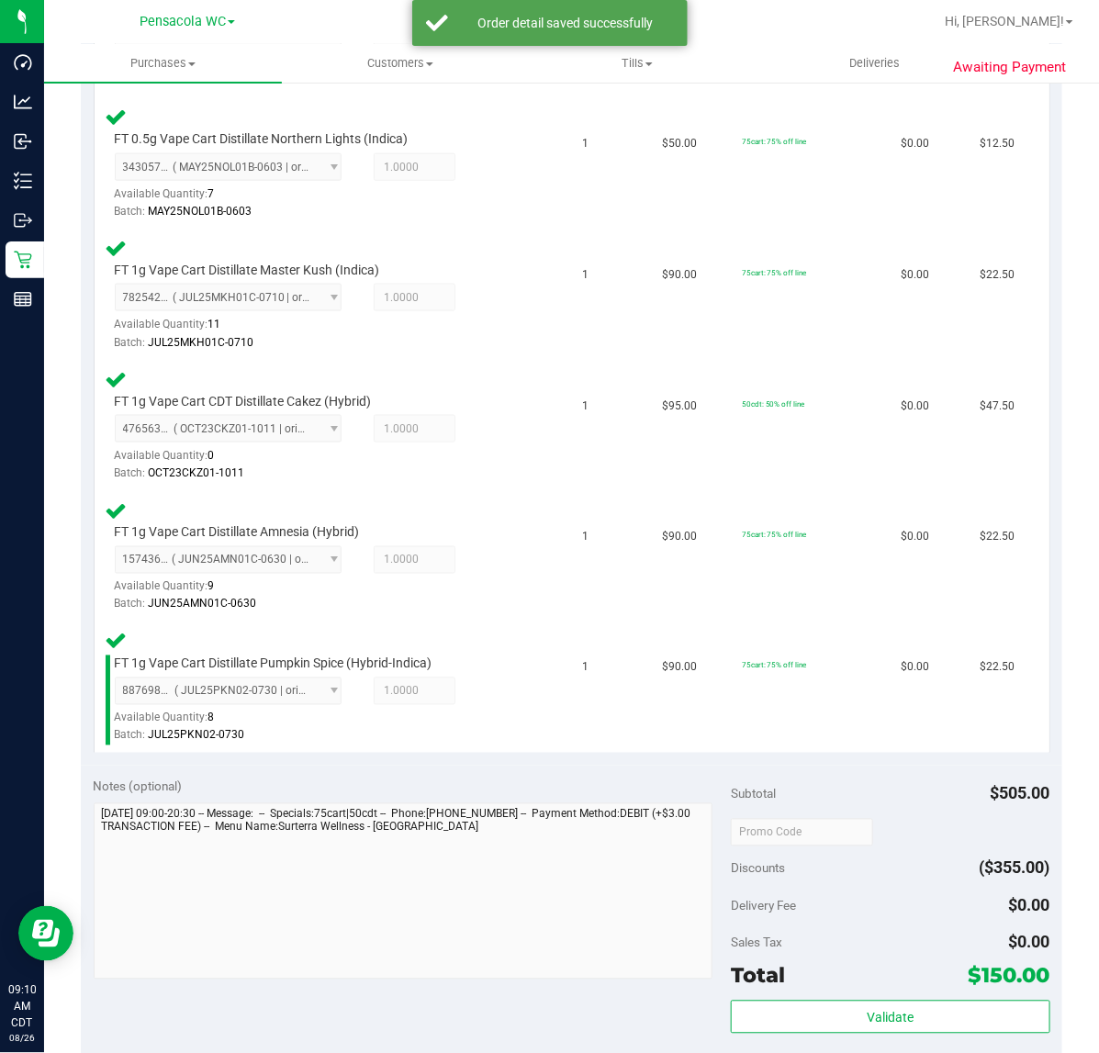
scroll to position [723, 0]
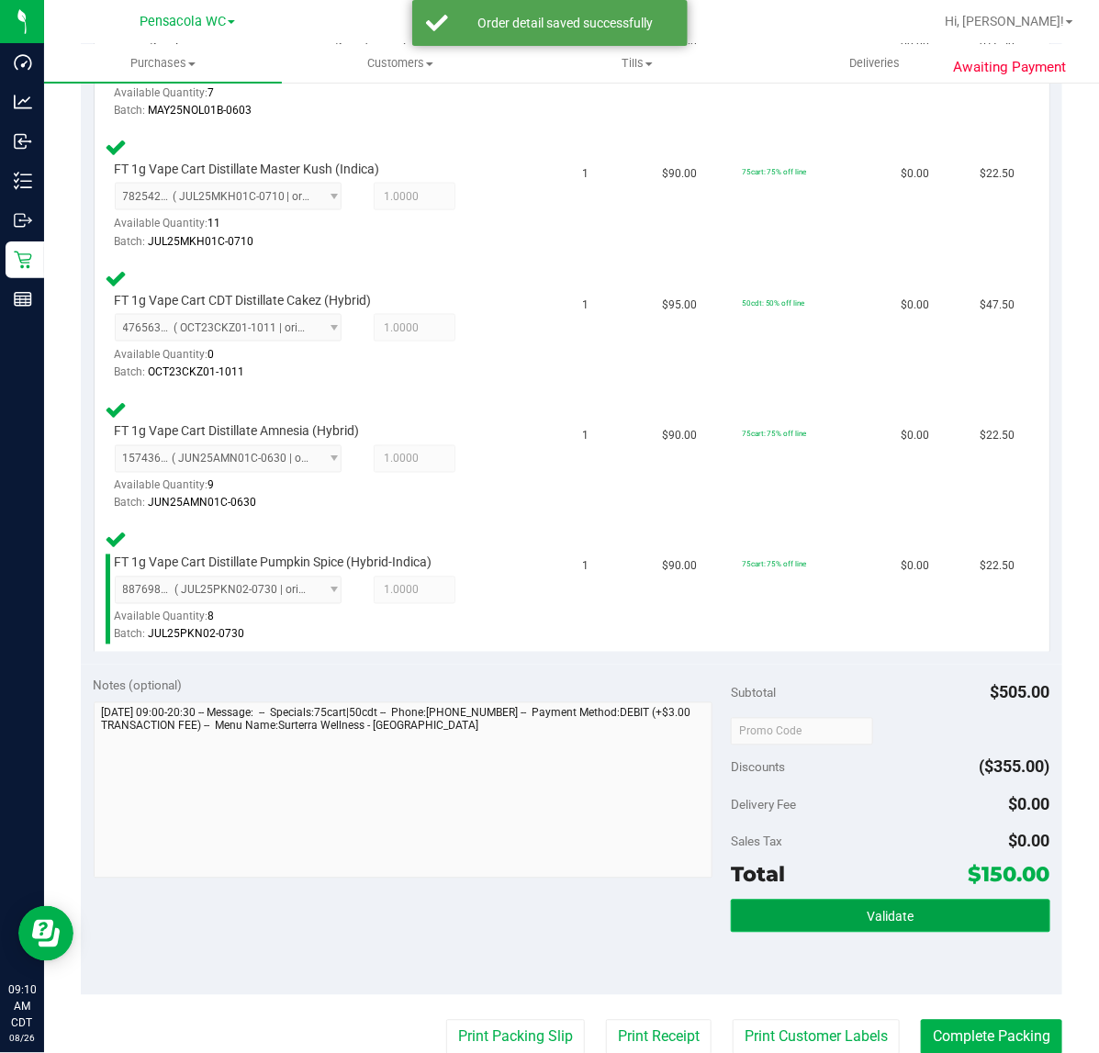
click at [912, 900] on button "Validate" at bounding box center [890, 916] width 319 height 33
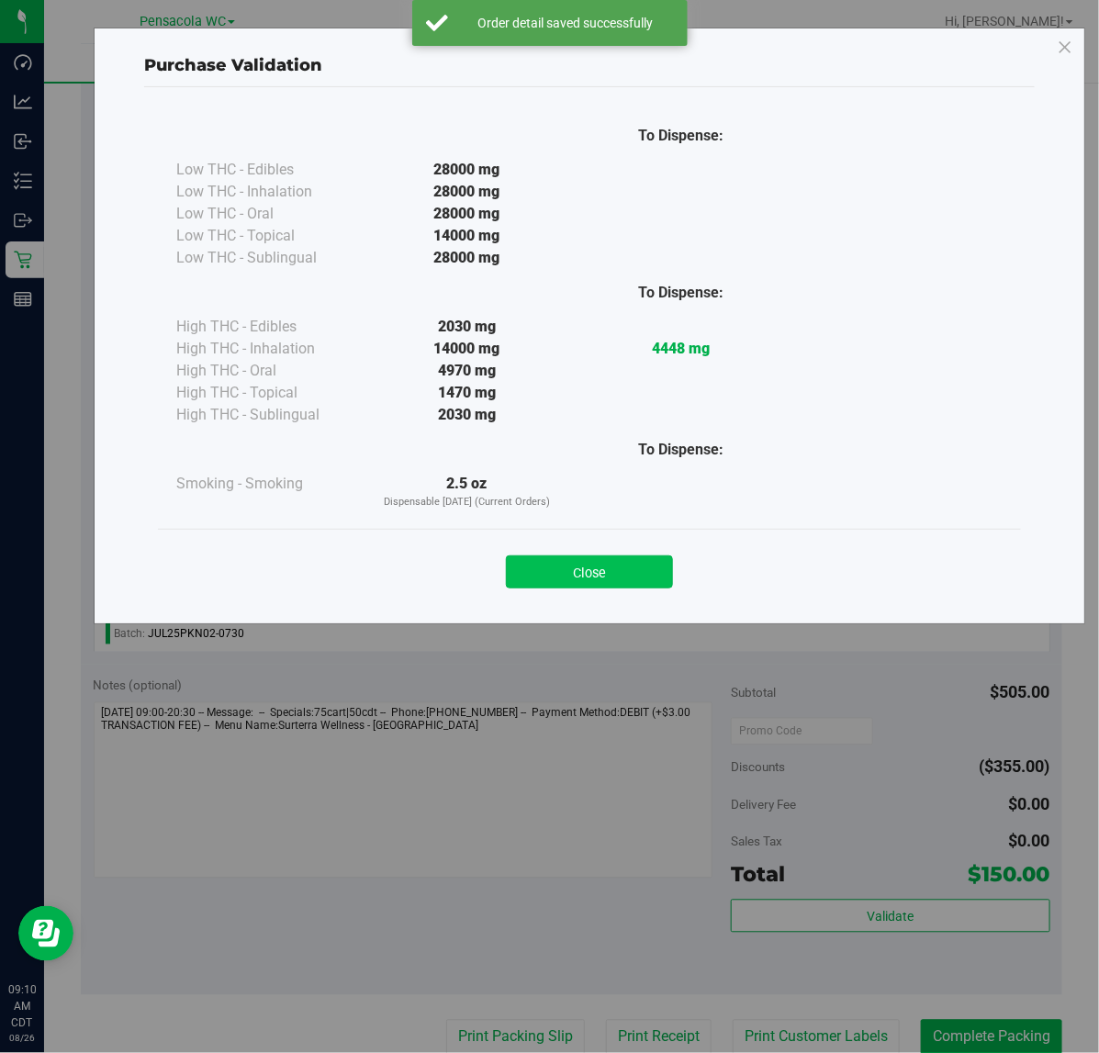
click at [616, 588] on button "Close" at bounding box center [589, 572] width 167 height 33
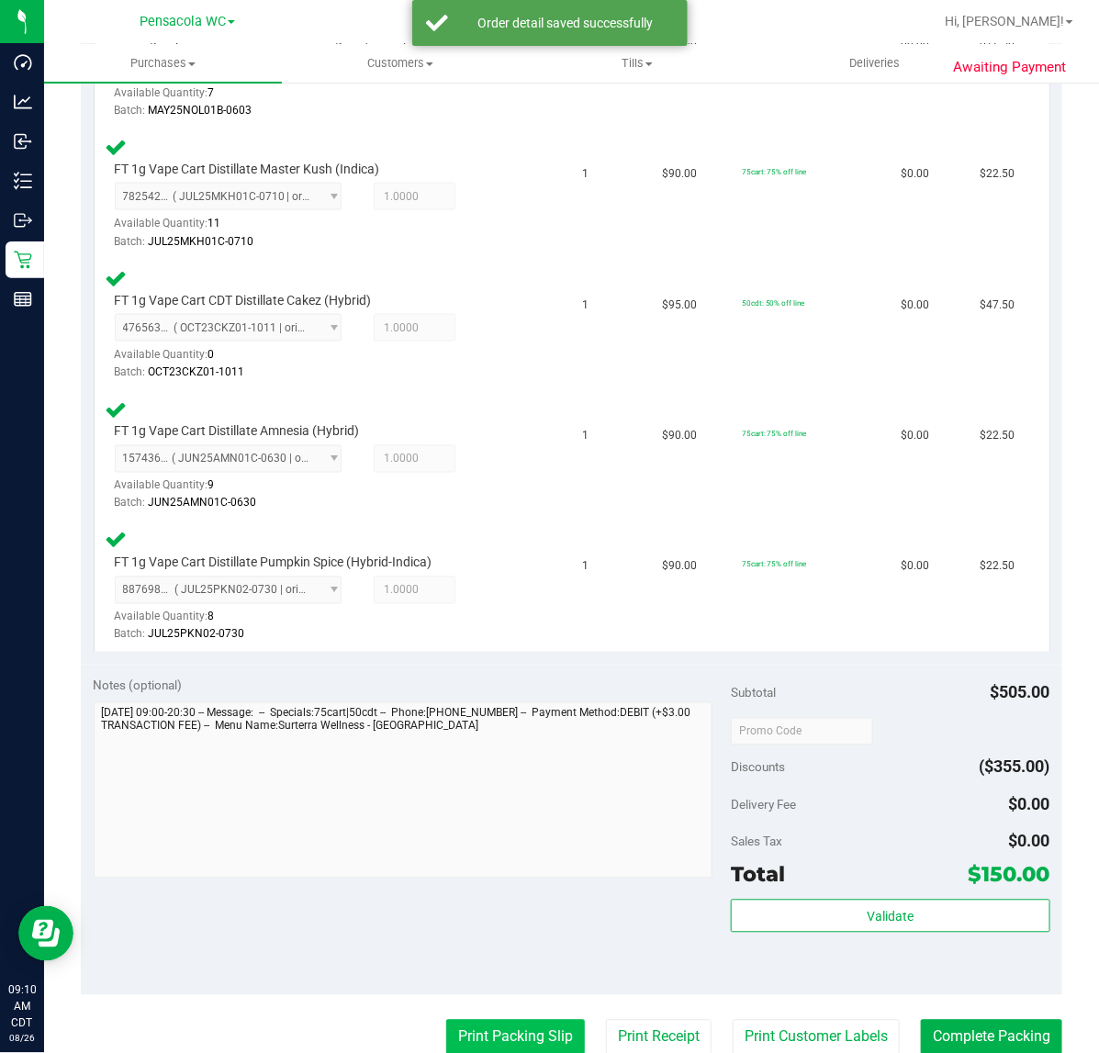
click at [499, 1030] on button "Print Packing Slip" at bounding box center [515, 1037] width 139 height 35
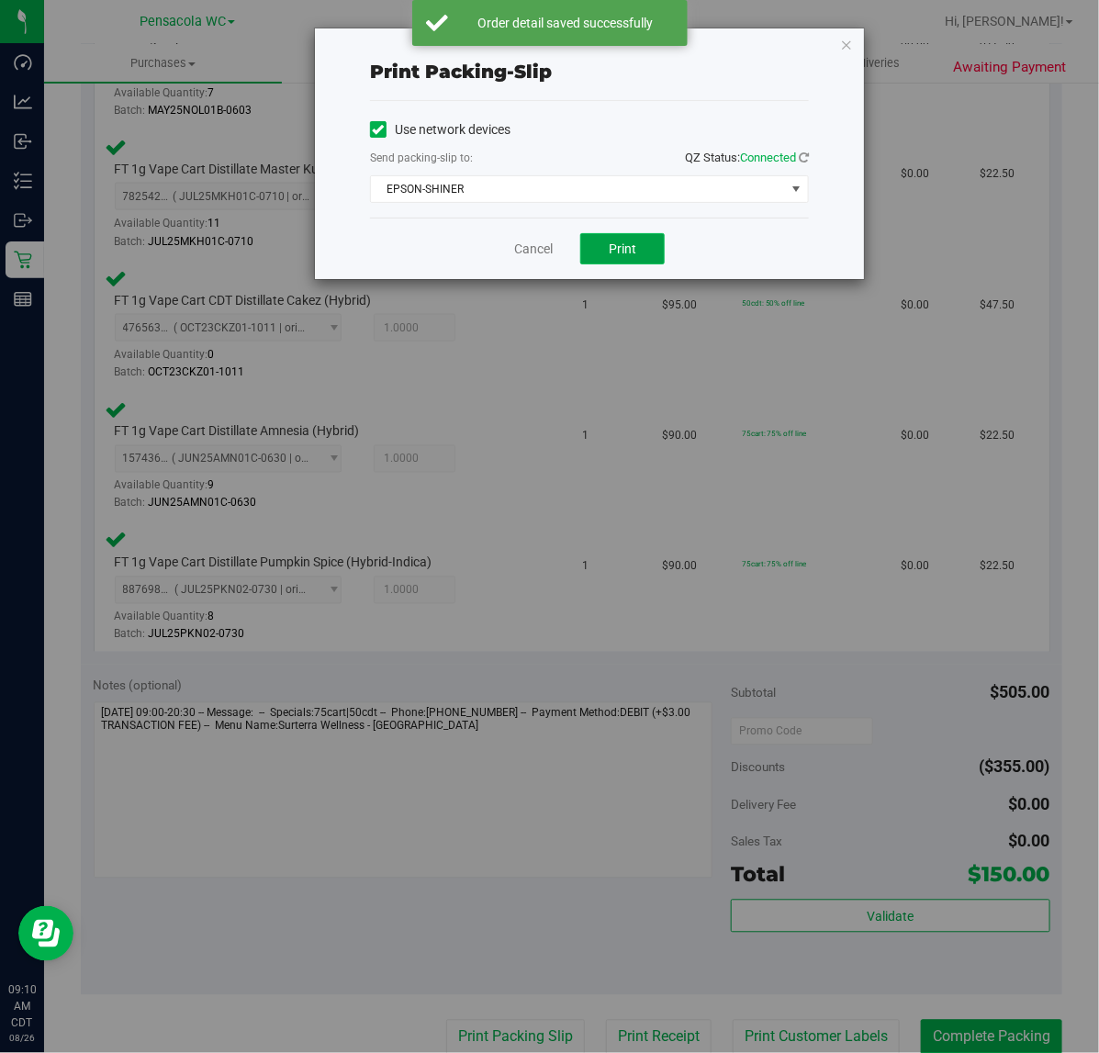
click at [631, 254] on span "Print" at bounding box center [623, 249] width 28 height 15
click at [522, 246] on link "Cancel" at bounding box center [533, 249] width 39 height 19
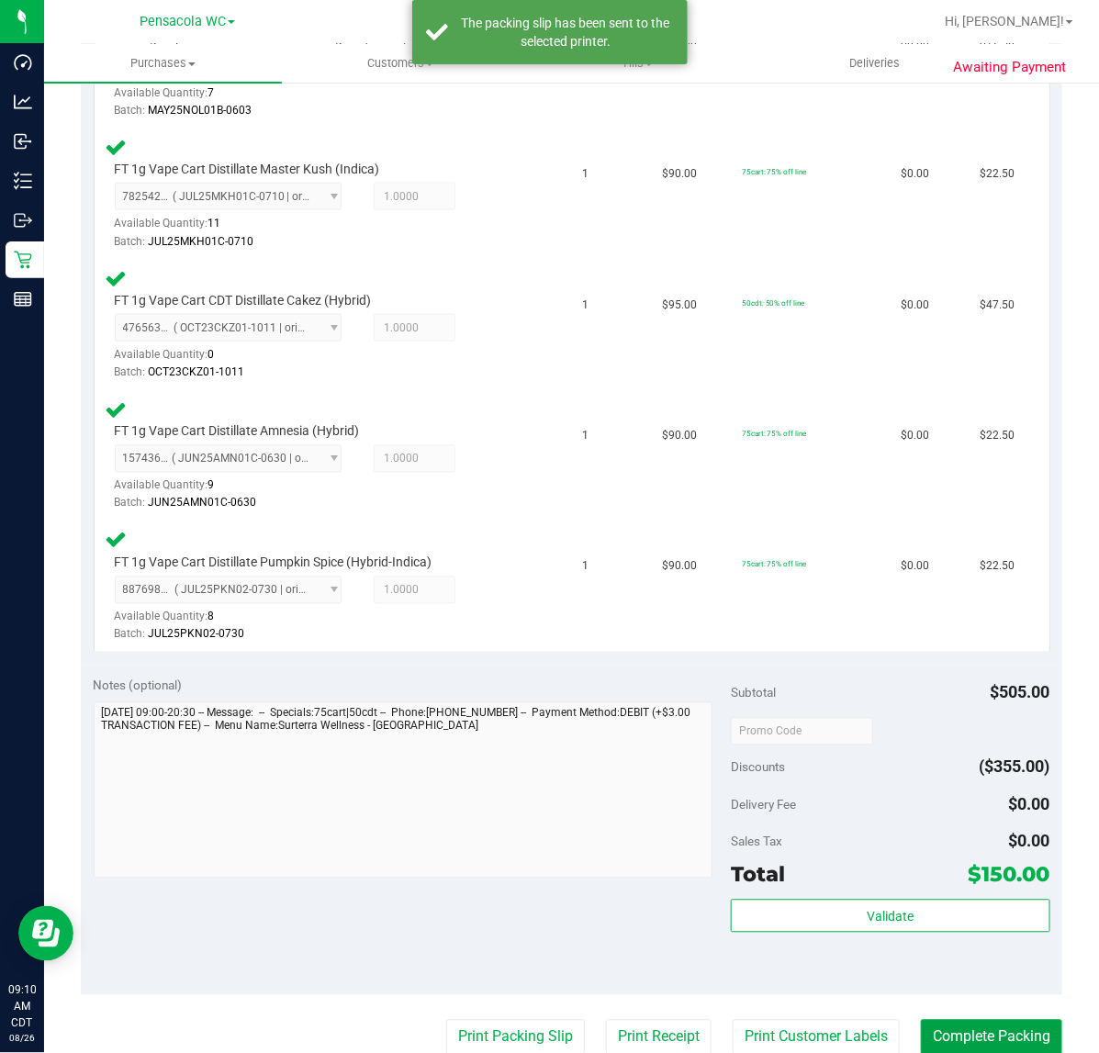
click at [974, 1029] on button "Complete Packing" at bounding box center [991, 1037] width 141 height 35
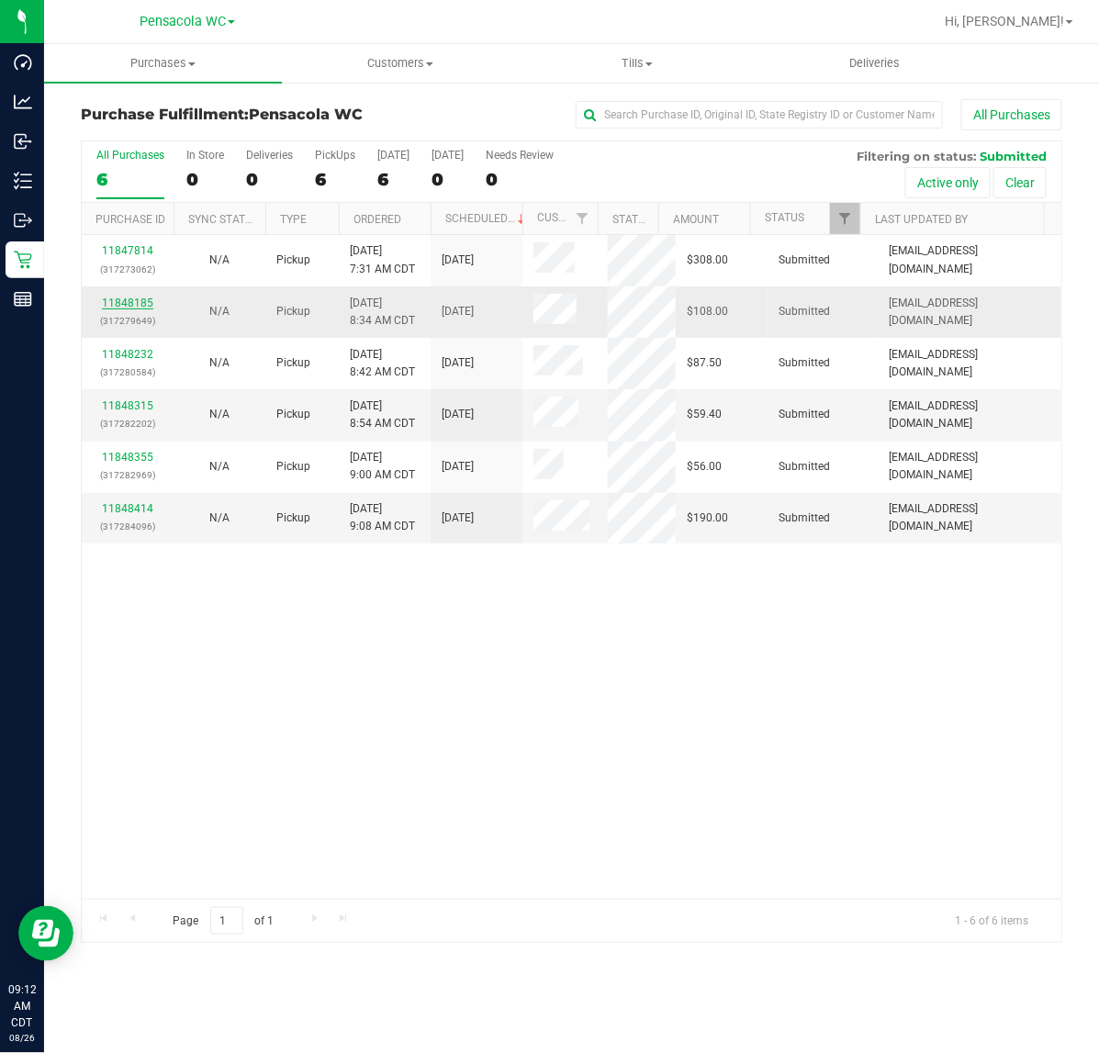
click at [140, 304] on link "11848185" at bounding box center [127, 303] width 51 height 13
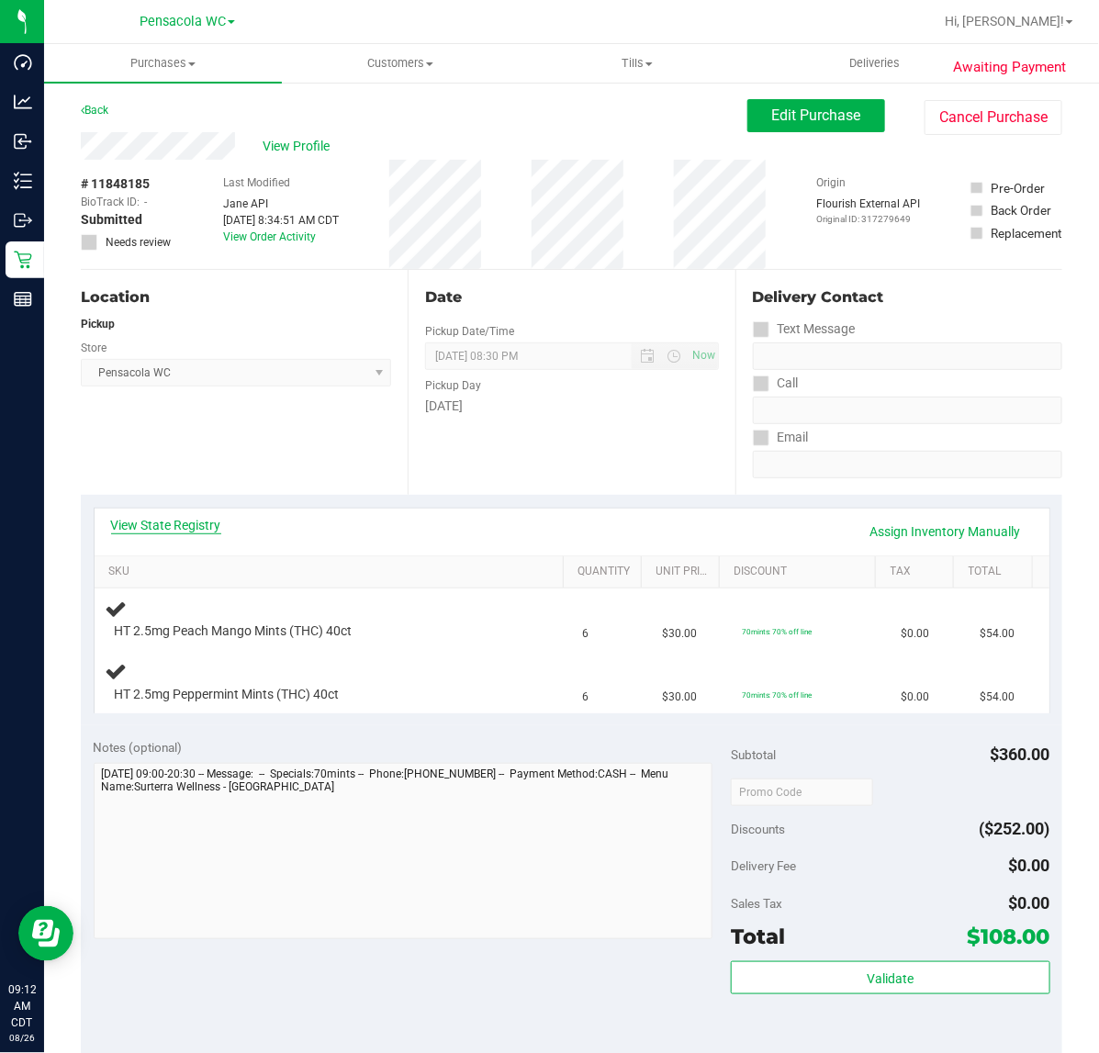
click at [197, 530] on link "View State Registry" at bounding box center [166, 525] width 110 height 18
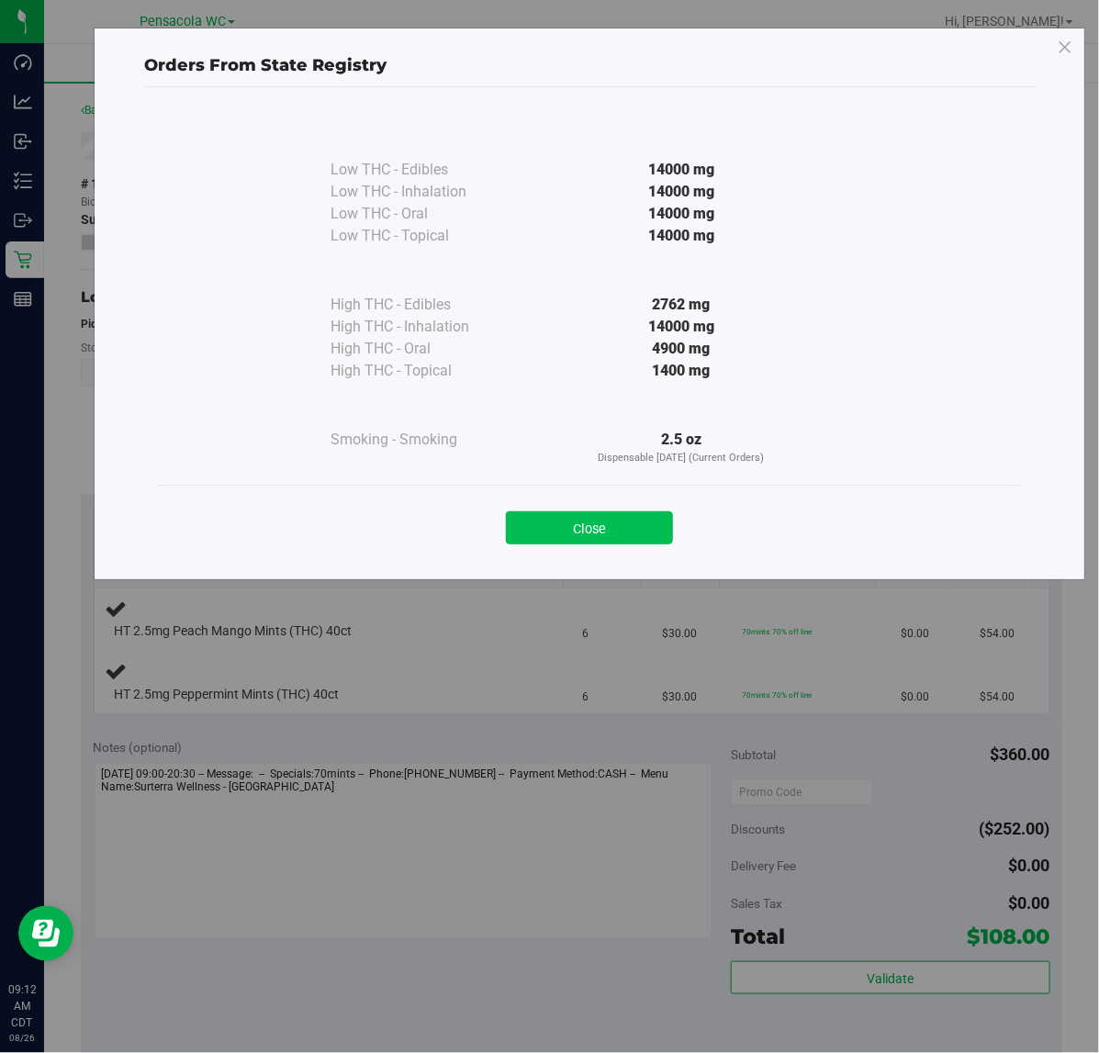
click at [639, 522] on button "Close" at bounding box center [589, 528] width 167 height 33
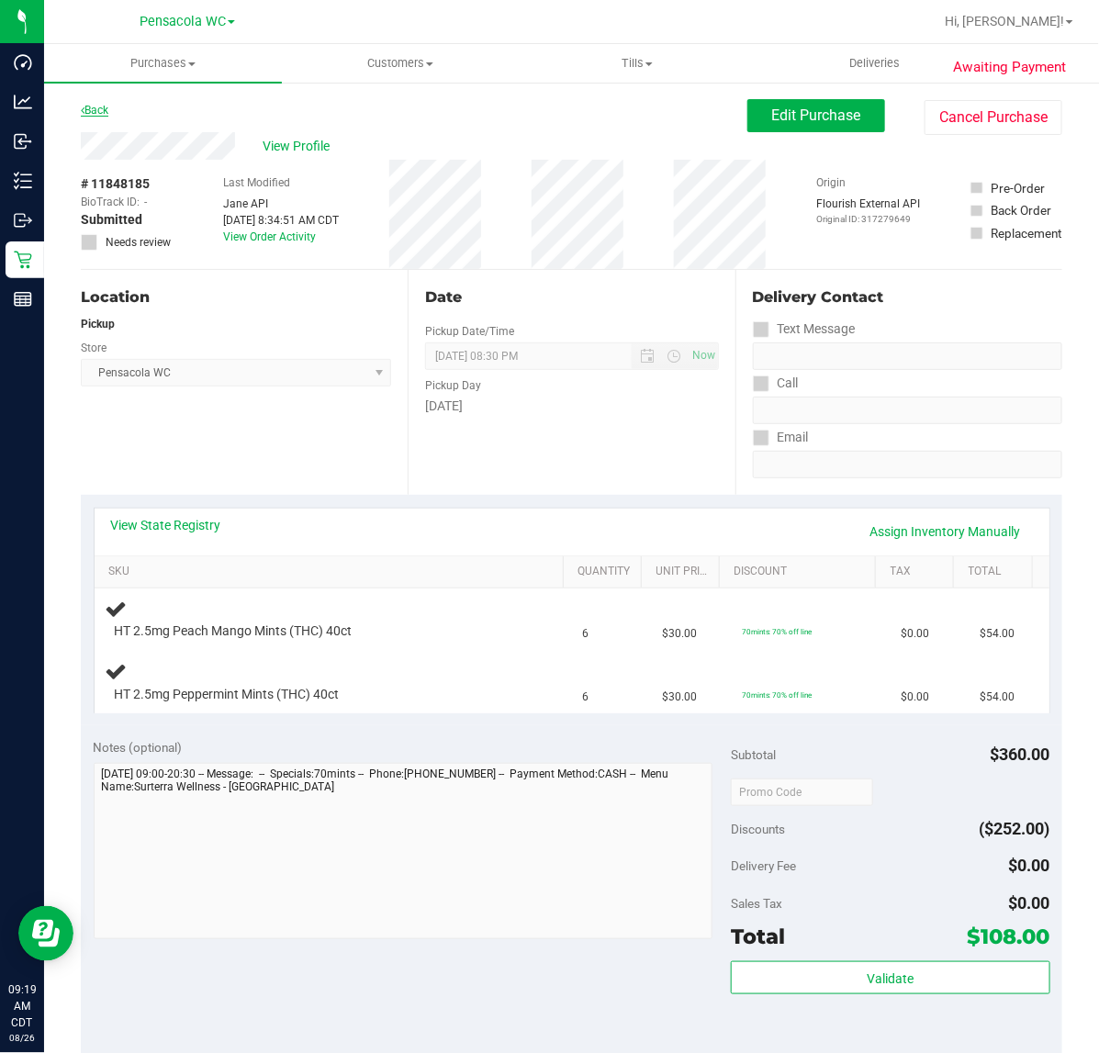
click at [108, 104] on link "Back" at bounding box center [95, 110] width 28 height 13
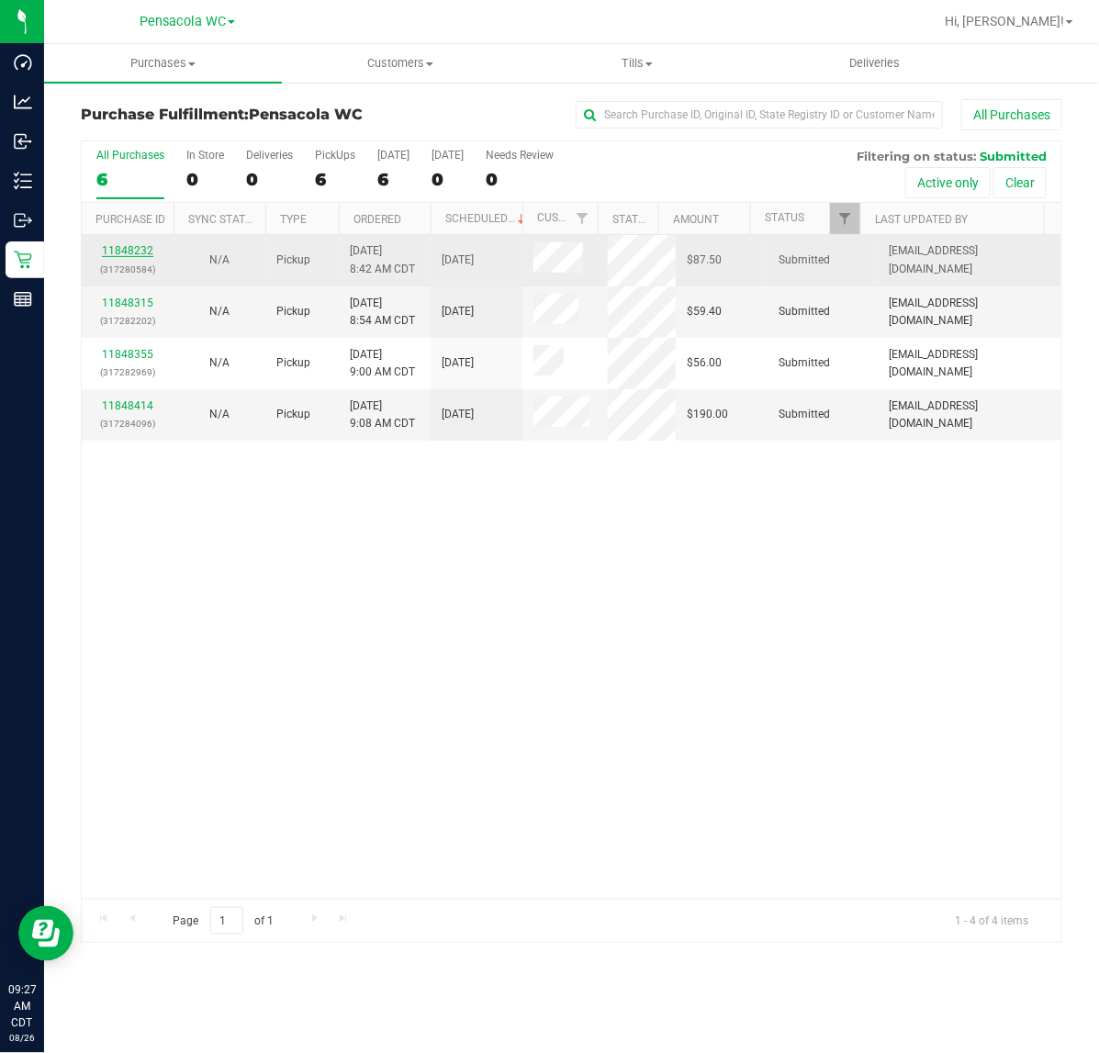
click at [135, 255] on link "11848232" at bounding box center [127, 250] width 51 height 13
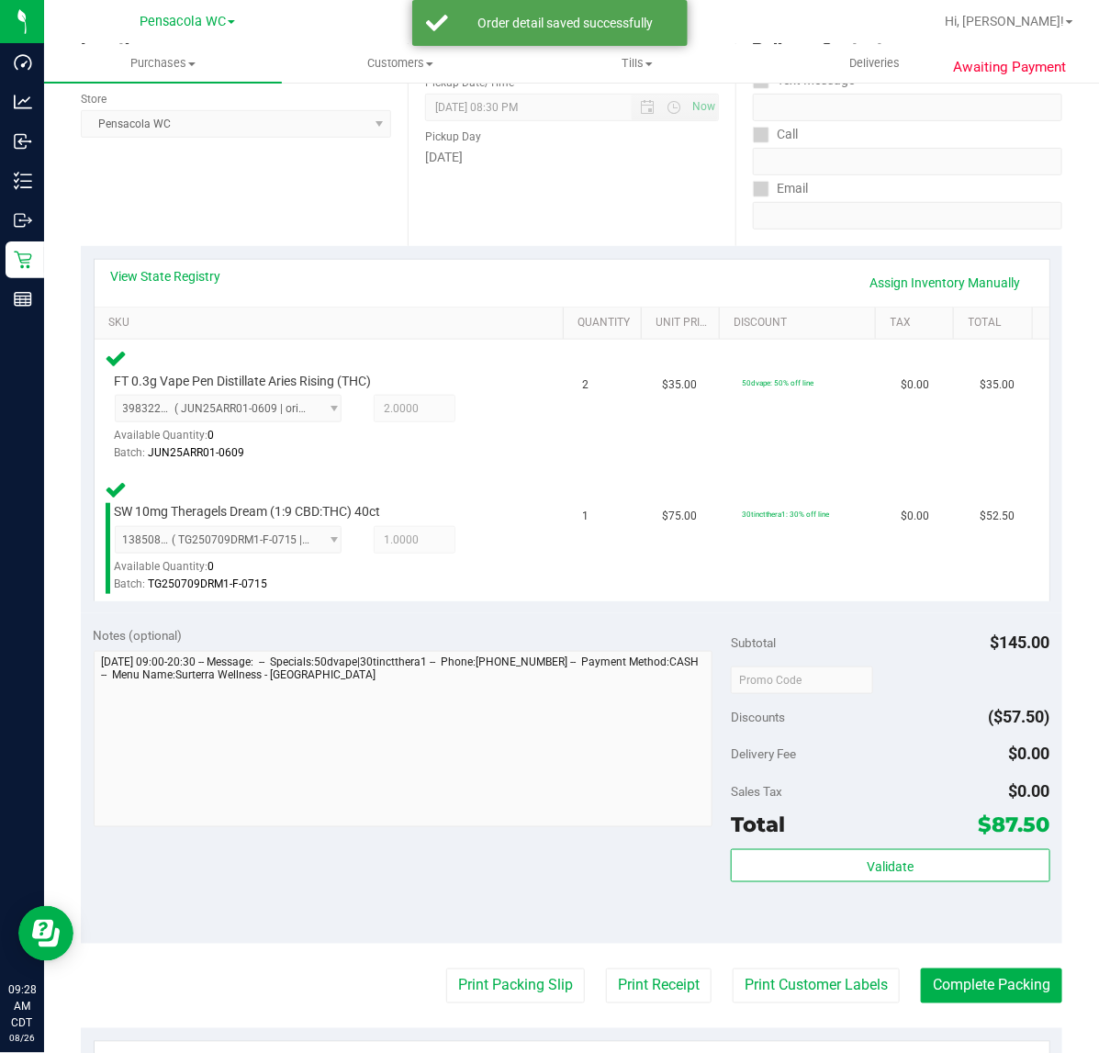
scroll to position [305, 0]
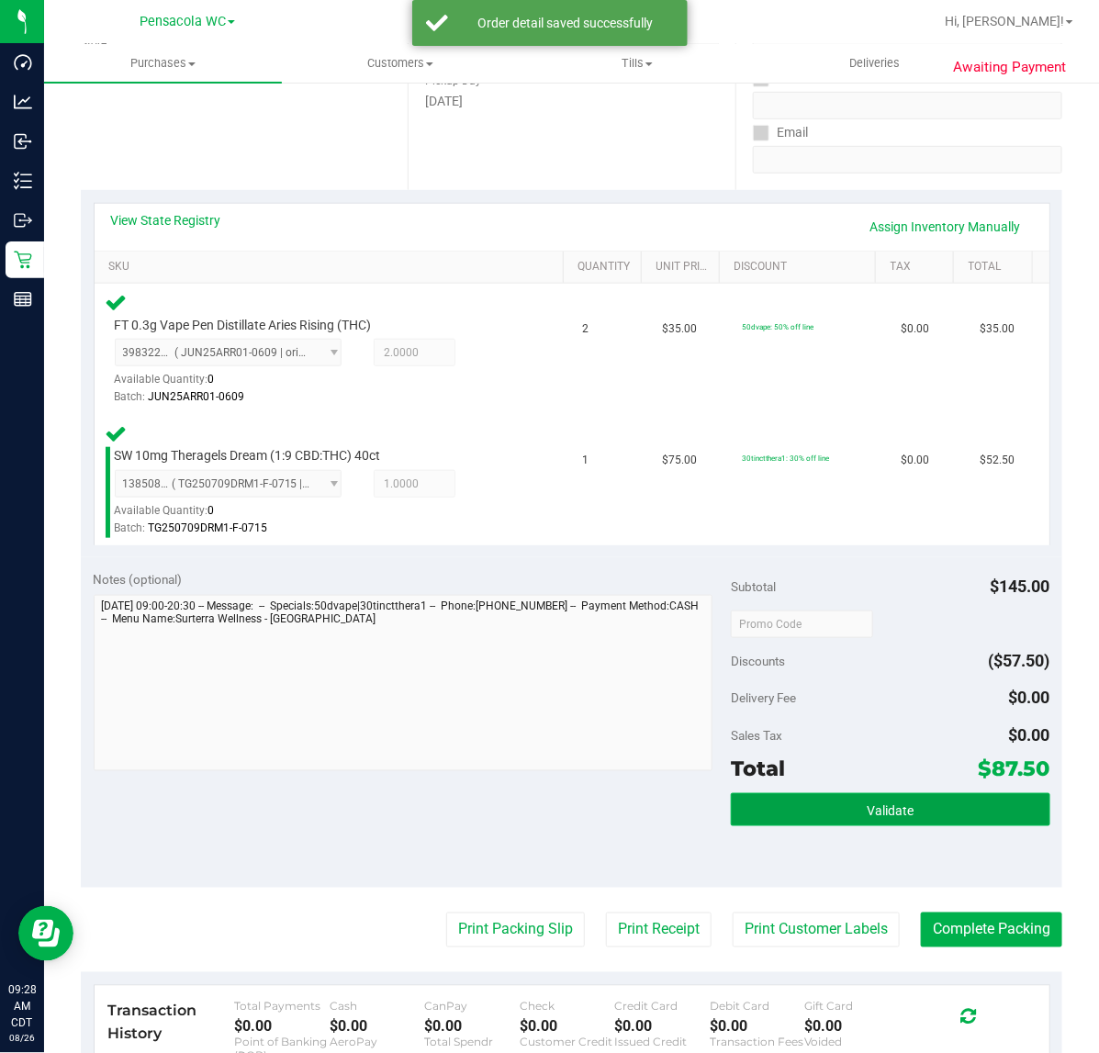
click at [905, 793] on button "Validate" at bounding box center [890, 809] width 319 height 33
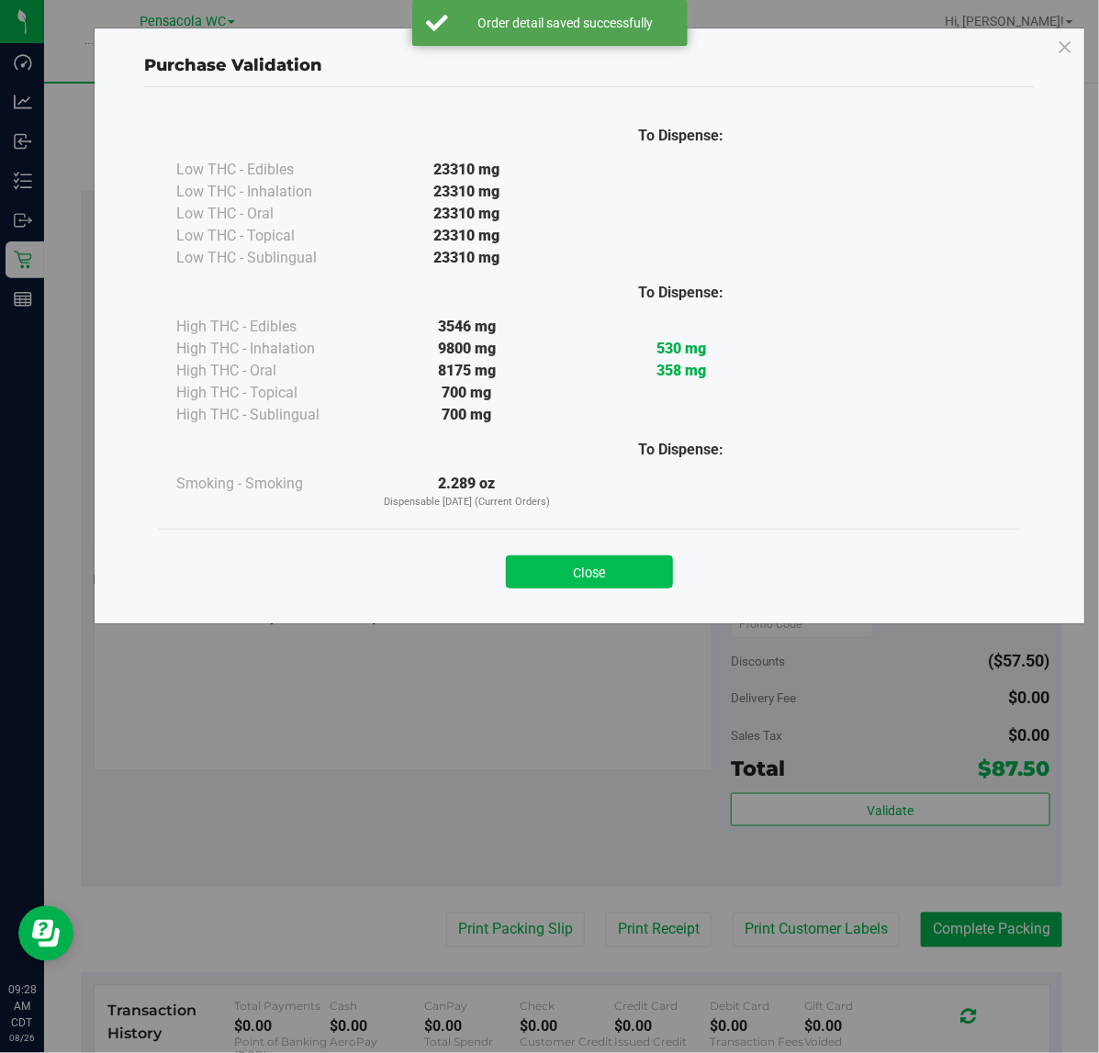
click at [625, 576] on button "Close" at bounding box center [589, 572] width 167 height 33
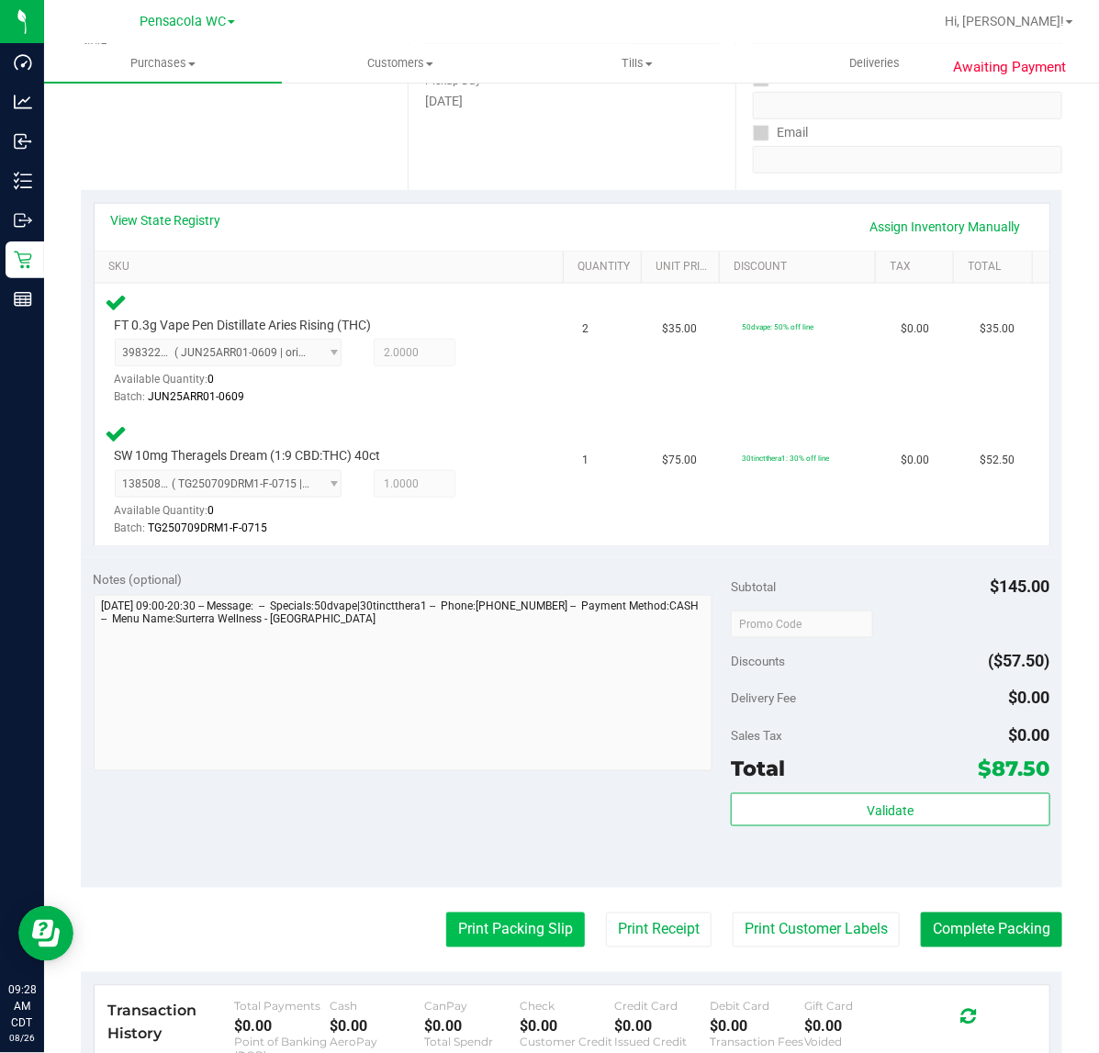
click at [502, 939] on button "Print Packing Slip" at bounding box center [515, 930] width 139 height 35
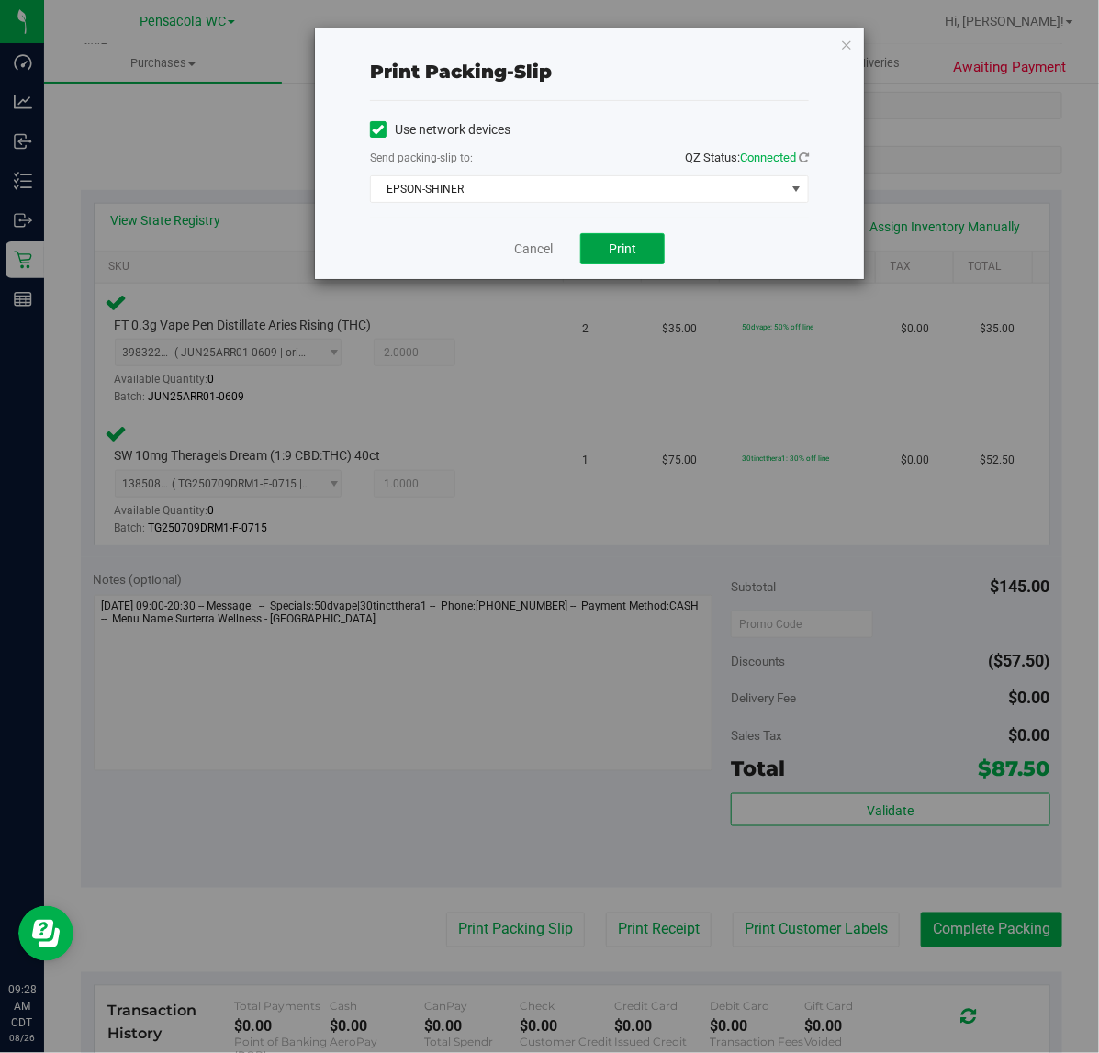
click at [635, 262] on button "Print" at bounding box center [622, 248] width 84 height 31
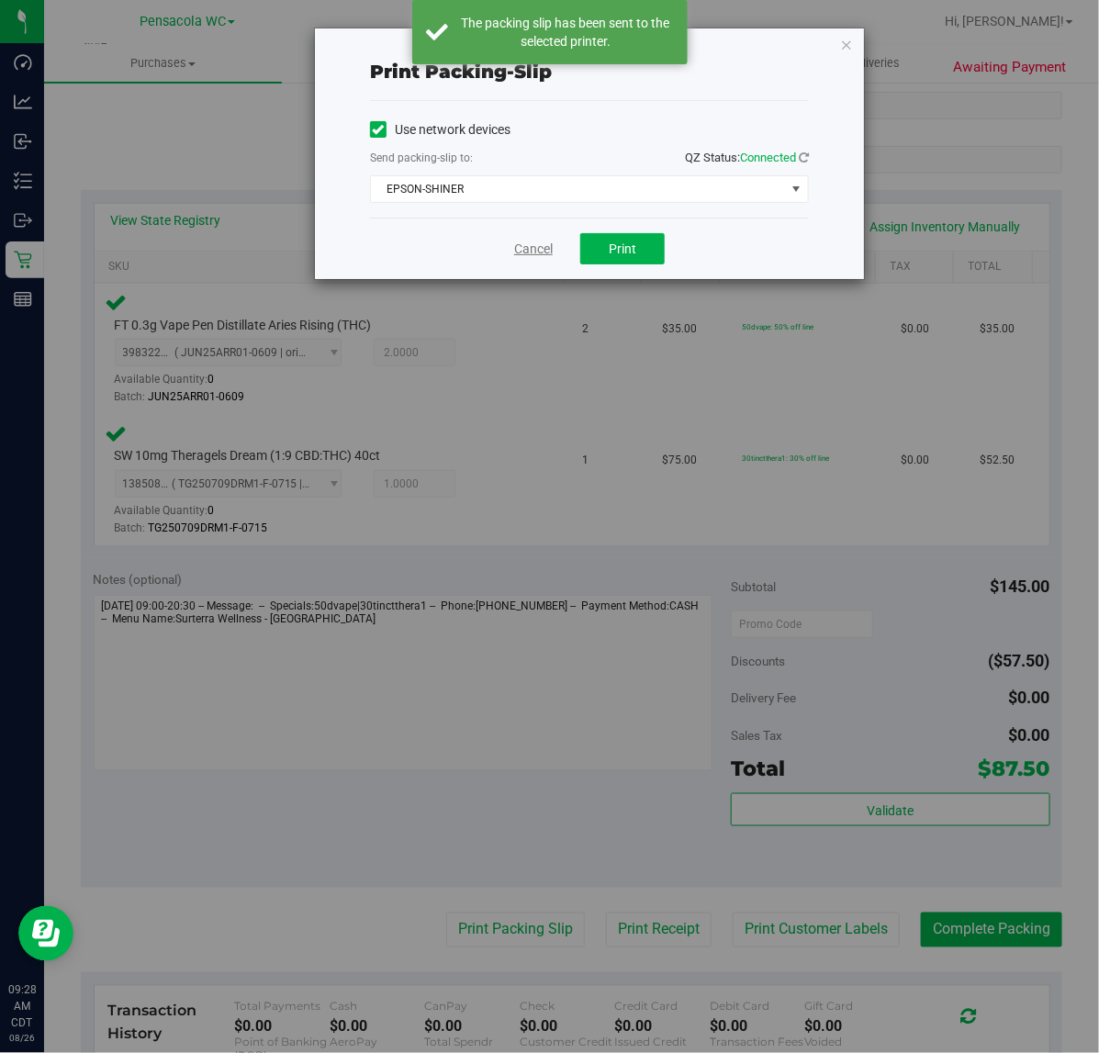
click at [530, 249] on link "Cancel" at bounding box center [533, 249] width 39 height 19
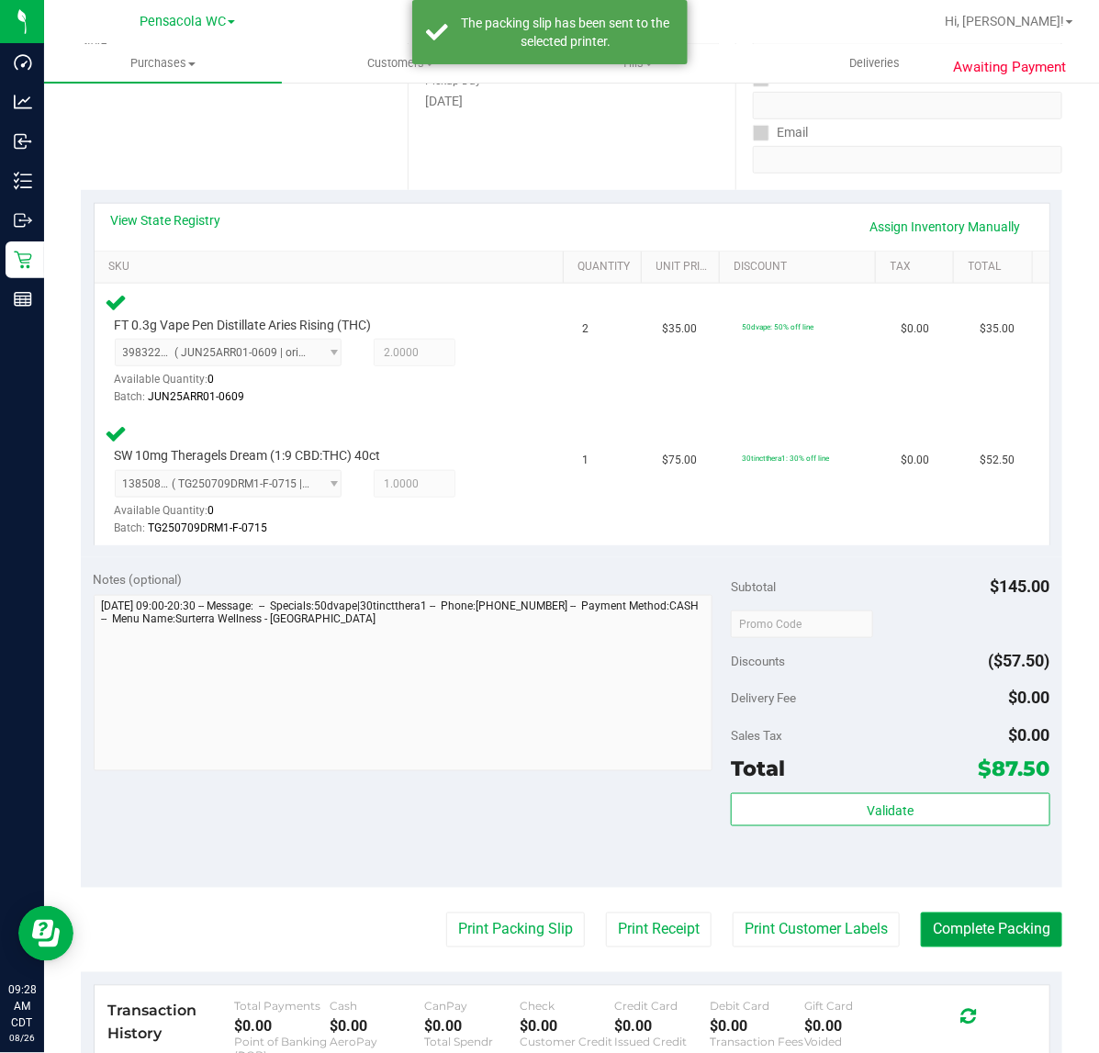
click at [984, 920] on button "Complete Packing" at bounding box center [991, 930] width 141 height 35
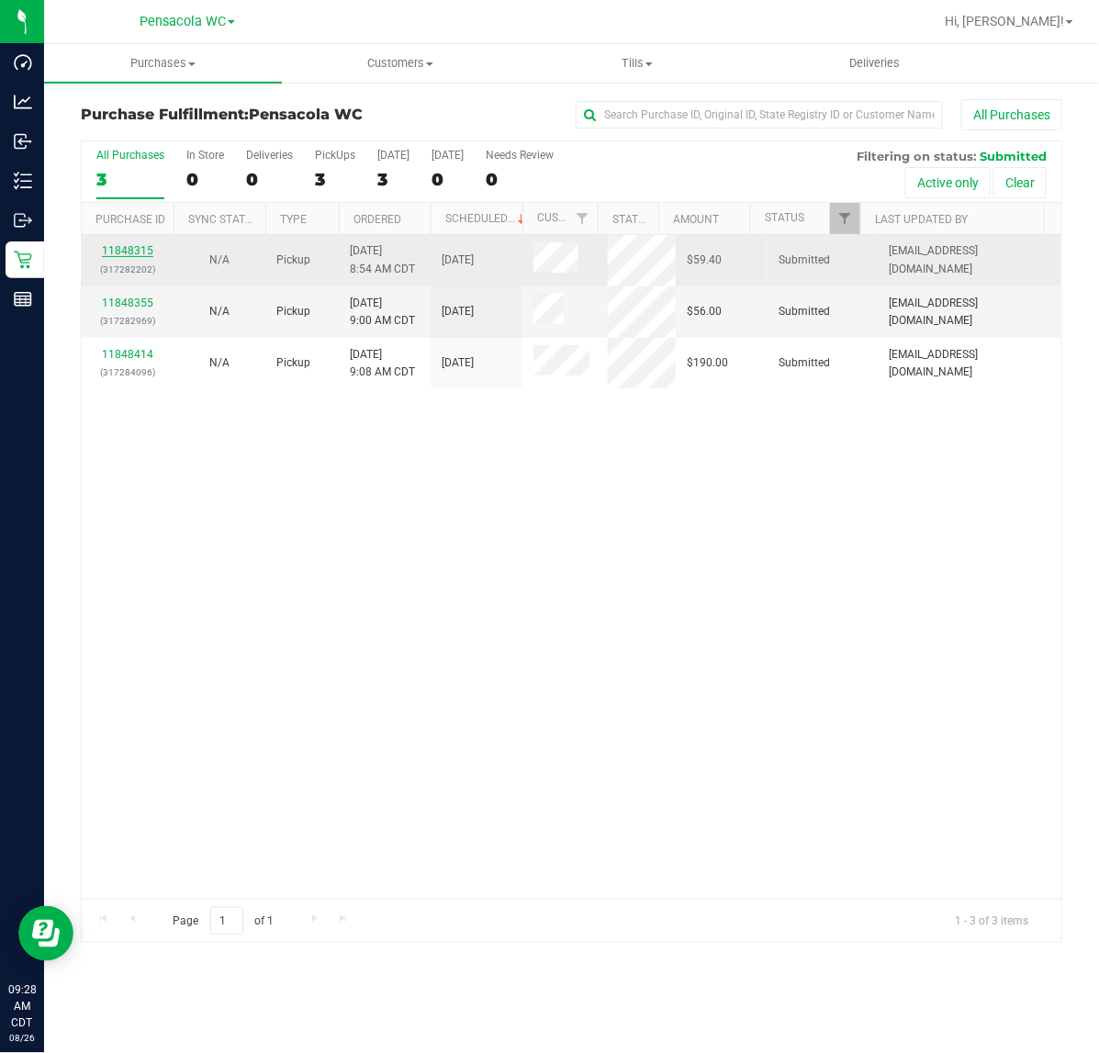
click at [129, 257] on link "11848315" at bounding box center [127, 250] width 51 height 13
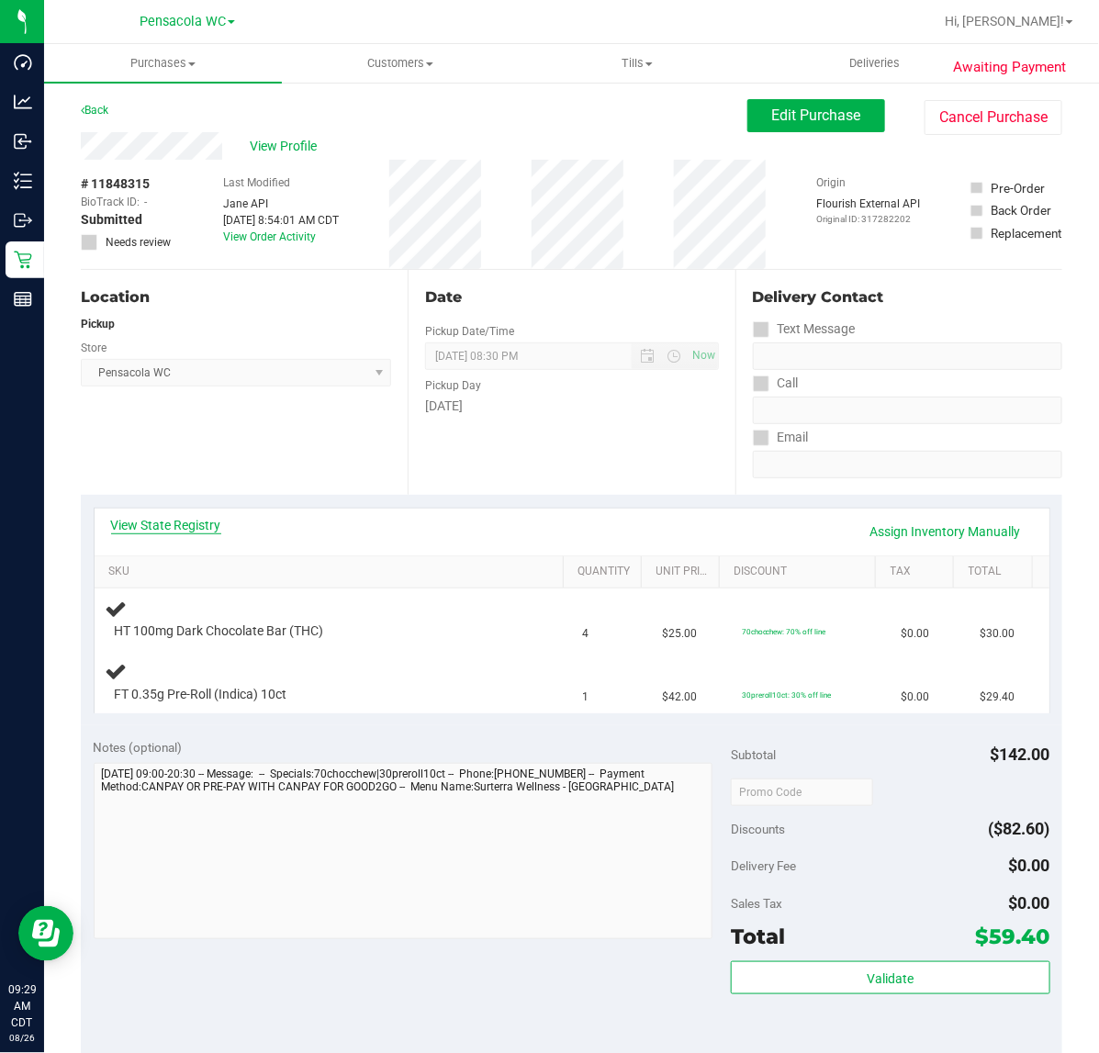
click at [196, 533] on link "View State Registry" at bounding box center [166, 525] width 110 height 18
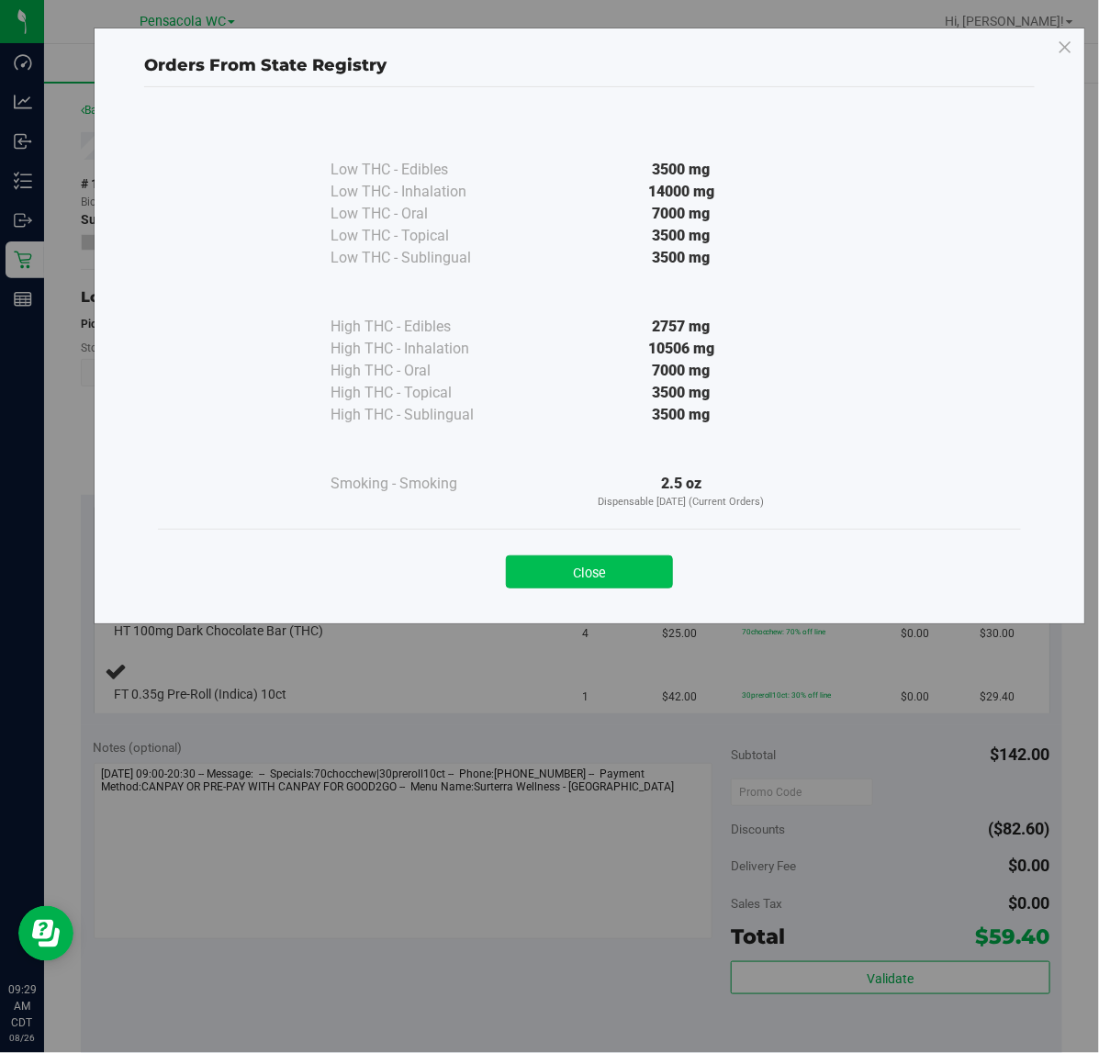
click at [611, 567] on button "Close" at bounding box center [589, 572] width 167 height 33
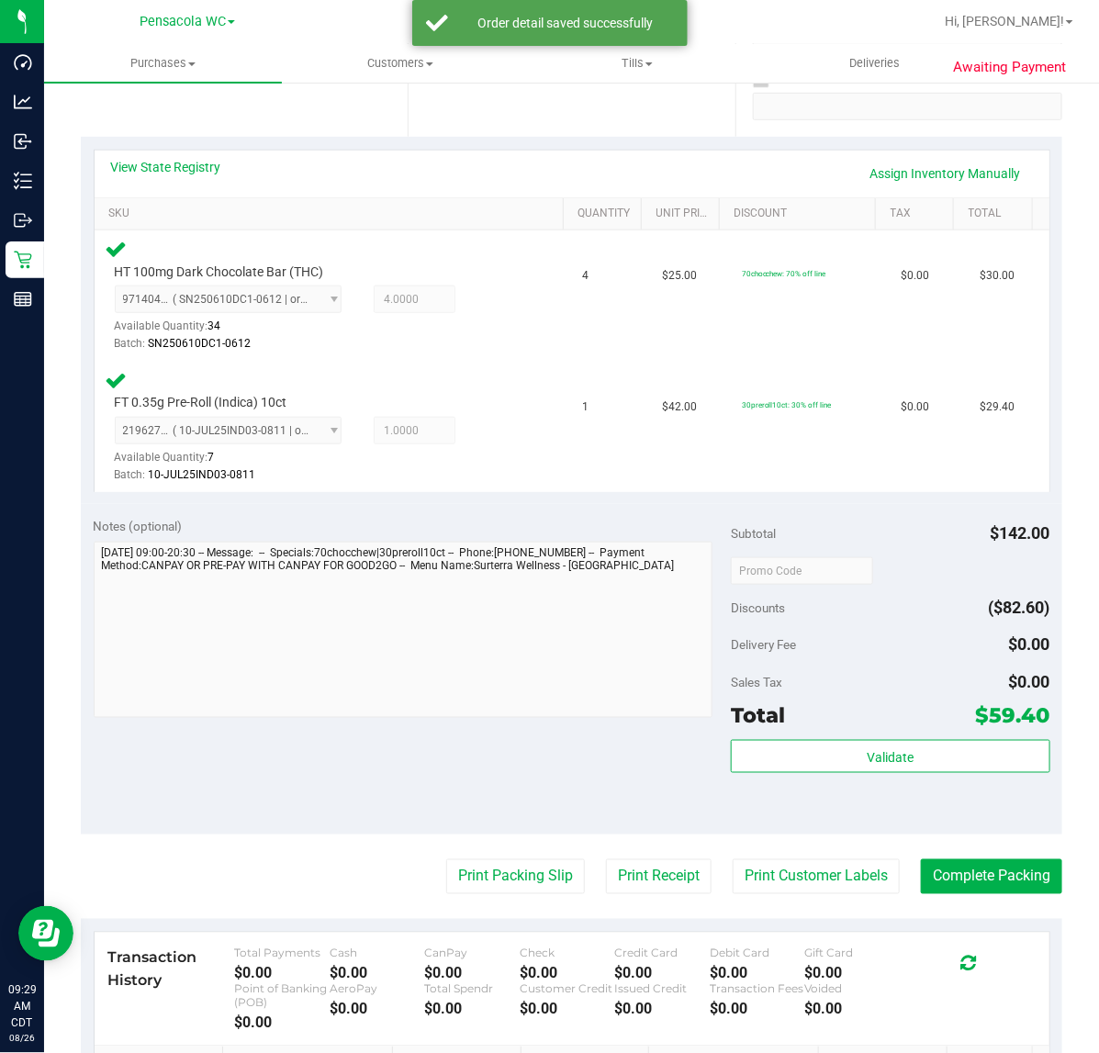
scroll to position [613, 0]
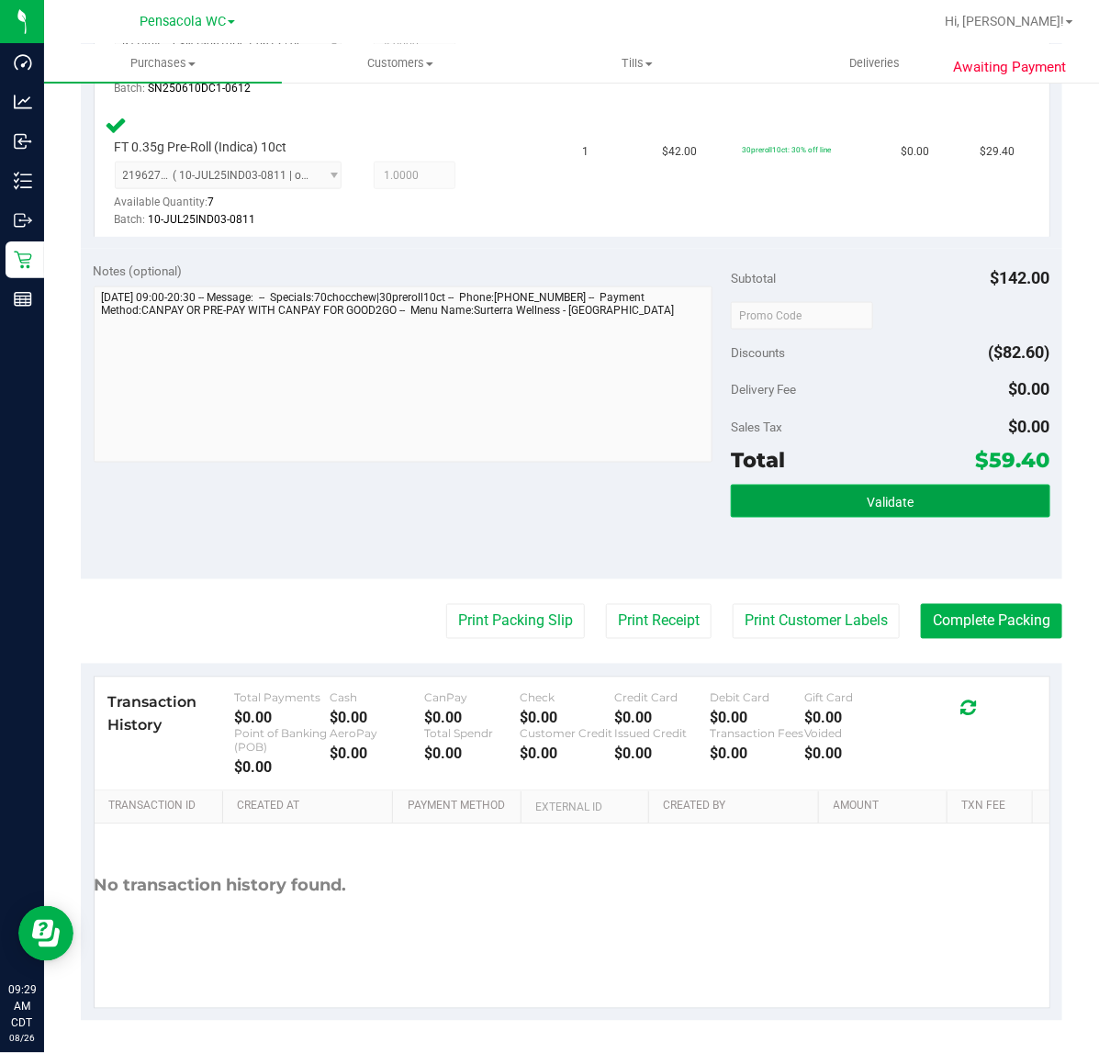
click at [867, 500] on span "Validate" at bounding box center [890, 502] width 47 height 15
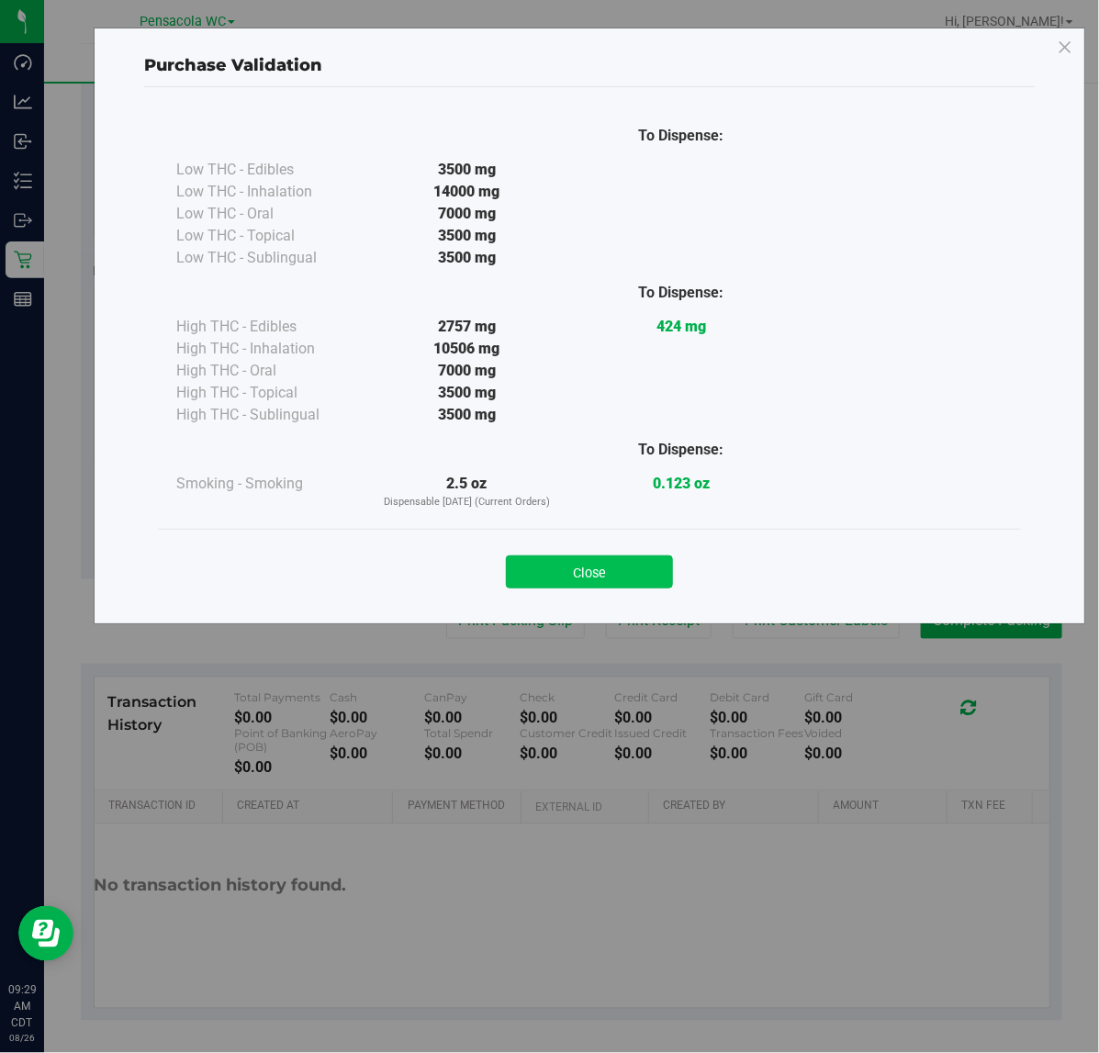
click at [630, 561] on button "Close" at bounding box center [589, 572] width 167 height 33
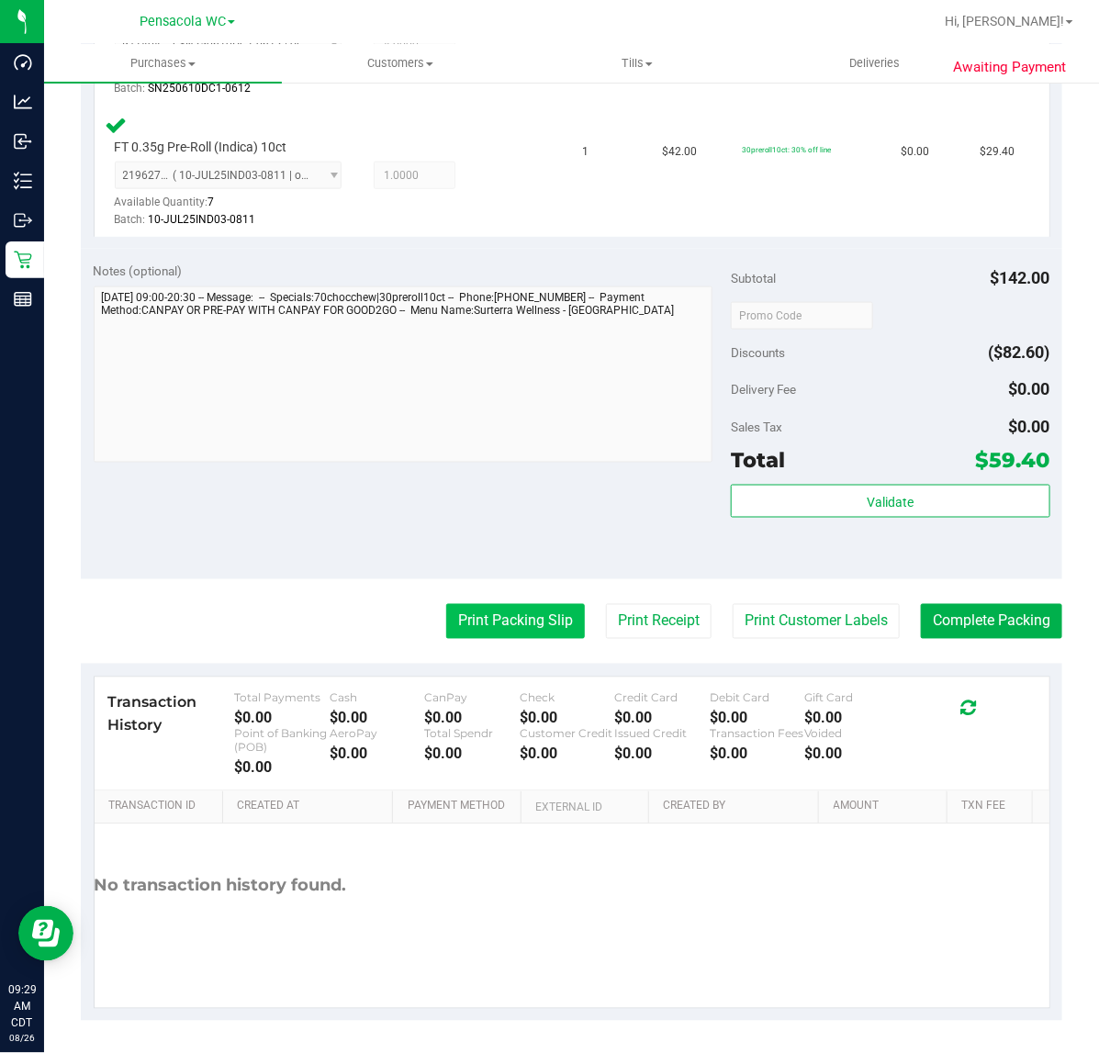
click at [506, 613] on button "Print Packing Slip" at bounding box center [515, 621] width 139 height 35
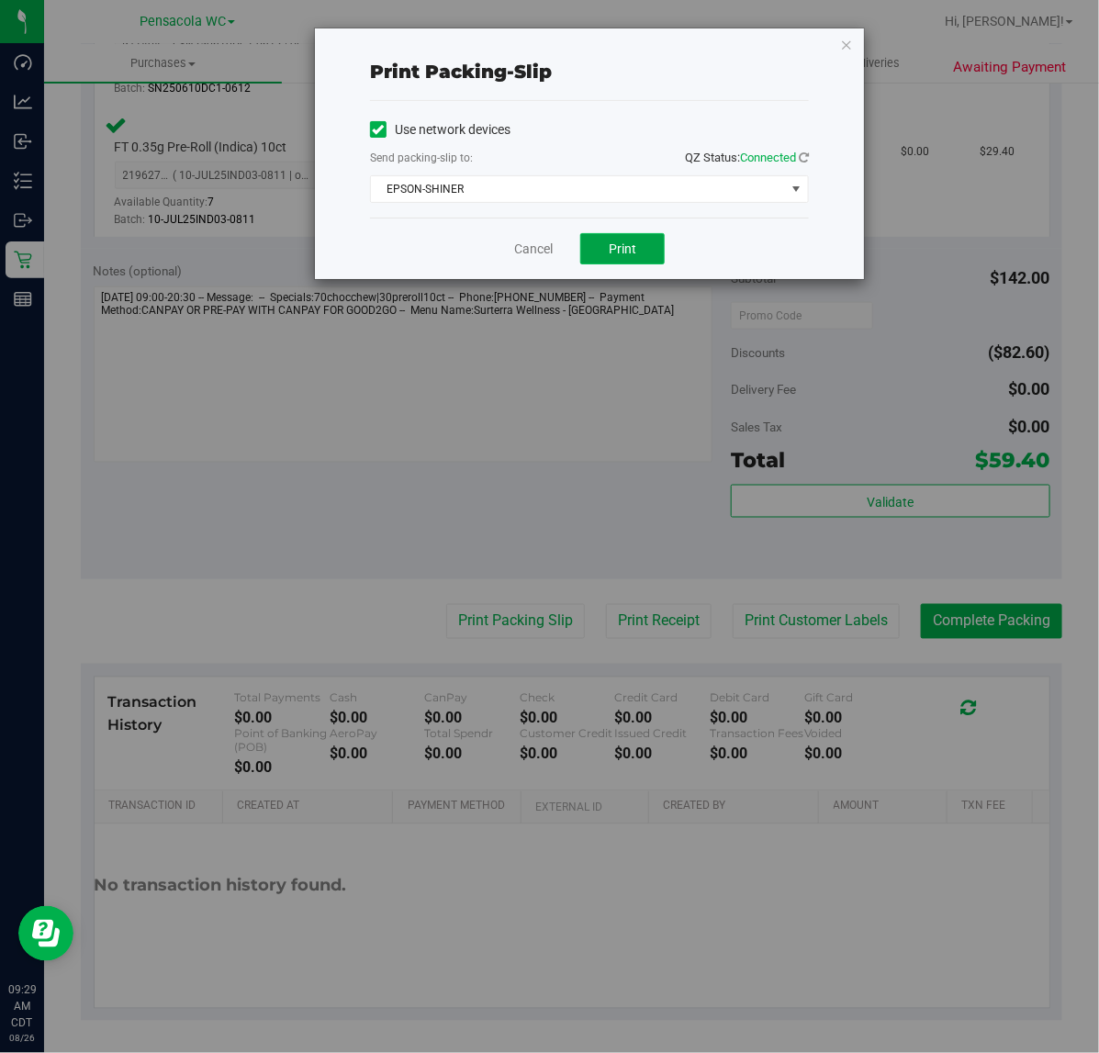
click at [636, 257] on button "Print" at bounding box center [622, 248] width 84 height 31
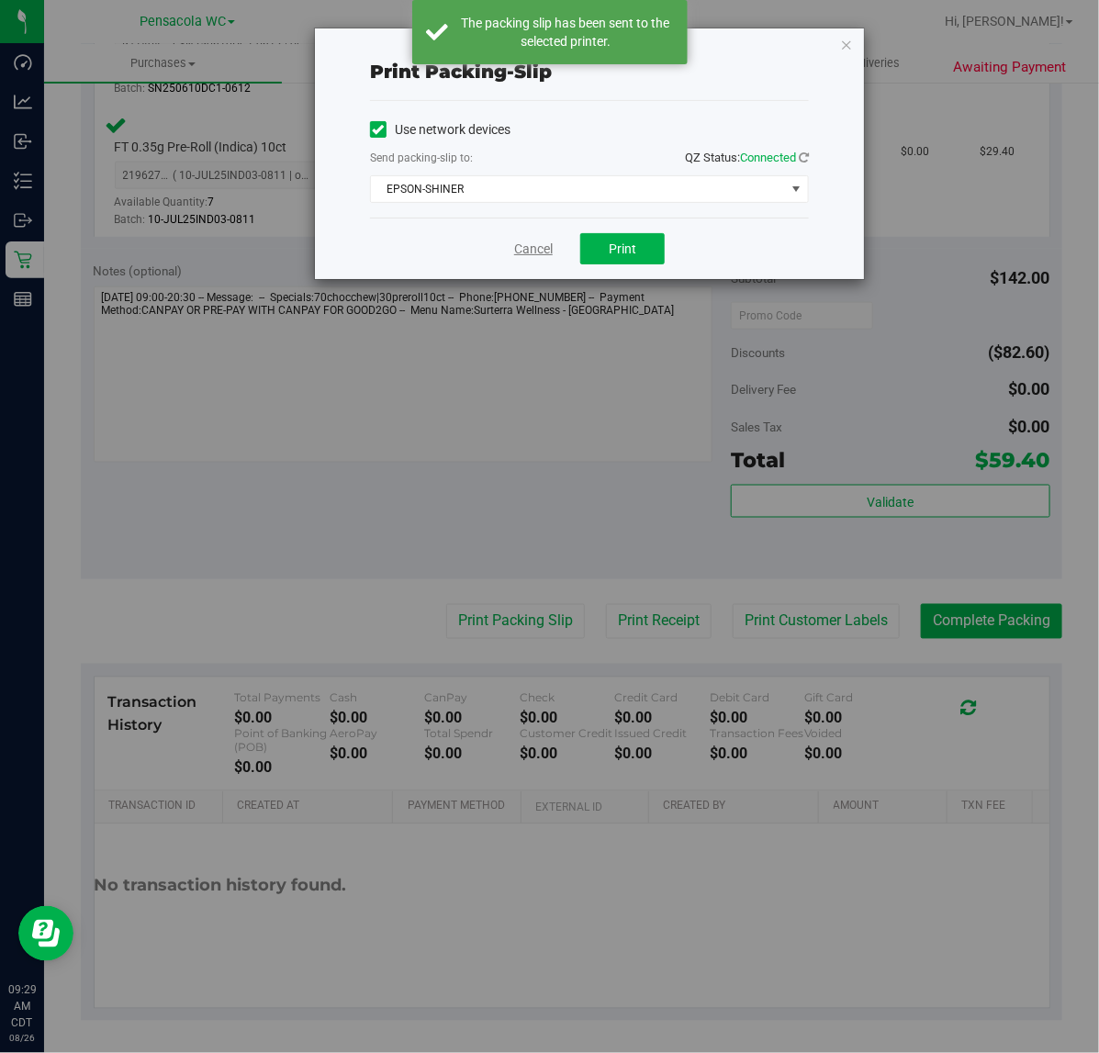
click at [520, 250] on link "Cancel" at bounding box center [533, 249] width 39 height 19
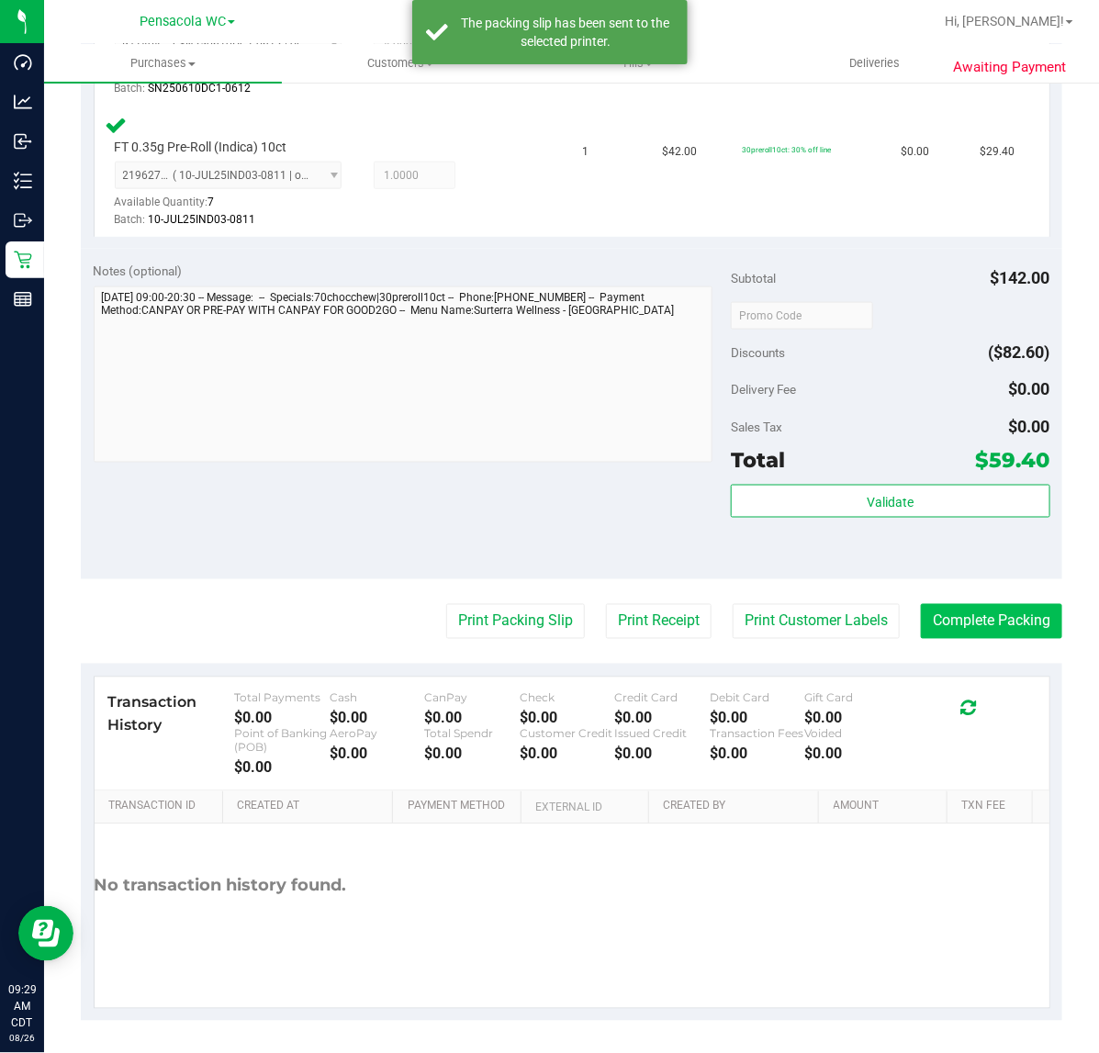
click at [980, 616] on button "Complete Packing" at bounding box center [991, 621] width 141 height 35
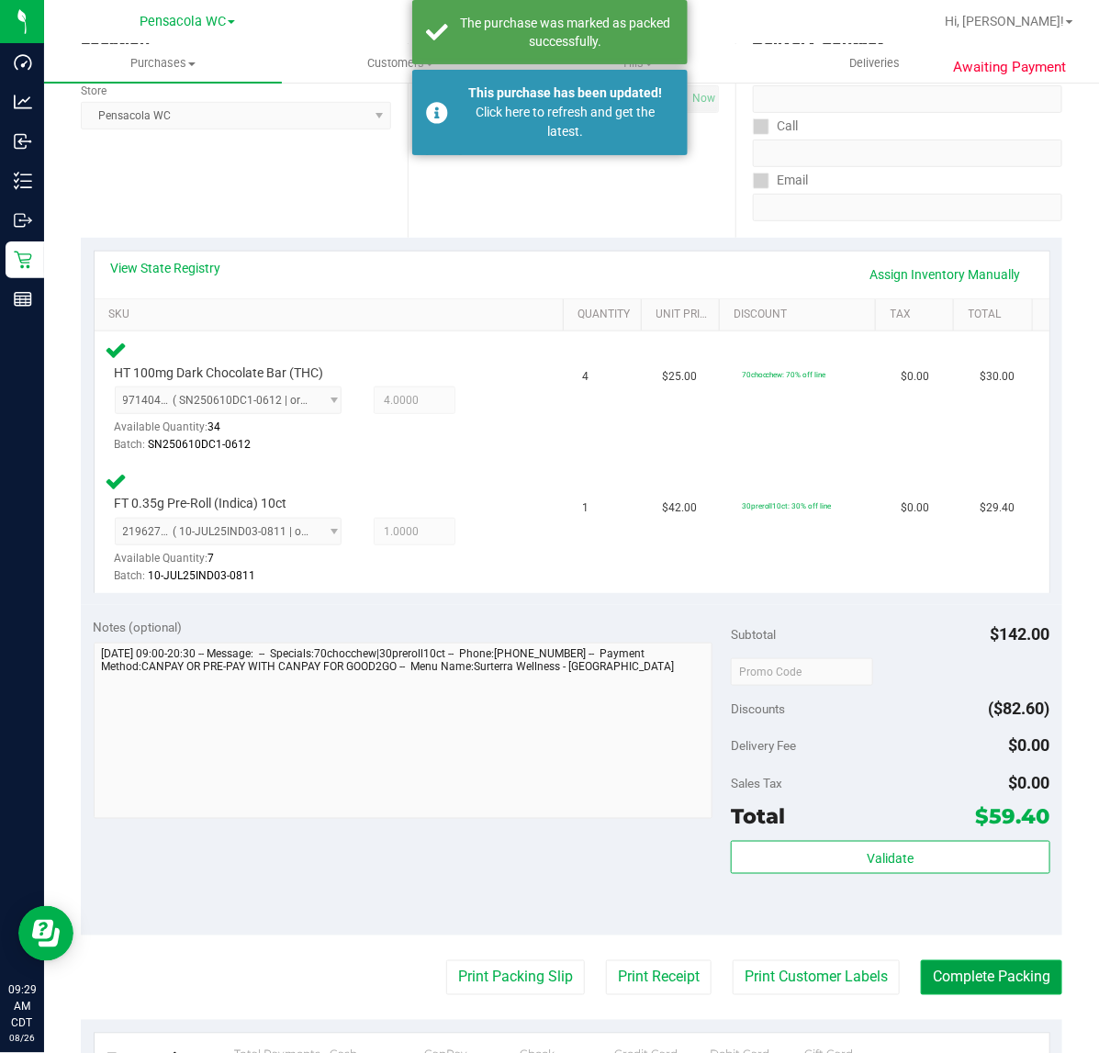
scroll to position [0, 0]
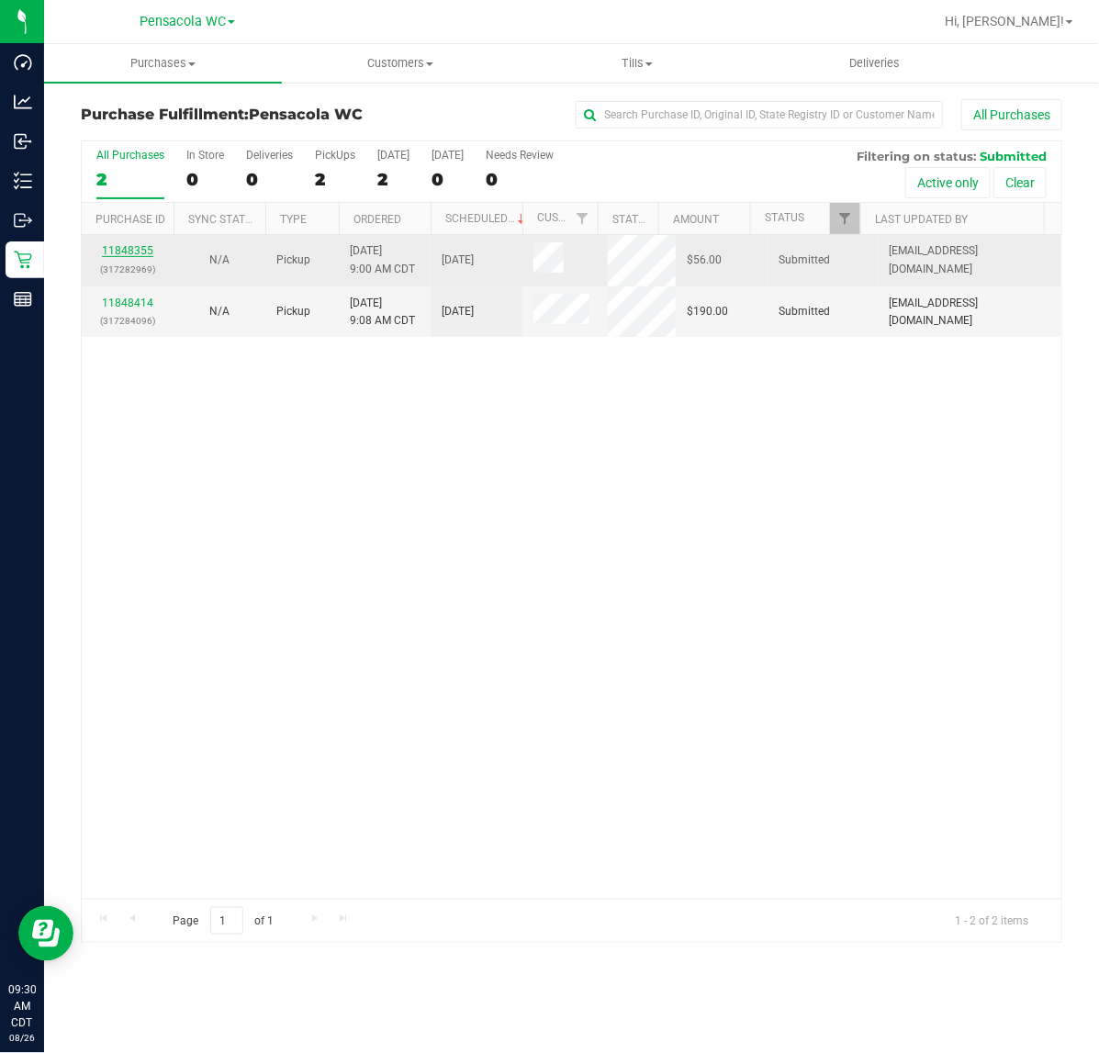
click at [136, 253] on link "11848355" at bounding box center [127, 250] width 51 height 13
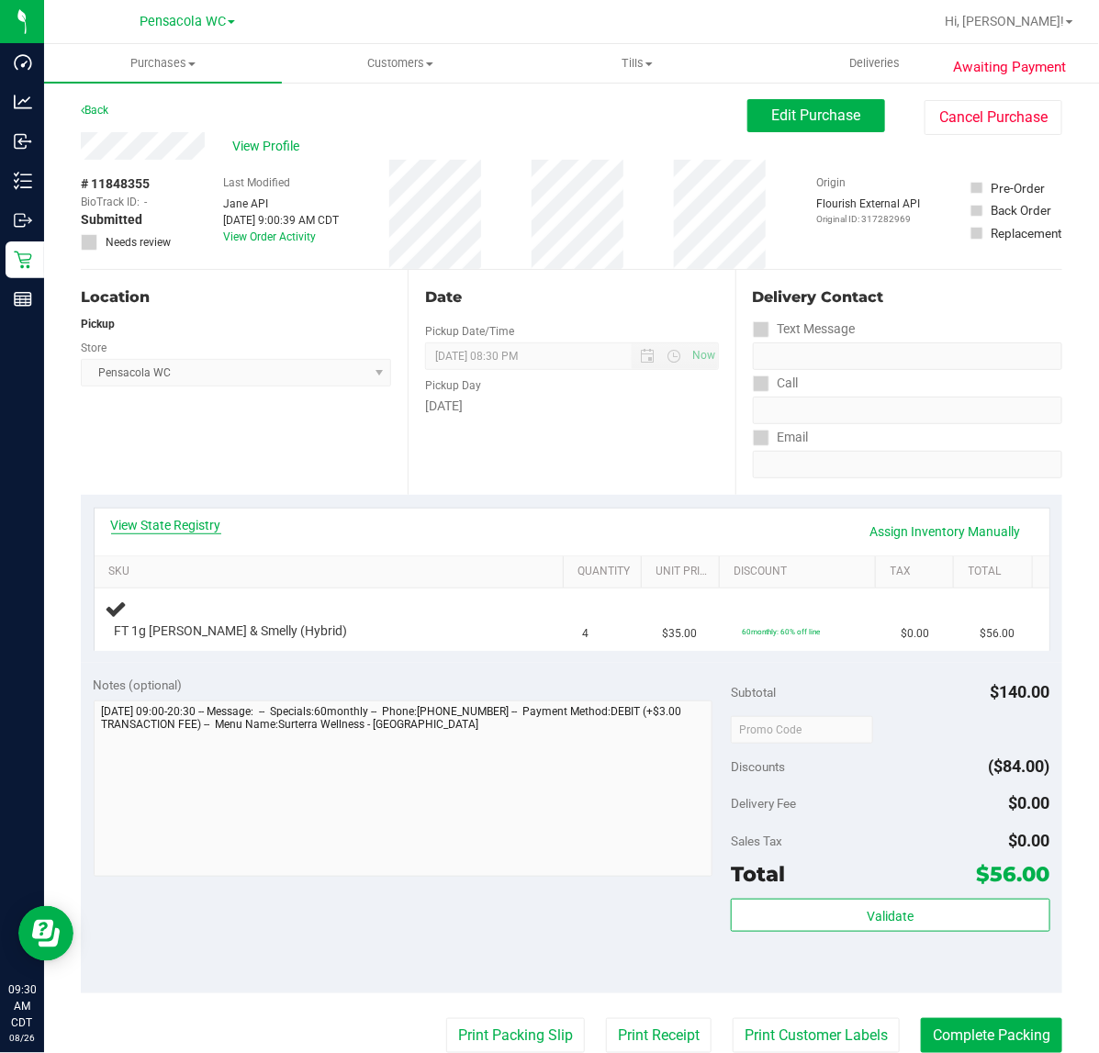
click at [188, 524] on link "View State Registry" at bounding box center [166, 525] width 110 height 18
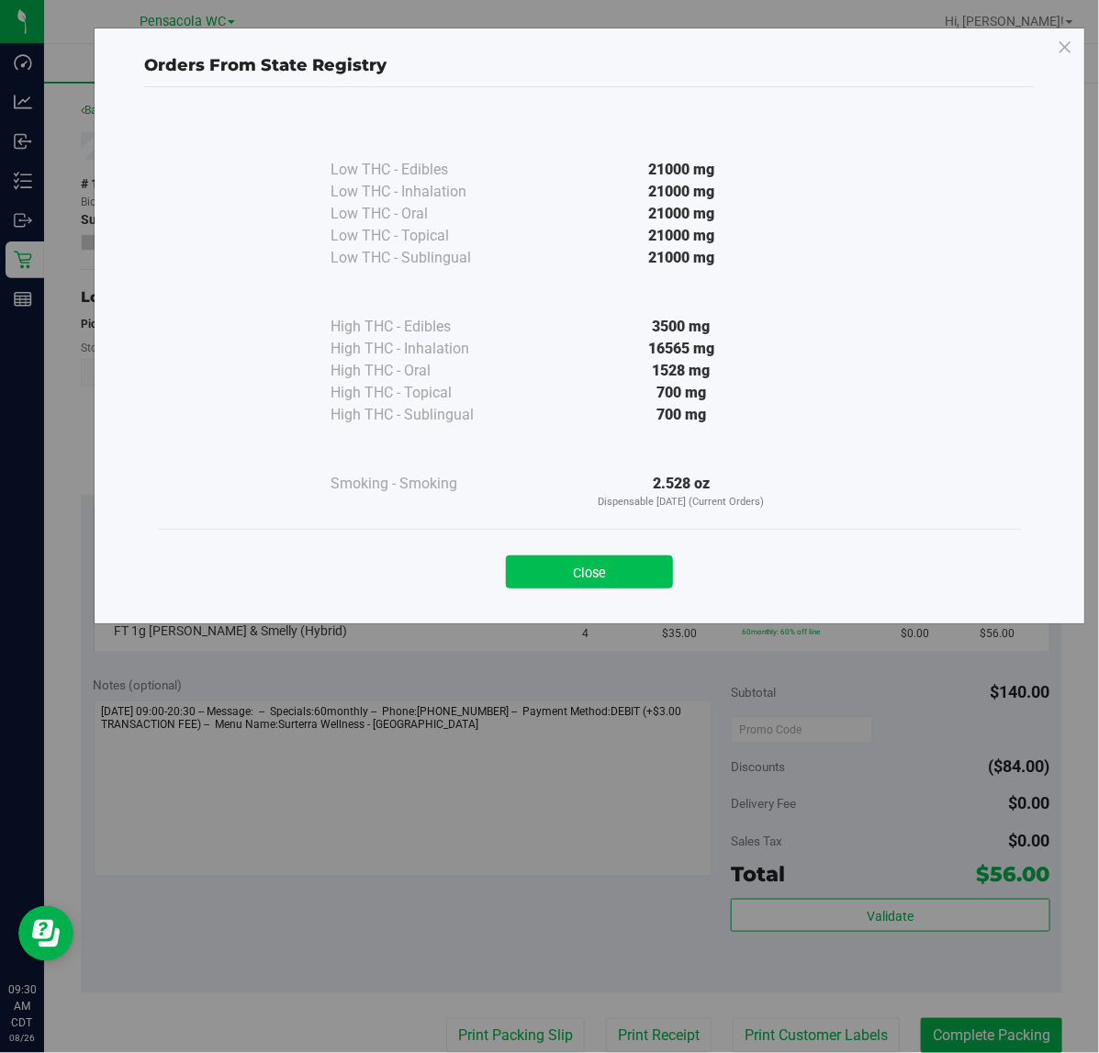
click at [615, 562] on button "Close" at bounding box center [589, 572] width 167 height 33
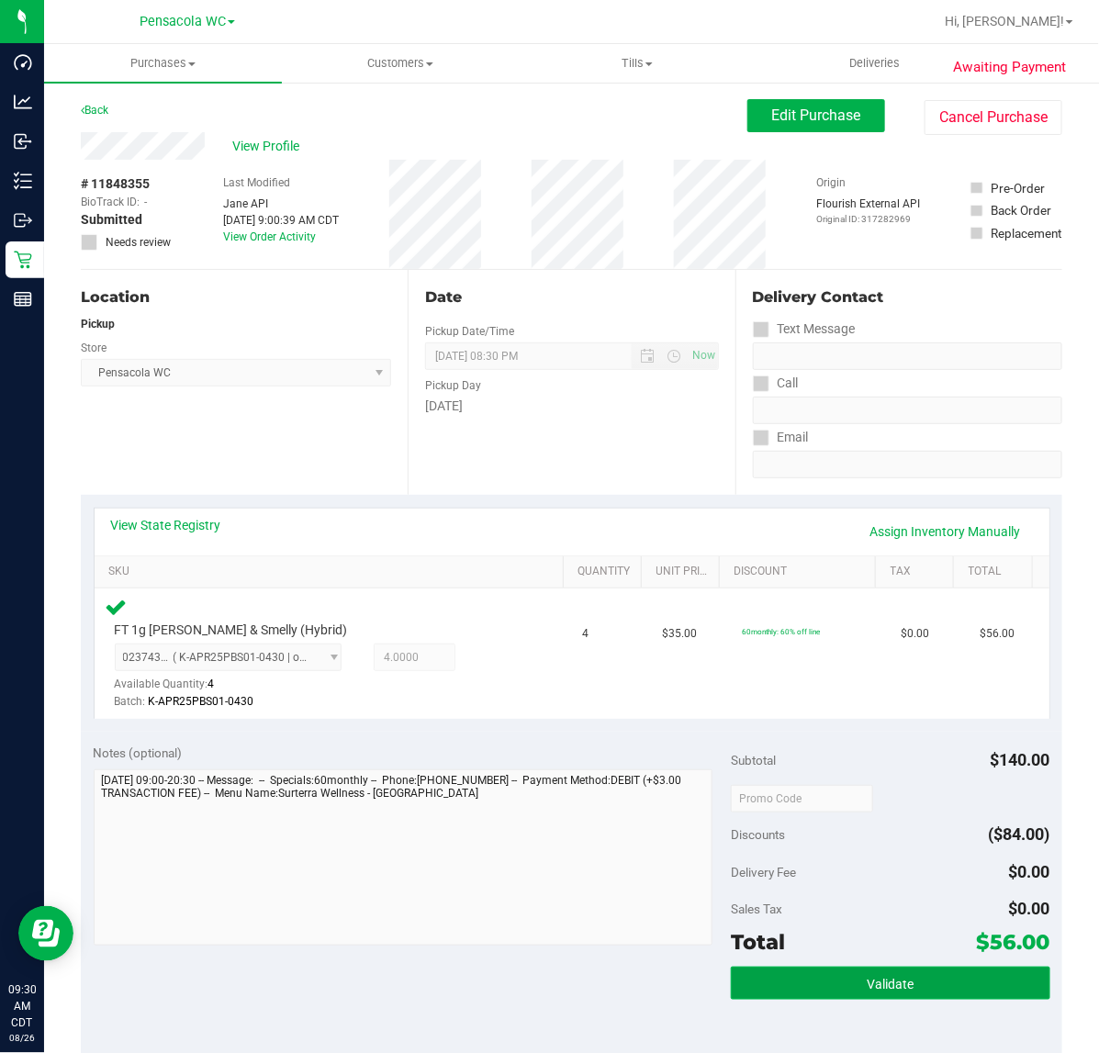
click at [815, 973] on button "Validate" at bounding box center [890, 983] width 319 height 33
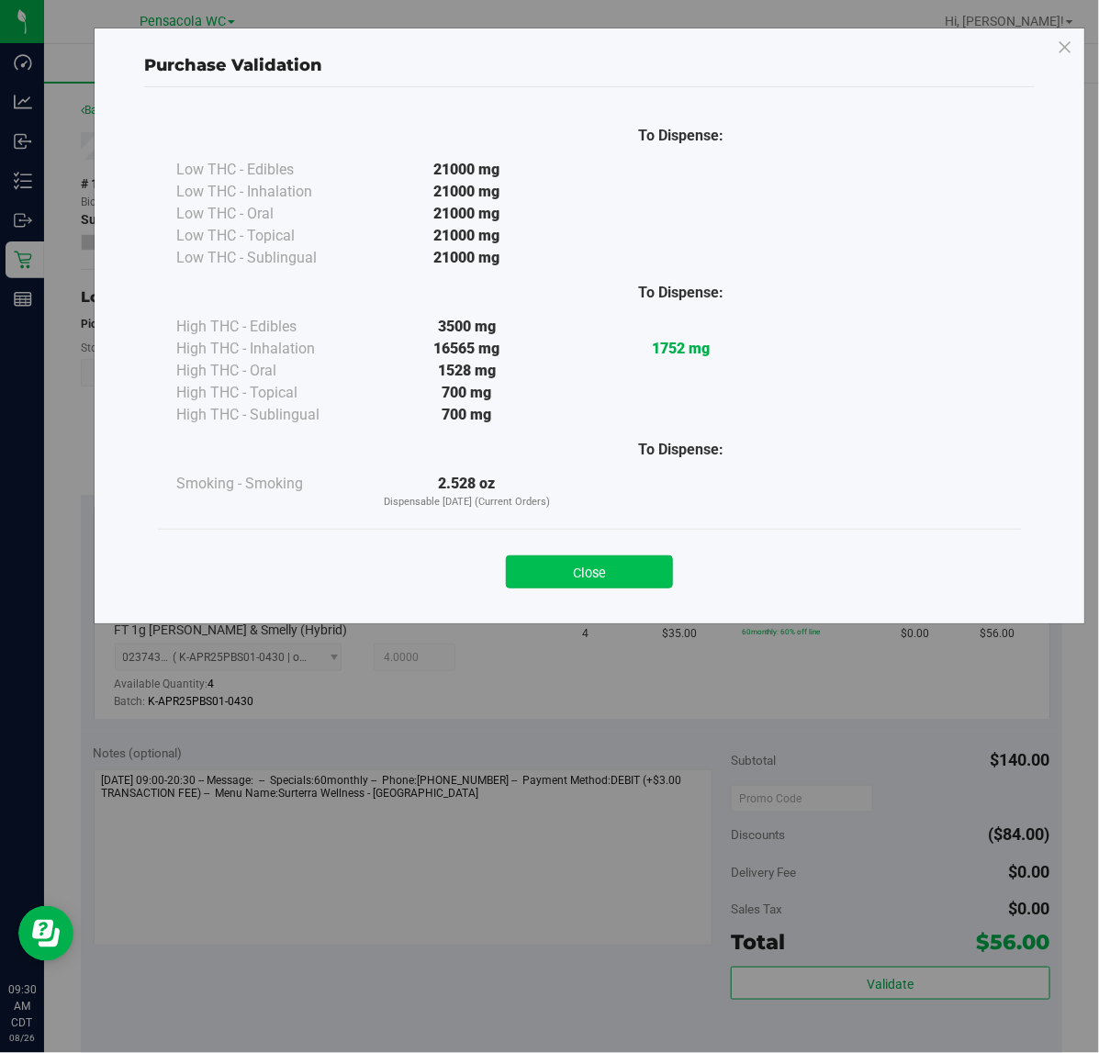
click at [635, 557] on button "Close" at bounding box center [589, 572] width 167 height 33
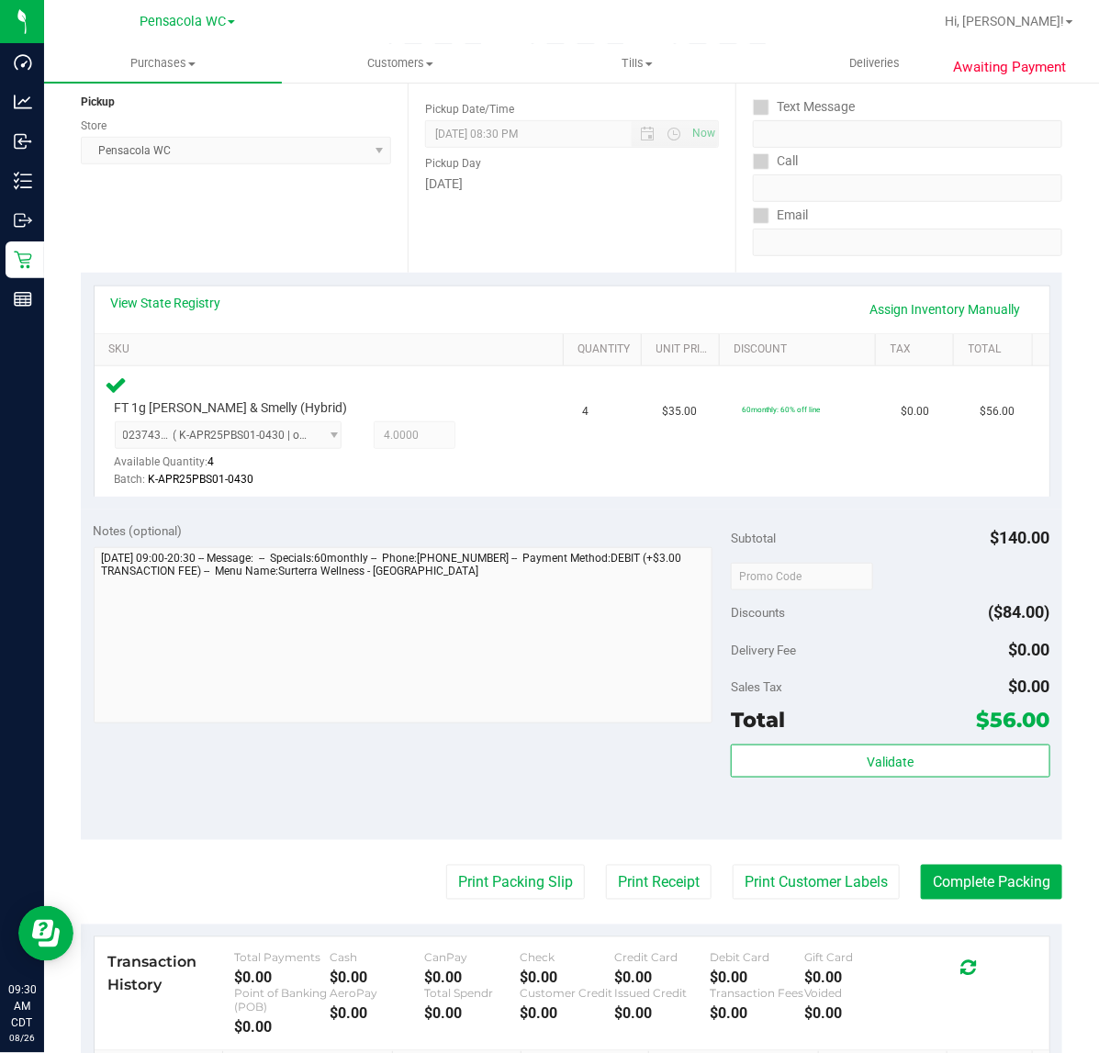
scroll to position [219, 0]
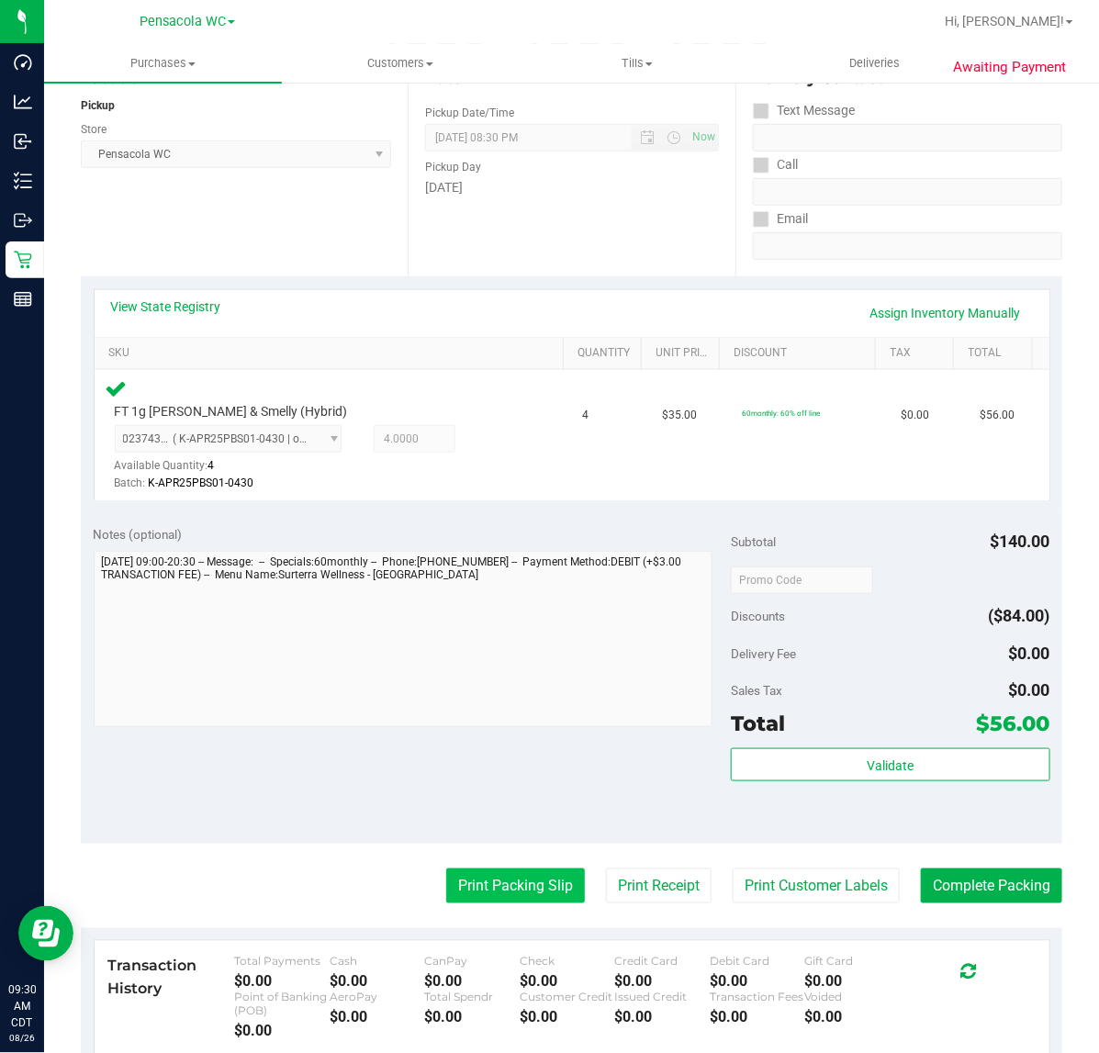
click at [523, 883] on button "Print Packing Slip" at bounding box center [515, 886] width 139 height 35
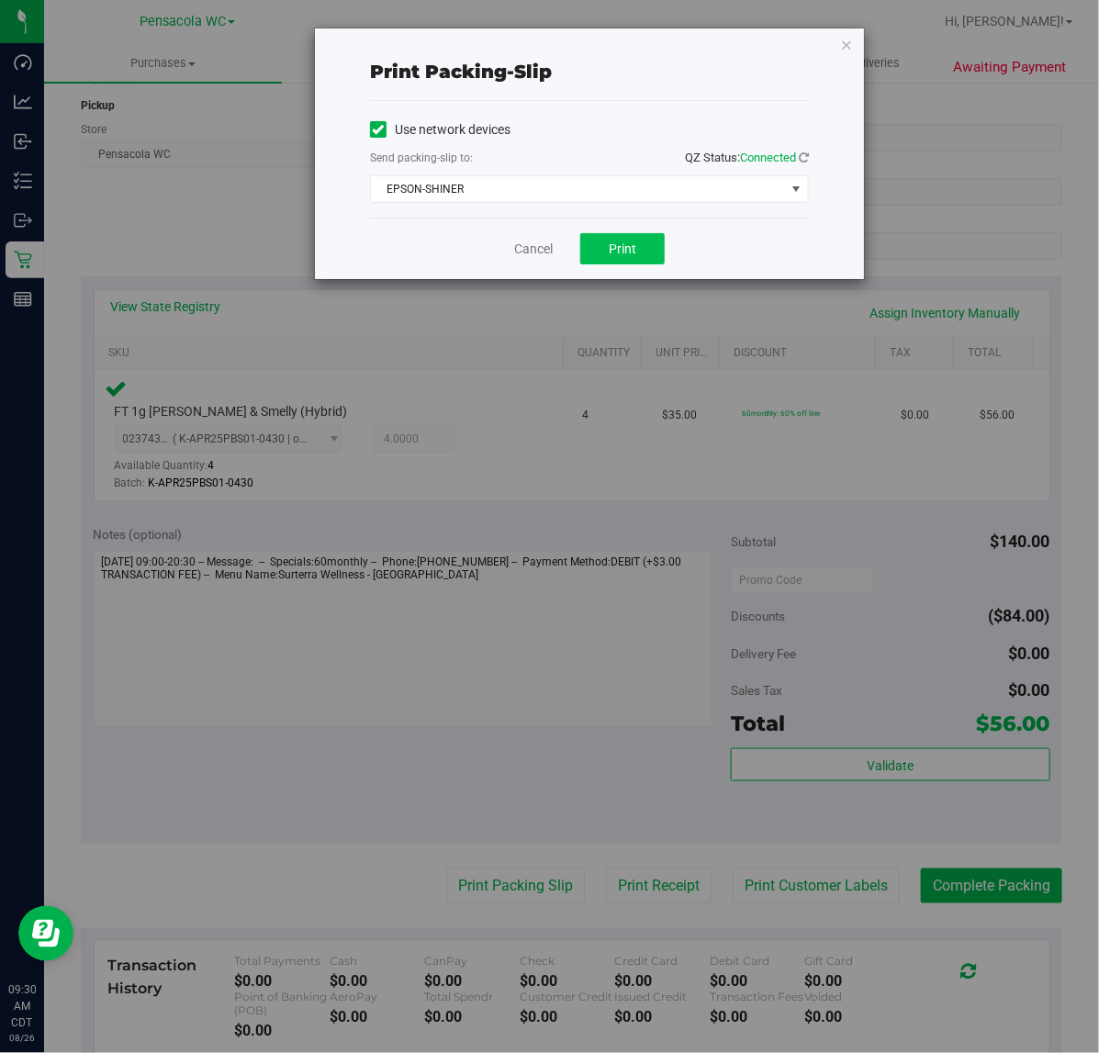
click at [652, 258] on button "Print" at bounding box center [622, 248] width 84 height 31
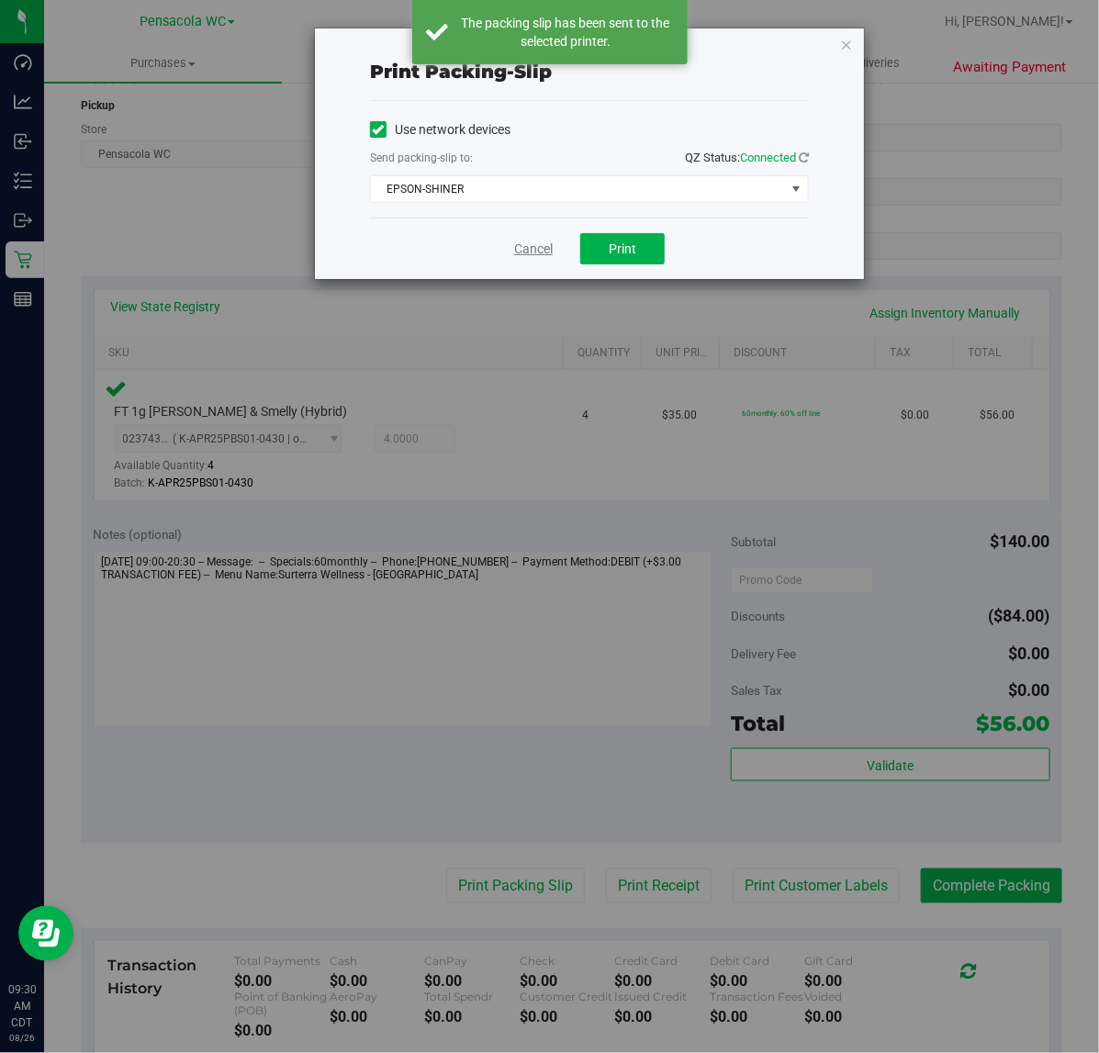
click at [531, 246] on link "Cancel" at bounding box center [533, 249] width 39 height 19
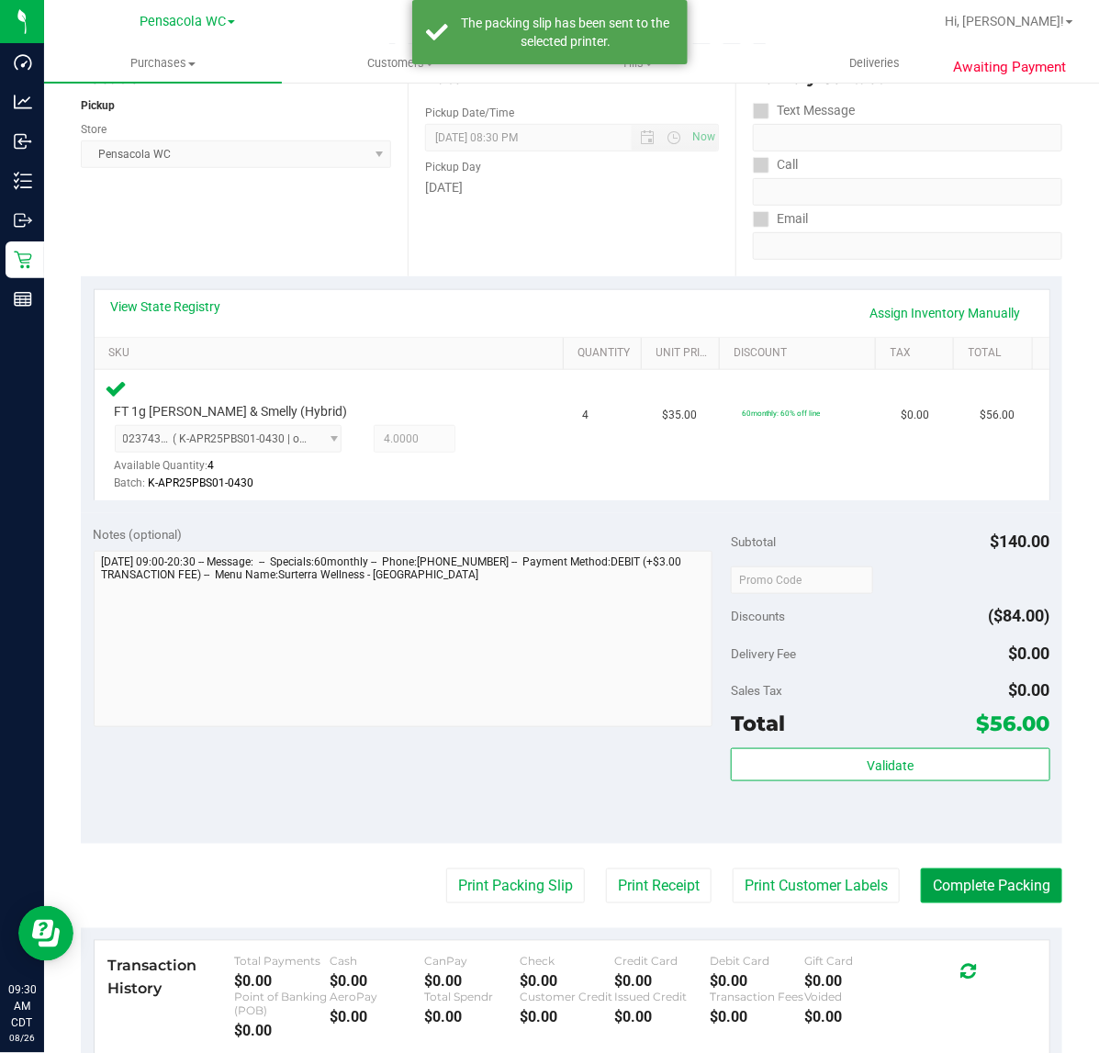
click at [1013, 886] on button "Complete Packing" at bounding box center [991, 886] width 141 height 35
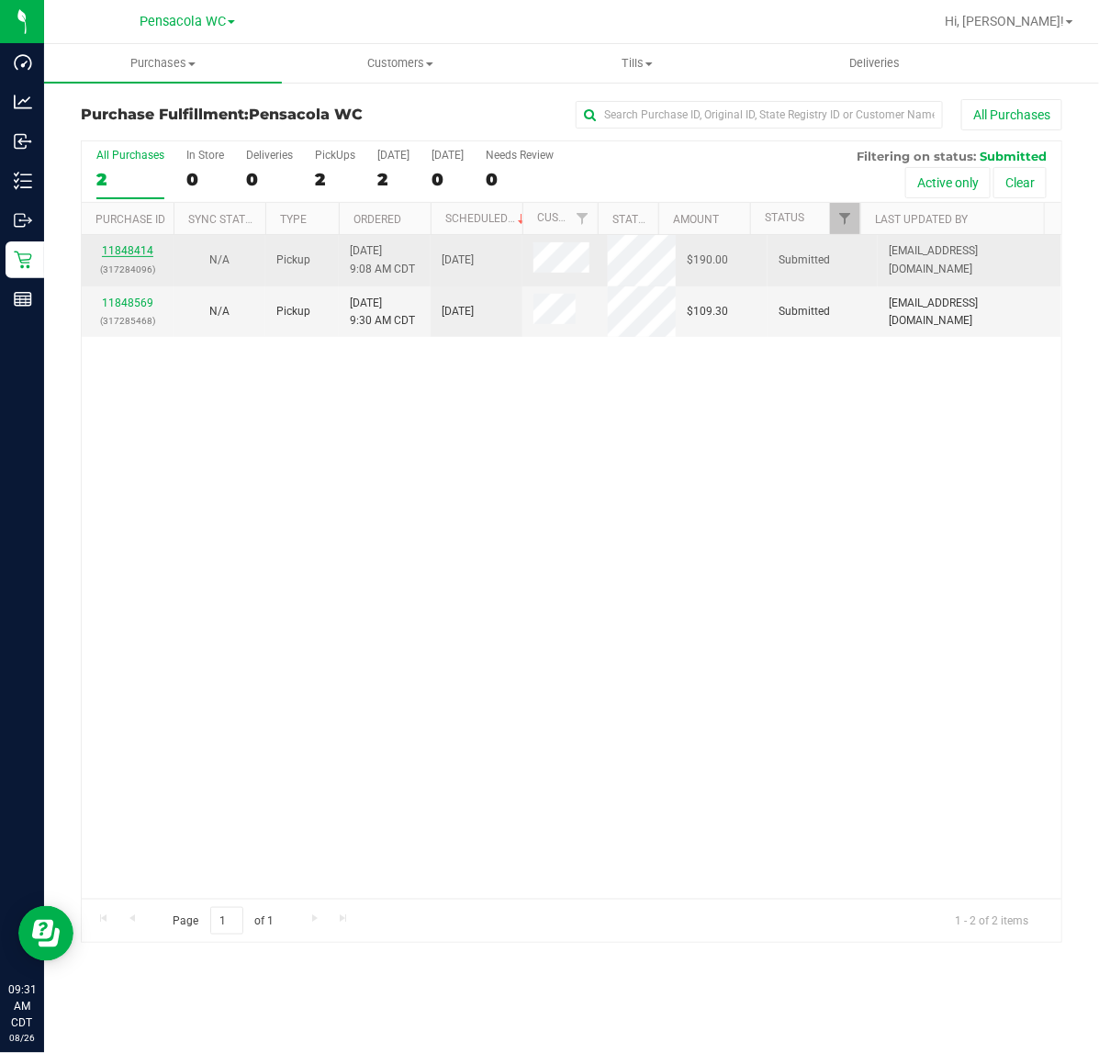
click at [138, 257] on link "11848414" at bounding box center [127, 250] width 51 height 13
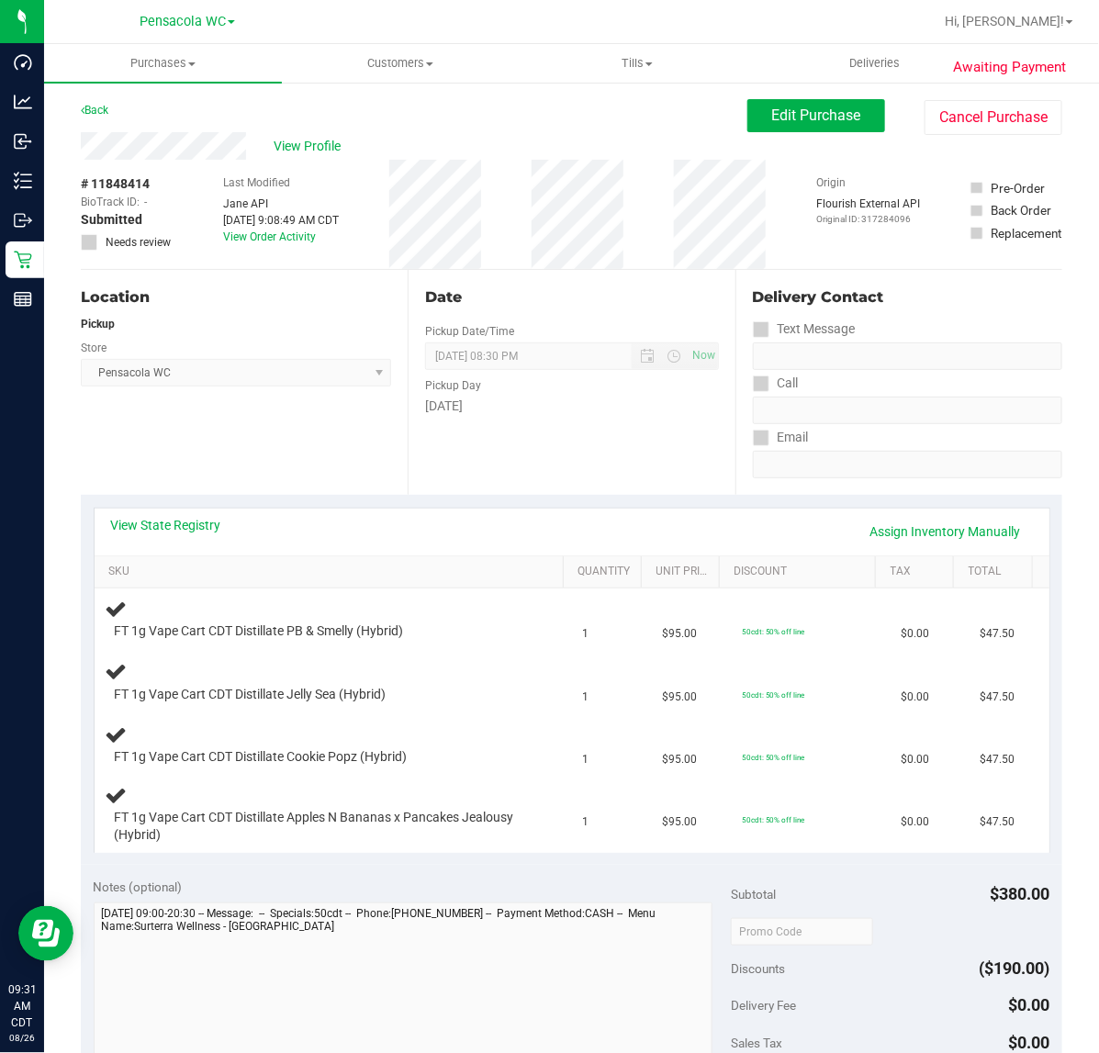
click at [207, 531] on link "View State Registry" at bounding box center [166, 525] width 110 height 18
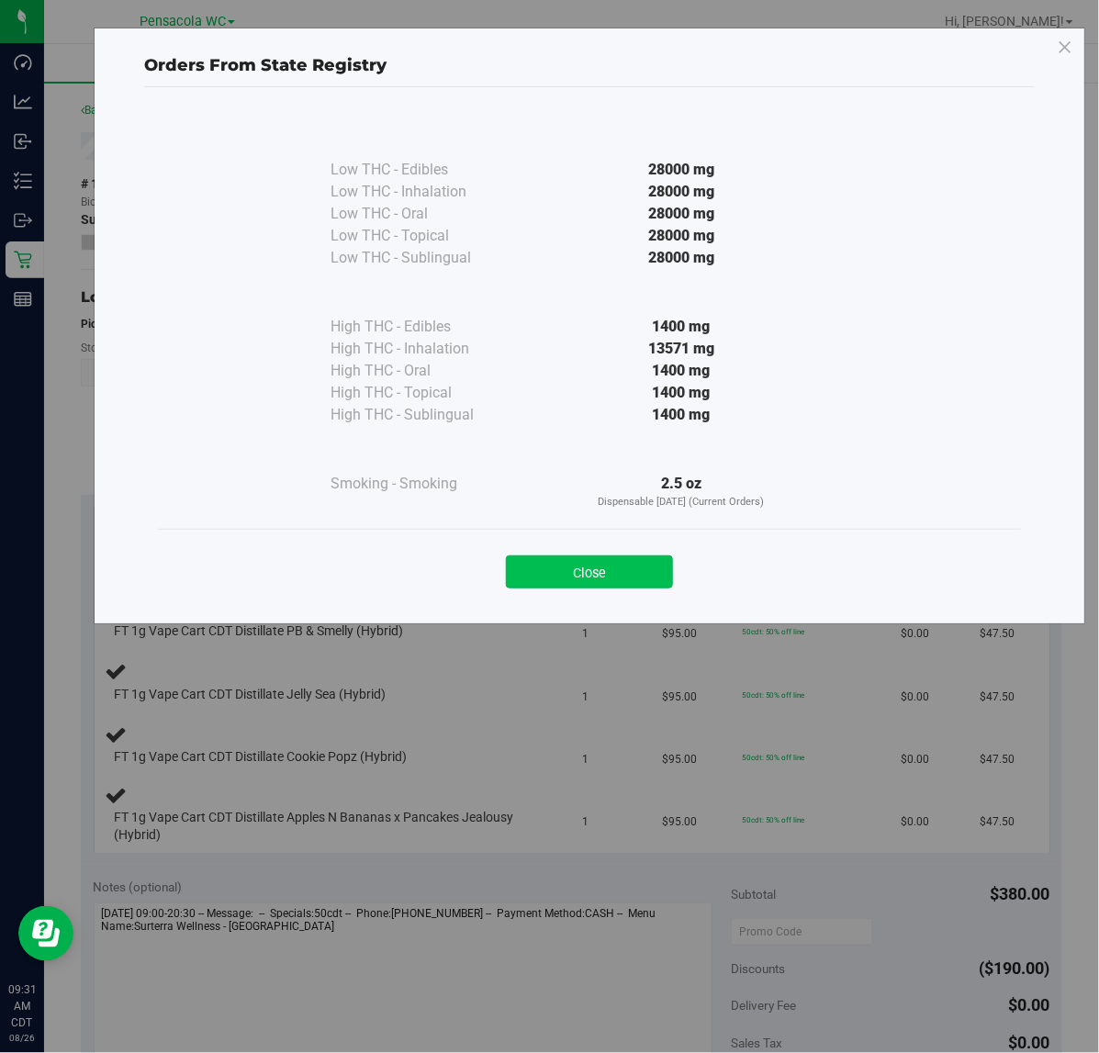
click at [646, 562] on button "Close" at bounding box center [589, 572] width 167 height 33
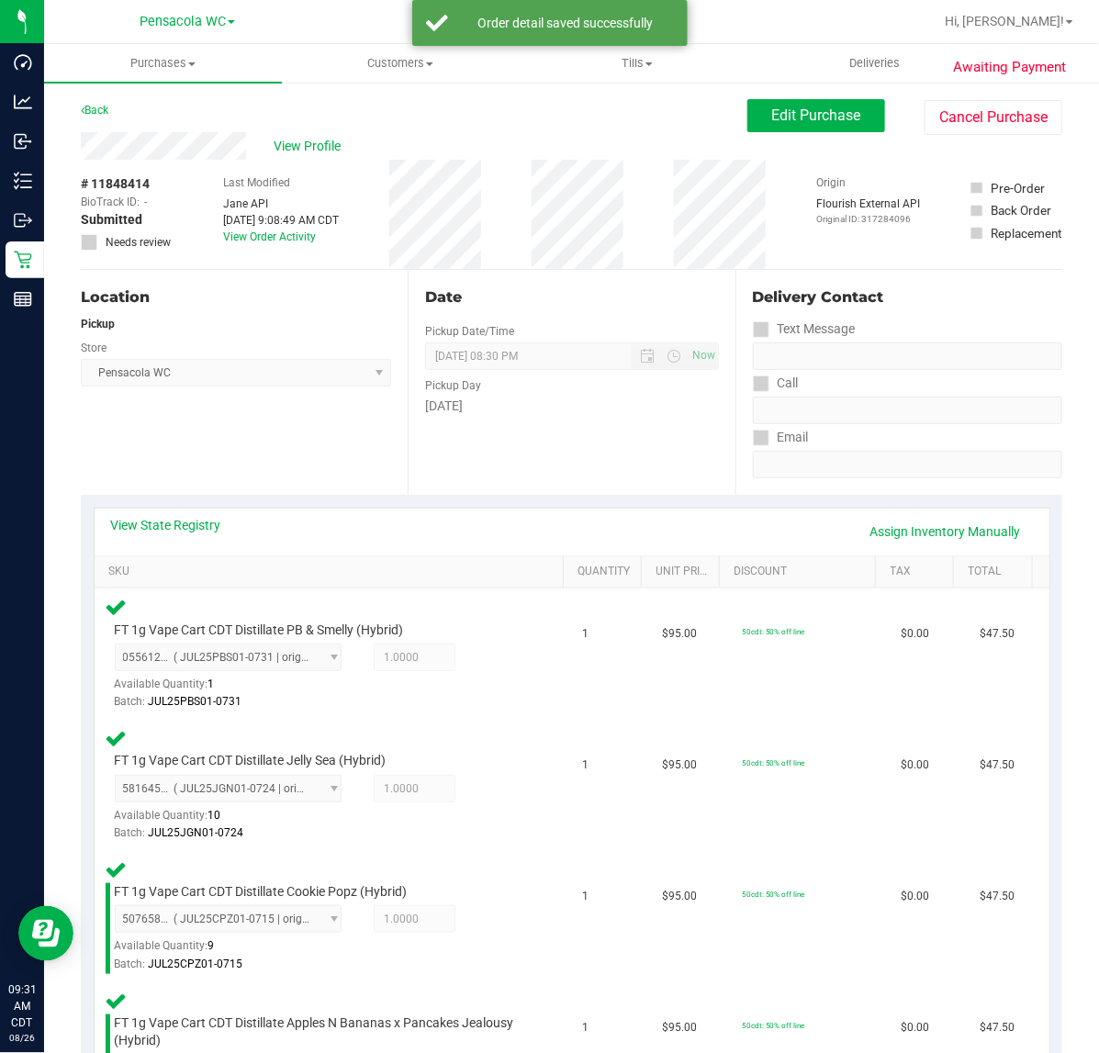
scroll to position [455, 0]
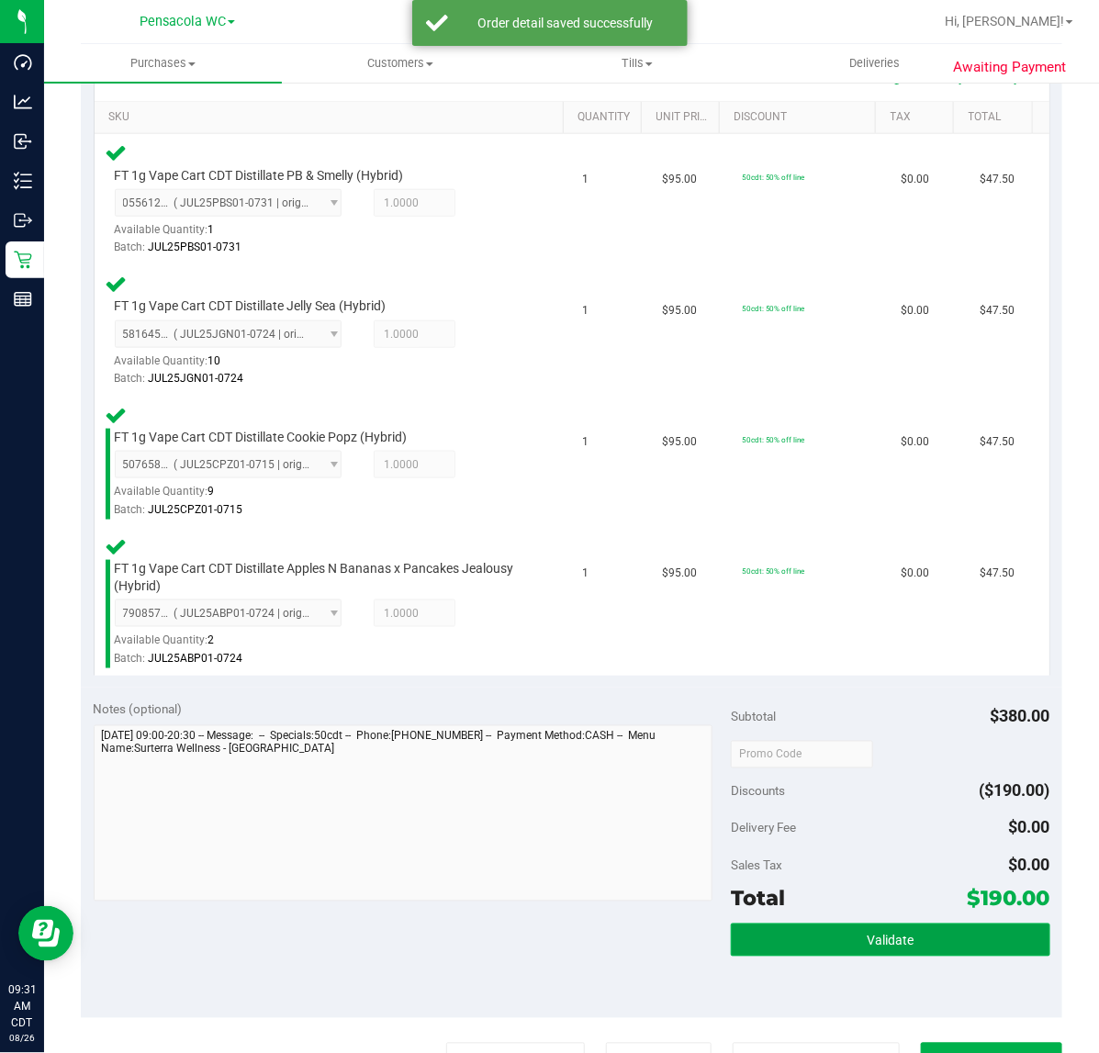
click at [918, 934] on button "Validate" at bounding box center [890, 940] width 319 height 33
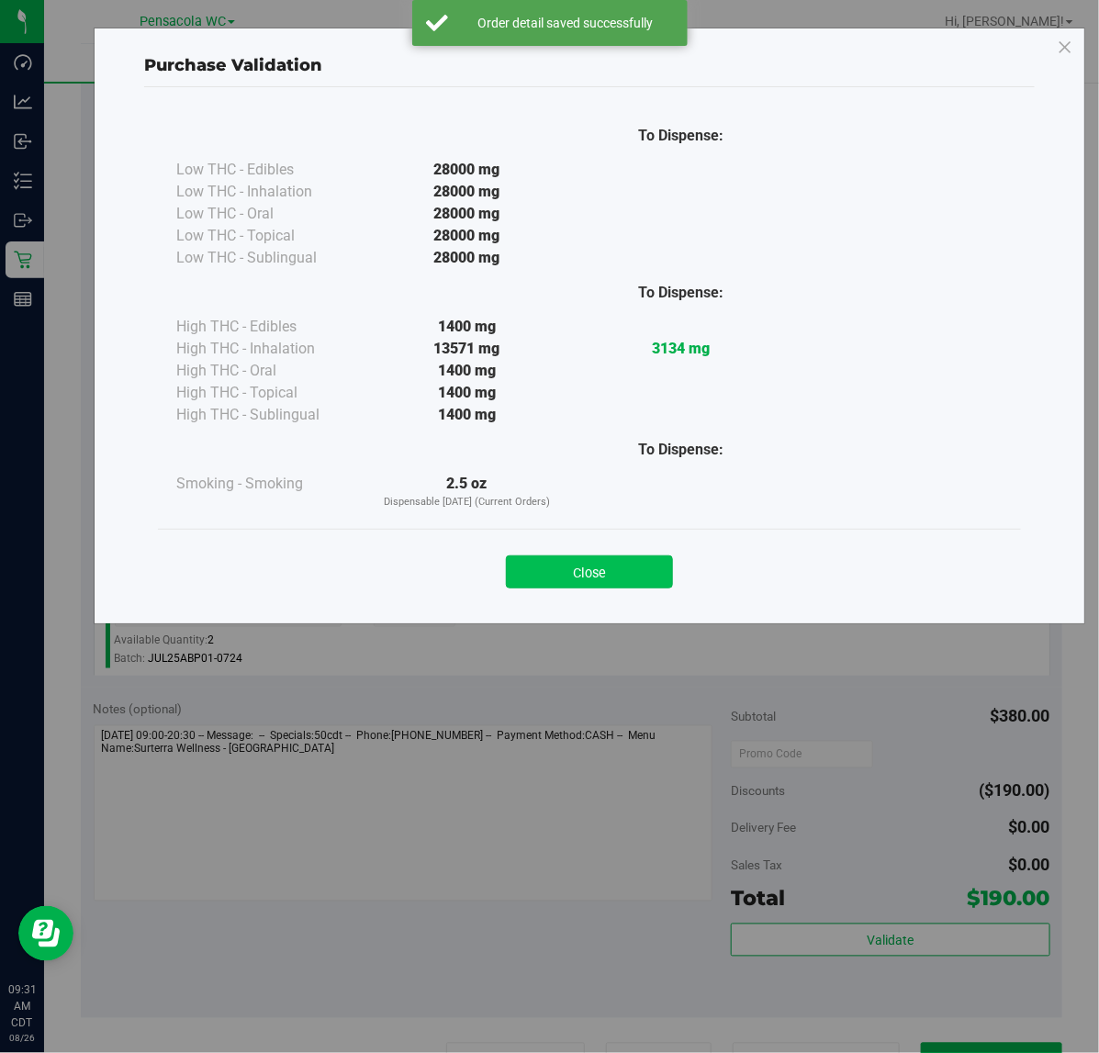
click at [627, 585] on button "Close" at bounding box center [589, 572] width 167 height 33
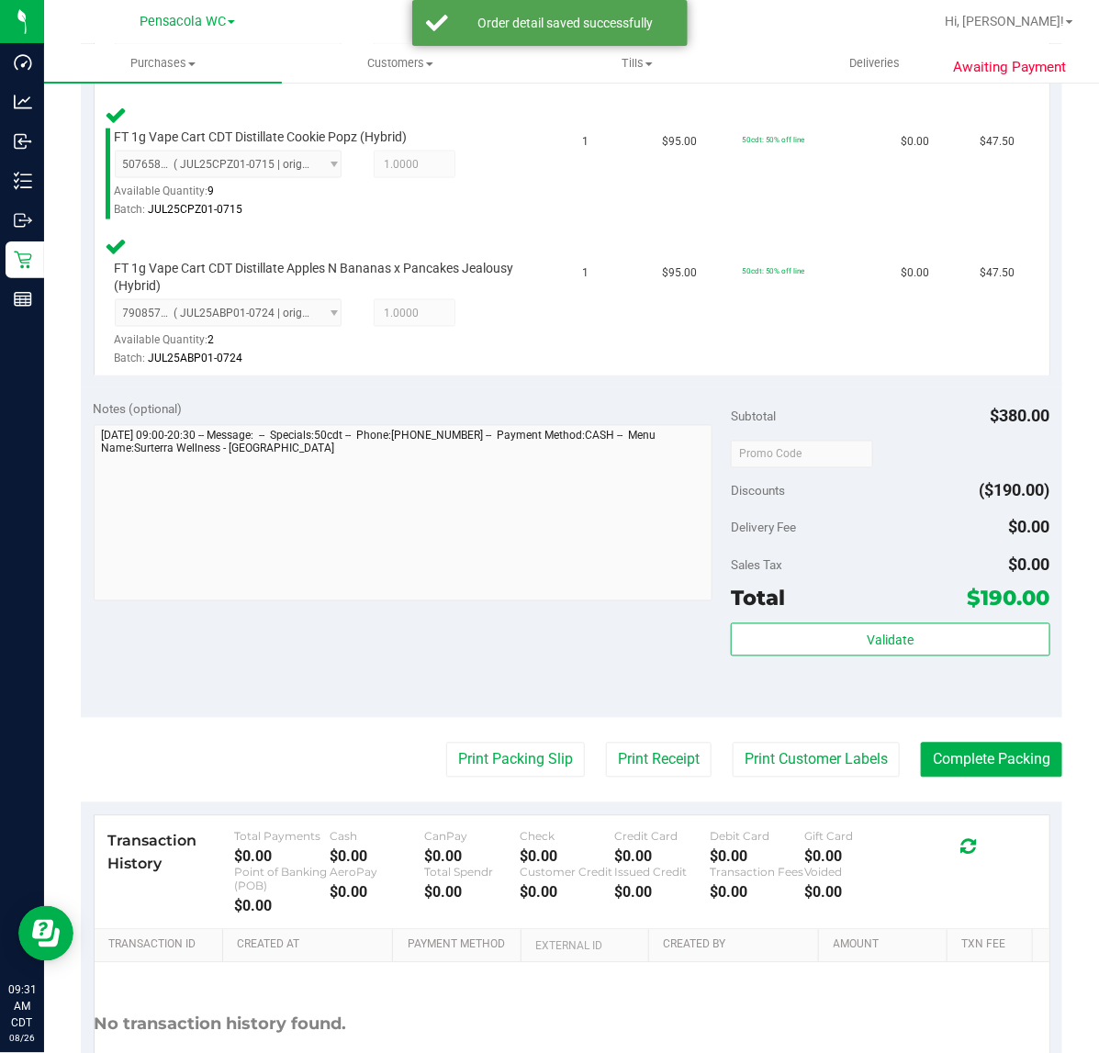
scroll to position [769, 0]
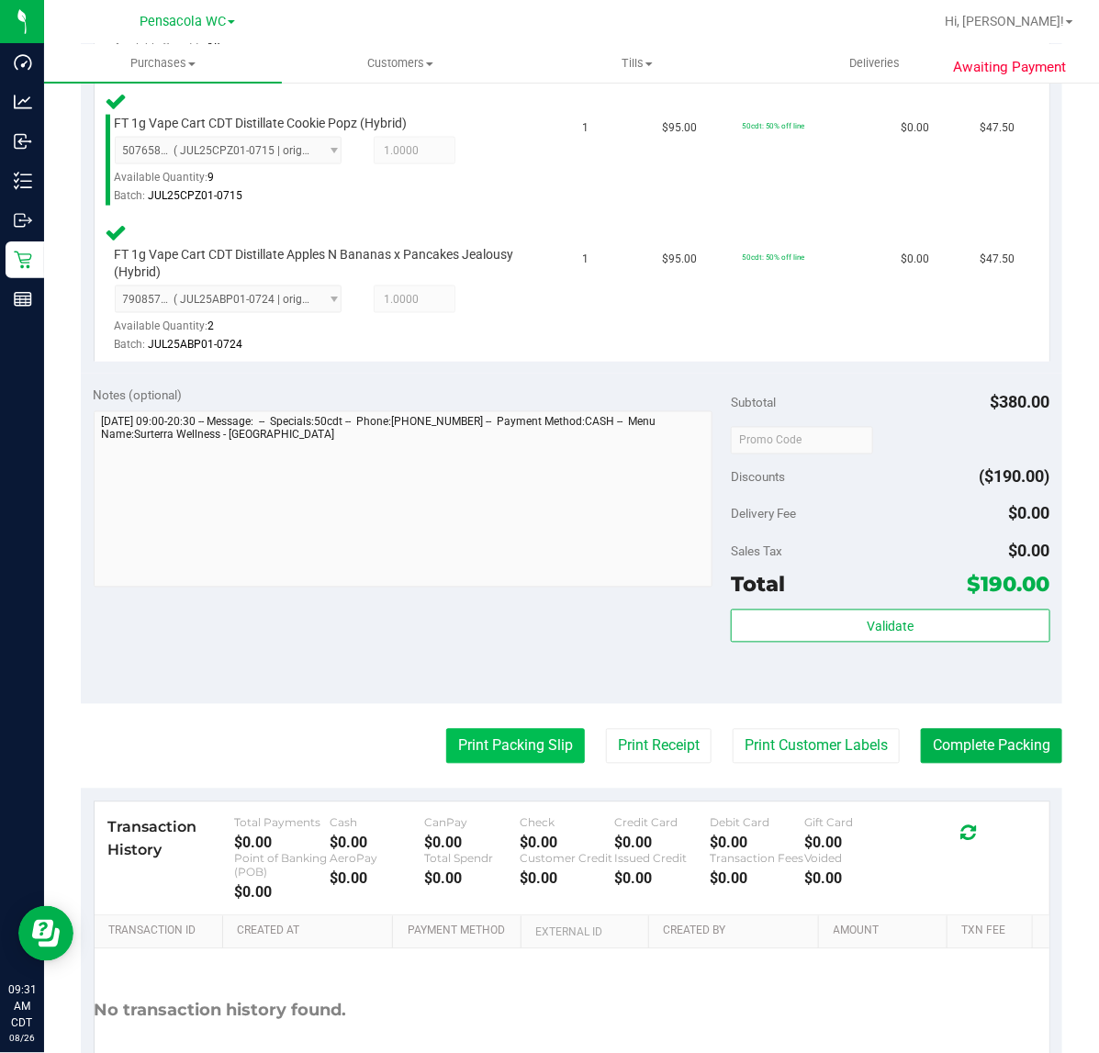
click at [530, 745] on button "Print Packing Slip" at bounding box center [515, 746] width 139 height 35
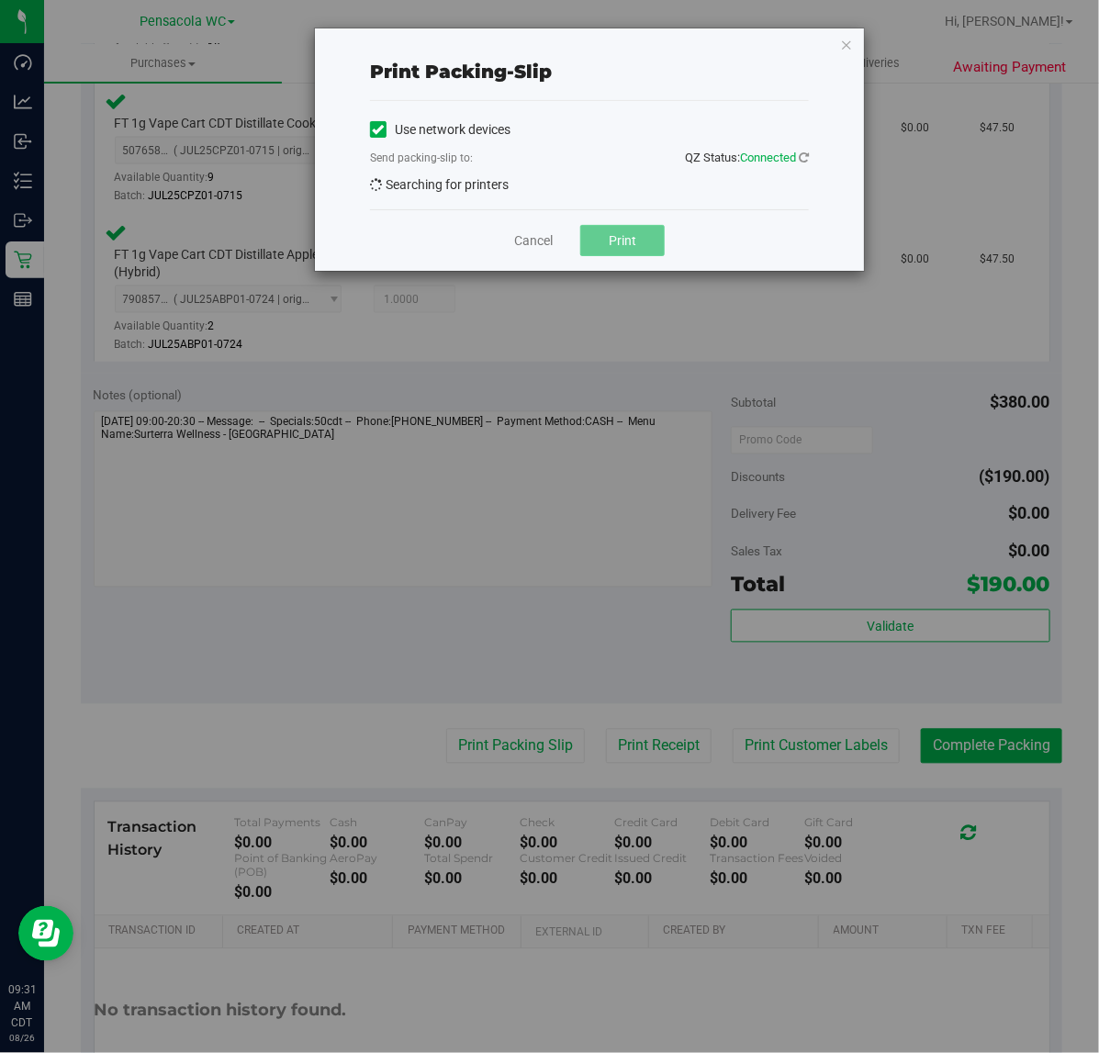
click at [643, 246] on button "Print" at bounding box center [622, 240] width 84 height 31
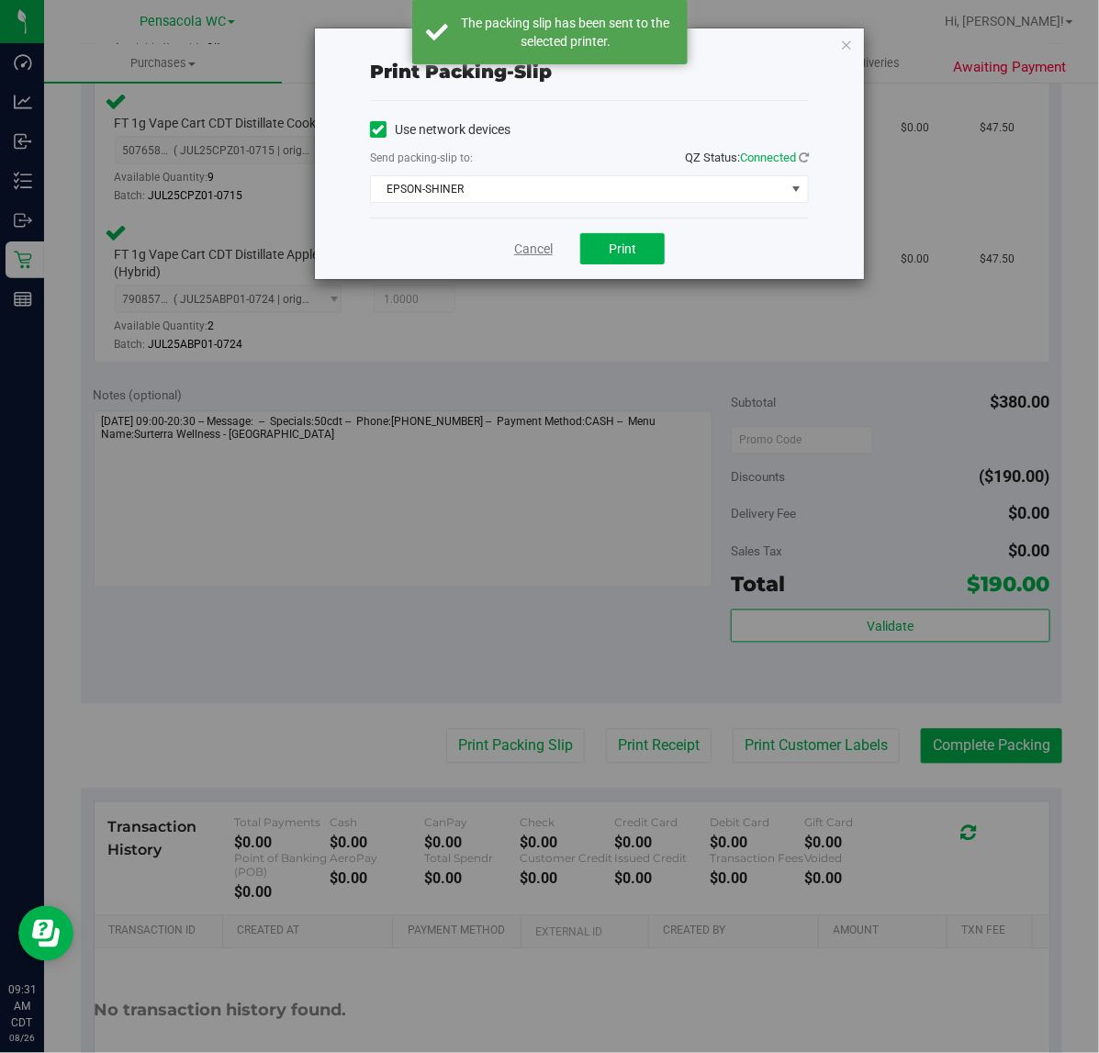
click at [529, 244] on link "Cancel" at bounding box center [533, 249] width 39 height 19
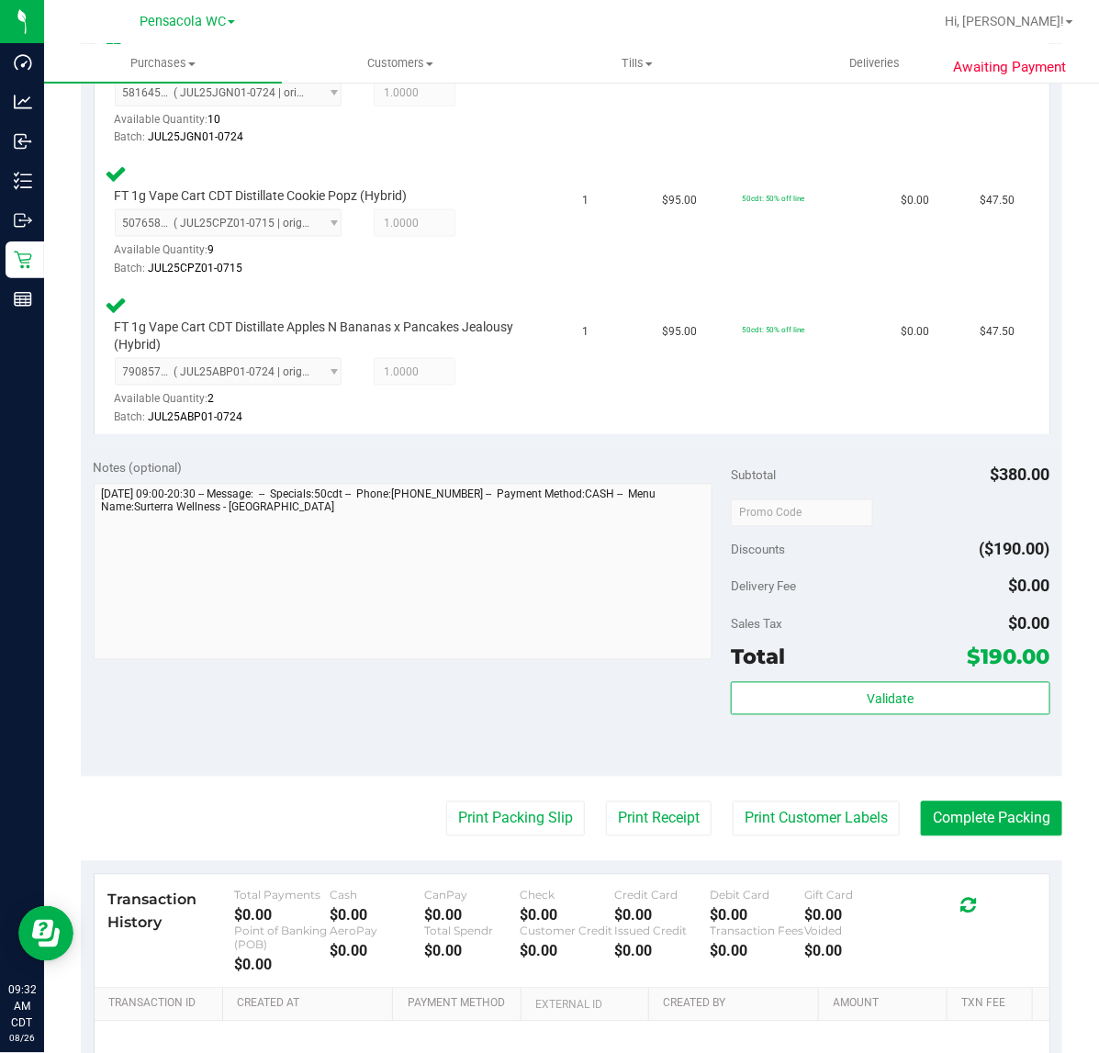
scroll to position [707, 0]
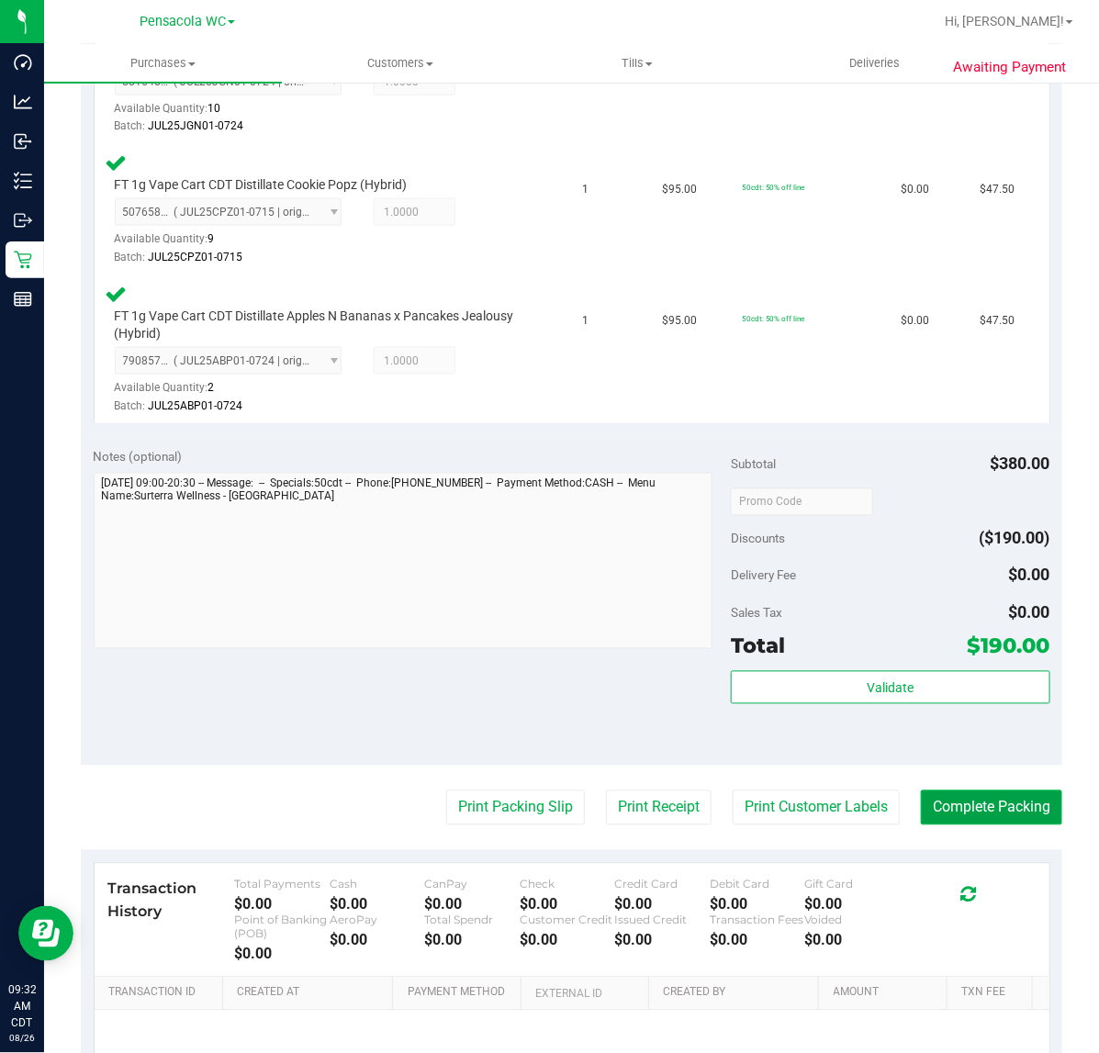
click at [1007, 805] on button "Complete Packing" at bounding box center [991, 808] width 141 height 35
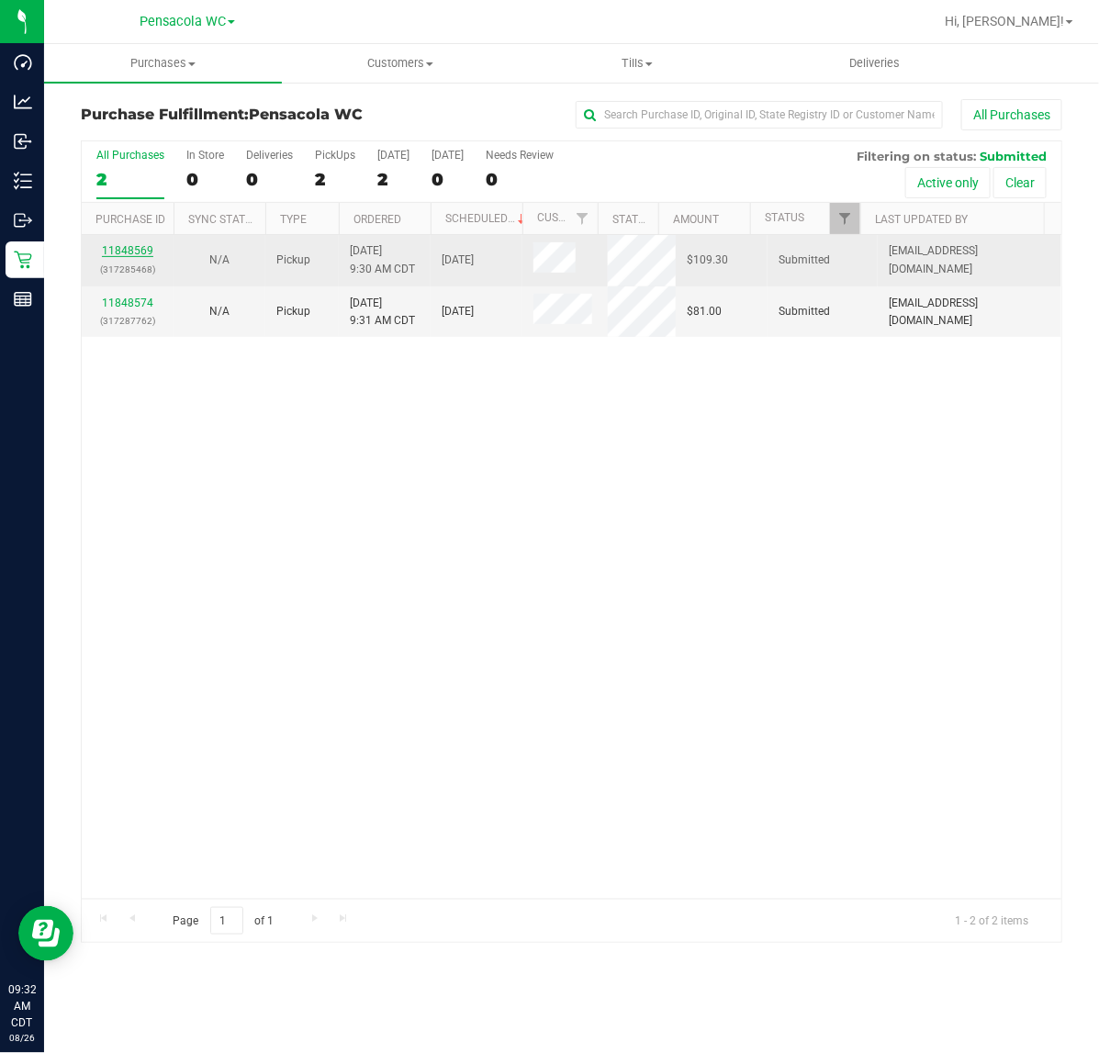
click at [138, 246] on link "11848569" at bounding box center [127, 250] width 51 height 13
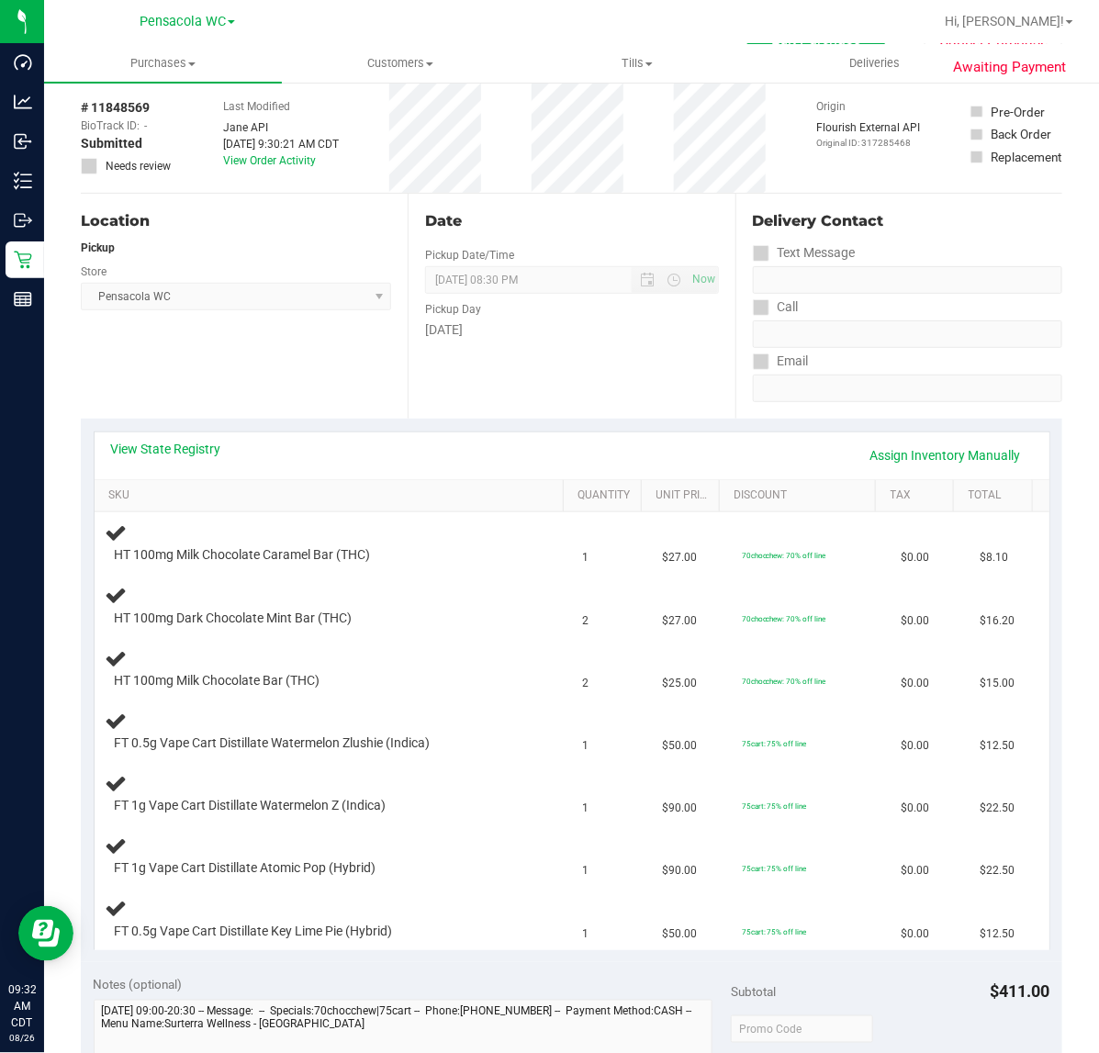
scroll to position [102, 0]
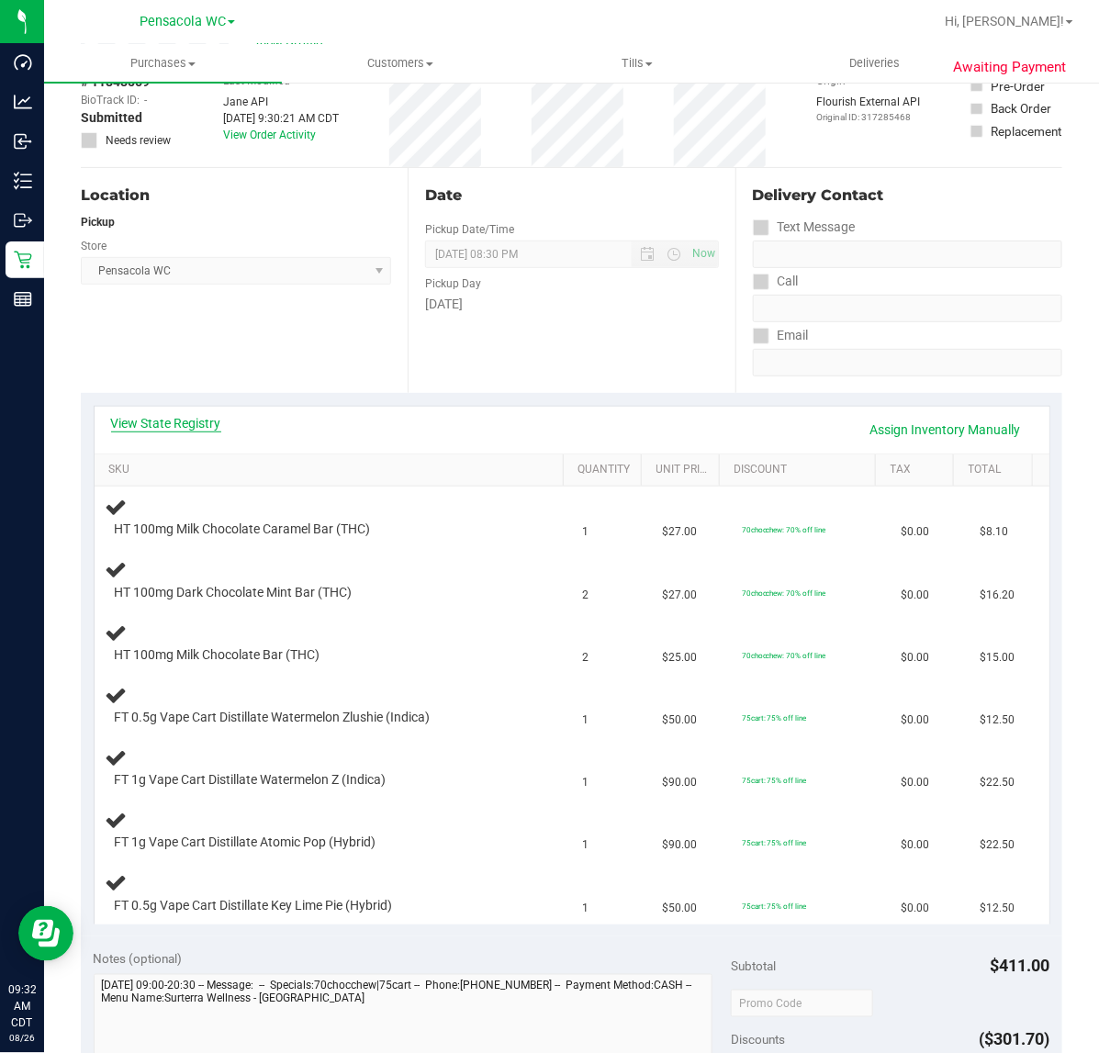
click at [209, 429] on link "View State Registry" at bounding box center [166, 423] width 110 height 18
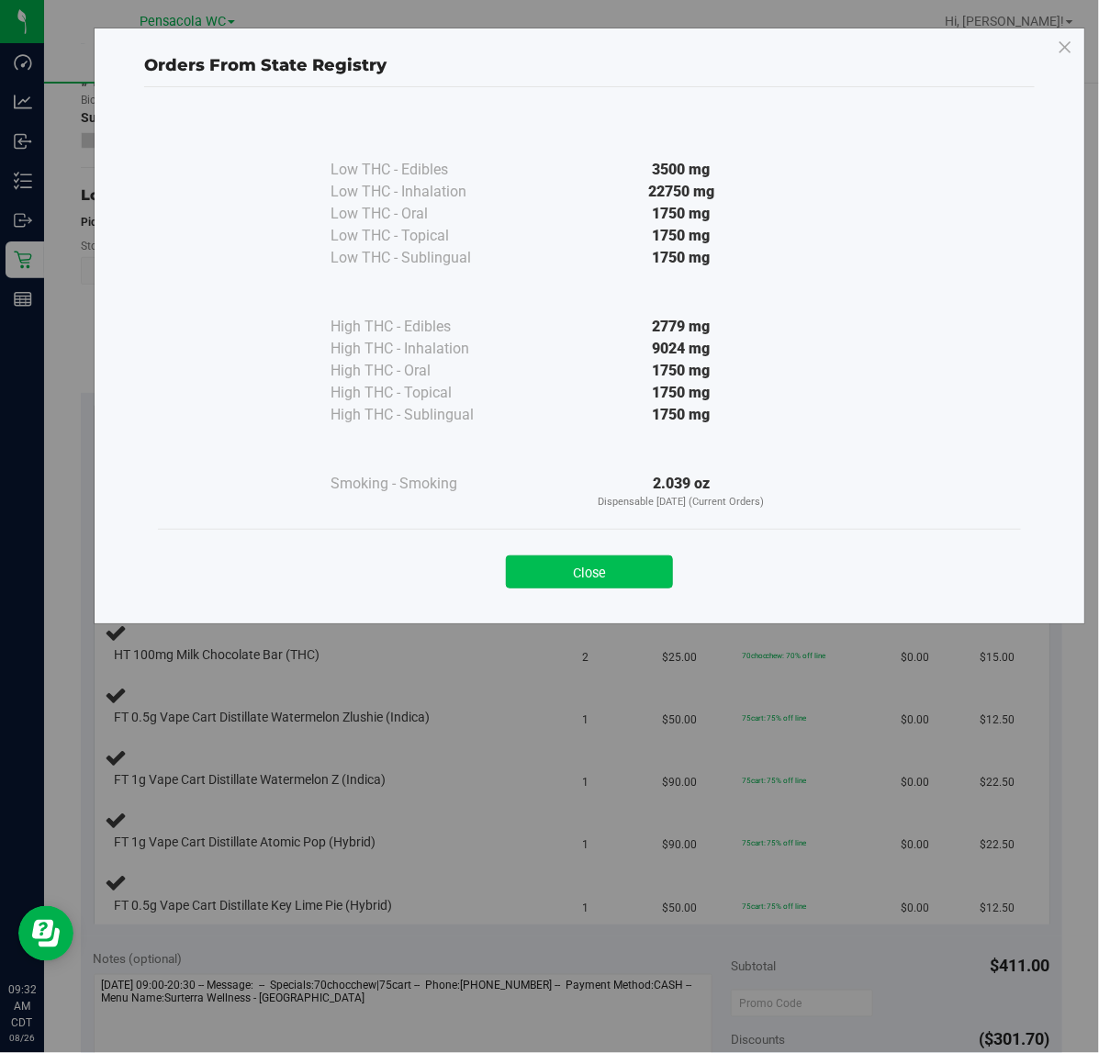
click at [631, 579] on button "Close" at bounding box center [589, 572] width 167 height 33
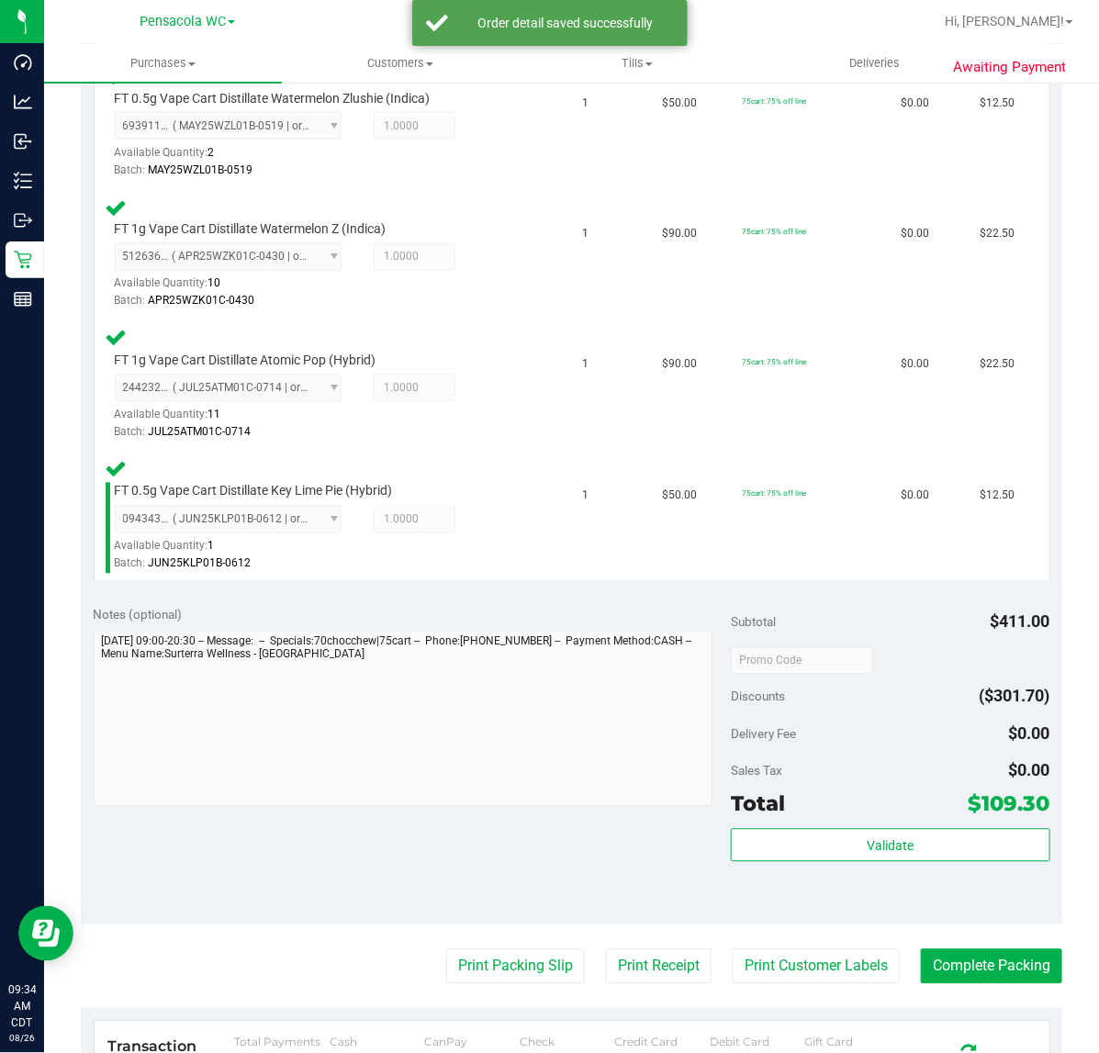
scroll to position [1001, 0]
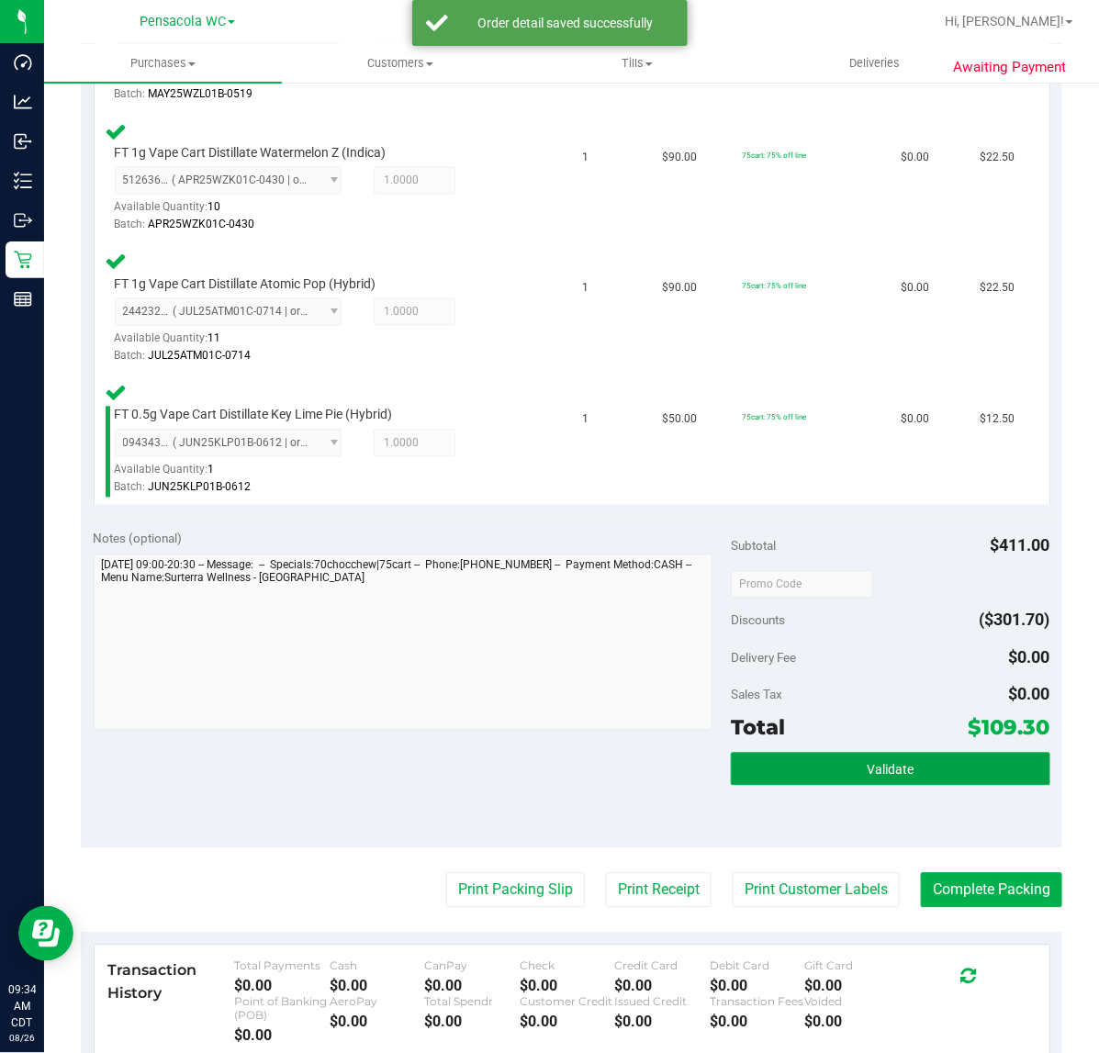
click at [981, 771] on button "Validate" at bounding box center [890, 769] width 319 height 33
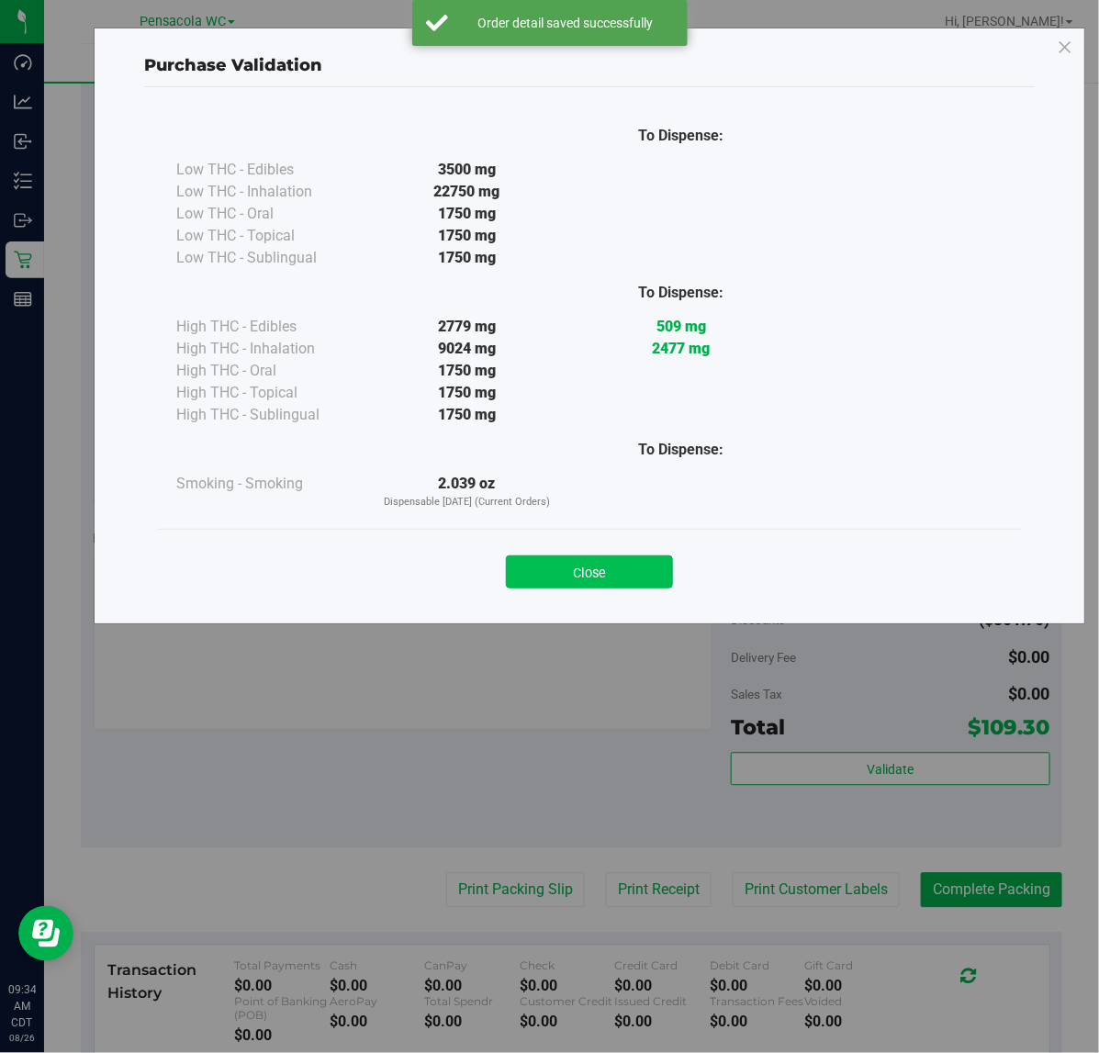
click at [644, 562] on button "Close" at bounding box center [589, 572] width 167 height 33
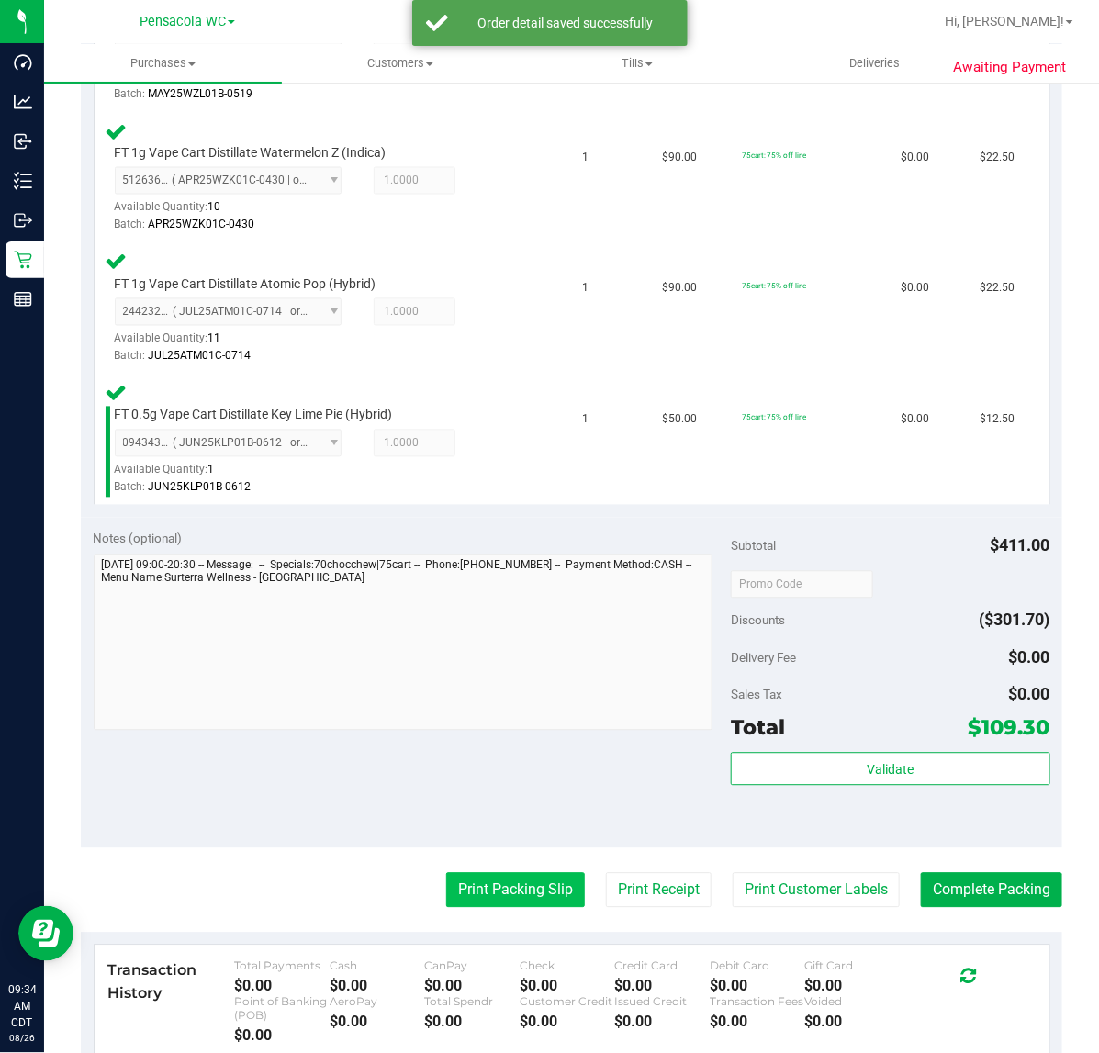
click at [533, 873] on button "Print Packing Slip" at bounding box center [515, 890] width 139 height 35
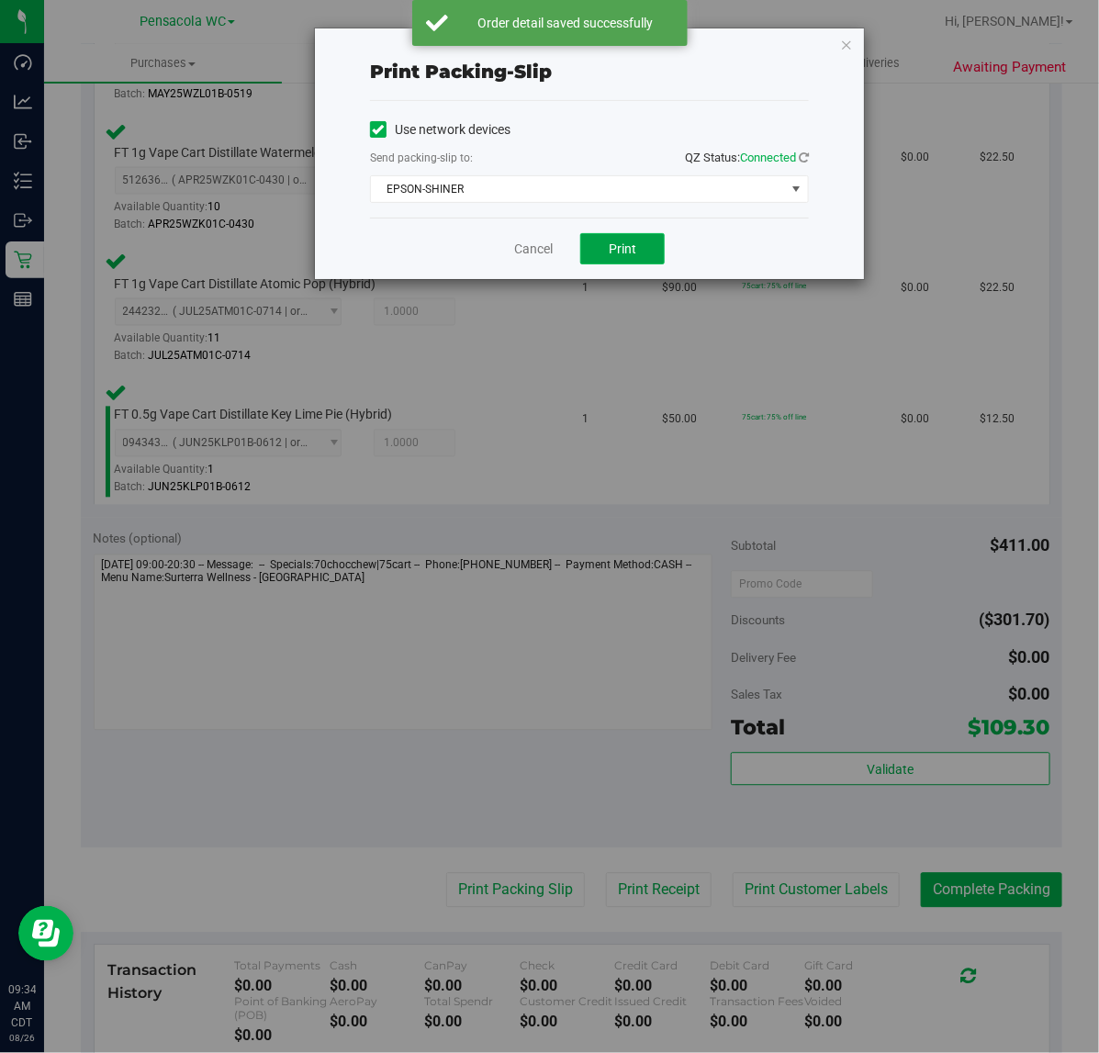
click at [659, 242] on button "Print" at bounding box center [622, 248] width 84 height 31
click at [529, 253] on link "Cancel" at bounding box center [533, 249] width 39 height 19
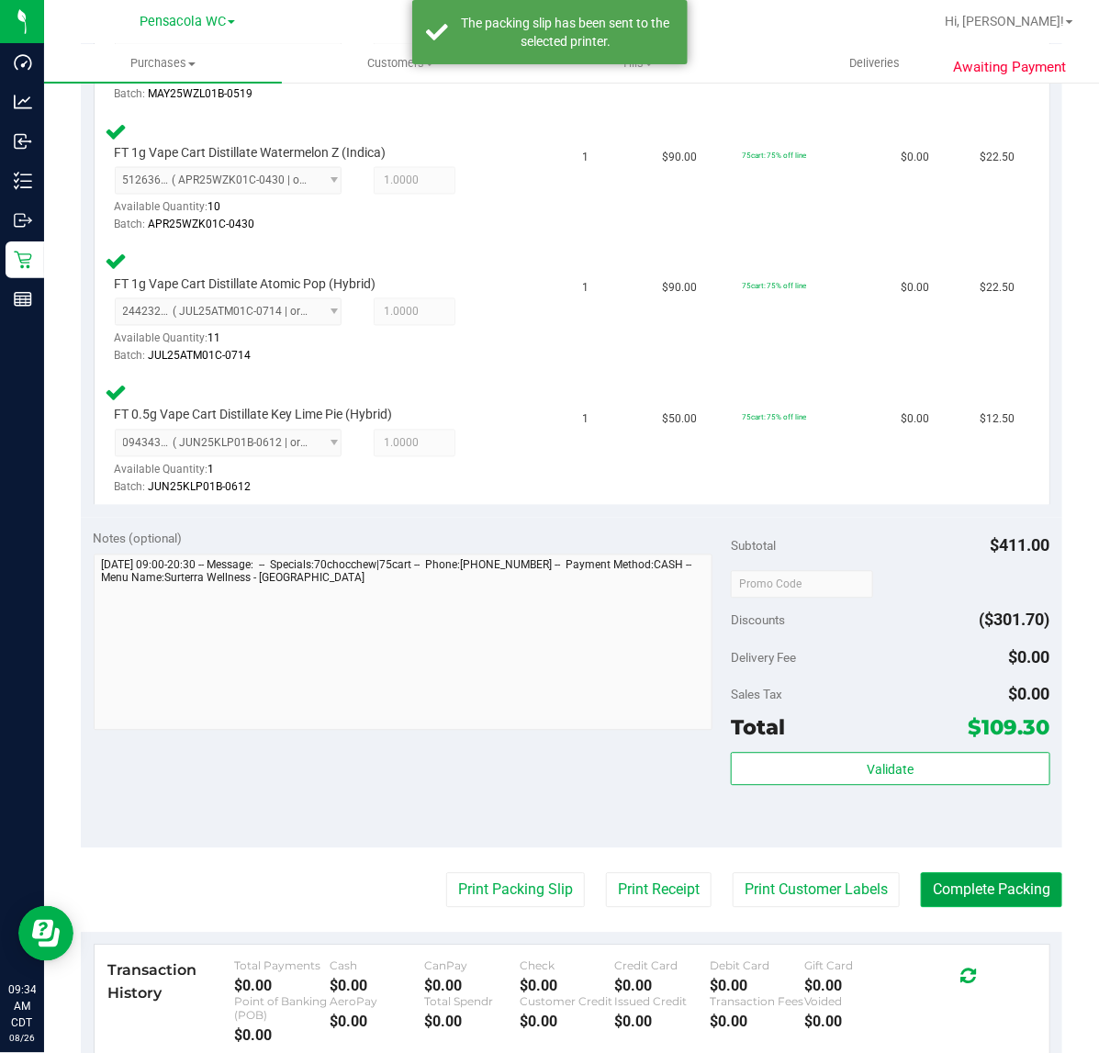
click at [989, 883] on button "Complete Packing" at bounding box center [991, 890] width 141 height 35
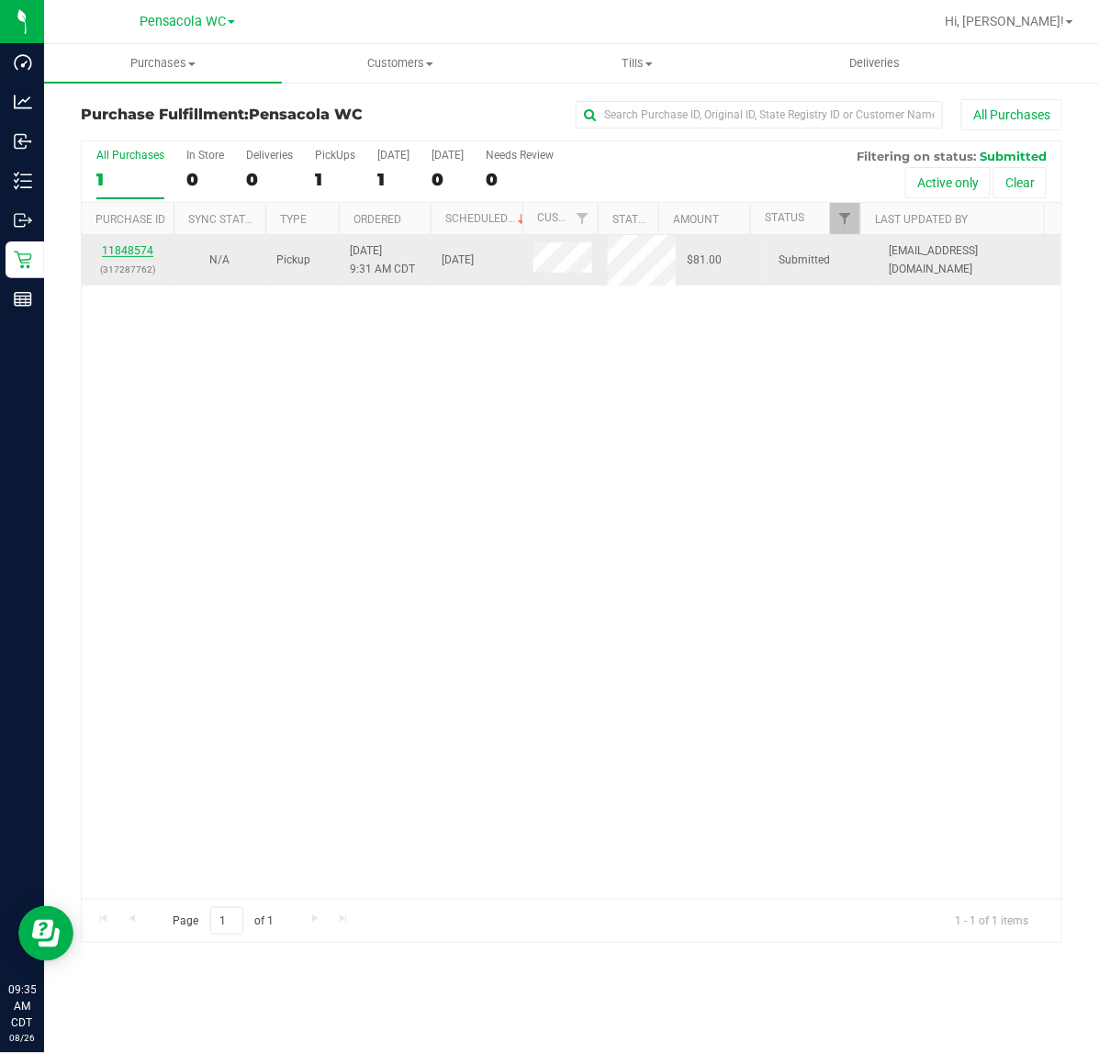
click at [138, 257] on link "11848574" at bounding box center [127, 250] width 51 height 13
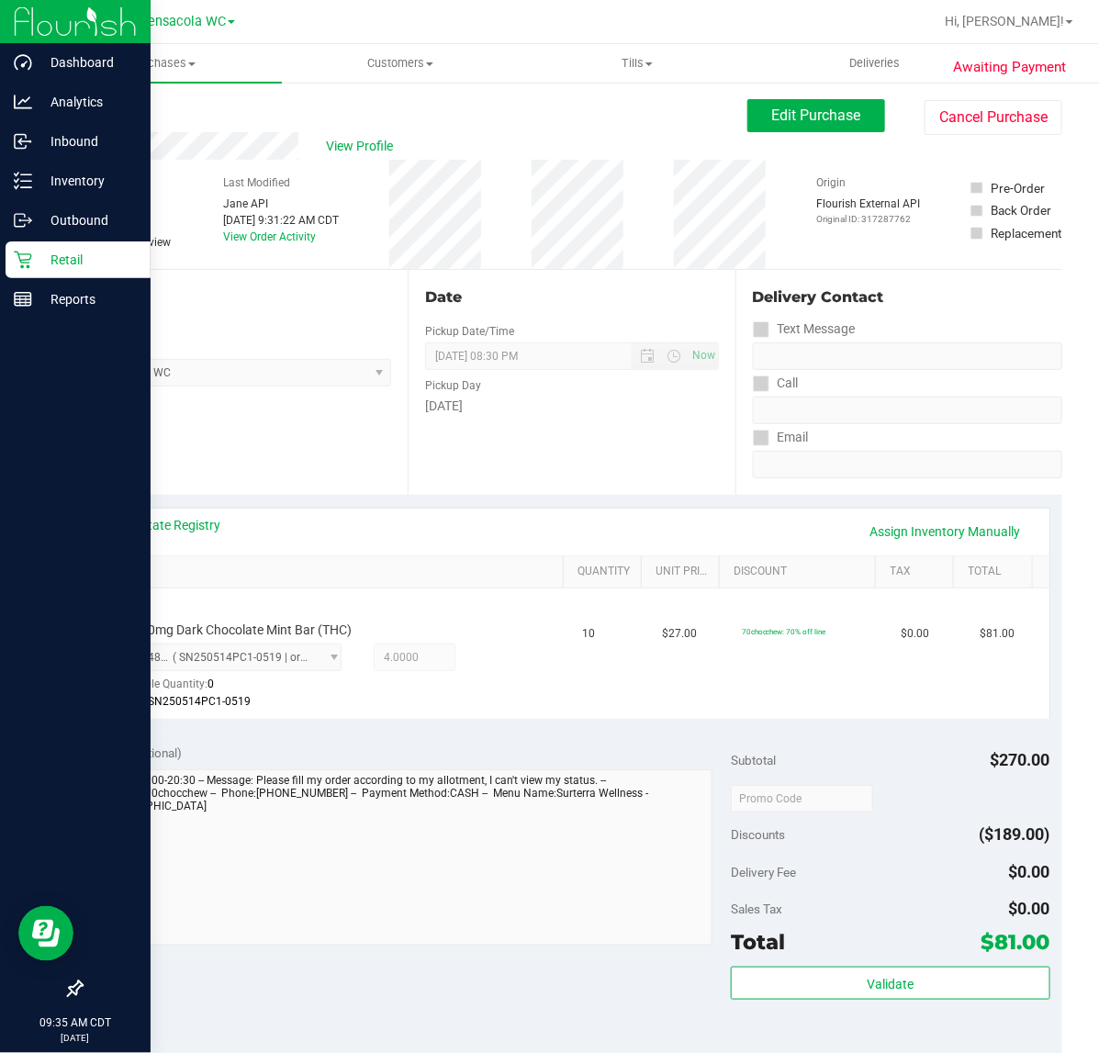
click at [26, 264] on icon at bounding box center [23, 260] width 18 height 18
